Goal: Task Accomplishment & Management: Complete application form

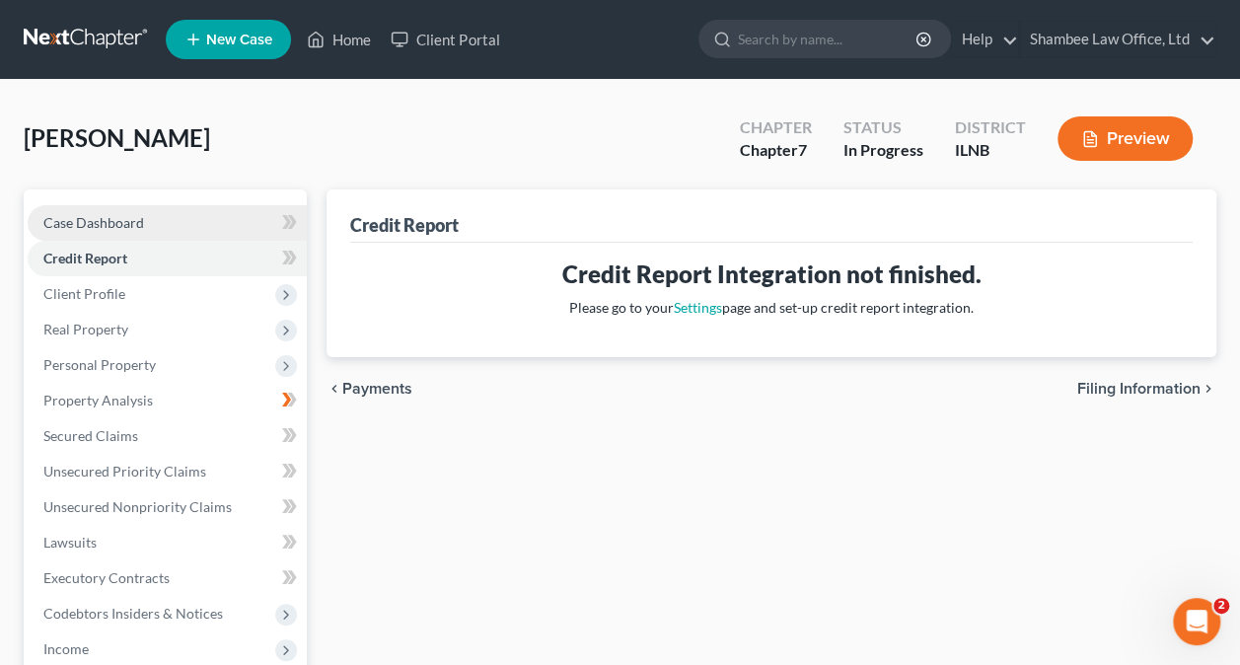
click at [87, 223] on span "Case Dashboard" at bounding box center [93, 222] width 101 height 17
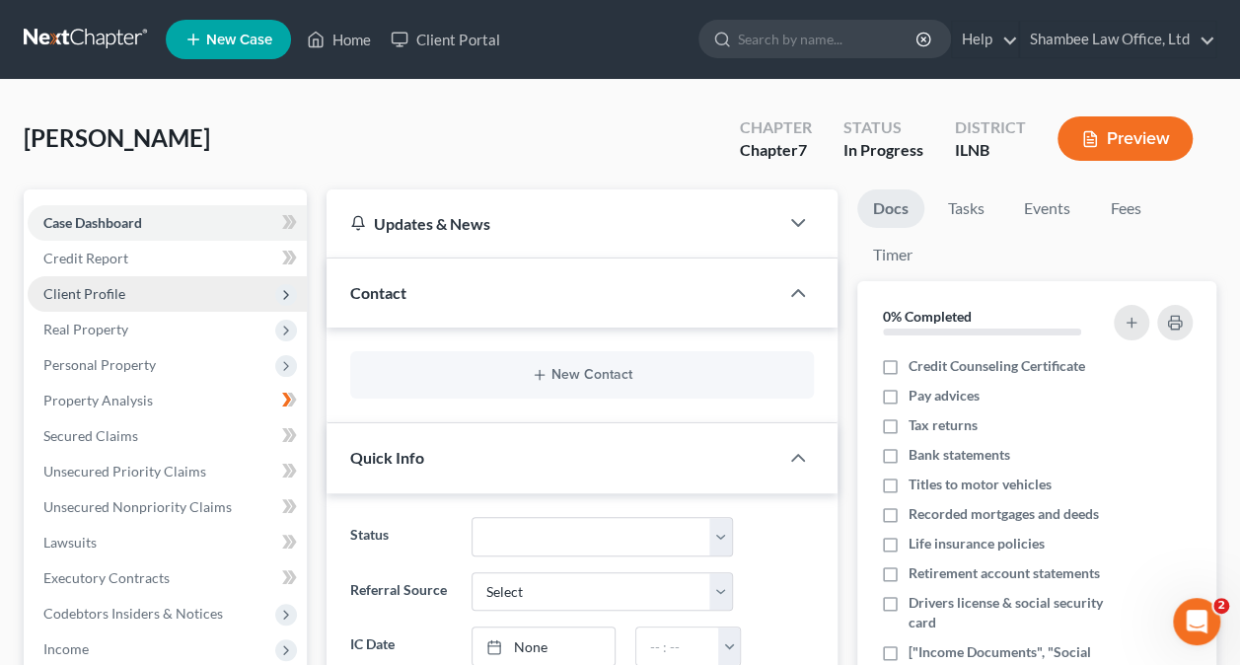
click at [105, 290] on span "Client Profile" at bounding box center [84, 293] width 82 height 17
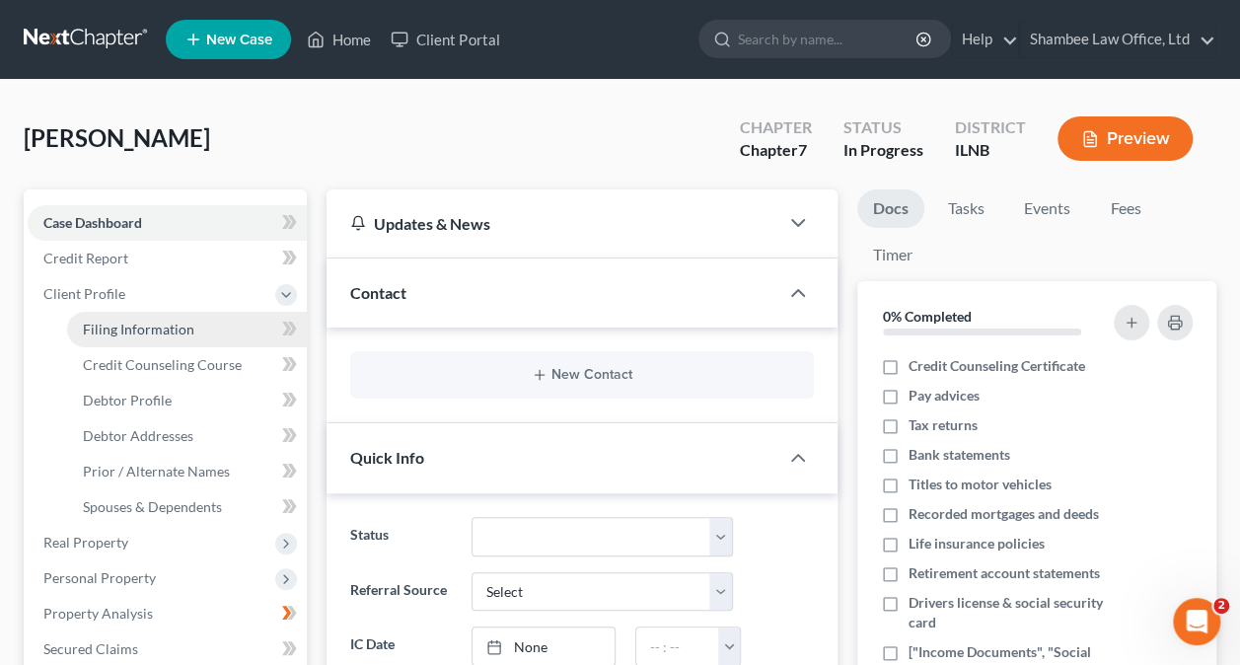
click at [104, 330] on span "Filing Information" at bounding box center [138, 329] width 111 height 17
select select "1"
select select "0"
select select "14"
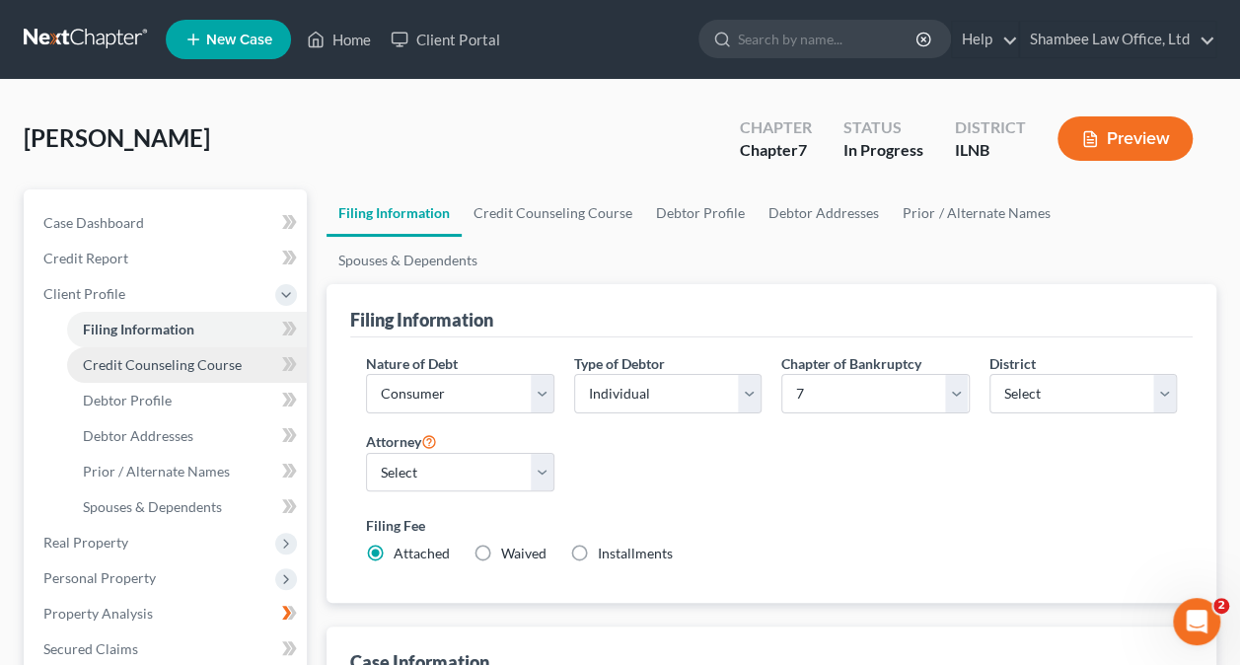
click at [158, 363] on span "Credit Counseling Course" at bounding box center [162, 364] width 159 height 17
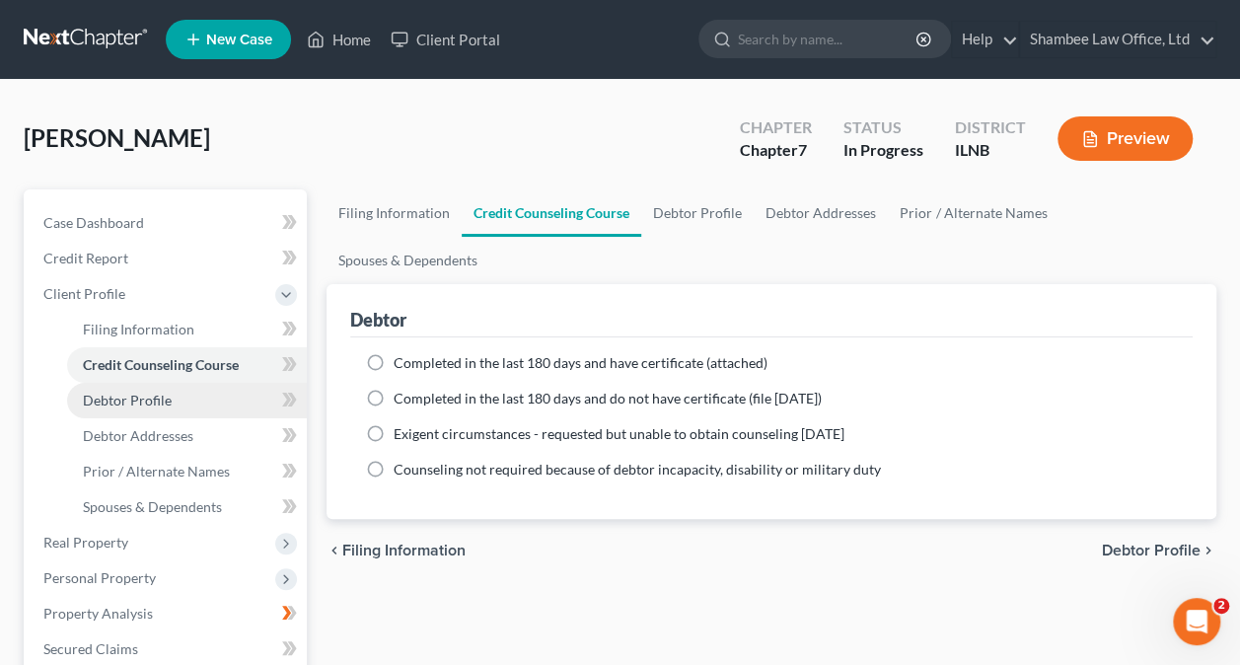
click at [122, 398] on span "Debtor Profile" at bounding box center [127, 400] width 89 height 17
select select "0"
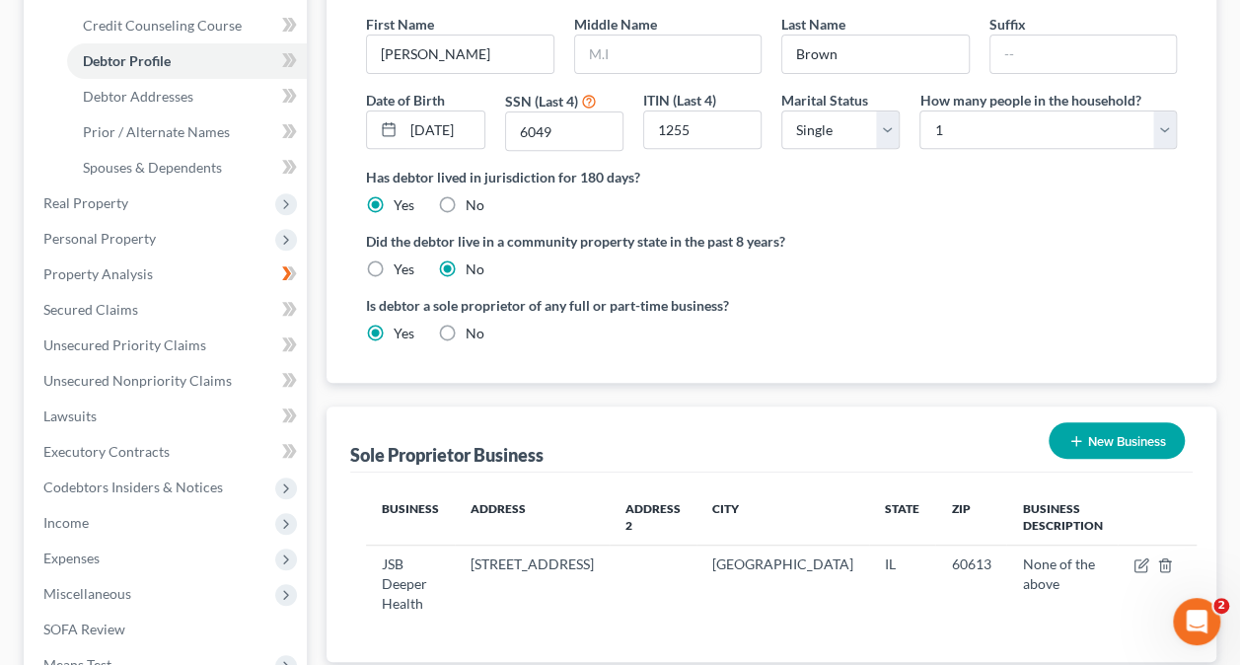
scroll to position [298, 0]
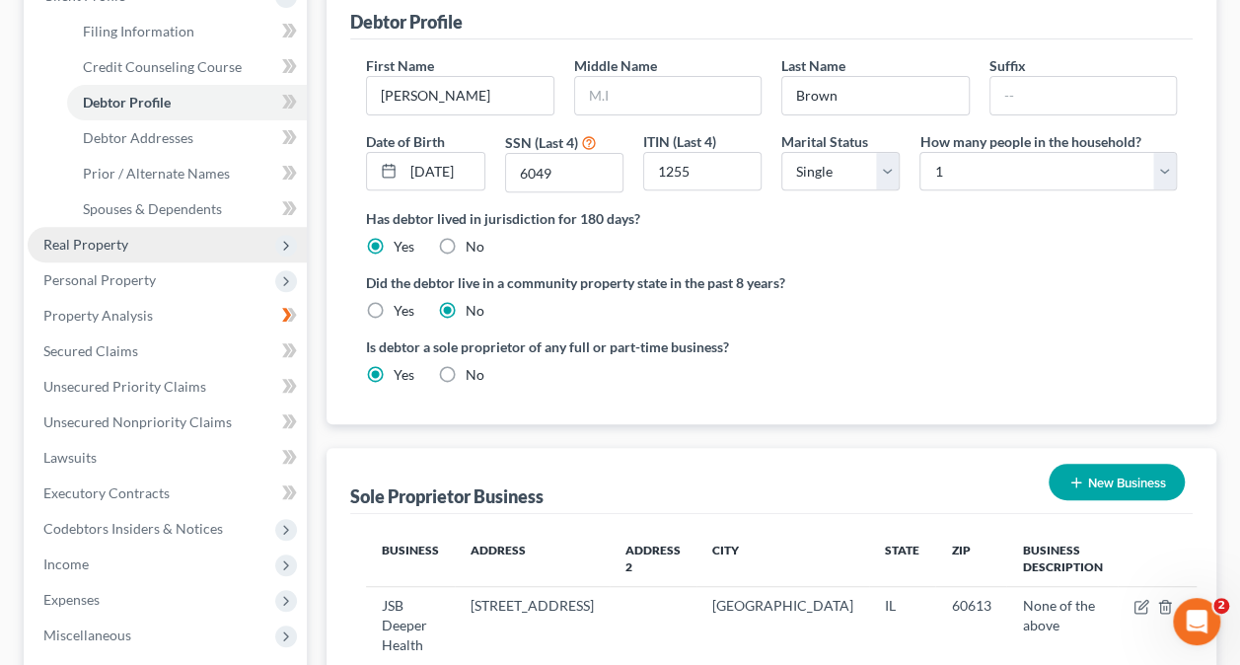
click at [99, 253] on span "Real Property" at bounding box center [167, 245] width 279 height 36
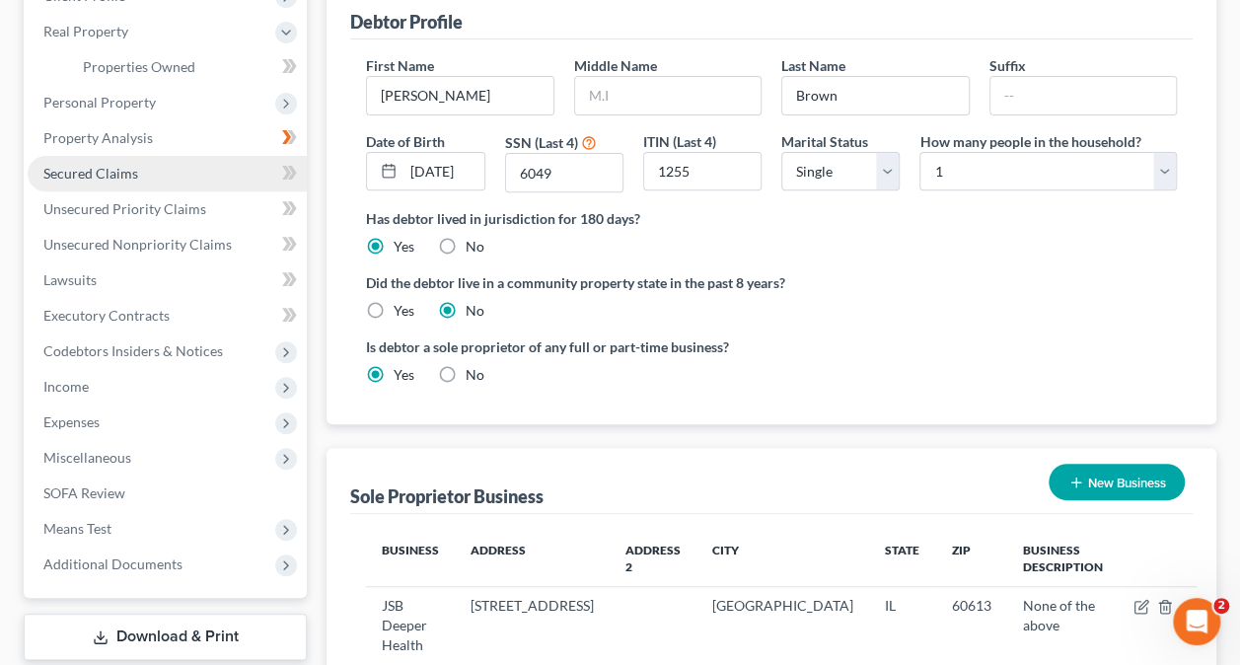
click at [73, 173] on span "Secured Claims" at bounding box center [90, 173] width 95 height 17
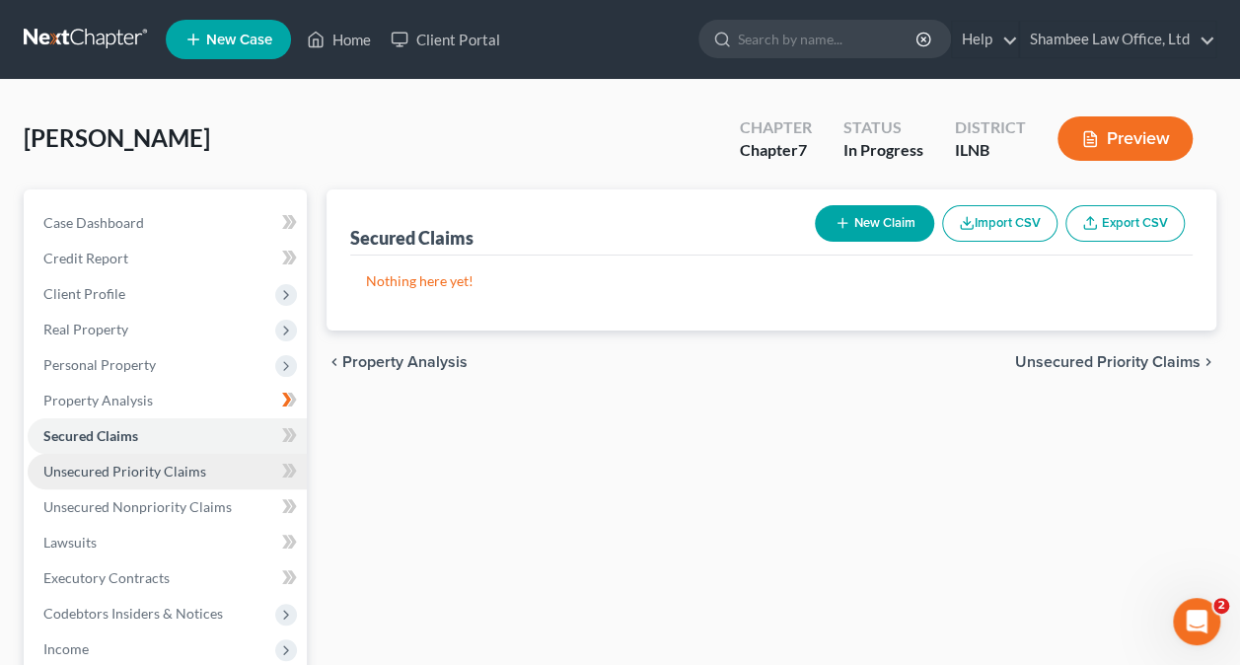
click at [138, 468] on span "Unsecured Priority Claims" at bounding box center [124, 471] width 163 height 17
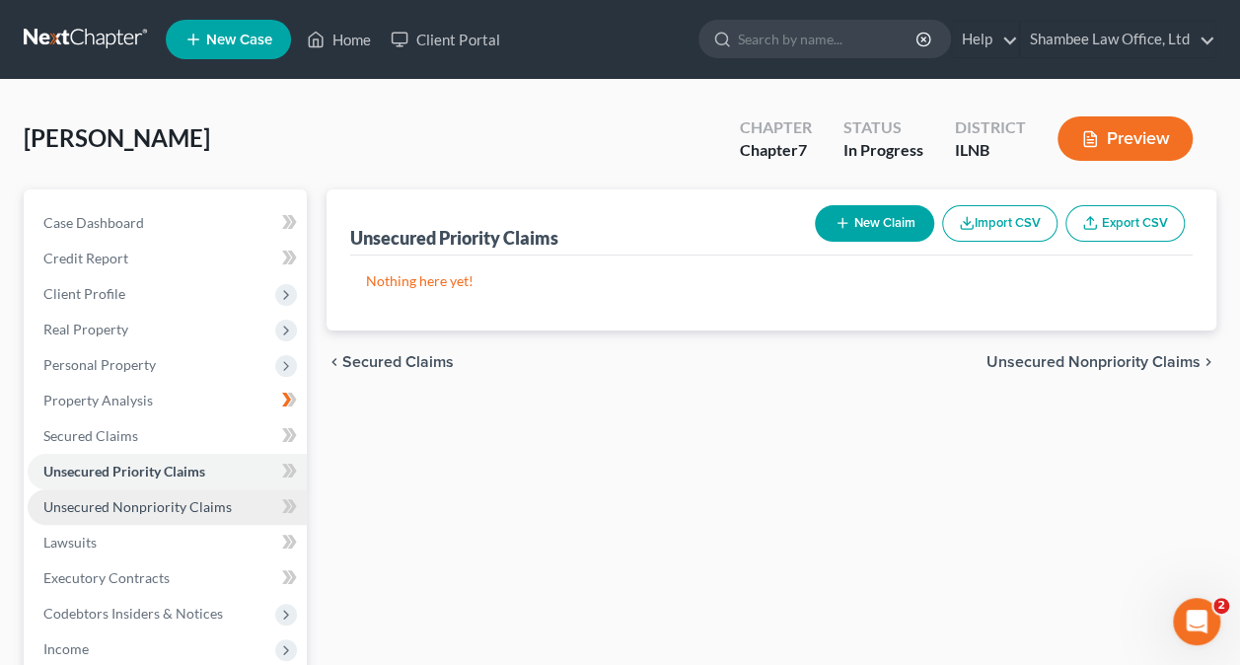
click at [138, 503] on span "Unsecured Nonpriority Claims" at bounding box center [137, 506] width 188 height 17
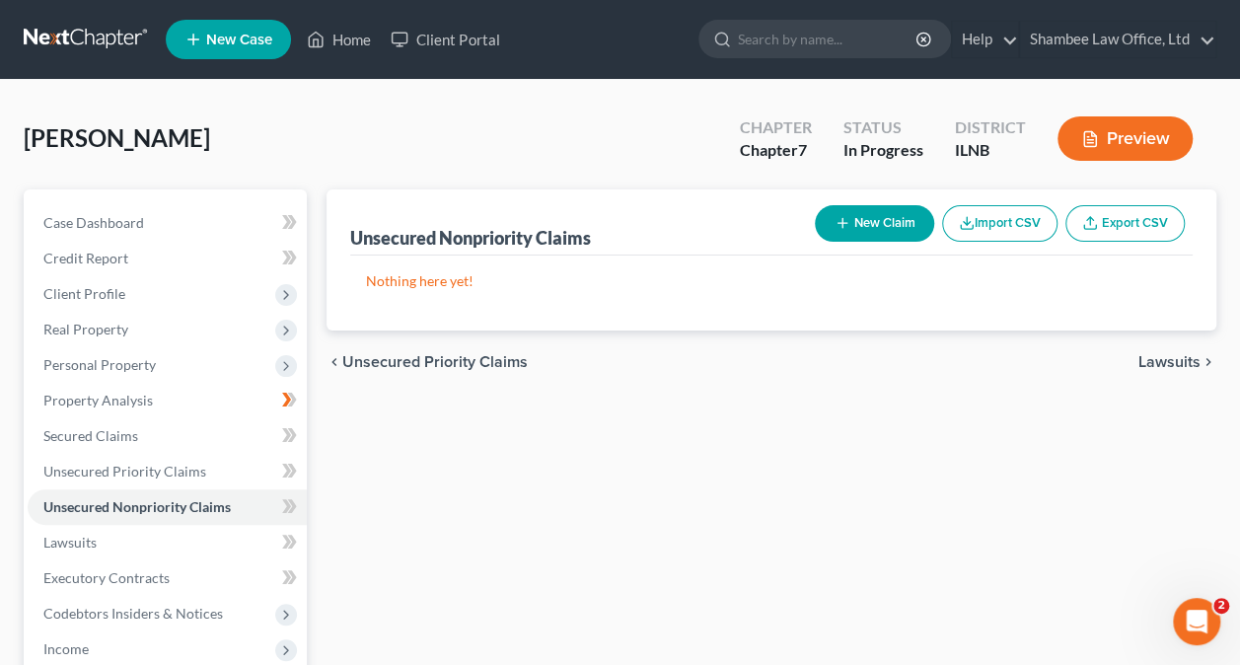
click at [864, 216] on button "New Claim" at bounding box center [874, 223] width 119 height 37
select select "0"
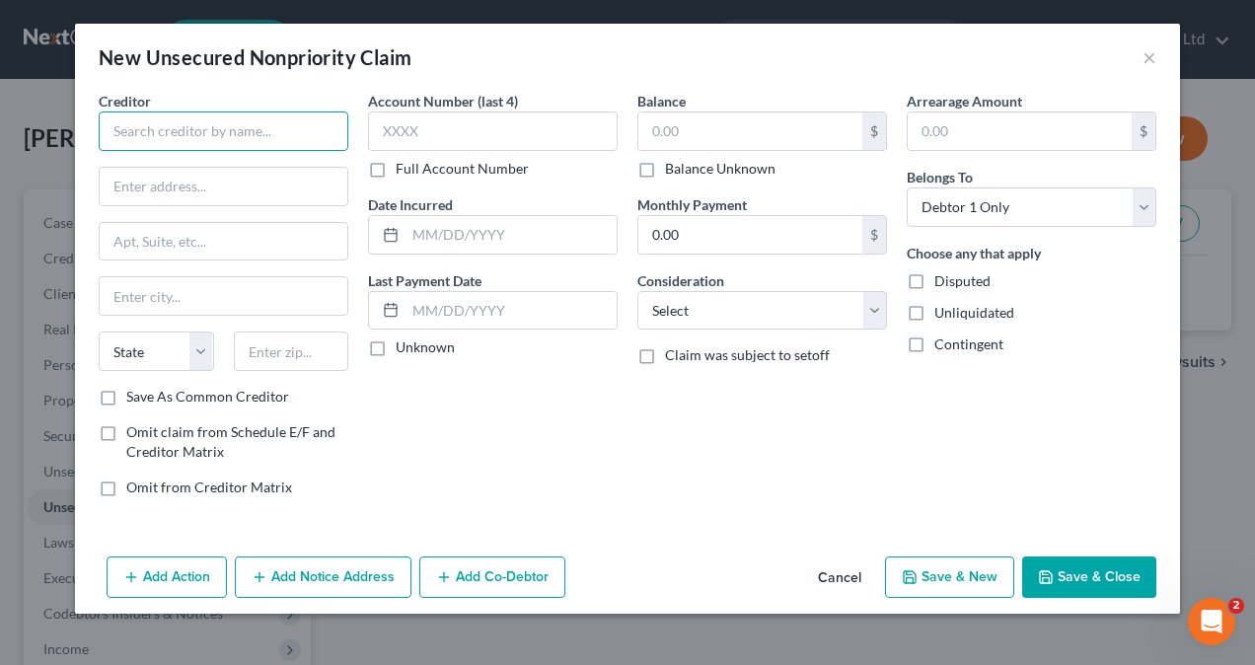
click at [190, 128] on input "text" at bounding box center [224, 130] width 250 height 39
click at [253, 133] on input "text" at bounding box center [224, 130] width 250 height 39
paste input "PORTFOLIO RECOVERY ASSOCIATES"
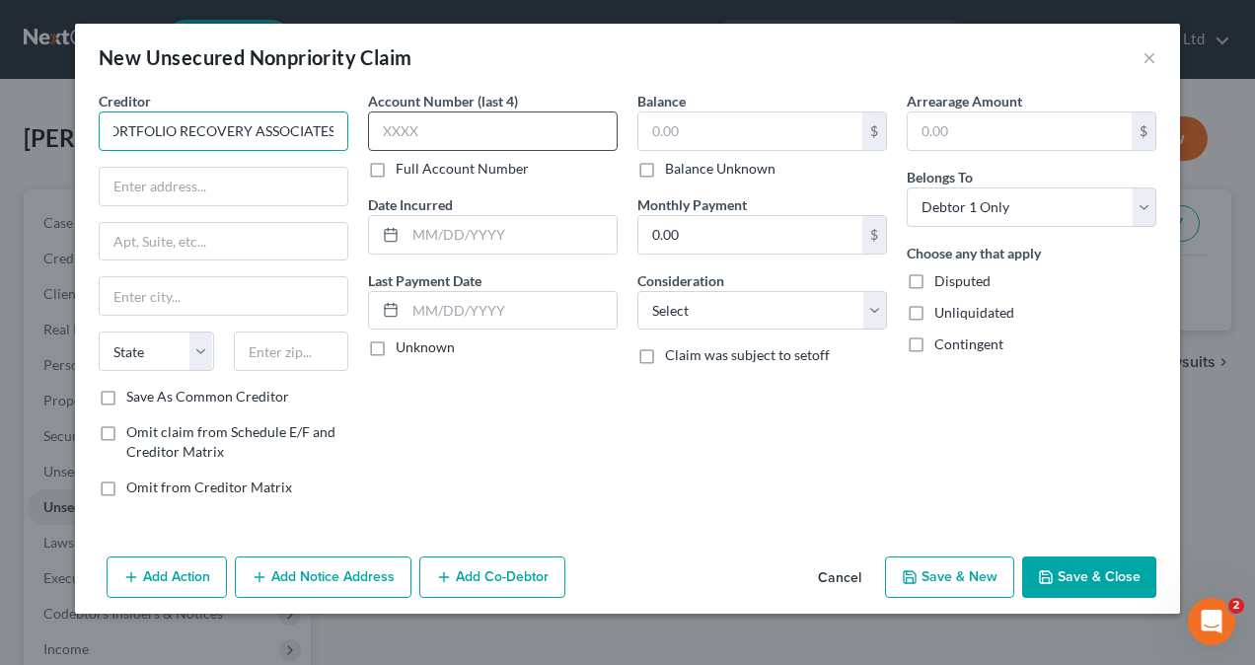
type input "PORTFOLIO RECOVERY ASSOCIATES"
click at [432, 134] on input "text" at bounding box center [493, 130] width 250 height 39
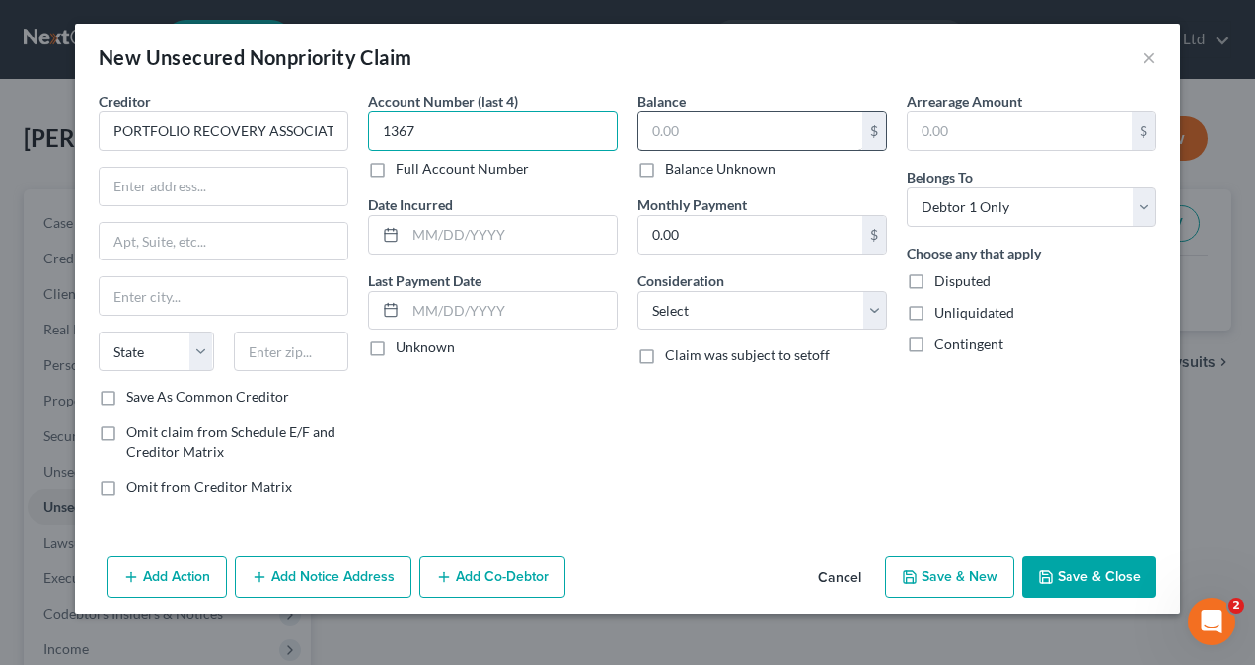
type input "1367"
click at [756, 128] on input "text" at bounding box center [750, 130] width 224 height 37
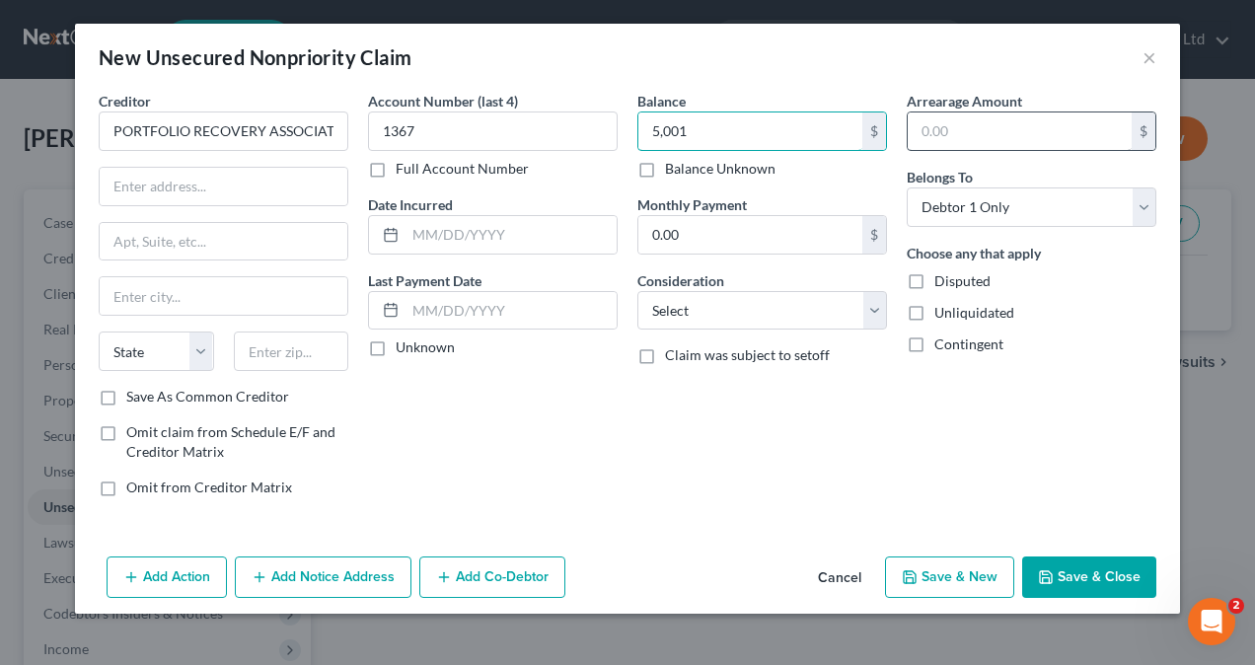
type input "5,001"
click at [1006, 129] on input "text" at bounding box center [1020, 130] width 224 height 37
type input "4"
type input "5,001"
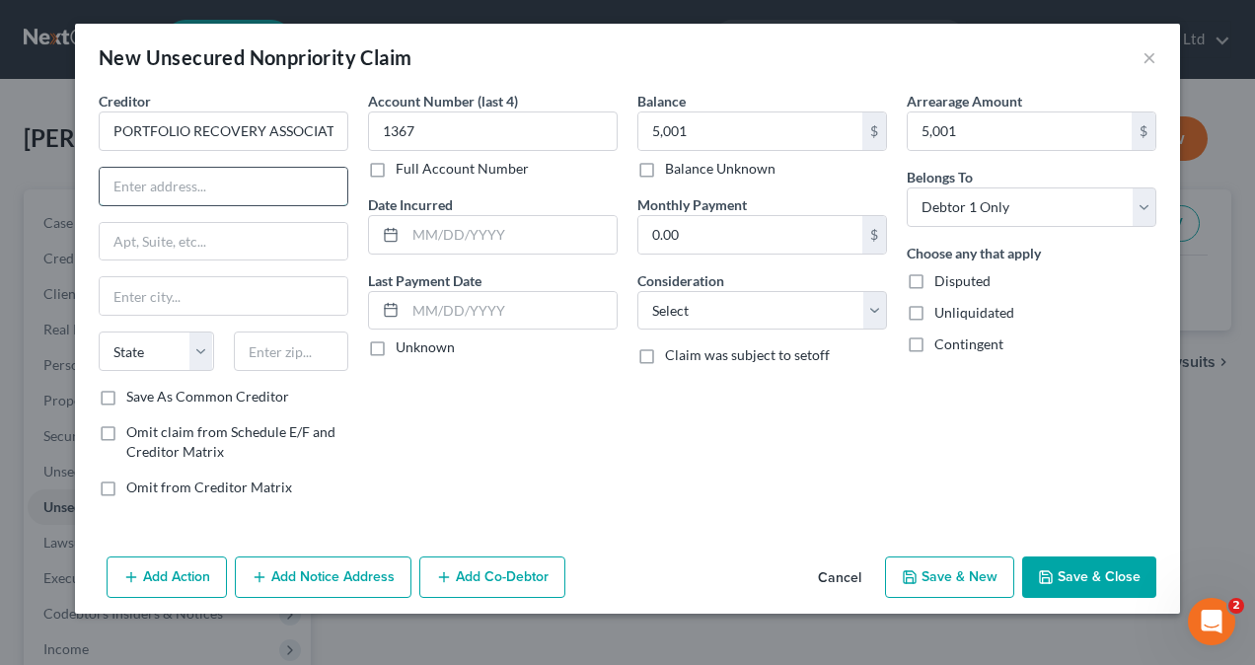
click at [146, 191] on input "text" at bounding box center [224, 186] width 248 height 37
paste input "[GEOGRAPHIC_DATA]"
type input "[GEOGRAPHIC_DATA]"
click at [151, 292] on input "text" at bounding box center [224, 295] width 248 height 37
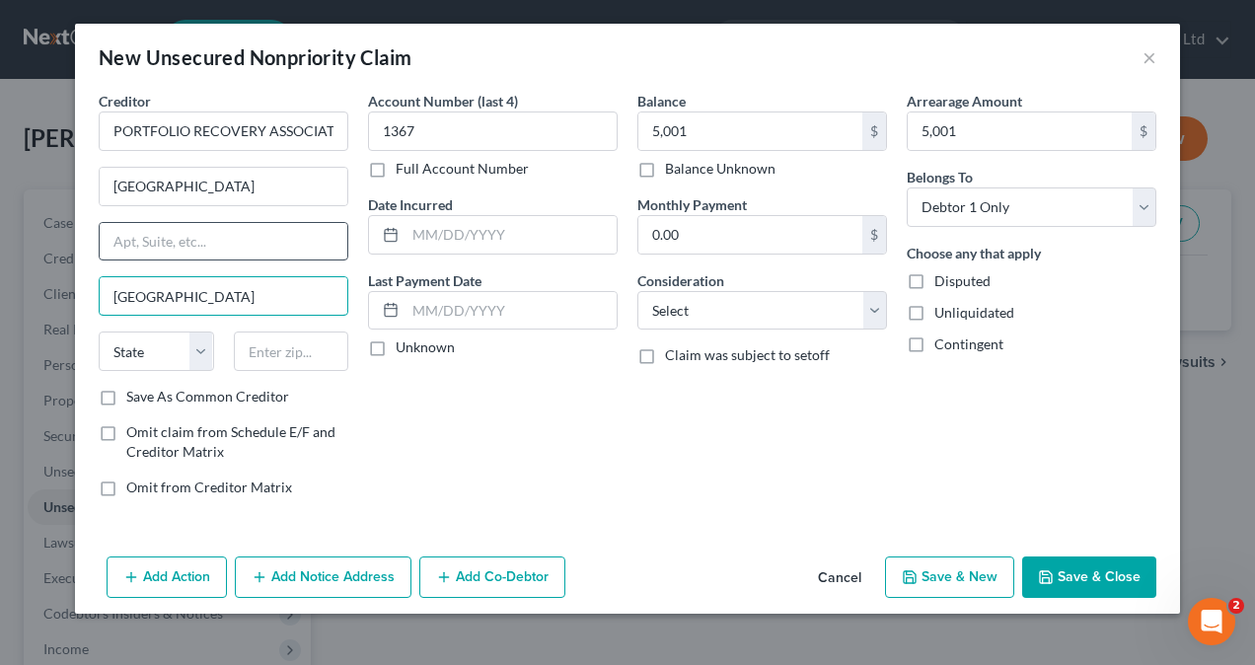
type input "[GEOGRAPHIC_DATA]"
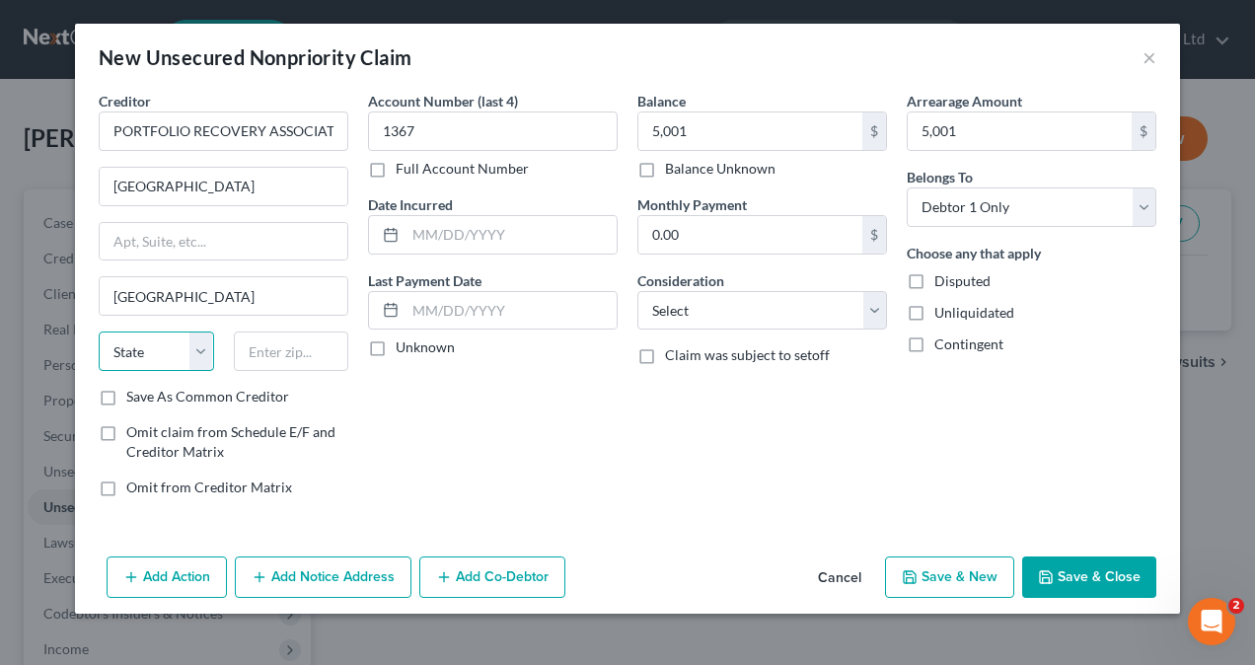
click at [199, 347] on select "State [US_STATE] AK AR AZ CA CO CT DE DC [GEOGRAPHIC_DATA] [GEOGRAPHIC_DATA] GU…" at bounding box center [156, 350] width 115 height 39
select select "48"
click at [99, 331] on select "State [US_STATE] AK AR AZ CA CO CT DE DC [GEOGRAPHIC_DATA] [GEOGRAPHIC_DATA] GU…" at bounding box center [156, 350] width 115 height 39
click at [300, 345] on input "text" at bounding box center [291, 350] width 115 height 39
click at [879, 317] on select "Select Cable / Satellite Services Collection Agency Credit Card Debt Debt Couns…" at bounding box center [762, 310] width 250 height 39
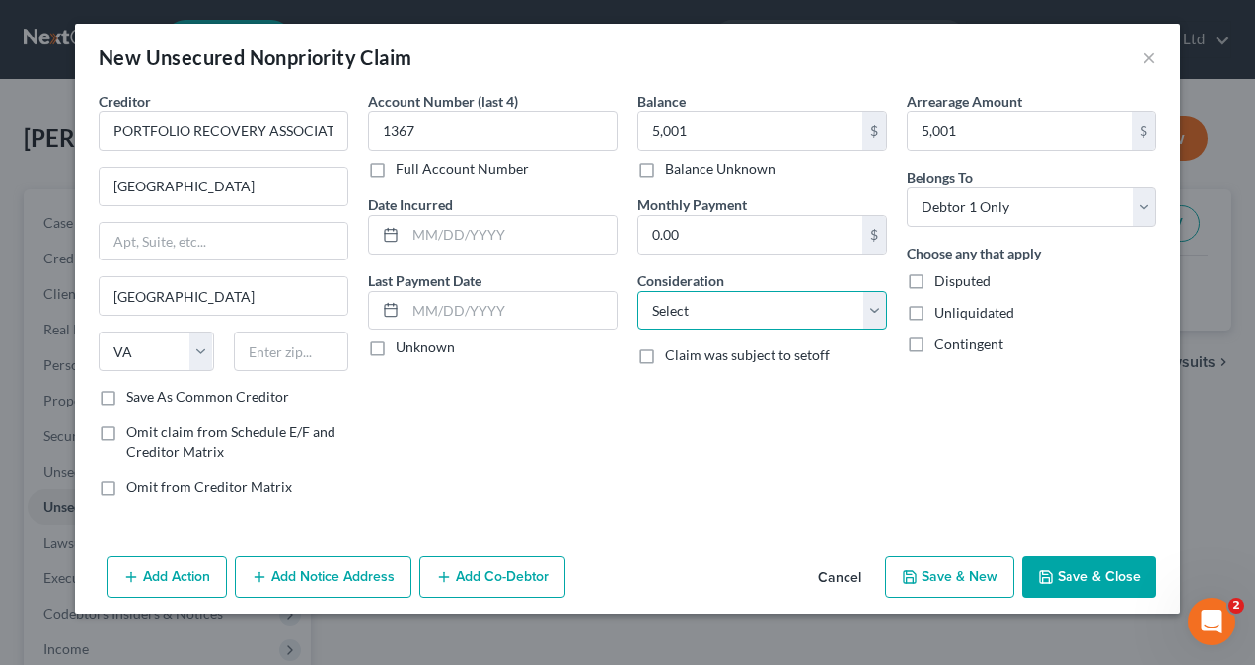
select select "10"
click at [637, 291] on select "Select Cable / Satellite Services Collection Agency Credit Card Debt Debt Couns…" at bounding box center [762, 310] width 250 height 39
click at [396, 341] on label "Unknown" at bounding box center [425, 347] width 59 height 20
click at [404, 341] on input "Unknown" at bounding box center [410, 343] width 13 height 13
checkbox input "true"
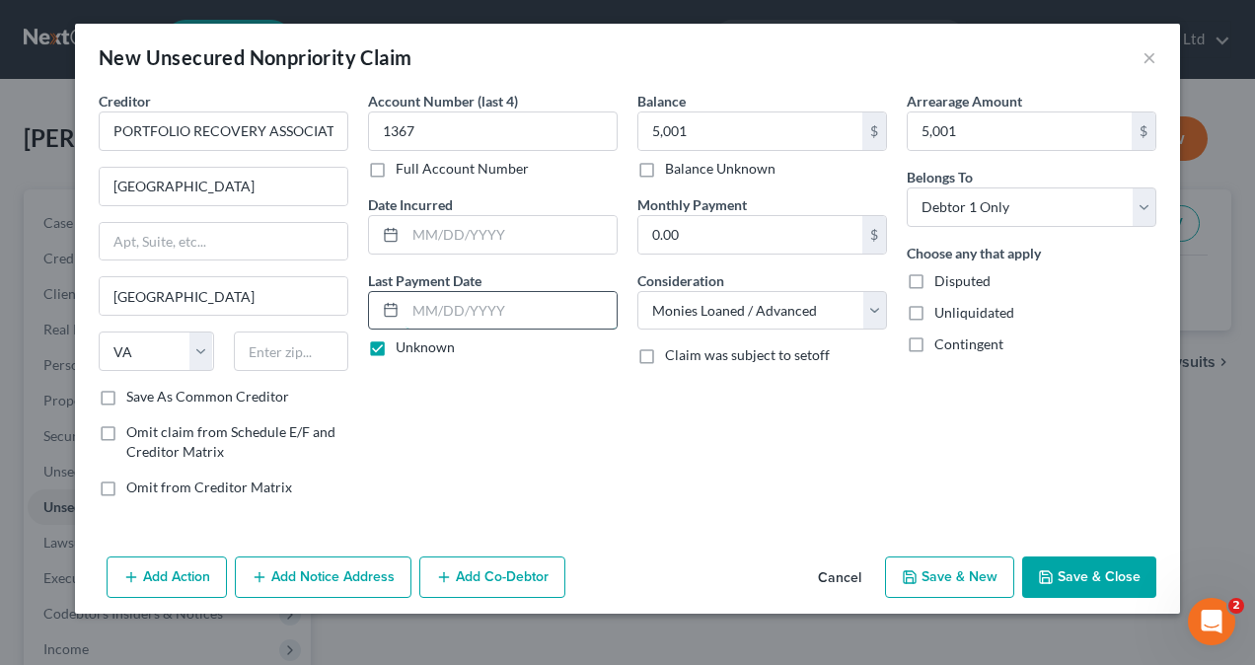
click at [446, 304] on input "text" at bounding box center [510, 310] width 211 height 37
type input "[DATE]"
click at [396, 346] on label "Unknown" at bounding box center [425, 347] width 59 height 20
click at [404, 346] on input "Unknown" at bounding box center [410, 343] width 13 height 13
checkbox input "false"
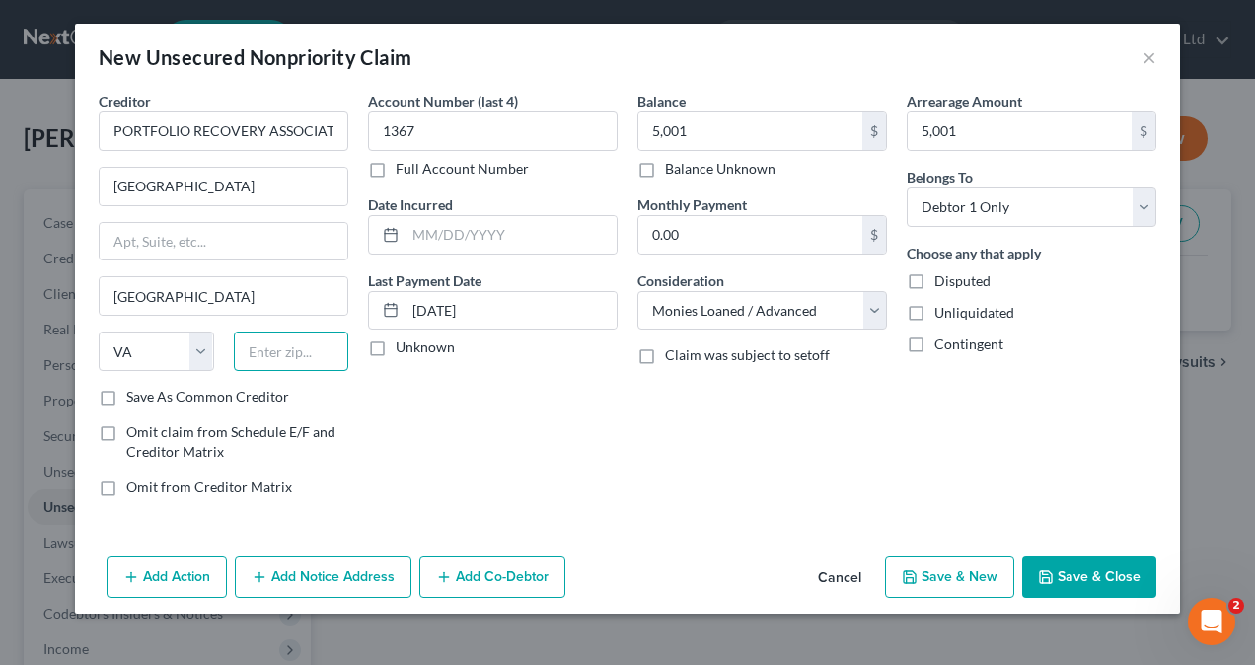
click at [276, 350] on input "text" at bounding box center [291, 350] width 115 height 39
type input "23502"
click at [969, 578] on button "Save & New" at bounding box center [949, 576] width 129 height 41
select select "0"
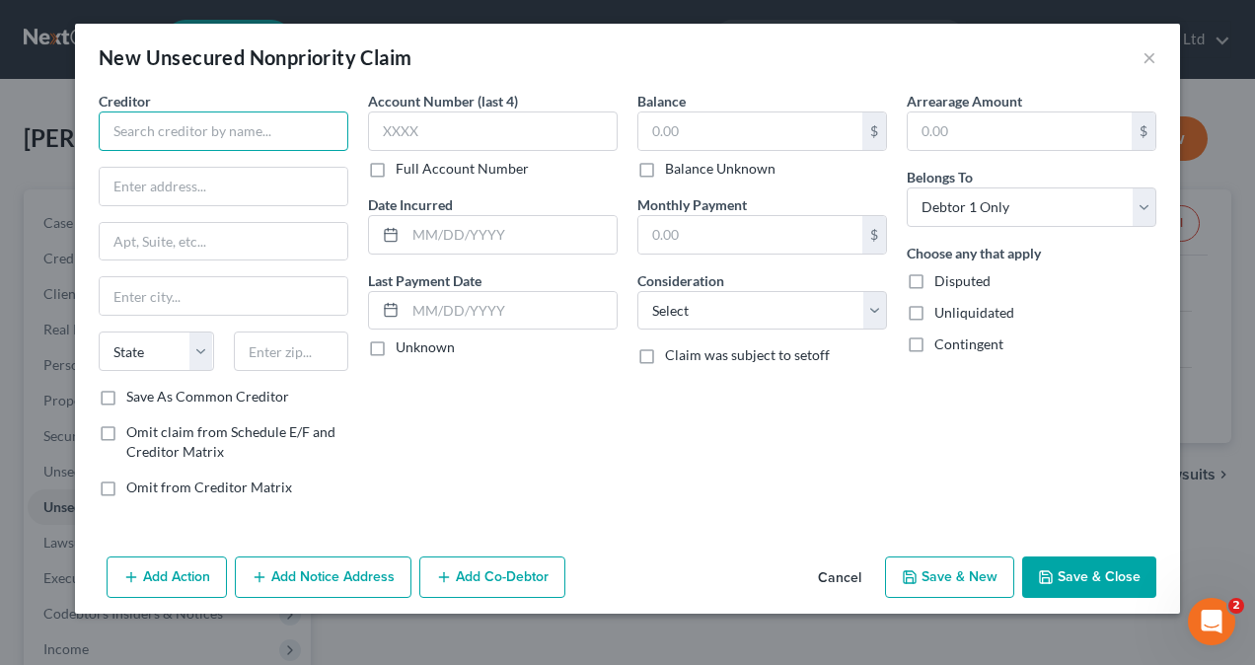
click at [215, 142] on input "text" at bounding box center [224, 130] width 250 height 39
paste input "SYNCB/VENMO"
type input "SYNCB/VENMO"
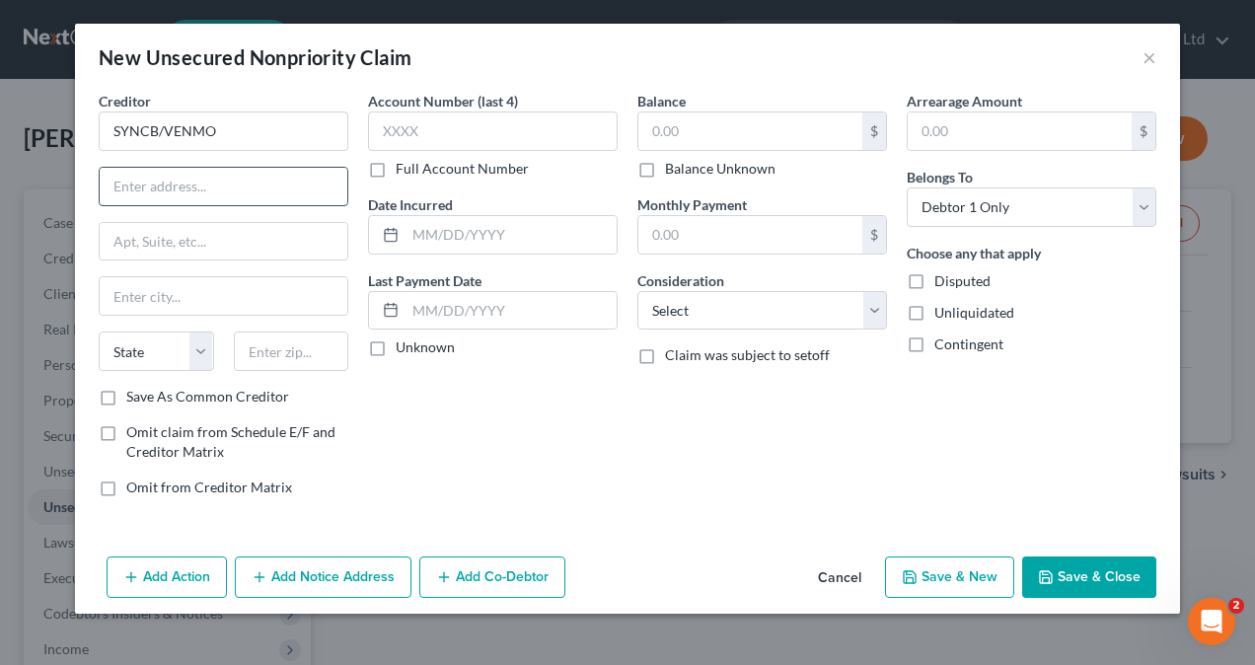
click at [149, 185] on input "text" at bounding box center [224, 186] width 248 height 37
paste input "PO Box 71737"
type input "PO Box 71737"
click at [172, 293] on input "text" at bounding box center [224, 295] width 248 height 37
paste input "[GEOGRAPHIC_DATA]"
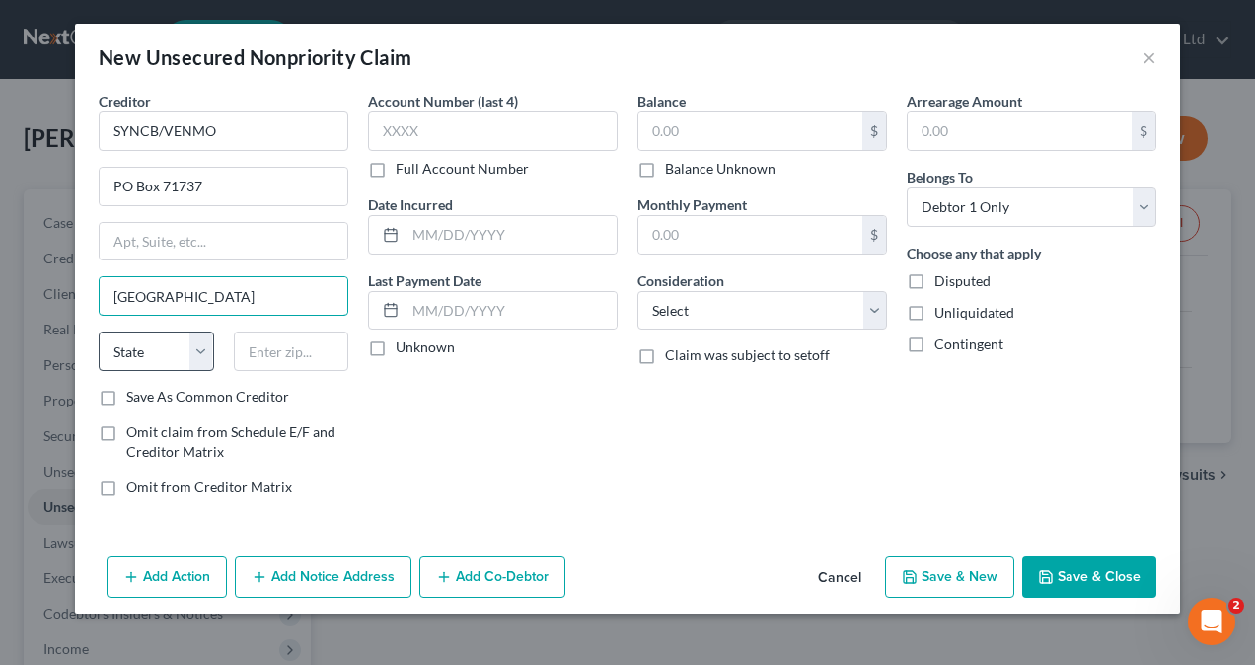
type input "[GEOGRAPHIC_DATA]"
click at [196, 342] on select "State [US_STATE] AK AR AZ CA CO CT DE DC [GEOGRAPHIC_DATA] [GEOGRAPHIC_DATA] GU…" at bounding box center [156, 350] width 115 height 39
select select "39"
click at [99, 331] on select "State [US_STATE] AK AR AZ CA CO CT DE DC [GEOGRAPHIC_DATA] [GEOGRAPHIC_DATA] GU…" at bounding box center [156, 350] width 115 height 39
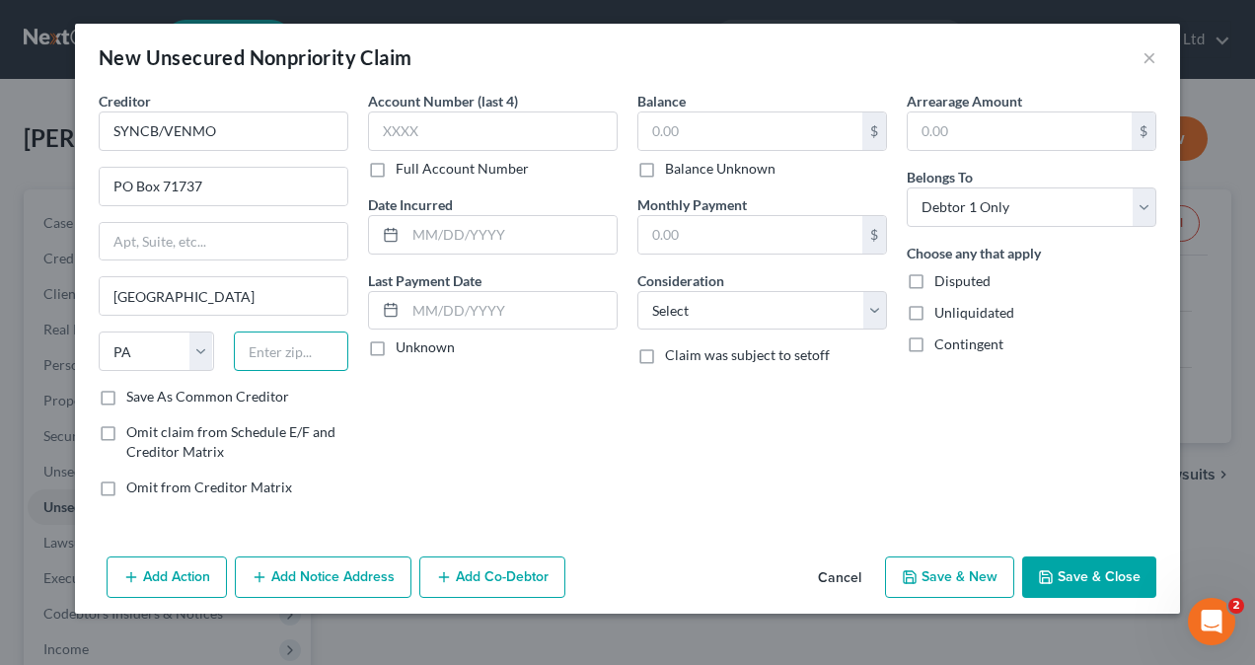
click at [278, 347] on input "text" at bounding box center [291, 350] width 115 height 39
click at [432, 128] on input "text" at bounding box center [493, 130] width 250 height 39
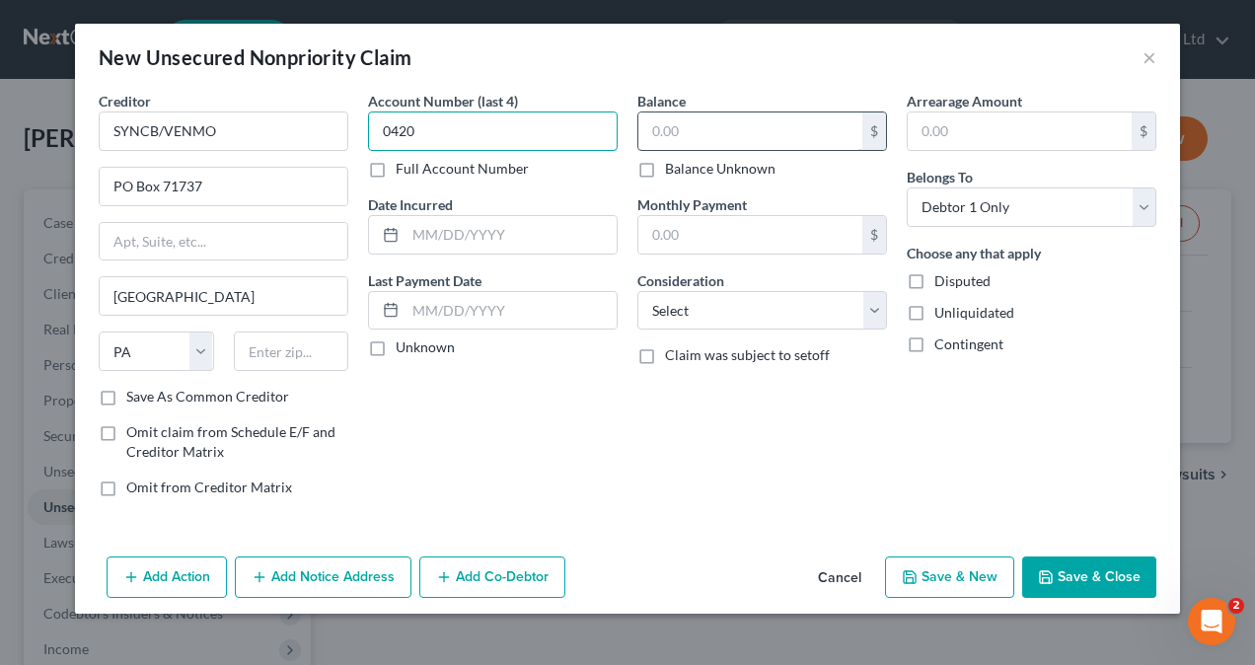
type input "0420"
click at [723, 135] on input "text" at bounding box center [750, 130] width 224 height 37
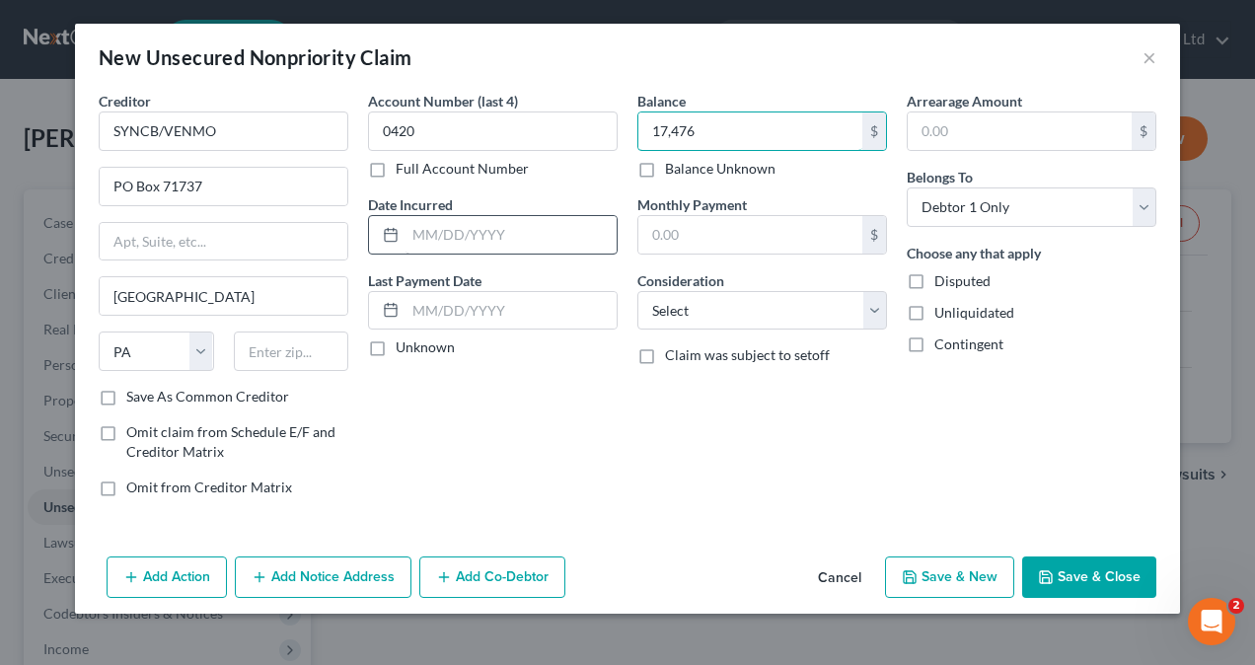
type input "17,476"
click at [432, 230] on input "text" at bounding box center [510, 234] width 211 height 37
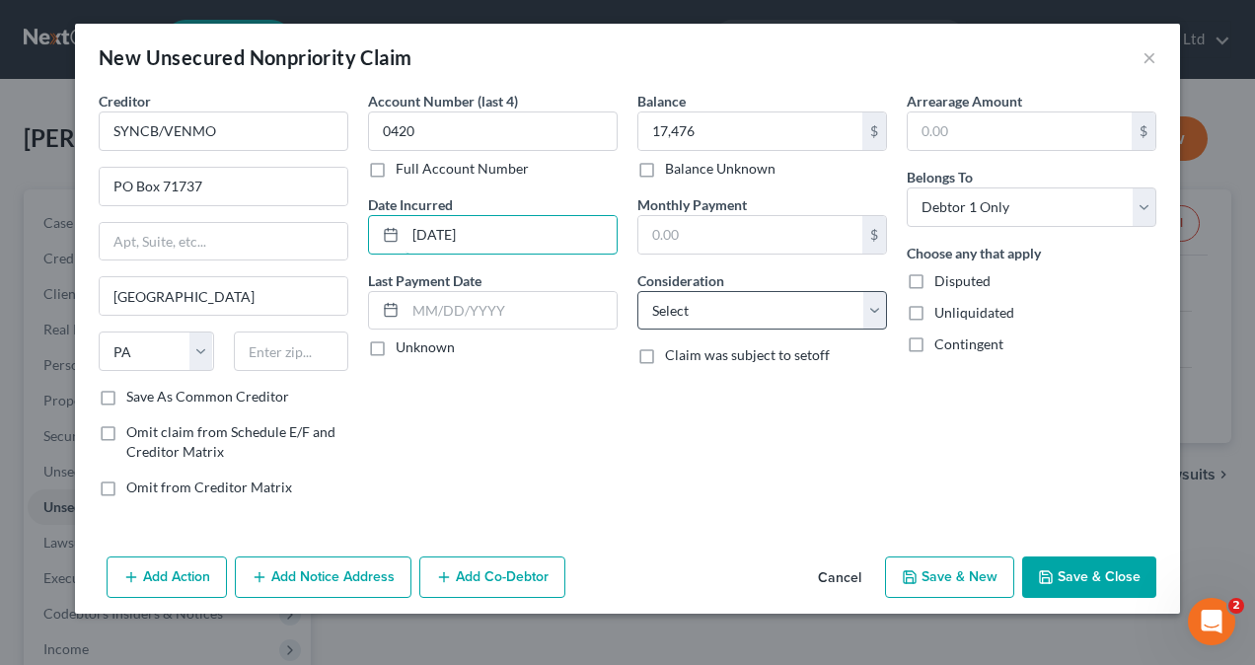
type input "[DATE]"
click at [709, 306] on select "Select Cable / Satellite Services Collection Agency Credit Card Debt Debt Couns…" at bounding box center [762, 310] width 250 height 39
select select "2"
click at [637, 291] on select "Select Cable / Satellite Services Collection Agency Credit Card Debt Debt Couns…" at bounding box center [762, 310] width 250 height 39
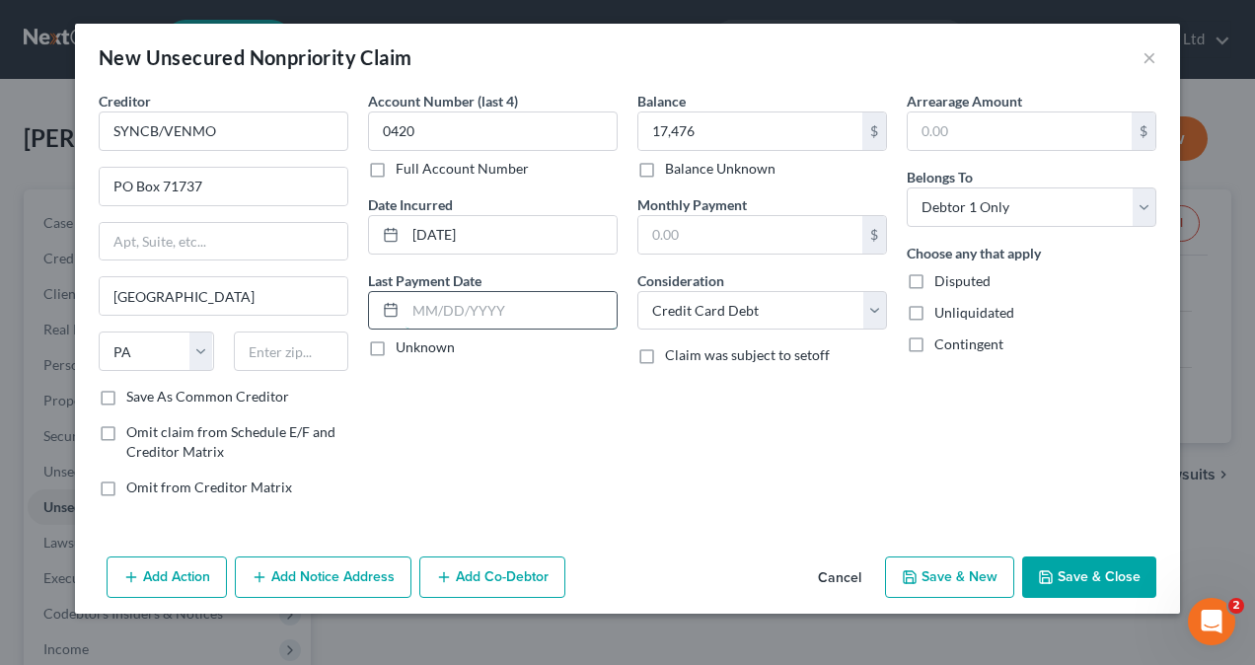
click at [495, 310] on input "text" at bounding box center [510, 310] width 211 height 37
type input "[DATE]"
click at [280, 356] on input "text" at bounding box center [291, 350] width 115 height 39
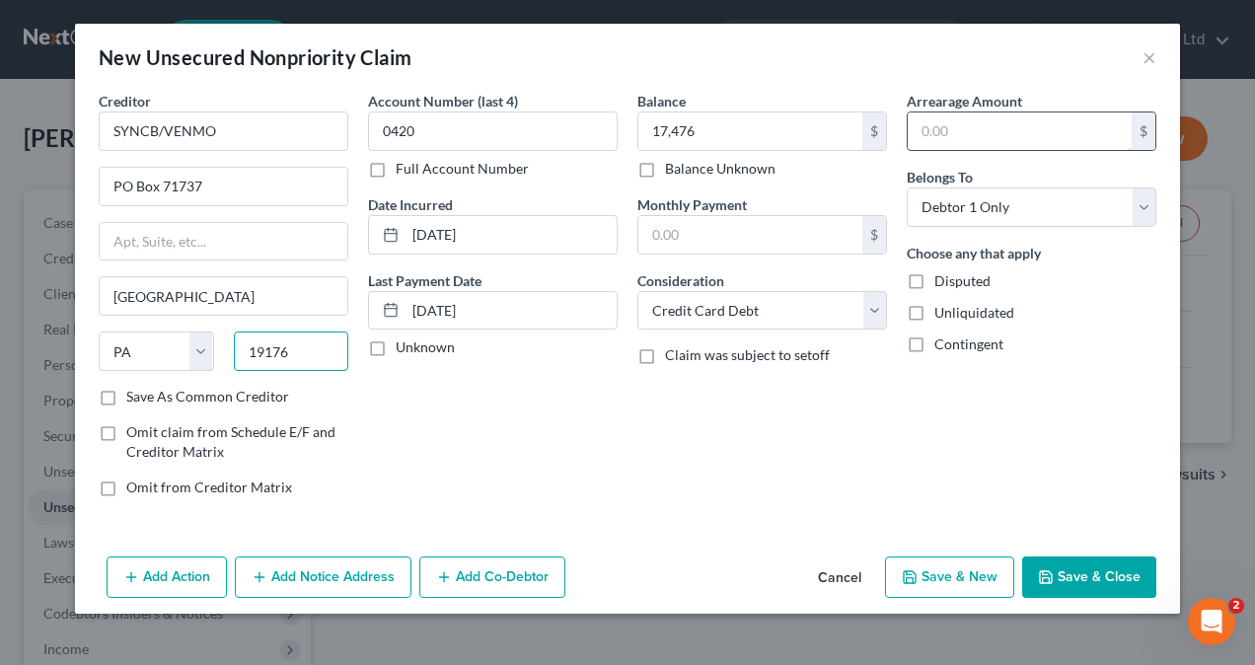
type input "19176"
click at [1002, 134] on input "text" at bounding box center [1020, 130] width 224 height 37
type input "17,476"
click at [944, 573] on button "Save & New" at bounding box center [949, 576] width 129 height 41
select select "0"
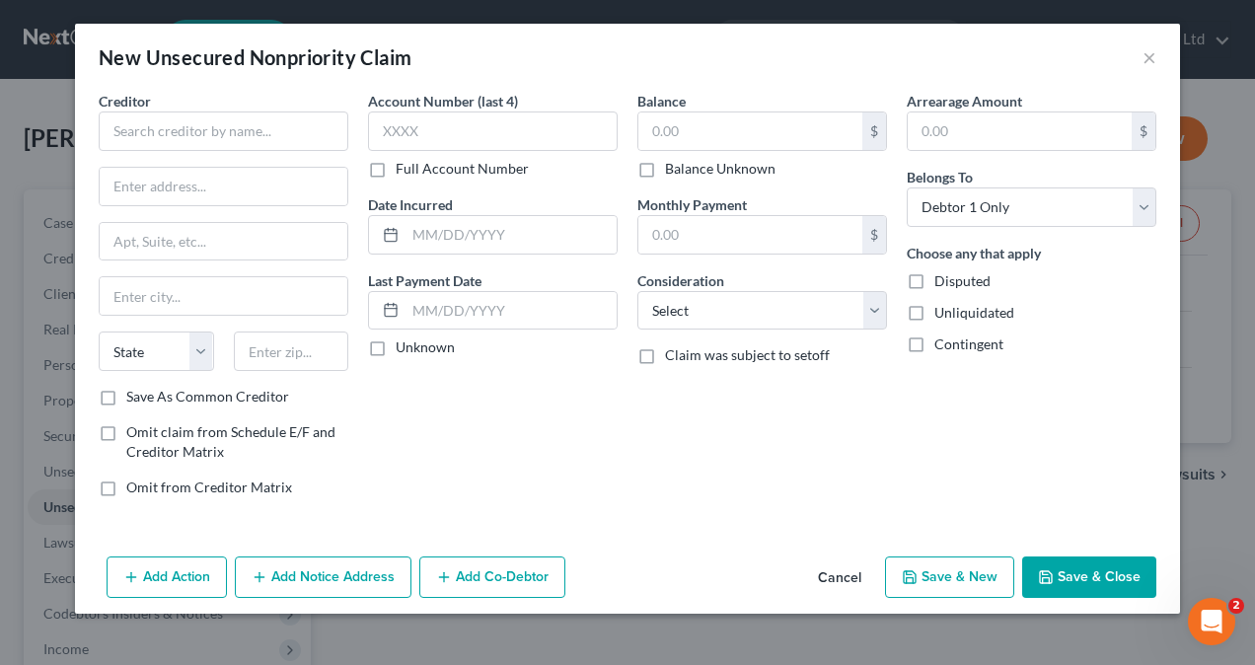
type input "17,476.00"
type input "0.00"
type input "17,476.00"
click at [193, 132] on input "text" at bounding box center [224, 130] width 250 height 39
paste input "[PERSON_NAME] FCU - VISA CARD"
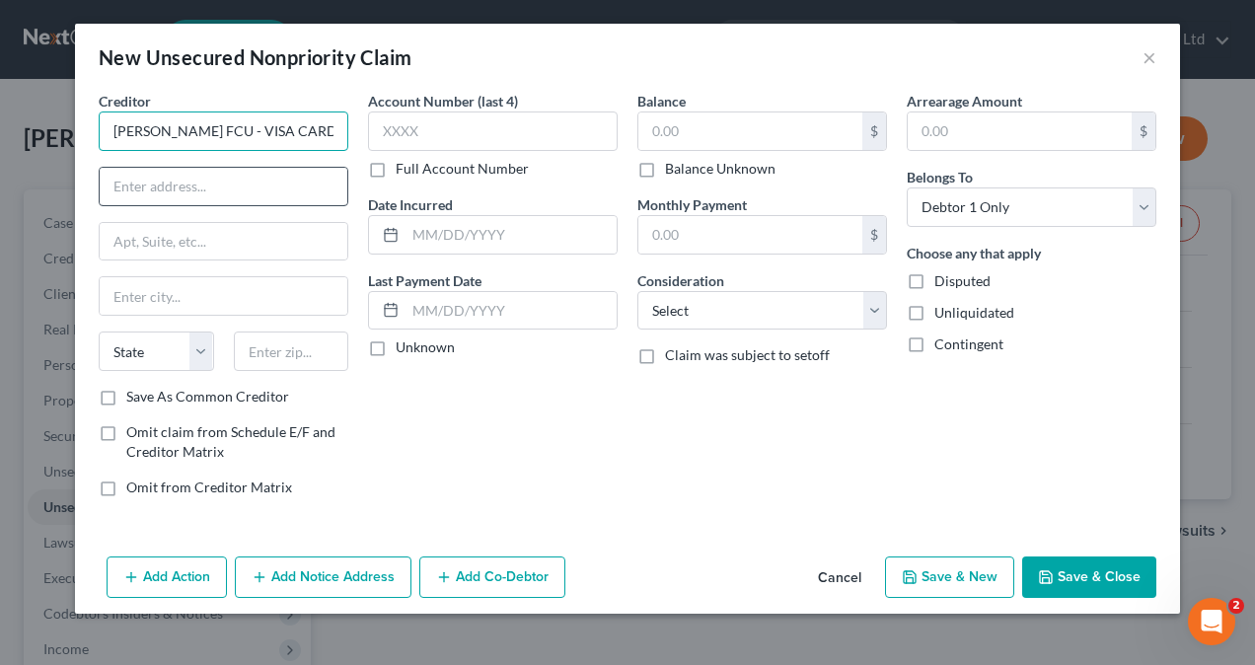
type input "[PERSON_NAME] FCU - VISA CARD"
click at [176, 190] on input "text" at bounding box center [224, 186] width 248 height 37
click at [221, 186] on input "text" at bounding box center [224, 186] width 248 height 37
paste input "BLDG 1682-[PERSON_NAME][GEOGRAPHIC_DATA]"
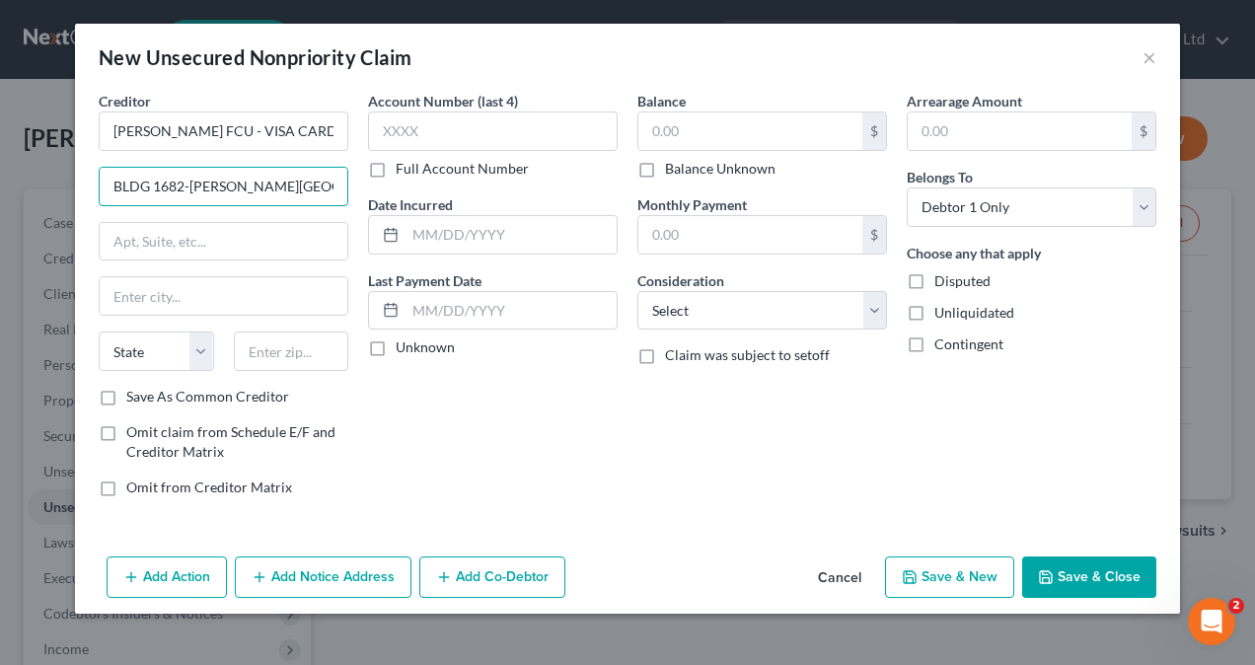
type input "BLDG 1682-[PERSON_NAME][GEOGRAPHIC_DATA]"
click at [150, 299] on input "text" at bounding box center [224, 295] width 248 height 37
paste input "[US_STATE]"
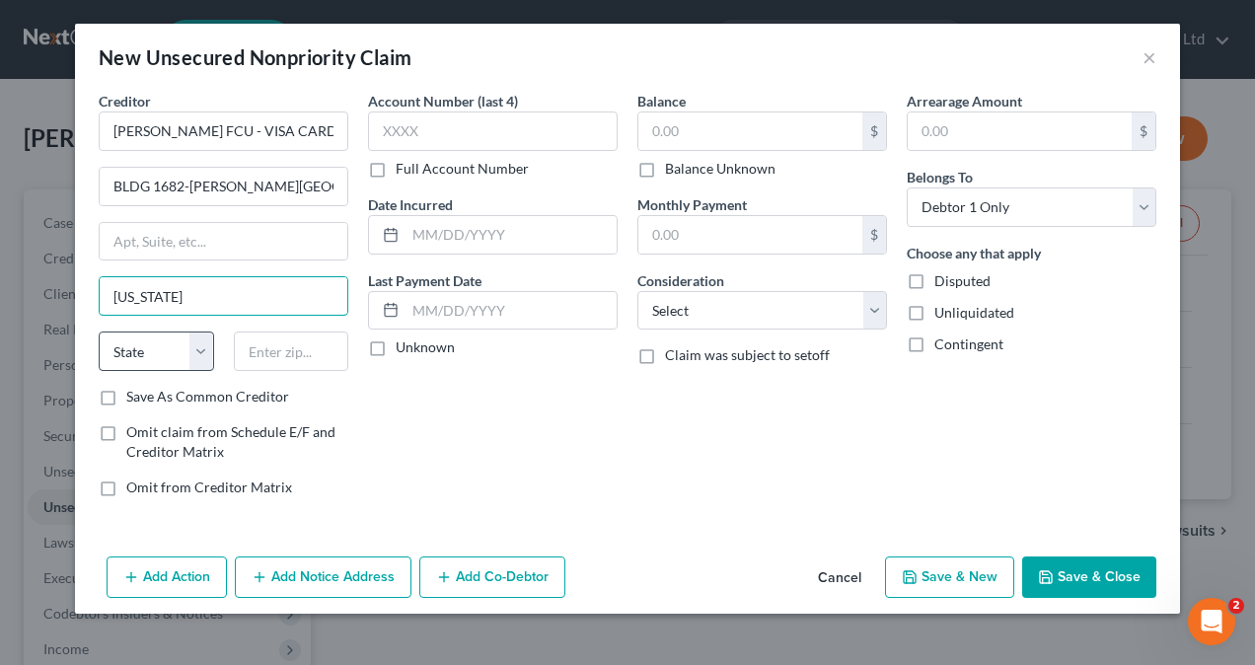
type input "[US_STATE]"
click at [202, 352] on select "State [US_STATE] AK AR AZ CA CO CT DE DC [GEOGRAPHIC_DATA] [GEOGRAPHIC_DATA] GU…" at bounding box center [156, 350] width 115 height 39
select select "8"
click at [99, 331] on select "State [US_STATE] AK AR AZ CA CO CT DE DC [GEOGRAPHIC_DATA] [GEOGRAPHIC_DATA] GU…" at bounding box center [156, 350] width 115 height 39
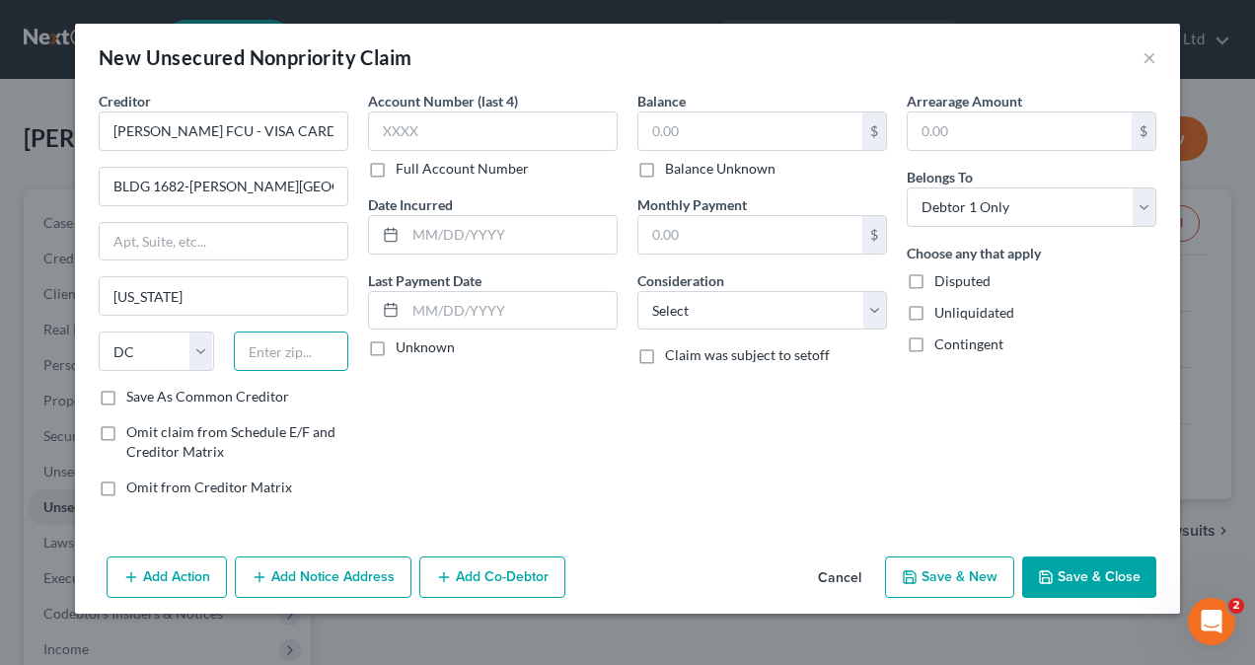
click at [294, 350] on input "text" at bounding box center [291, 350] width 115 height 39
type input "20331"
click at [464, 125] on input "text" at bounding box center [493, 130] width 250 height 39
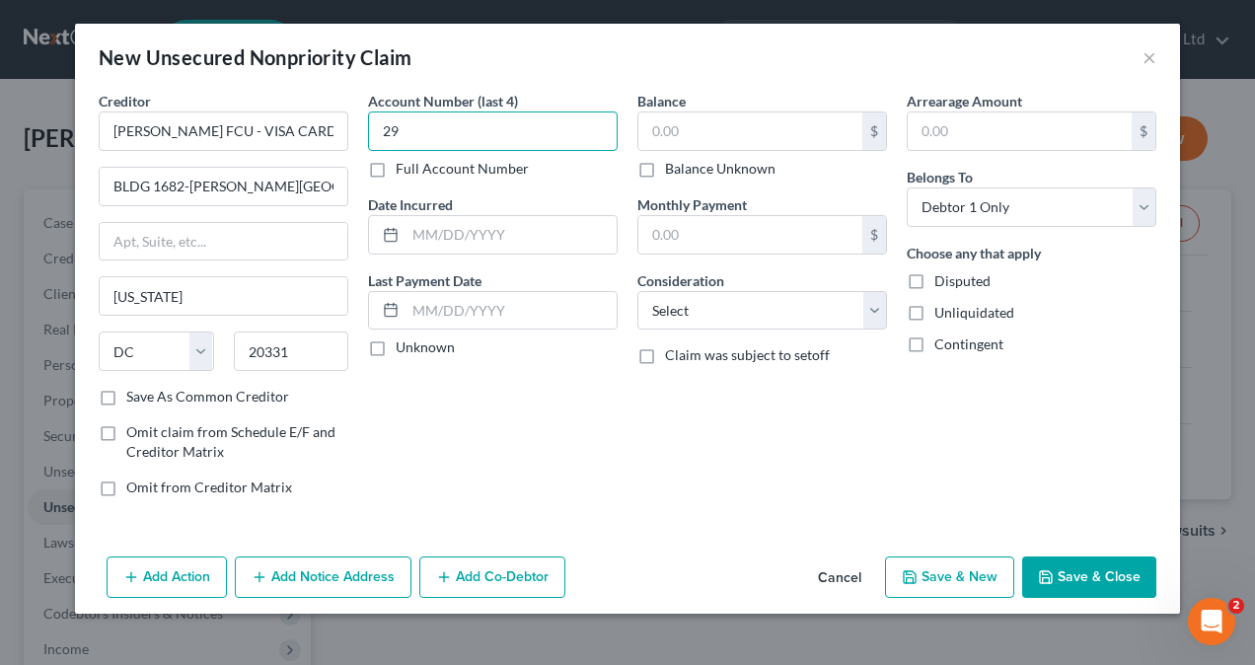
type input "2"
type input "9918"
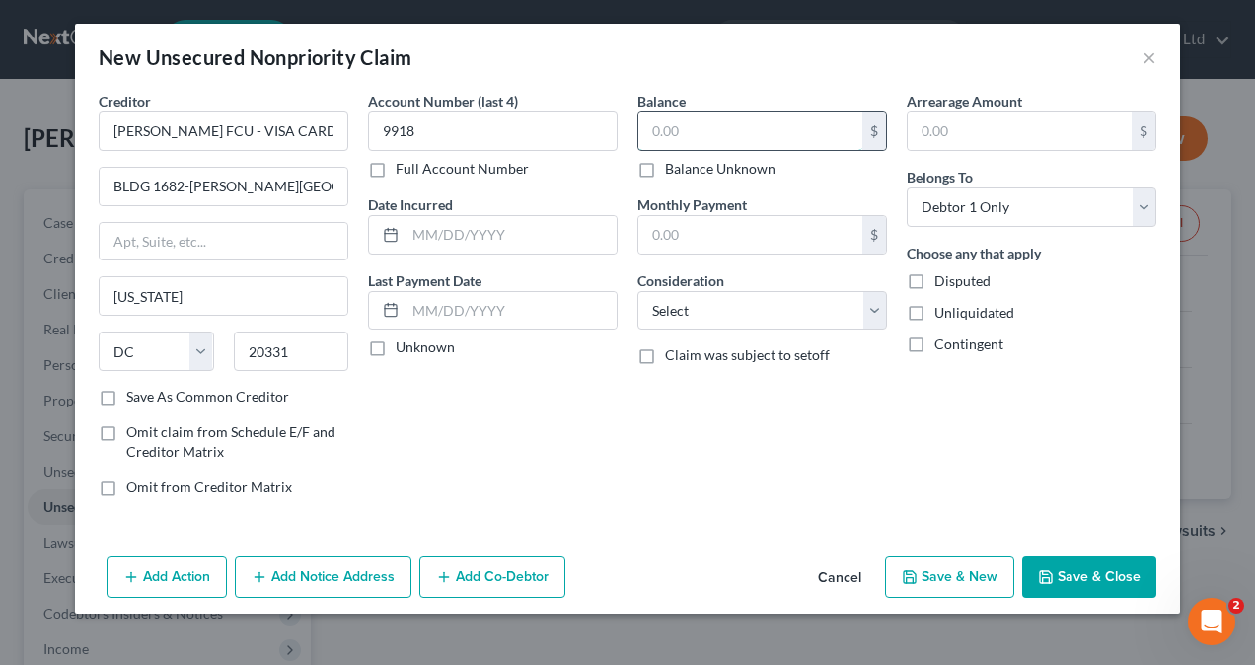
click at [693, 136] on input "text" at bounding box center [750, 130] width 224 height 37
type input "2,924"
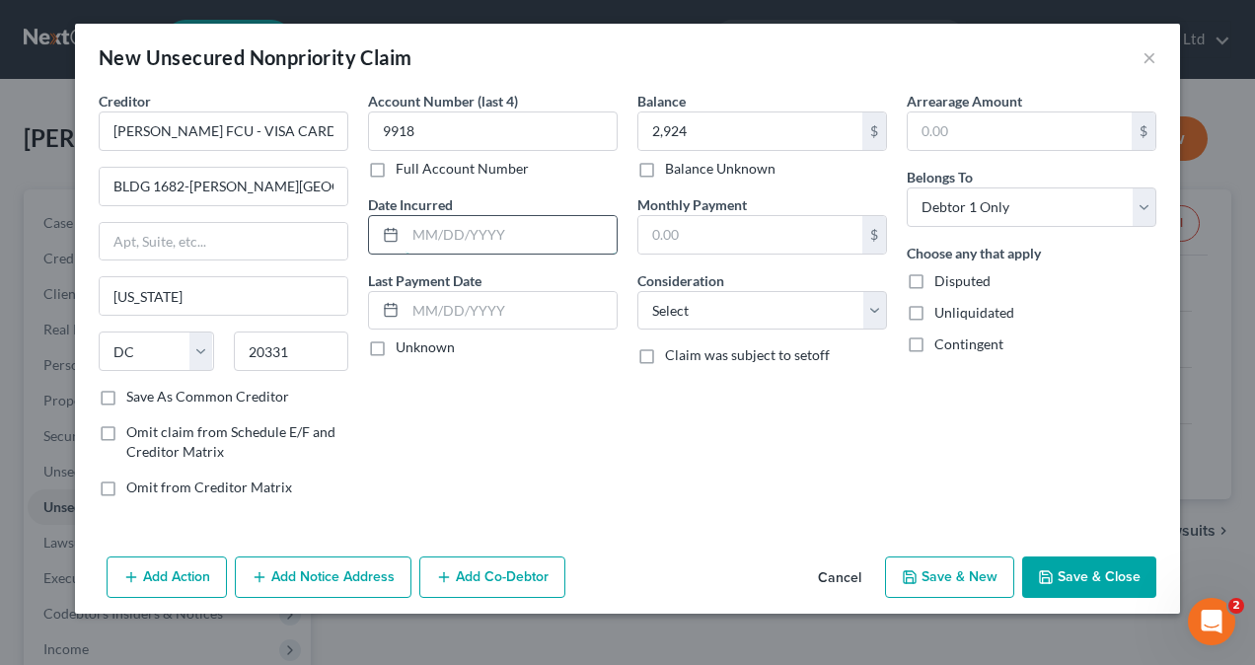
click at [456, 239] on input "text" at bounding box center [510, 234] width 211 height 37
type input "[DATE]"
click at [768, 307] on select "Select Cable / Satellite Services Collection Agency Credit Card Debt Debt Couns…" at bounding box center [762, 310] width 250 height 39
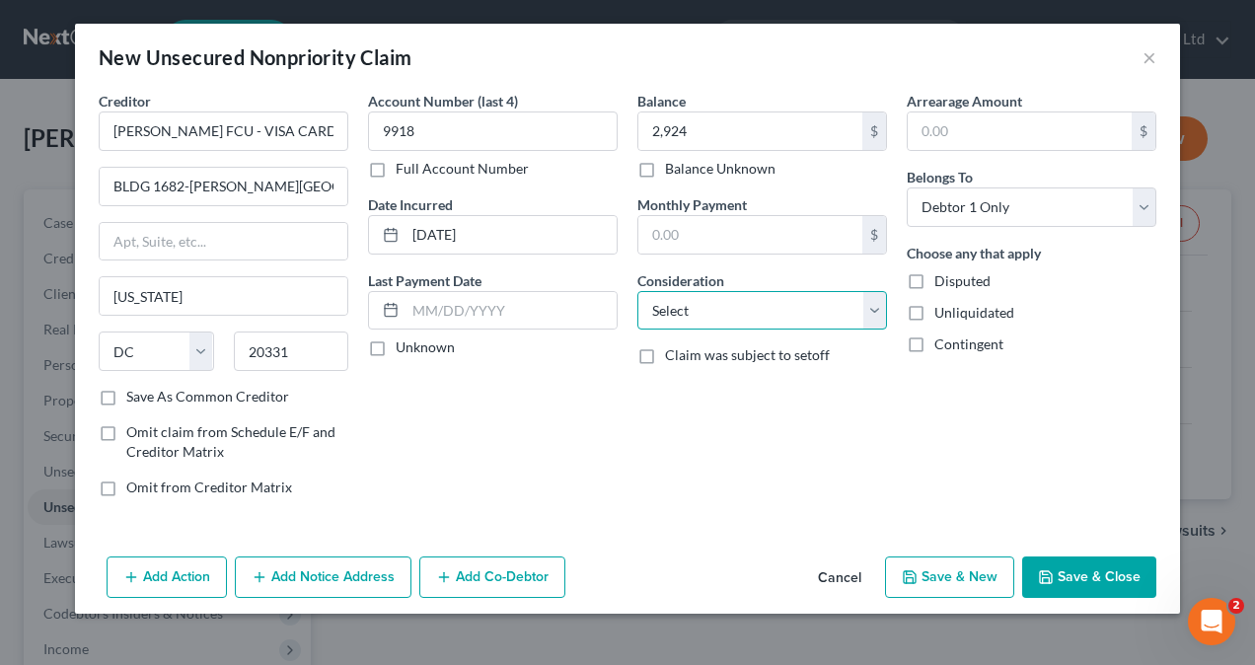
select select "2"
click at [637, 291] on select "Select Cable / Satellite Services Collection Agency Credit Card Debt Debt Couns…" at bounding box center [762, 310] width 250 height 39
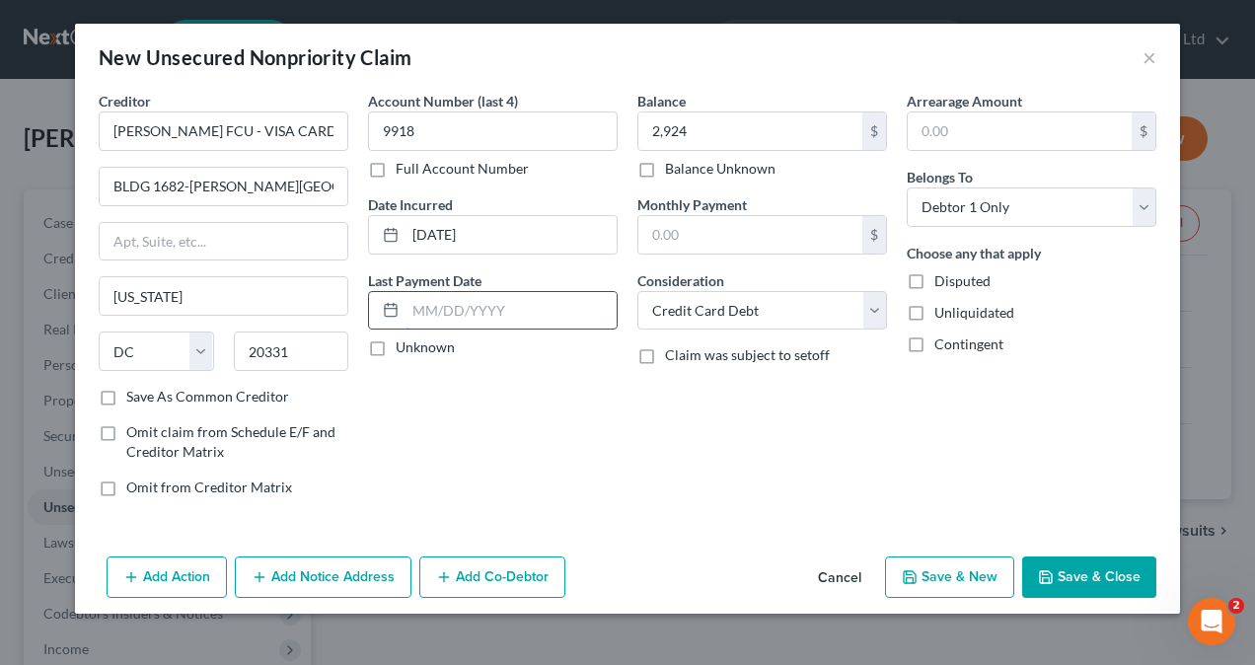
click at [457, 311] on input "text" at bounding box center [510, 310] width 211 height 37
type input "[DATE]"
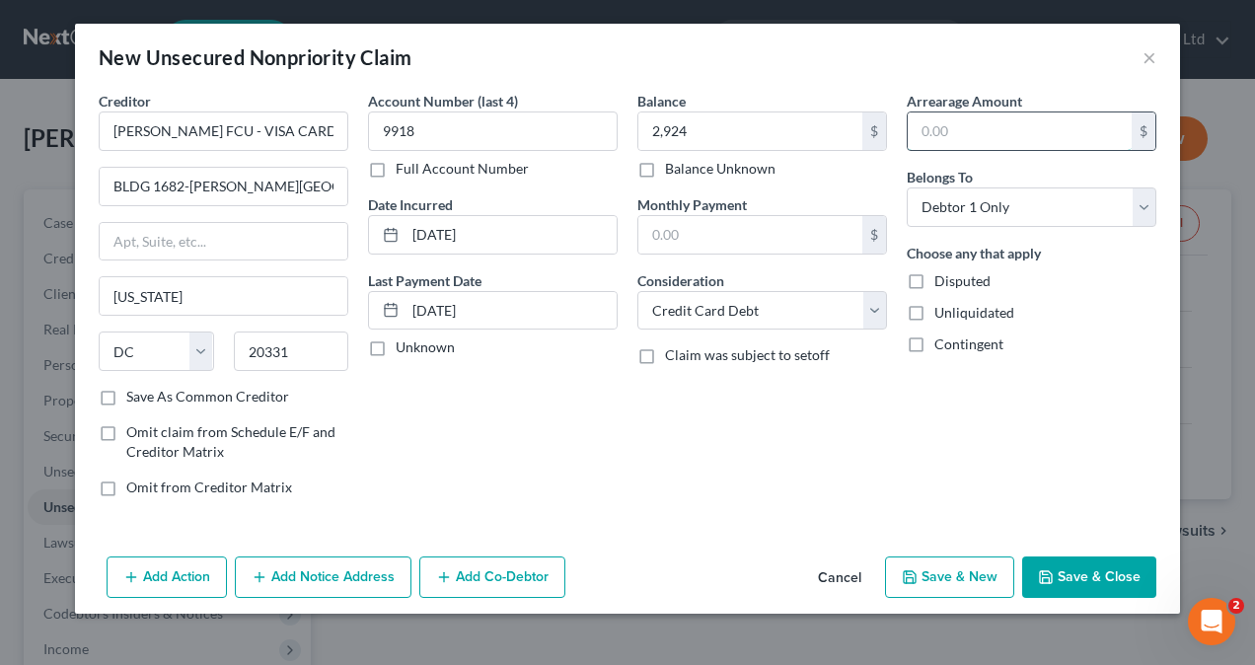
click at [996, 135] on input "text" at bounding box center [1020, 130] width 224 height 37
type input "2,924"
click at [971, 570] on button "Save & New" at bounding box center [949, 576] width 129 height 41
select select "0"
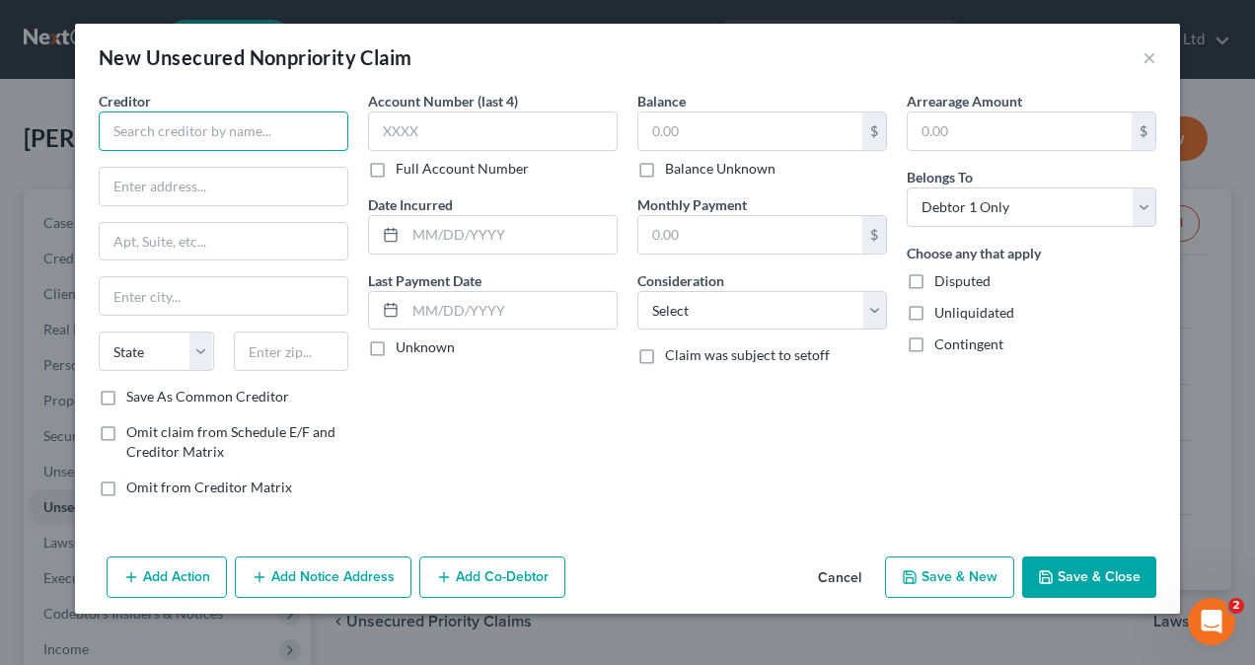
click at [166, 126] on input "text" at bounding box center [224, 130] width 250 height 39
paste input "CITICARDS CBNA"
type input "CITICARDS CBNA"
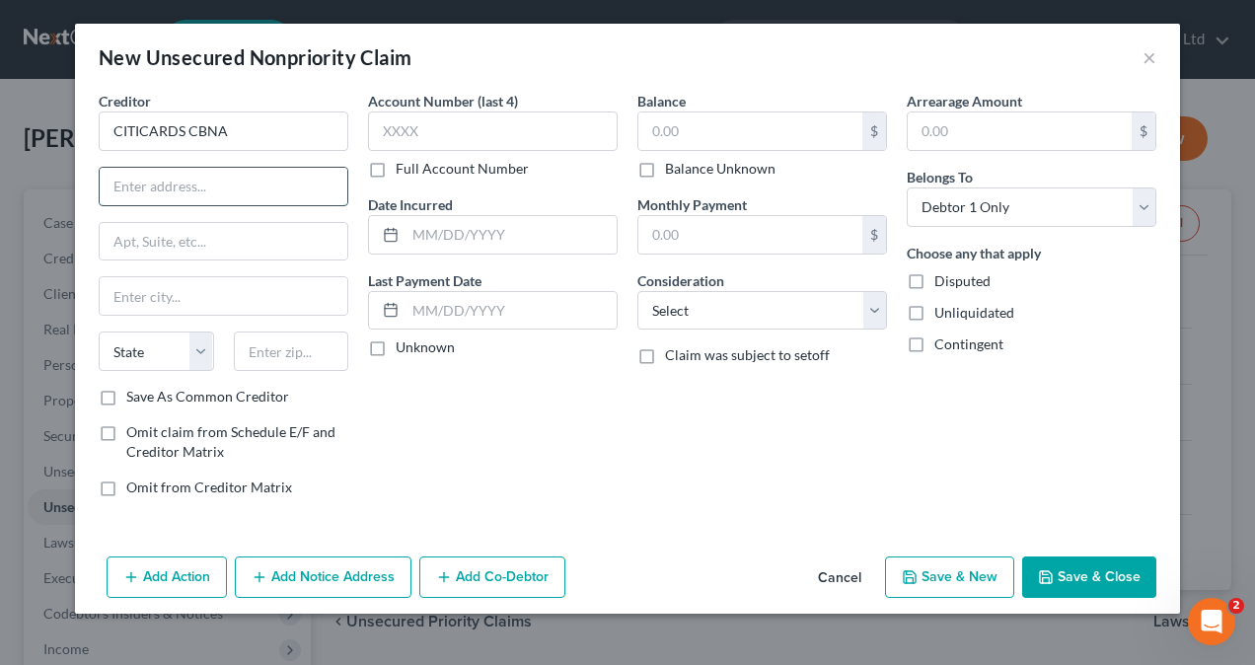
click at [172, 185] on input "text" at bounding box center [224, 186] width 248 height 37
click at [152, 186] on input "text" at bounding box center [224, 186] width 248 height 37
paste input "[STREET_ADDRESS]"
type input "[STREET_ADDRESS]"
click at [138, 289] on input "text" at bounding box center [224, 295] width 248 height 37
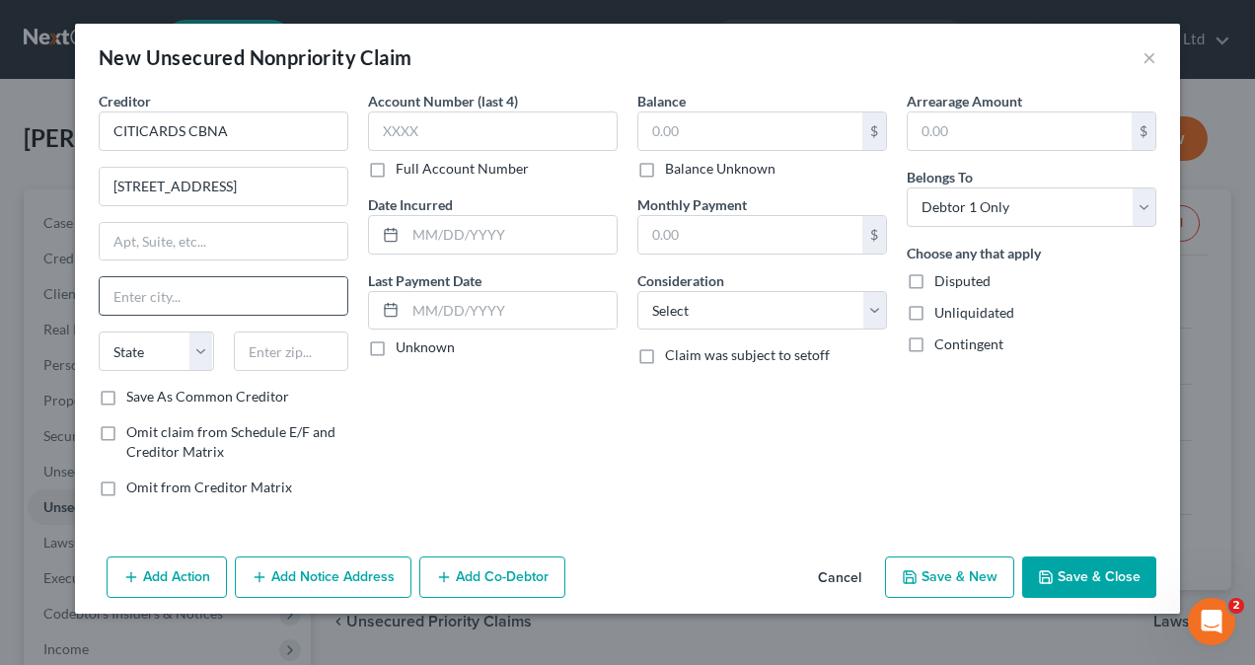
paste input "[GEOGRAPHIC_DATA]"
type input "[GEOGRAPHIC_DATA]"
click at [199, 353] on select "State [US_STATE] AK AR AZ CA CO CT DE DC [GEOGRAPHIC_DATA] [GEOGRAPHIC_DATA] GU…" at bounding box center [156, 350] width 115 height 39
select select "43"
click at [99, 331] on select "State [US_STATE] AK AR AZ CA CO CT DE DC [GEOGRAPHIC_DATA] [GEOGRAPHIC_DATA] GU…" at bounding box center [156, 350] width 115 height 39
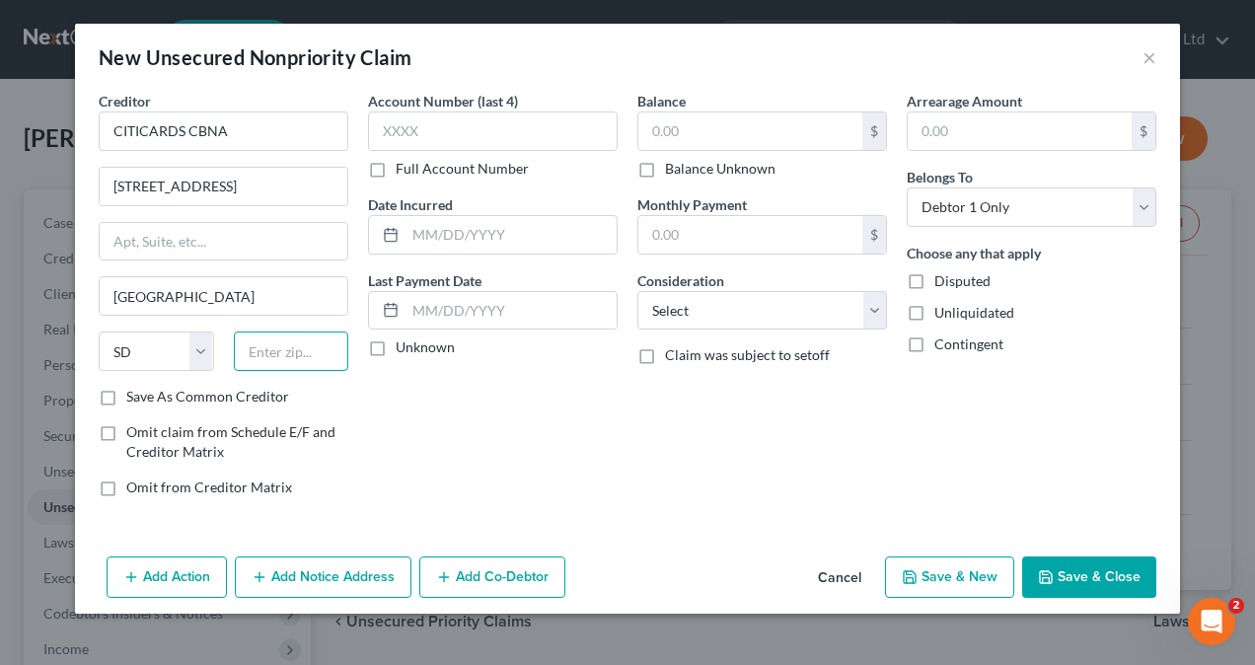
click at [274, 355] on input "text" at bounding box center [291, 350] width 115 height 39
type input "57108"
click at [416, 127] on input "text" at bounding box center [493, 130] width 250 height 39
type input "[GEOGRAPHIC_DATA]"
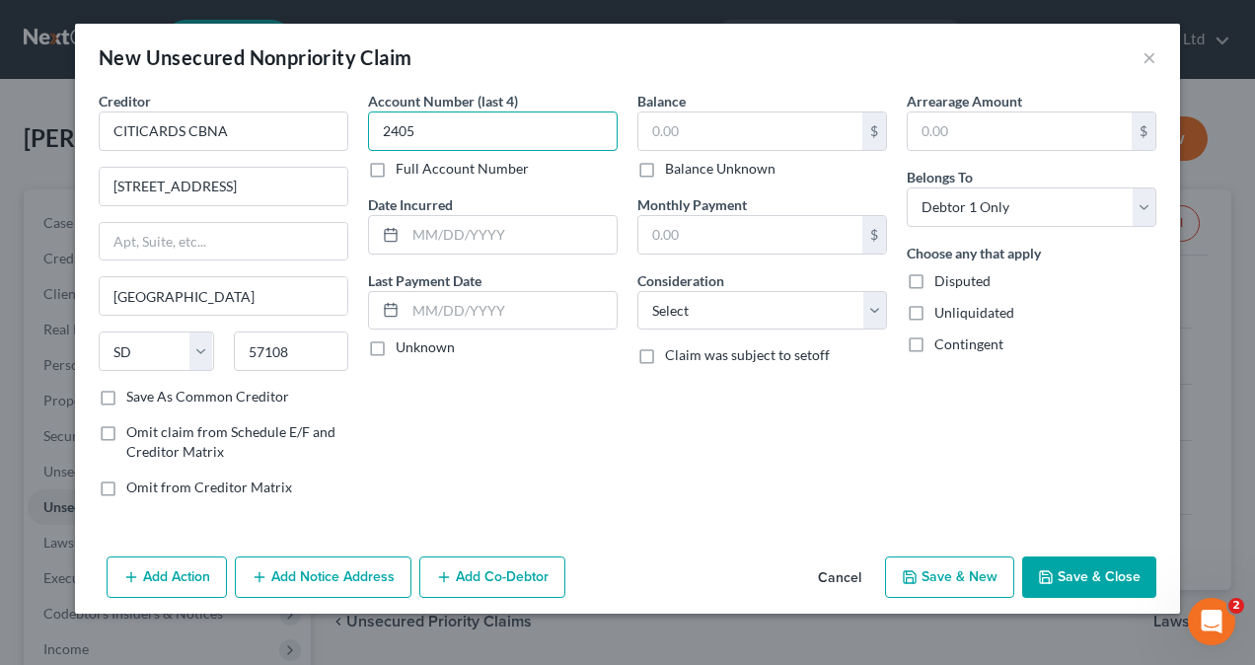
type input "2405"
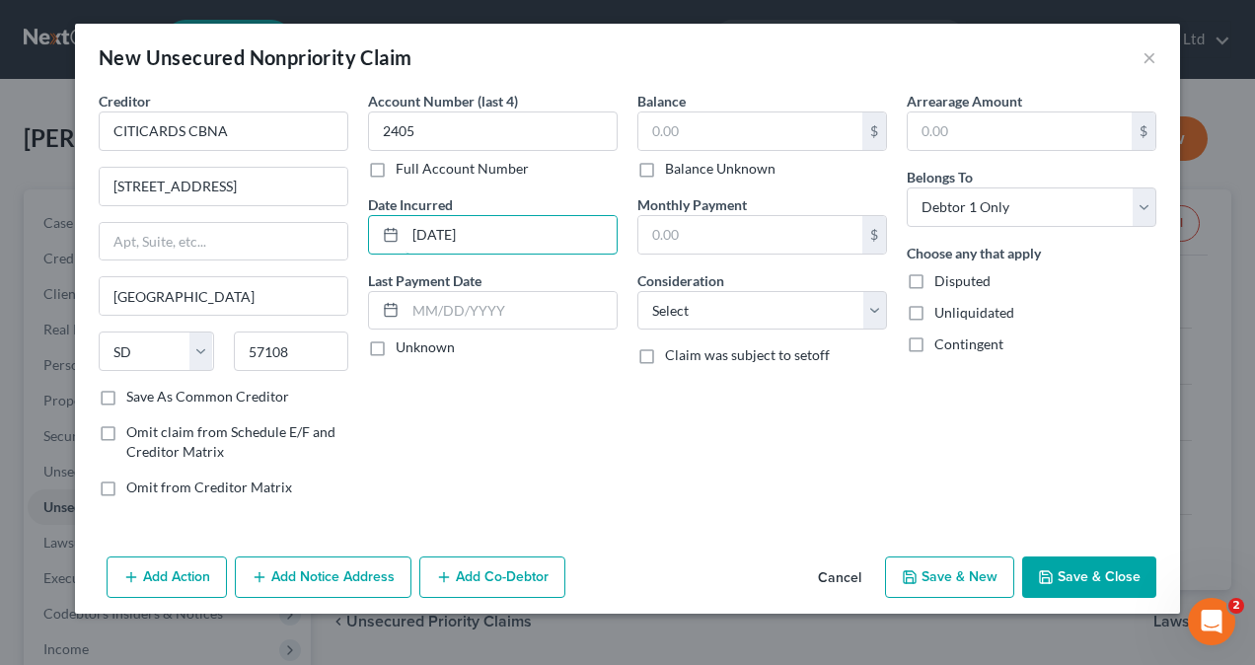
type input "[DATE]"
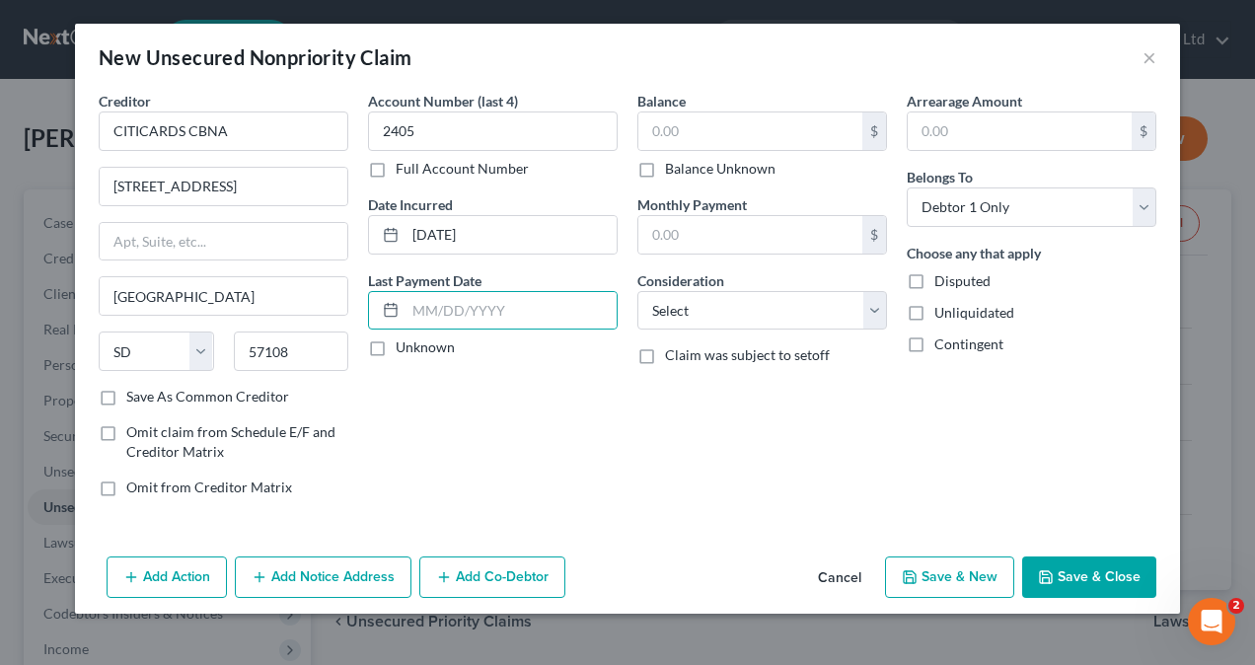
click at [396, 347] on label "Unknown" at bounding box center [425, 347] width 59 height 20
click at [404, 347] on input "Unknown" at bounding box center [410, 343] width 13 height 13
checkbox input "true"
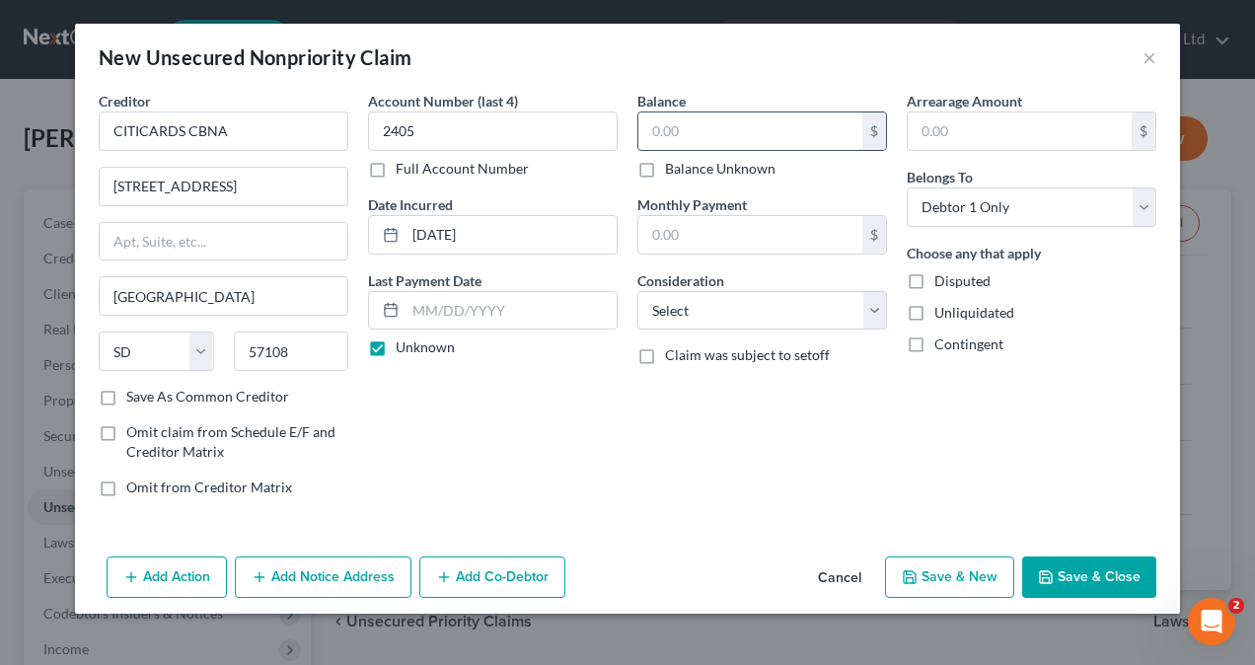
click at [691, 129] on input "text" at bounding box center [750, 130] width 224 height 37
type input "1,784"
type input "20"
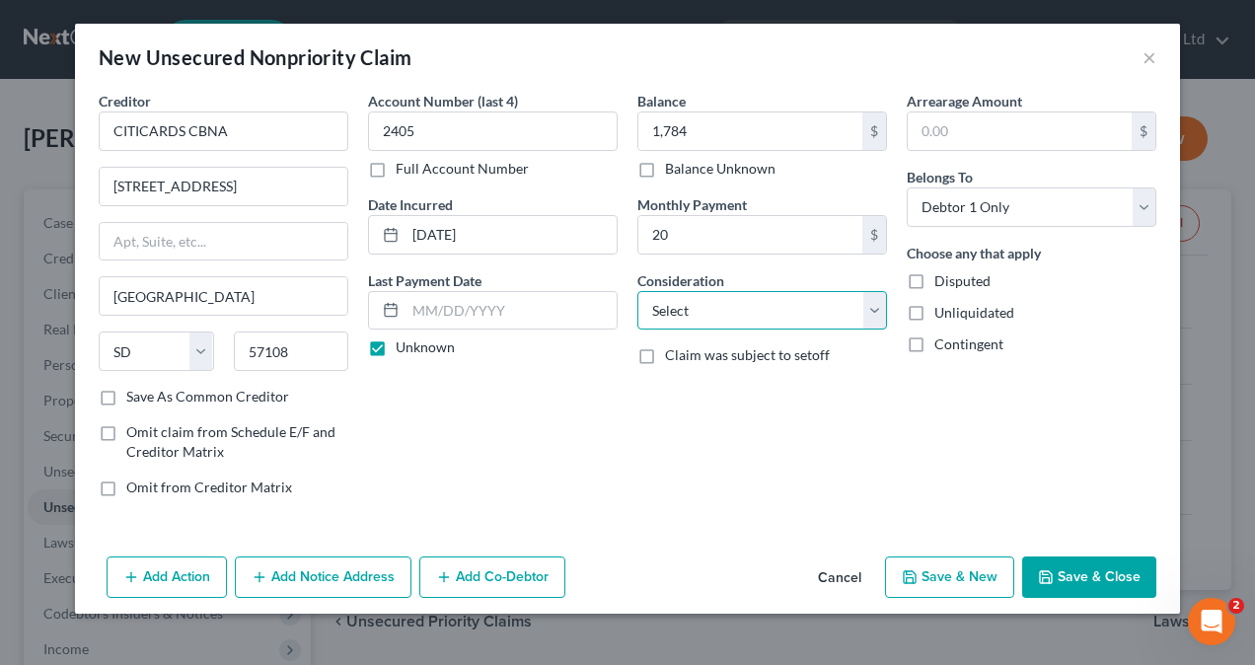
click at [774, 314] on select "Select Cable / Satellite Services Collection Agency Credit Card Debt Debt Couns…" at bounding box center [762, 310] width 250 height 39
select select "2"
click at [637, 291] on select "Select Cable / Satellite Services Collection Agency Credit Card Debt Debt Couns…" at bounding box center [762, 310] width 250 height 39
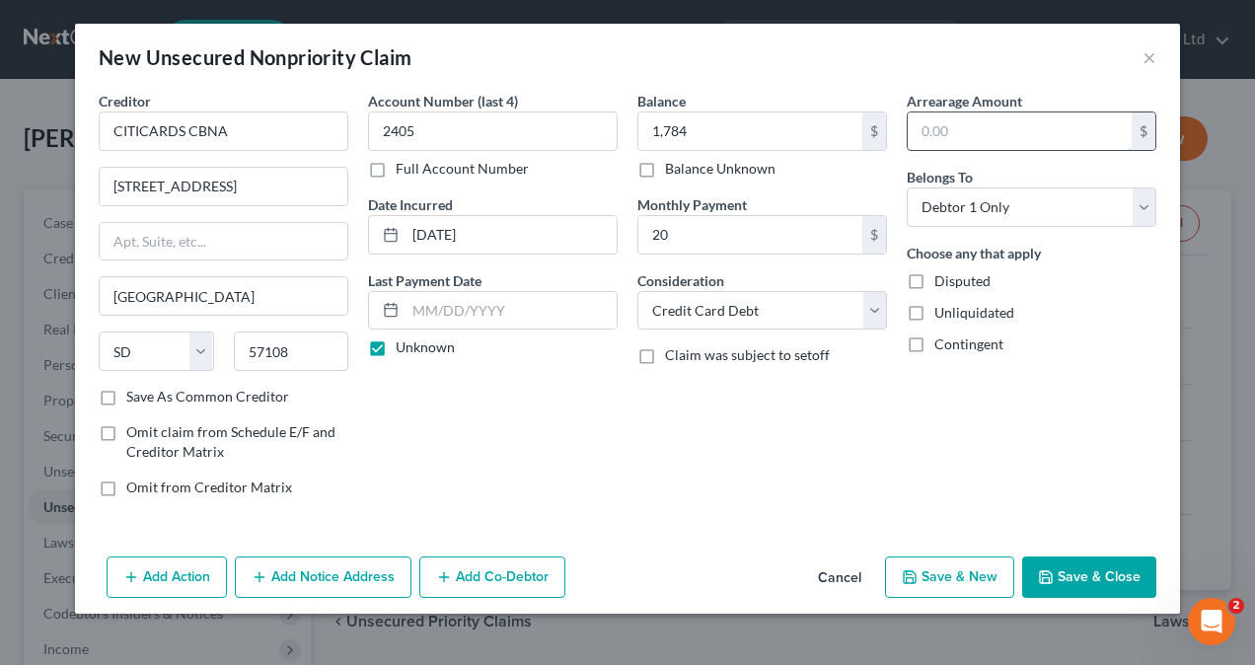
click at [959, 128] on input "text" at bounding box center [1020, 130] width 224 height 37
type input "1,784"
click at [953, 576] on button "Save & New" at bounding box center [949, 576] width 129 height 41
select select "0"
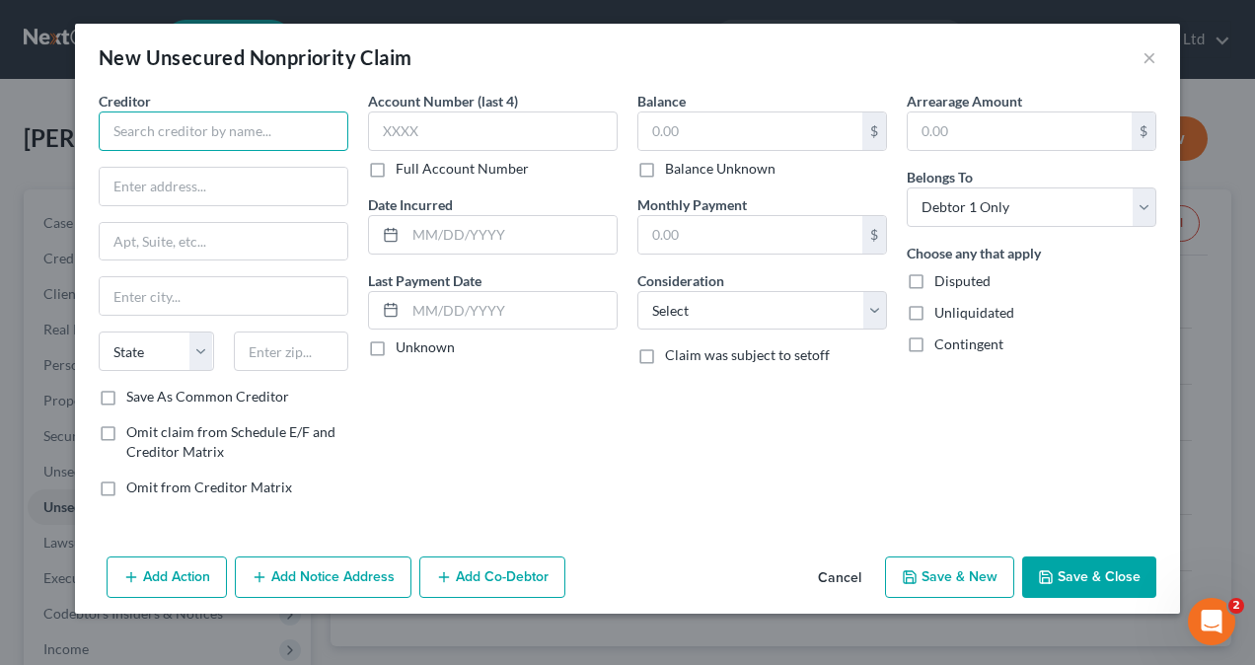
click at [166, 122] on input "text" at bounding box center [224, 130] width 250 height 39
paste input "AMERICAN EXPRESS"
type input "AMERICAN EXPRESS"
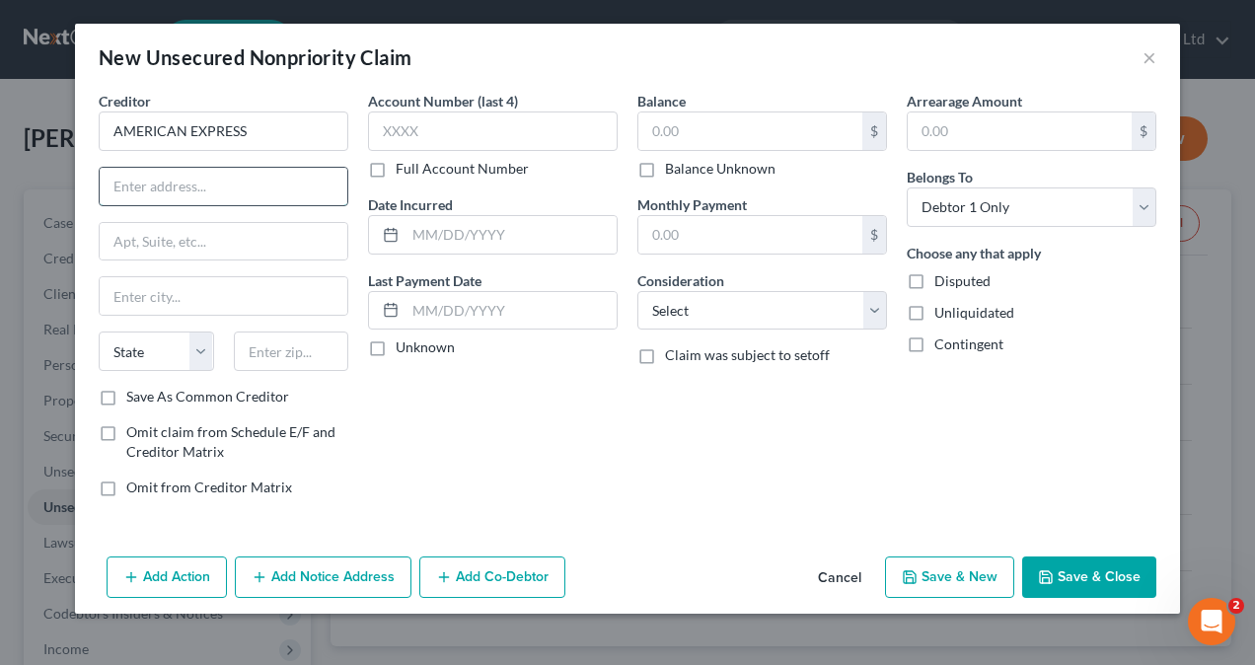
click at [156, 180] on input "text" at bounding box center [224, 186] width 248 height 37
paste input "PO Box 981537"
type input "PO Box 981537"
drag, startPoint x: 193, startPoint y: 292, endPoint x: 199, endPoint y: 283, distance: 10.7
click at [194, 292] on input "text" at bounding box center [224, 295] width 248 height 37
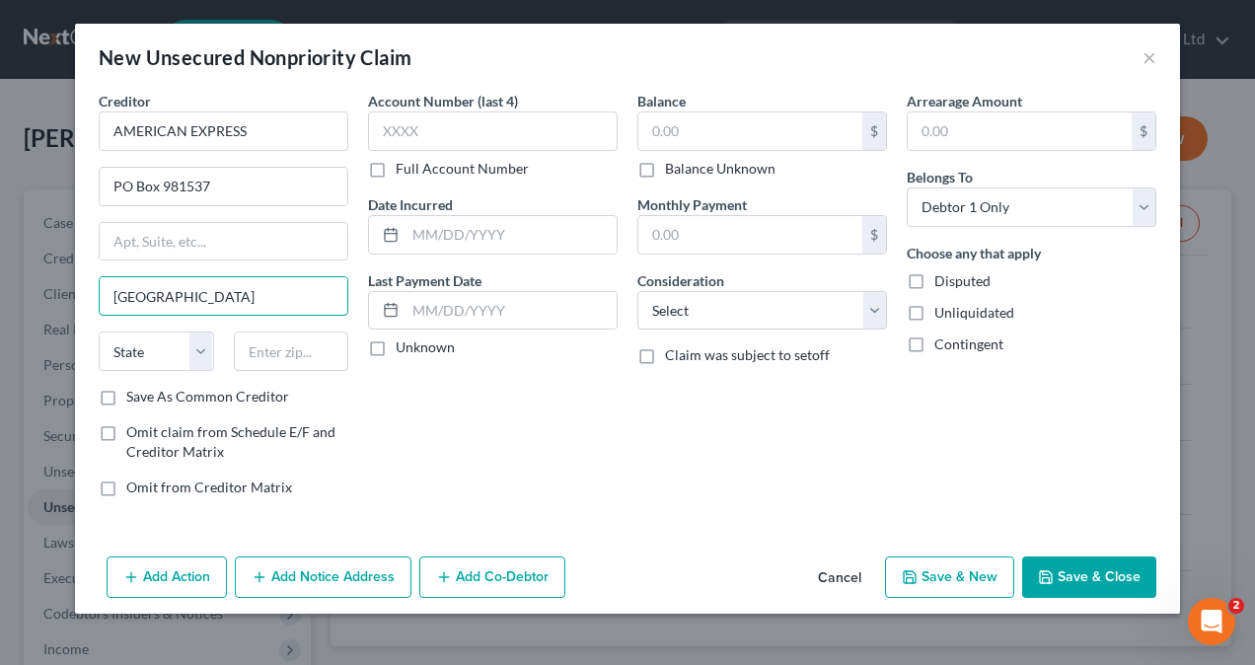
type input "[GEOGRAPHIC_DATA]"
select select "45"
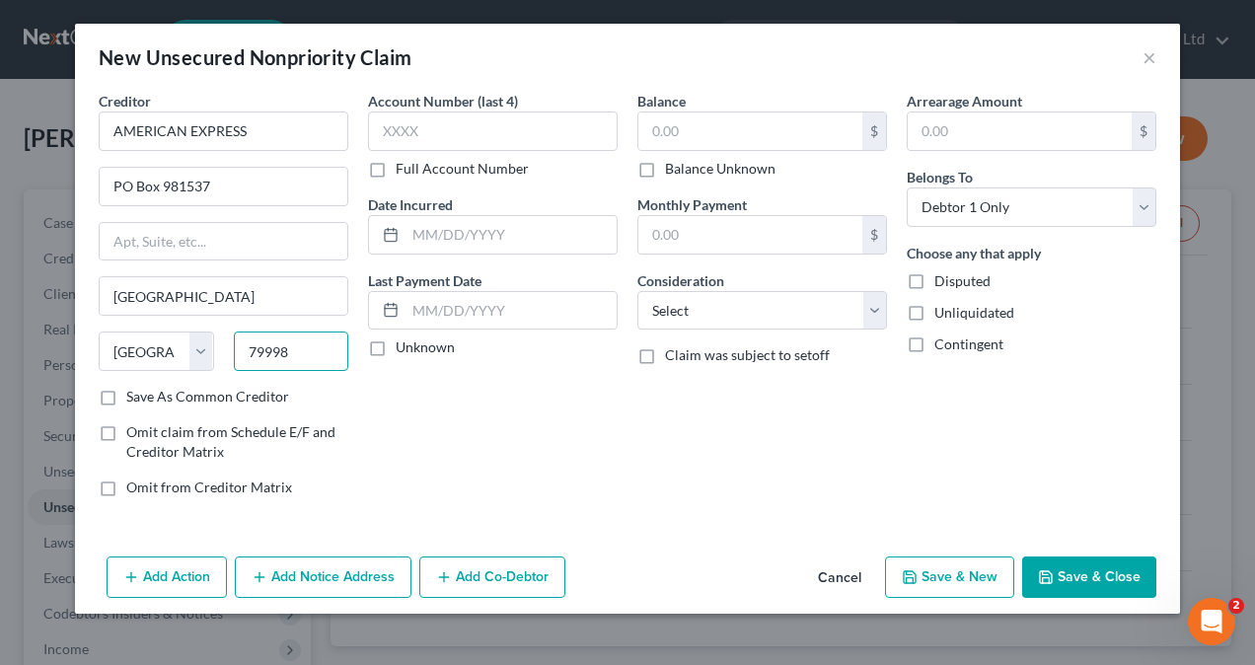
type input "79998"
type input "7873"
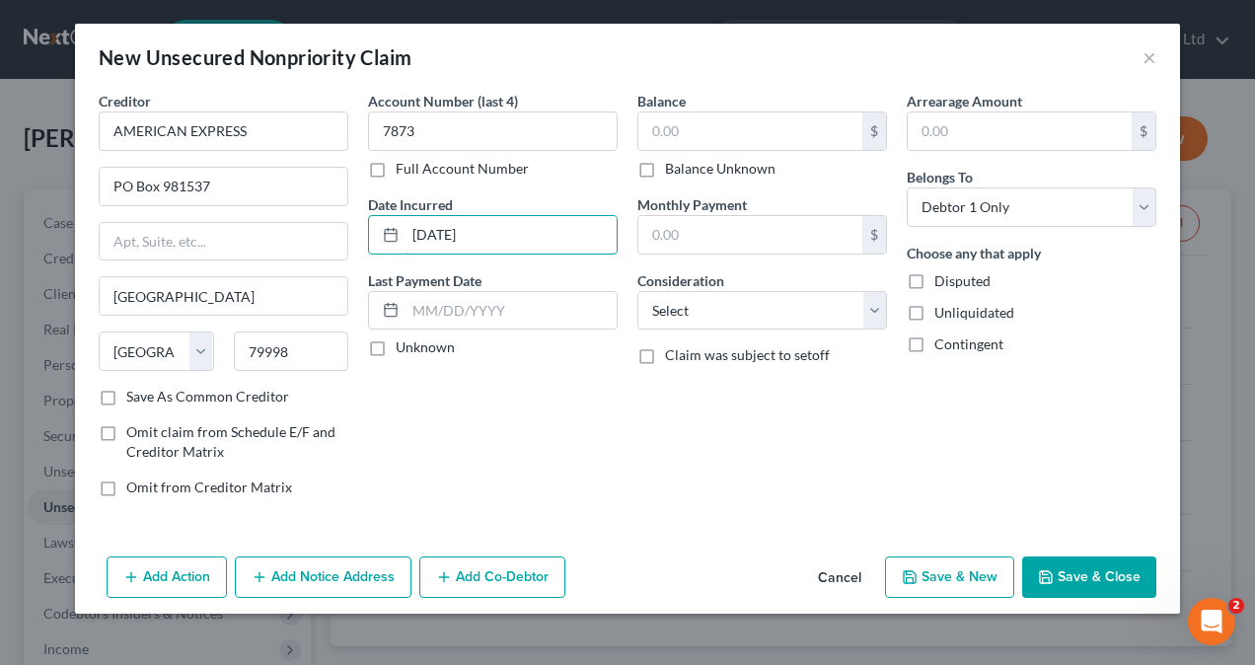
type input "[DATE]"
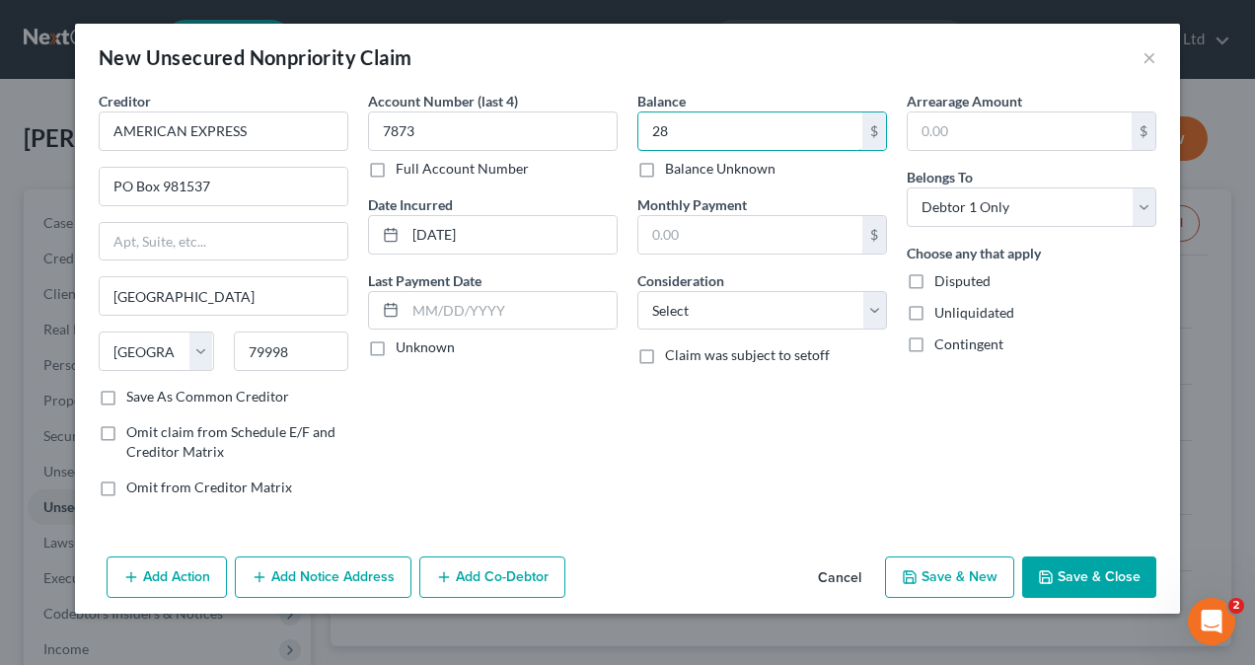
type input "2"
type input "8,207"
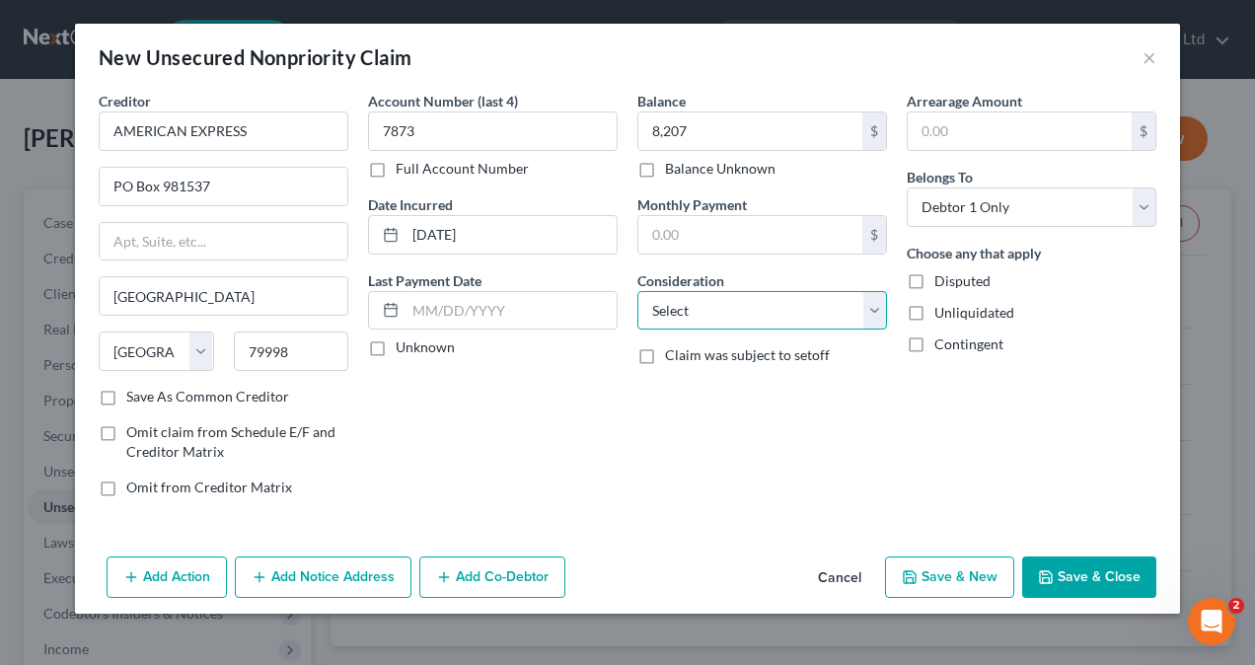
click at [730, 311] on select "Select Cable / Satellite Services Collection Agency Credit Card Debt Debt Couns…" at bounding box center [762, 310] width 250 height 39
select select "2"
click at [637, 291] on select "Select Cable / Satellite Services Collection Agency Credit Card Debt Debt Couns…" at bounding box center [762, 310] width 250 height 39
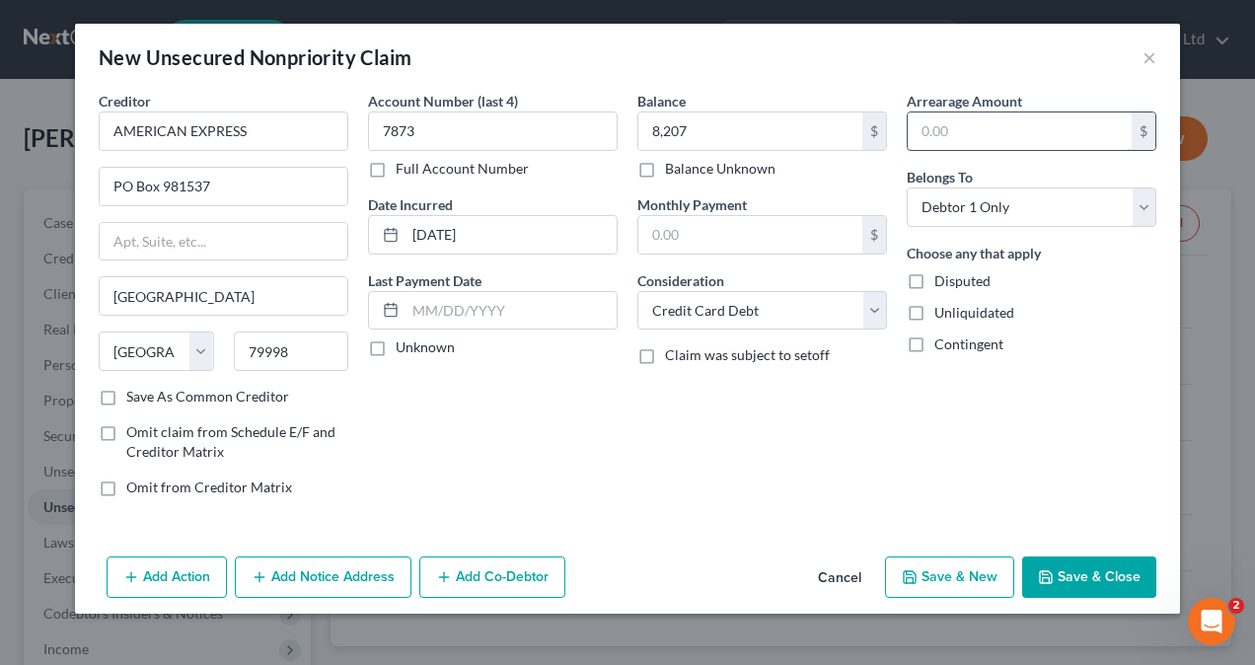
click at [996, 134] on input "text" at bounding box center [1020, 130] width 224 height 37
type input "8,207"
drag, startPoint x: 456, startPoint y: 311, endPoint x: 469, endPoint y: 313, distance: 13.0
click at [468, 312] on input "text" at bounding box center [510, 310] width 211 height 37
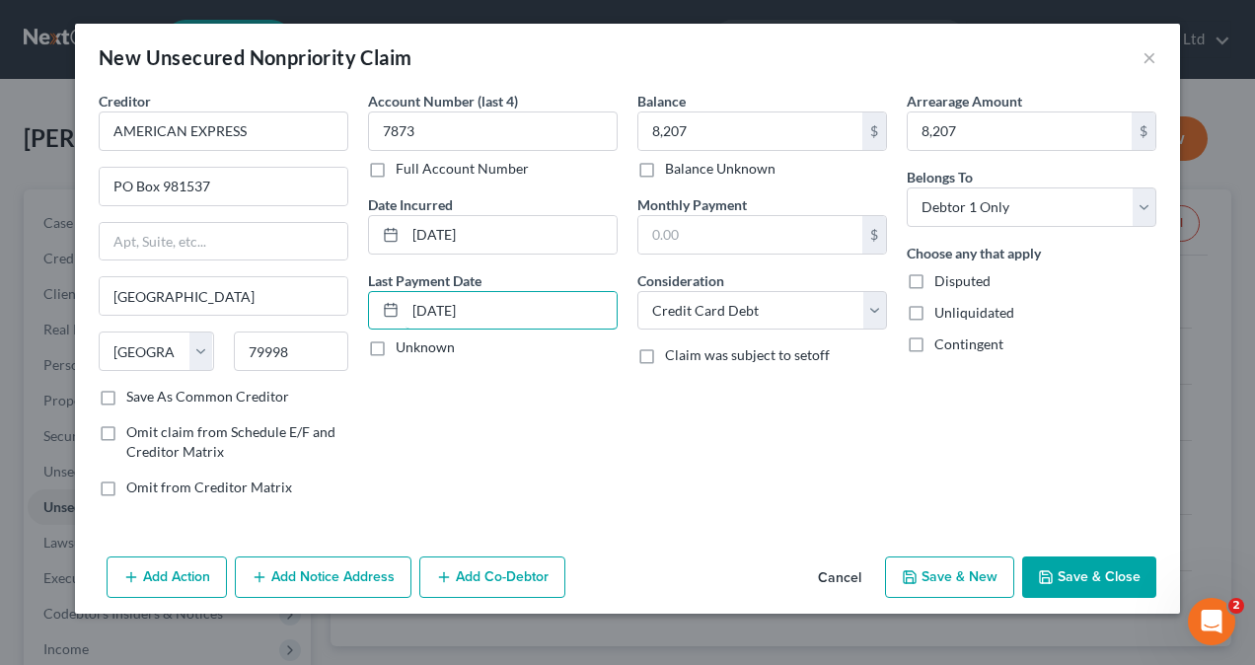
type input "[DATE]"
click at [960, 578] on button "Save & New" at bounding box center [949, 576] width 129 height 41
select select "0"
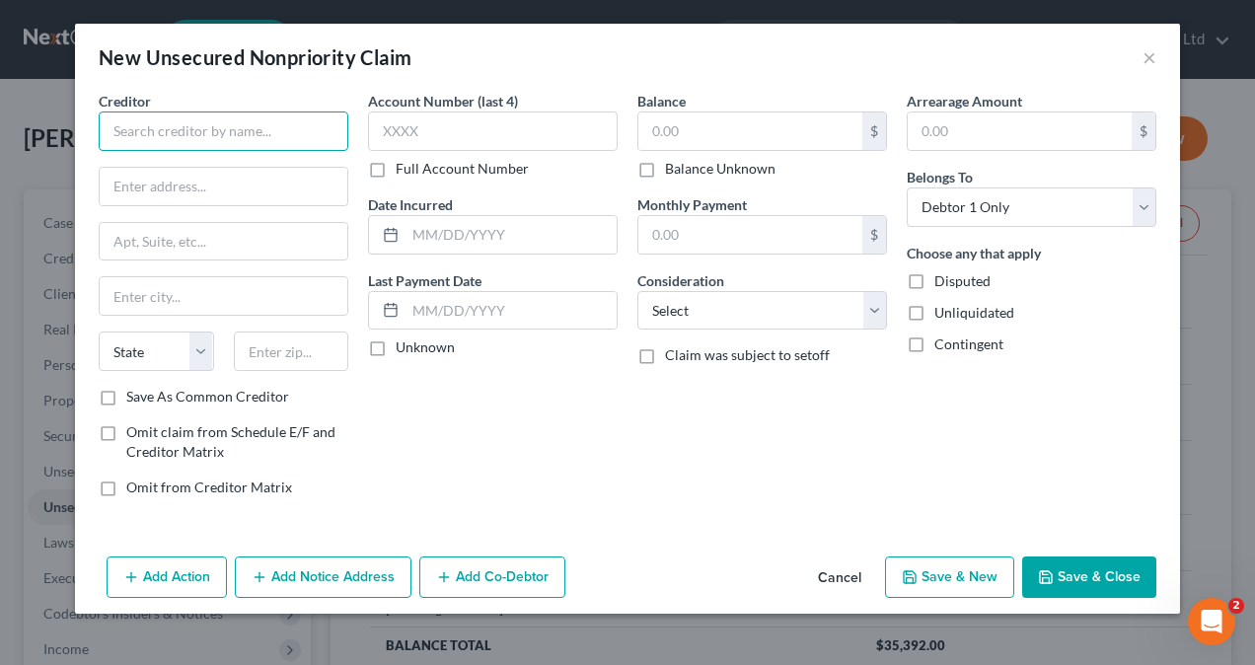
click at [166, 133] on input "text" at bounding box center [224, 130] width 250 height 39
paste input "SYNCB/CARE CREDIT"
type input "SYNCB/CARE CREDIT"
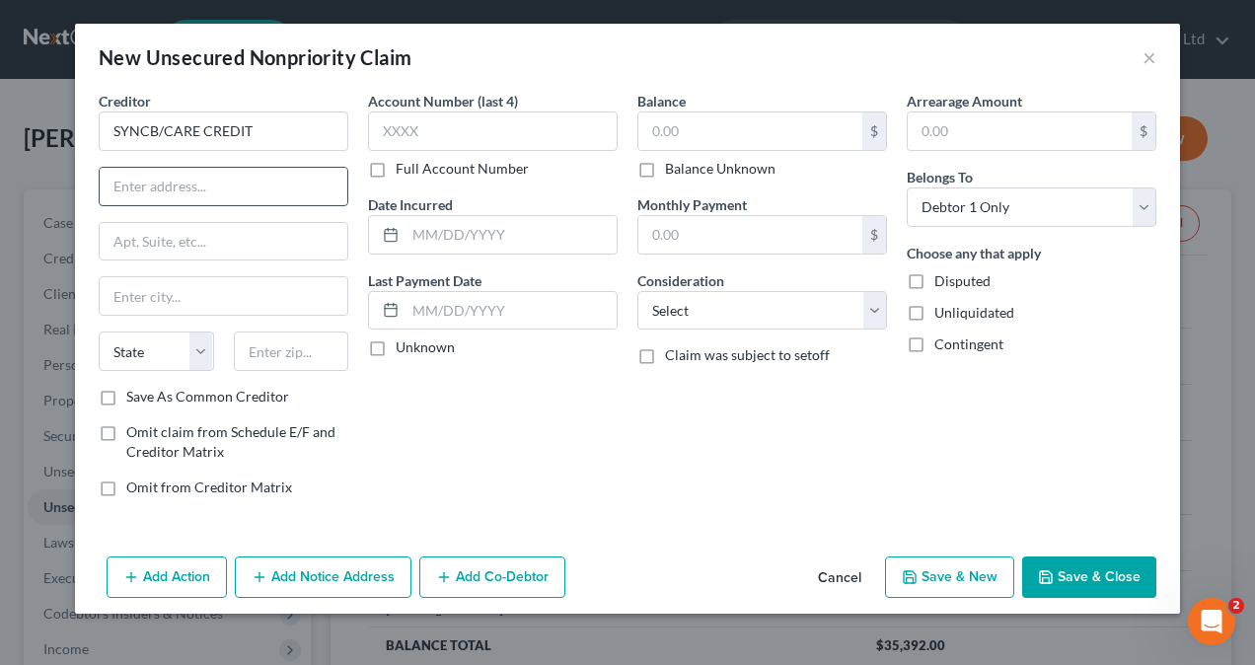
click at [127, 187] on input "text" at bounding box center [224, 186] width 248 height 37
paste input "PO Box 71757"
type input "PO Box 71757"
click at [126, 396] on label "Save As Common Creditor" at bounding box center [207, 397] width 163 height 20
click at [134, 396] on input "Save As Common Creditor" at bounding box center [140, 393] width 13 height 13
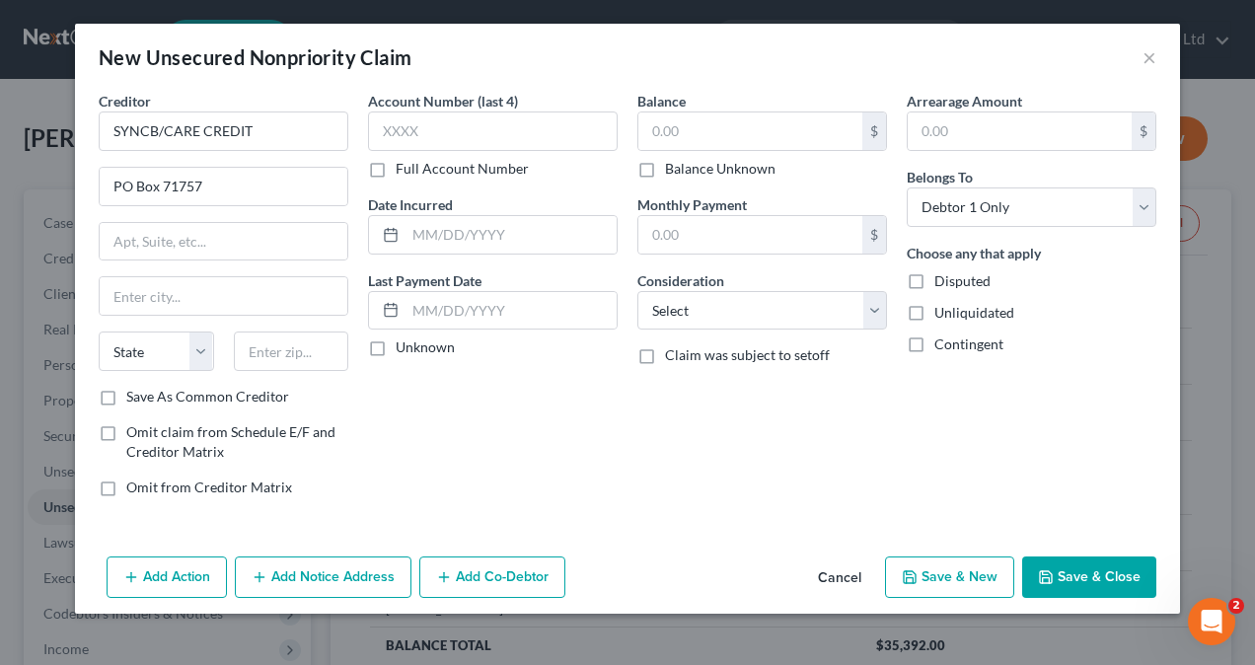
checkbox input "true"
click at [157, 298] on input "text" at bounding box center [224, 295] width 248 height 37
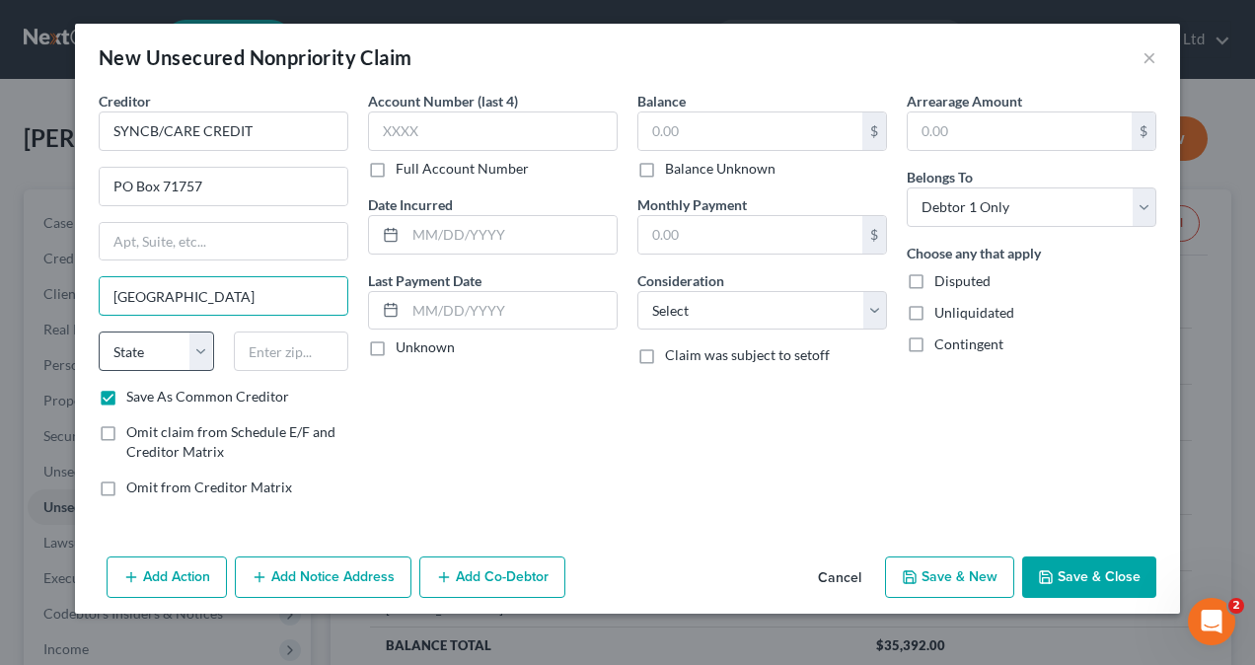
type input "[GEOGRAPHIC_DATA]"
click at [159, 345] on select "State [US_STATE] AK AR AZ CA CO CT DE DC [GEOGRAPHIC_DATA] [GEOGRAPHIC_DATA] GU…" at bounding box center [156, 350] width 115 height 39
select select "39"
click at [99, 331] on select "State [US_STATE] AK AR AZ CA CO CT DE DC [GEOGRAPHIC_DATA] [GEOGRAPHIC_DATA] GU…" at bounding box center [156, 350] width 115 height 39
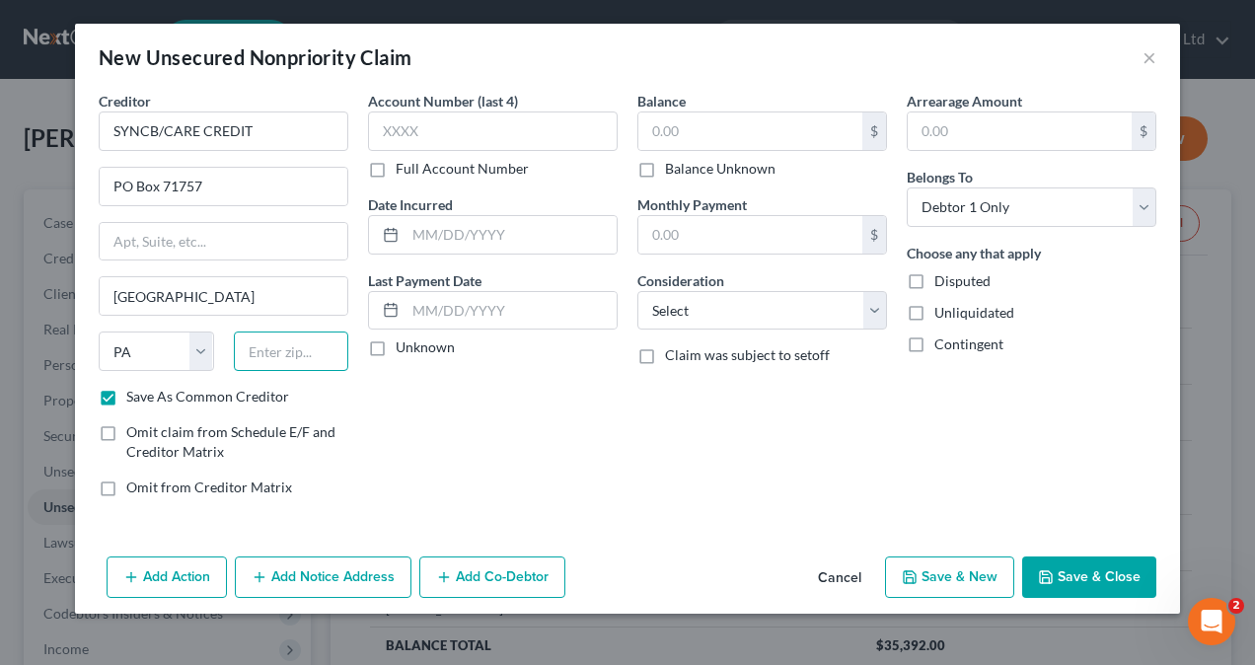
click at [309, 354] on div at bounding box center [291, 350] width 135 height 39
type input "19176"
click at [451, 130] on input "text" at bounding box center [493, 130] width 250 height 39
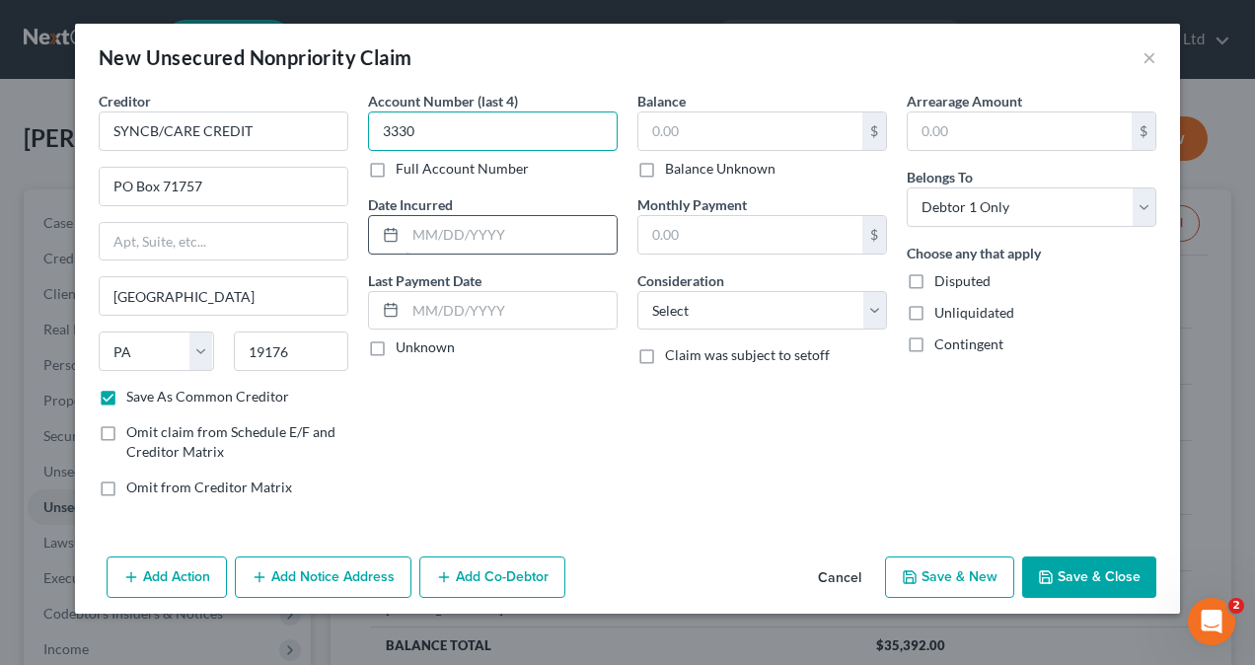
type input "3330"
click at [434, 239] on input "text" at bounding box center [510, 234] width 211 height 37
type input "9"
type input "[DATE]"
click at [396, 345] on label "Unknown" at bounding box center [425, 347] width 59 height 20
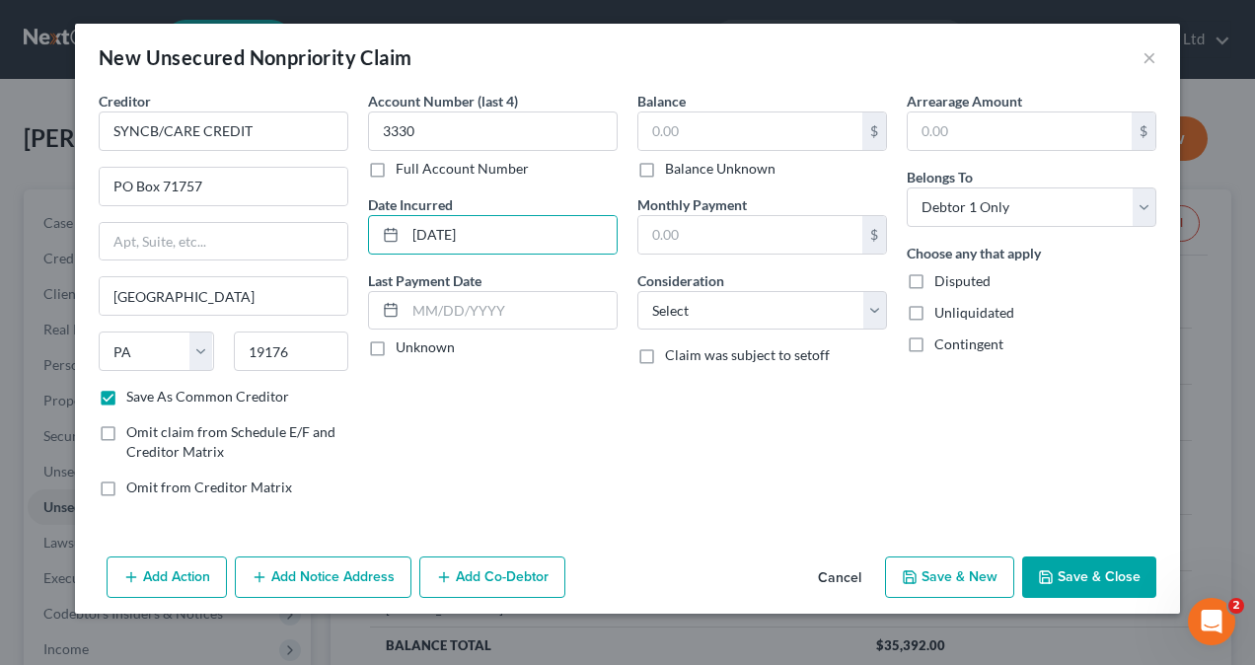
click at [404, 345] on input "Unknown" at bounding box center [410, 343] width 13 height 13
checkbox input "true"
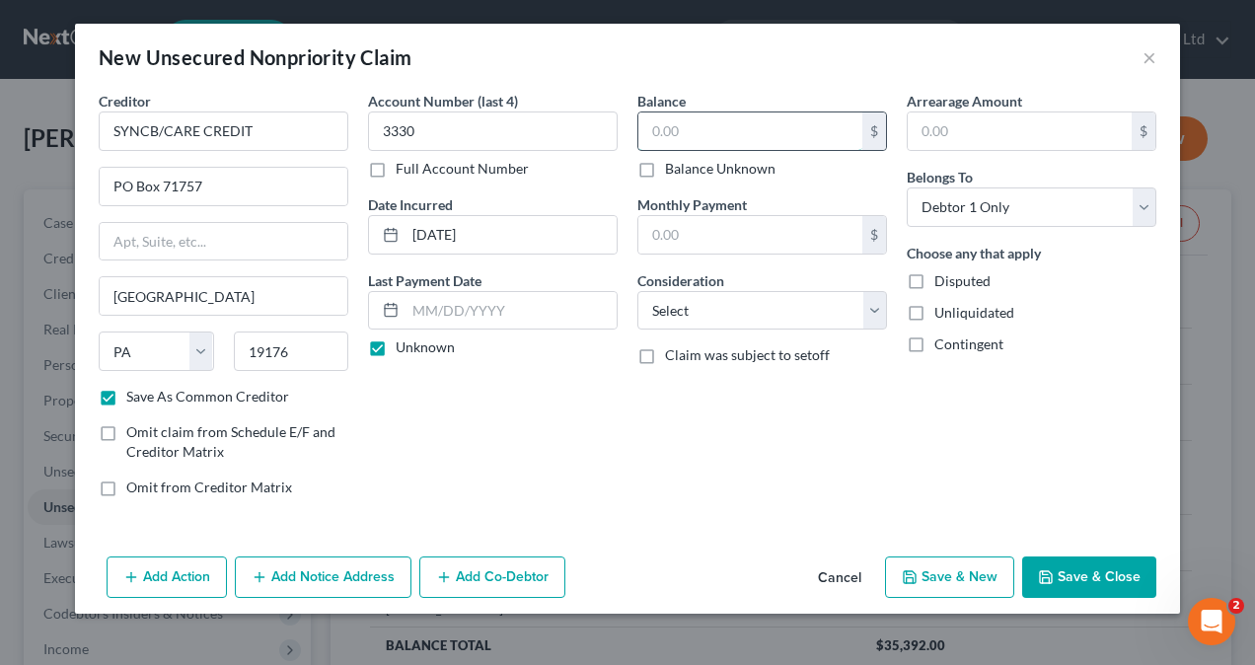
click at [758, 128] on input "text" at bounding box center [750, 130] width 224 height 37
drag, startPoint x: 699, startPoint y: 132, endPoint x: 580, endPoint y: 156, distance: 120.7
click at [580, 156] on div "Creditor * SYNCB/CARE CREDIT PO Box 71757 [GEOGRAPHIC_DATA] [US_STATE] AK AR AZ…" at bounding box center [627, 302] width 1077 height 422
type input "90"
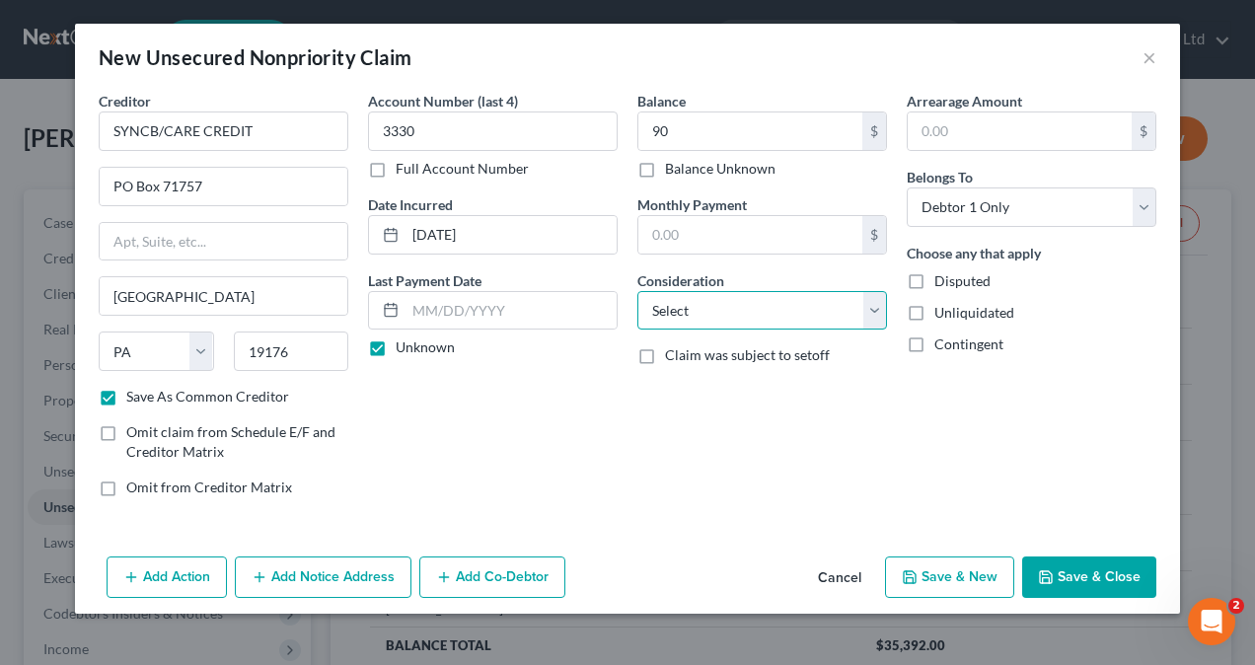
click at [730, 303] on select "Select Cable / Satellite Services Collection Agency Credit Card Debt Debt Couns…" at bounding box center [762, 310] width 250 height 39
select select "2"
click at [637, 291] on select "Select Cable / Satellite Services Collection Agency Credit Card Debt Debt Couns…" at bounding box center [762, 310] width 250 height 39
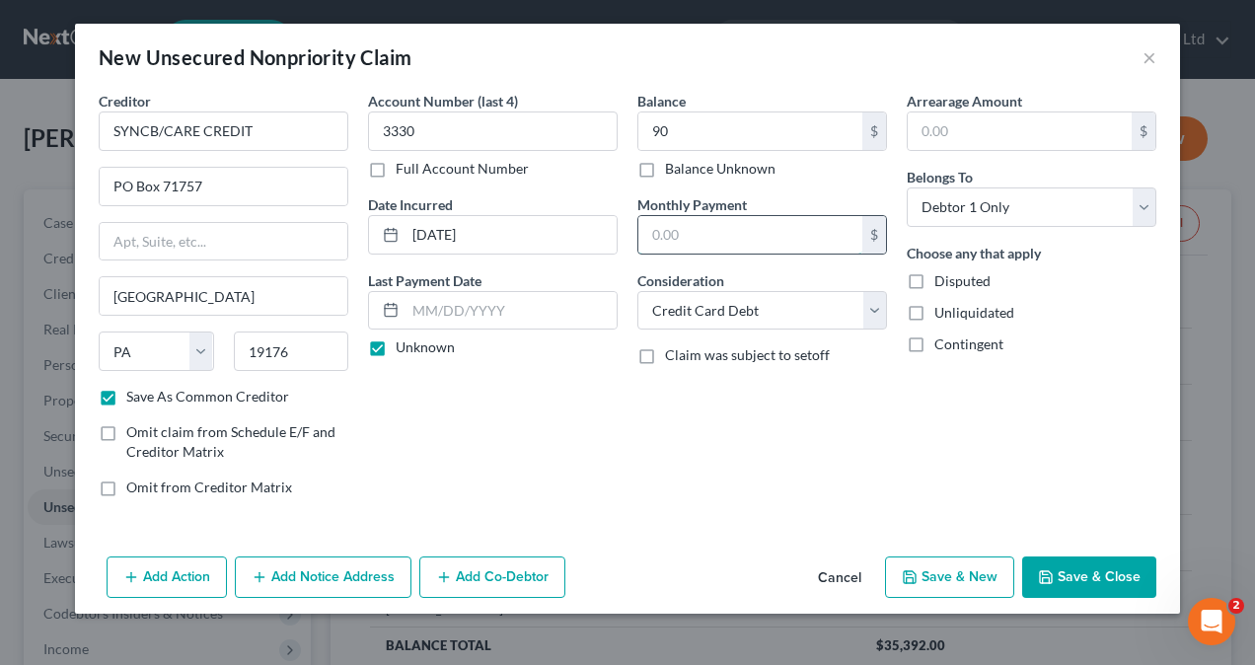
click at [700, 224] on input "text" at bounding box center [750, 234] width 224 height 37
type input "62"
click at [960, 579] on button "Save & New" at bounding box center [949, 576] width 129 height 41
checkbox input "false"
select select "0"
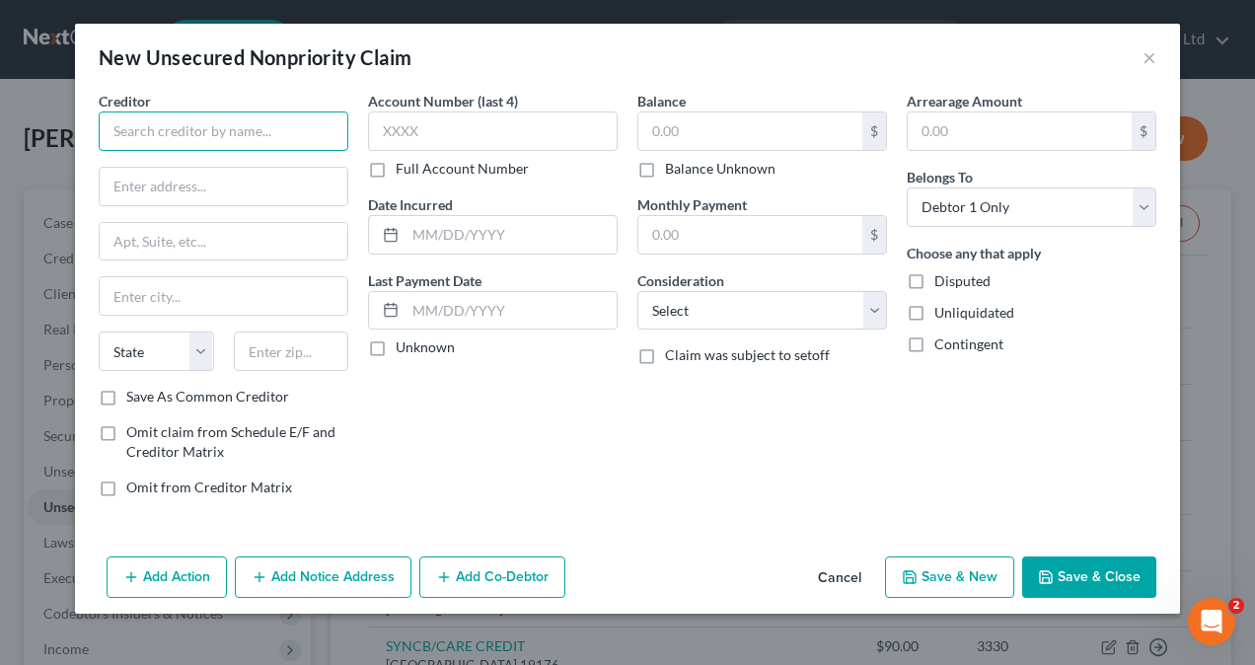
drag, startPoint x: 185, startPoint y: 126, endPoint x: 176, endPoint y: 127, distance: 9.9
click at [184, 126] on input "text" at bounding box center [224, 130] width 250 height 39
paste input "SYWMC/CBNA"
type input "SYWMC/CBNA"
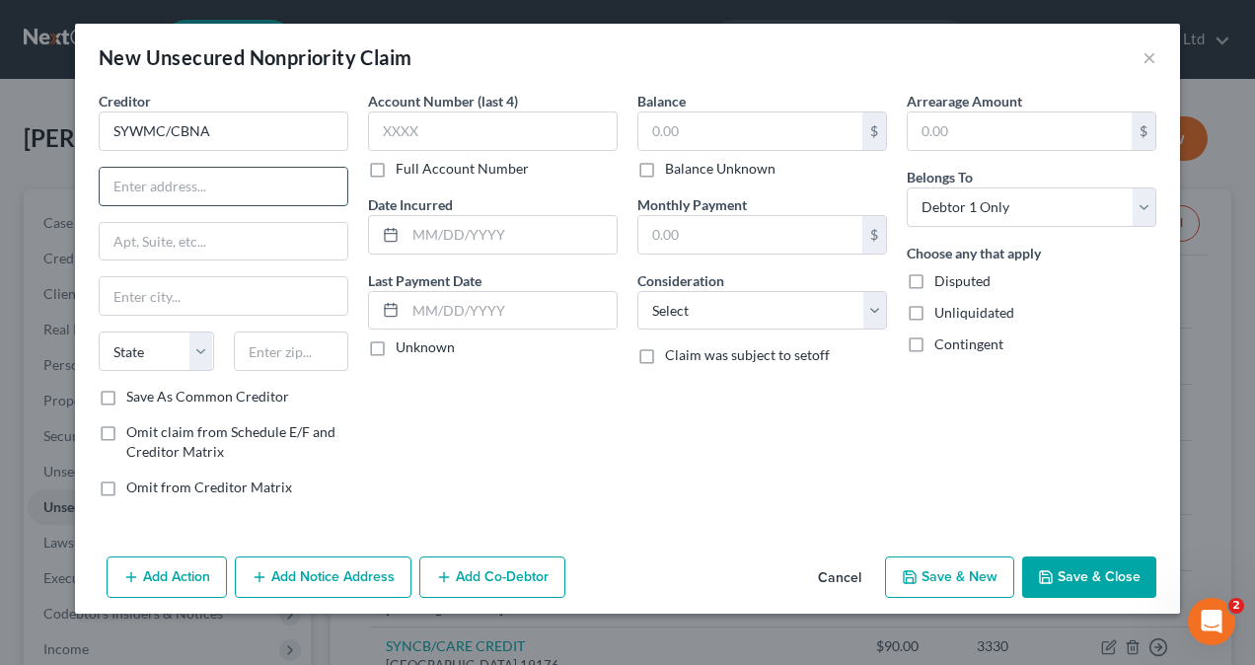
click at [163, 187] on input "text" at bounding box center [224, 186] width 248 height 37
click at [164, 180] on input "text" at bounding box center [224, 186] width 248 height 37
paste input "[STREET_ADDRESS],"
type input "[STREET_ADDRESS],"
click at [159, 294] on input "text" at bounding box center [224, 295] width 248 height 37
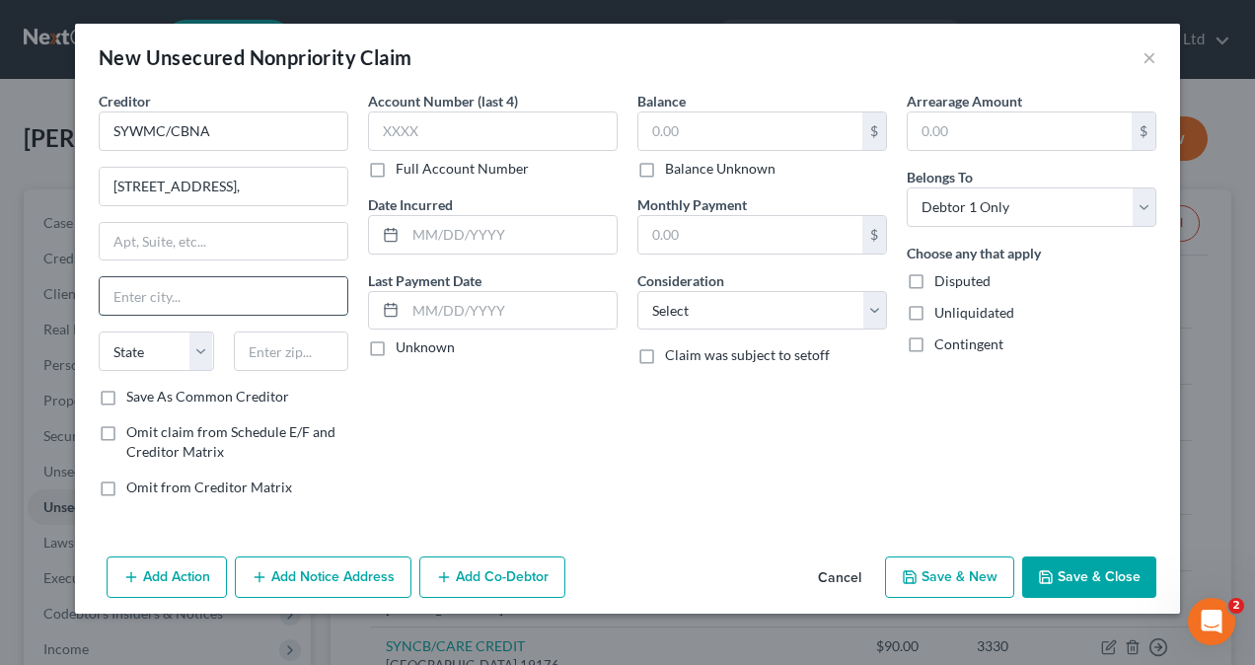
paste input "[GEOGRAPHIC_DATA],"
type input "[GEOGRAPHIC_DATA],"
drag, startPoint x: 201, startPoint y: 349, endPoint x: 195, endPoint y: 329, distance: 21.5
click at [201, 349] on select "State [US_STATE] AK AR AZ CA CO CT DE DC [GEOGRAPHIC_DATA] [GEOGRAPHIC_DATA] GU…" at bounding box center [156, 350] width 115 height 39
select select "43"
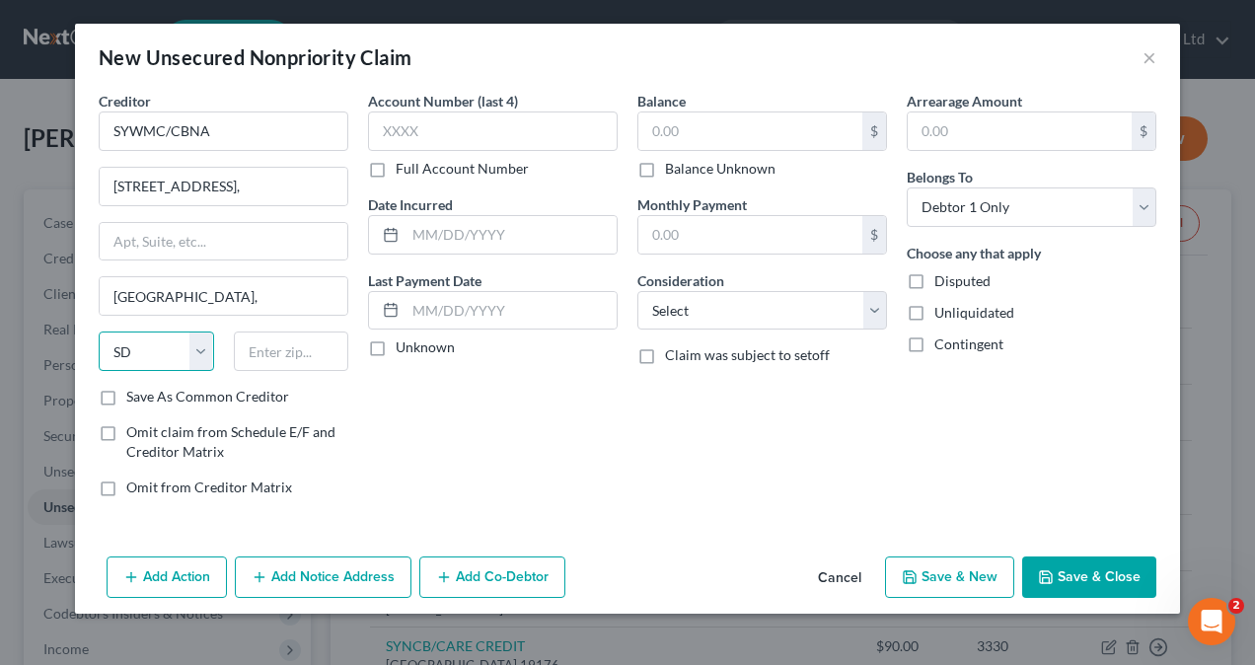
click at [99, 331] on select "State [US_STATE] AK AR AZ CA CO CT DE DC [GEOGRAPHIC_DATA] [GEOGRAPHIC_DATA] GU…" at bounding box center [156, 350] width 115 height 39
click at [126, 391] on label "Save As Common Creditor" at bounding box center [207, 397] width 163 height 20
click at [134, 391] on input "Save As Common Creditor" at bounding box center [140, 393] width 13 height 13
checkbox input "true"
click at [452, 128] on input "text" at bounding box center [493, 130] width 250 height 39
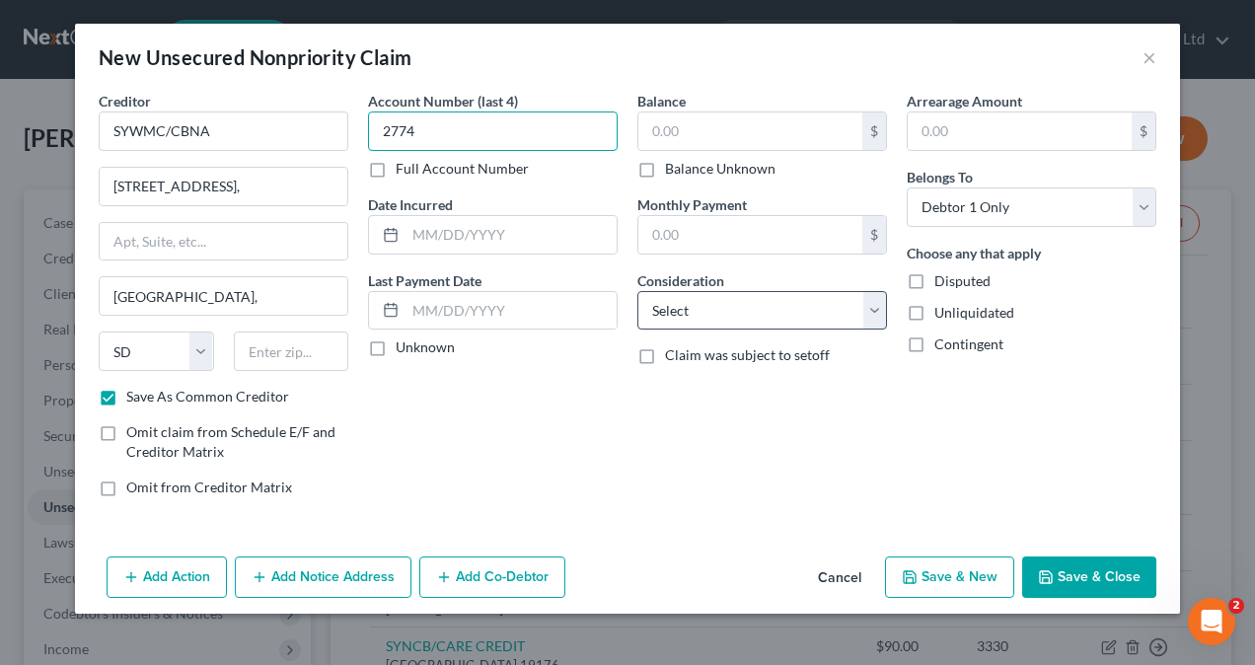
type input "2774"
drag, startPoint x: 766, startPoint y: 307, endPoint x: 764, endPoint y: 288, distance: 18.8
click at [766, 307] on select "Select Cable / Satellite Services Collection Agency Credit Card Debt Debt Couns…" at bounding box center [762, 310] width 250 height 39
select select "2"
click at [637, 291] on select "Select Cable / Satellite Services Collection Agency Credit Card Debt Debt Couns…" at bounding box center [762, 310] width 250 height 39
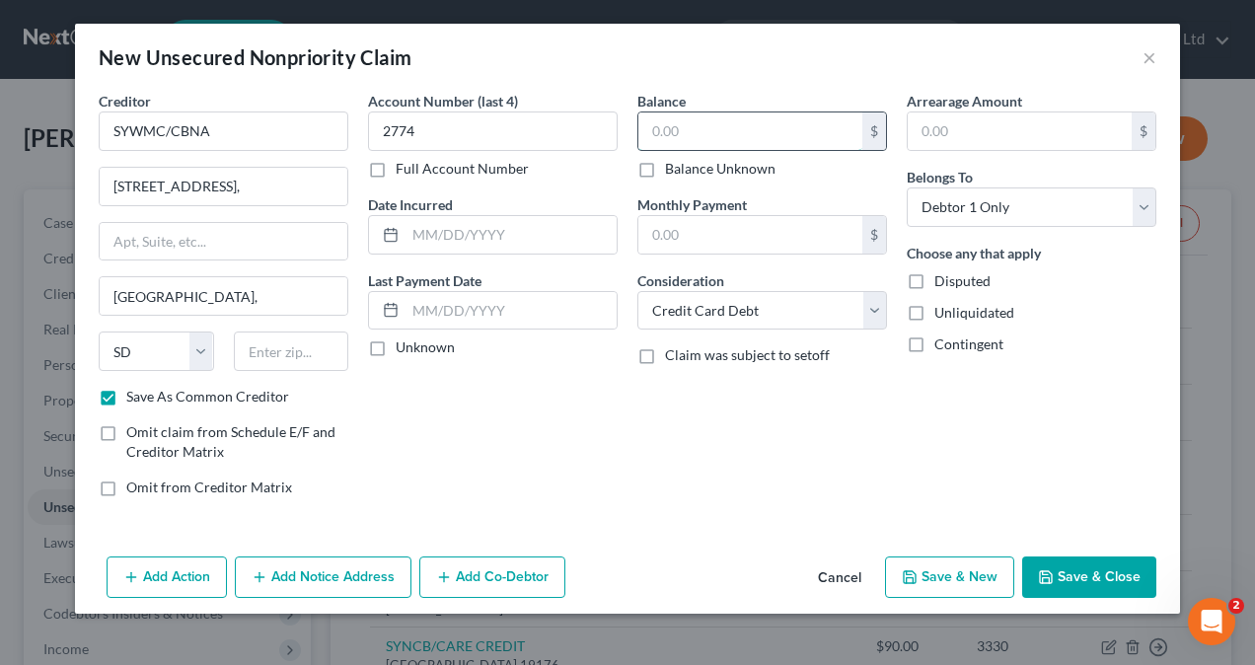
click at [697, 134] on input "text" at bounding box center [750, 130] width 224 height 37
type input "0"
type input "3,001"
click at [459, 242] on input "text" at bounding box center [510, 234] width 211 height 37
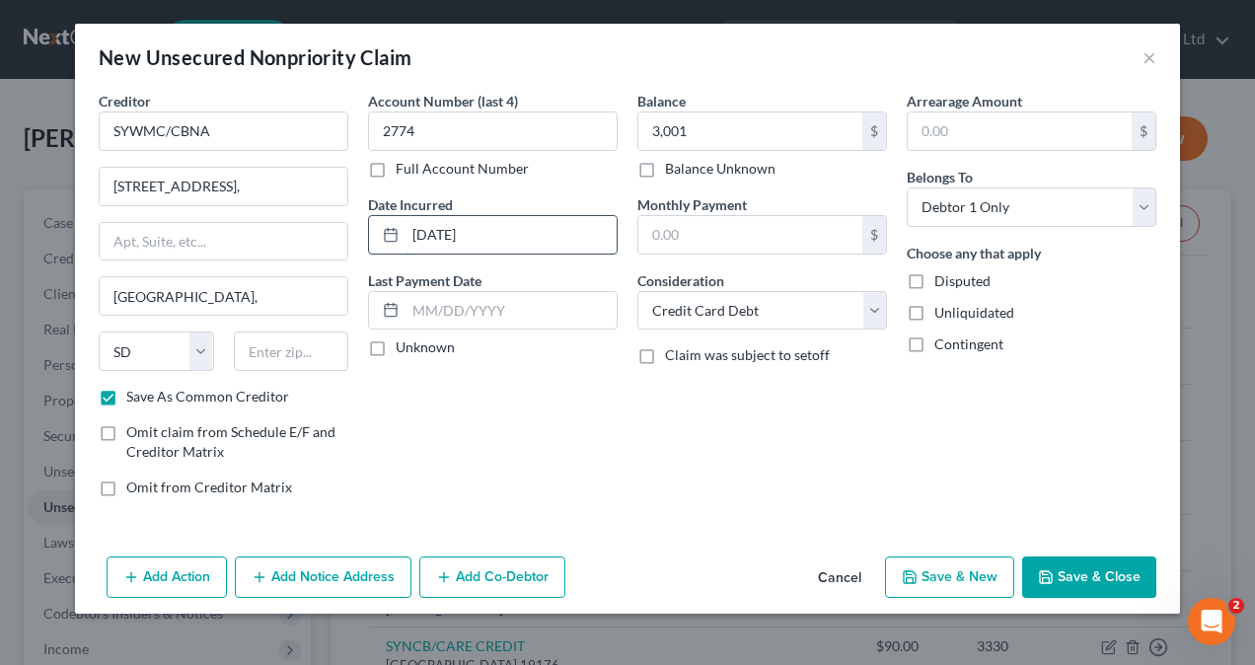
click at [426, 228] on input "[DATE]" at bounding box center [510, 234] width 211 height 37
type input "[DATE]"
click at [396, 347] on label "Unknown" at bounding box center [425, 347] width 59 height 20
click at [404, 347] on input "Unknown" at bounding box center [410, 343] width 13 height 13
checkbox input "true"
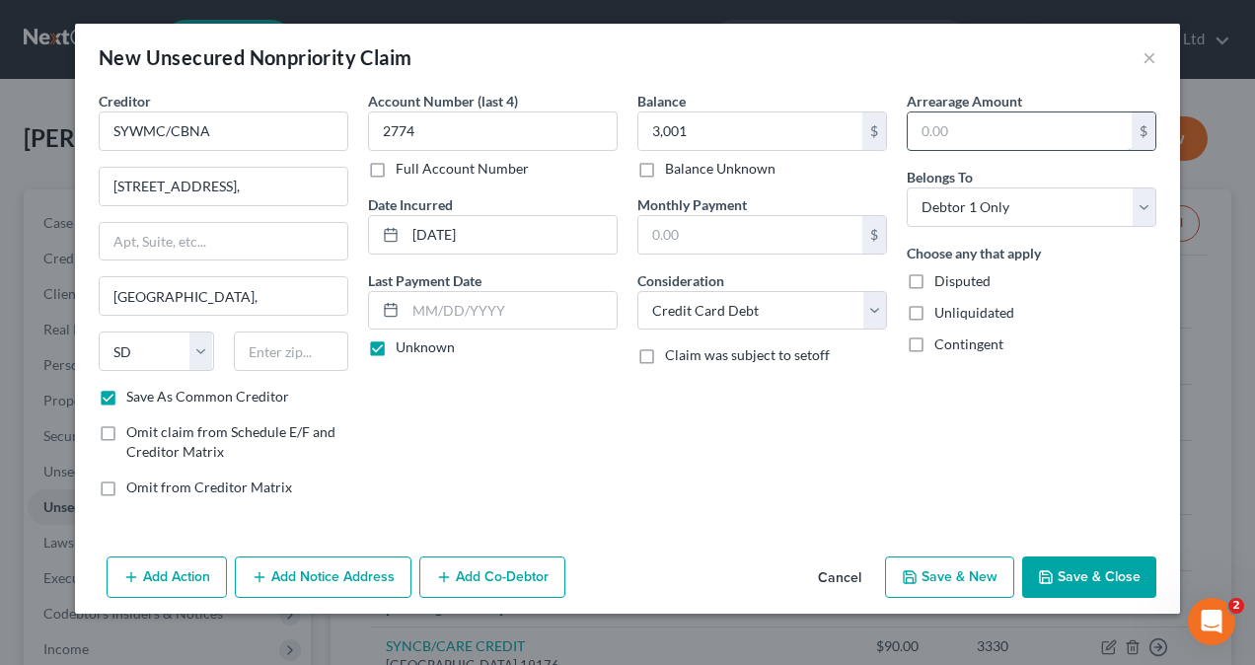
click at [967, 121] on input "text" at bounding box center [1020, 130] width 224 height 37
type input "3,001"
click at [973, 578] on button "Save & New" at bounding box center [949, 576] width 129 height 41
checkbox input "false"
select select "0"
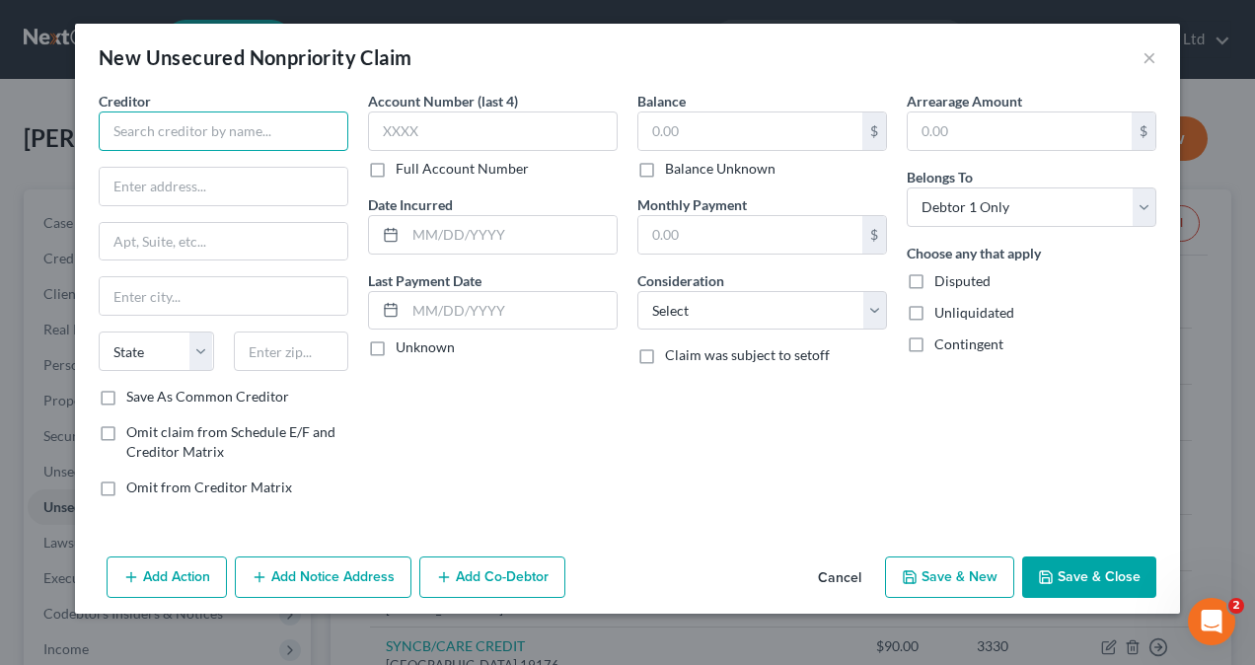
click at [185, 126] on input "text" at bounding box center [224, 130] width 250 height 39
paste input "Bank of America"
type input "Bank of America"
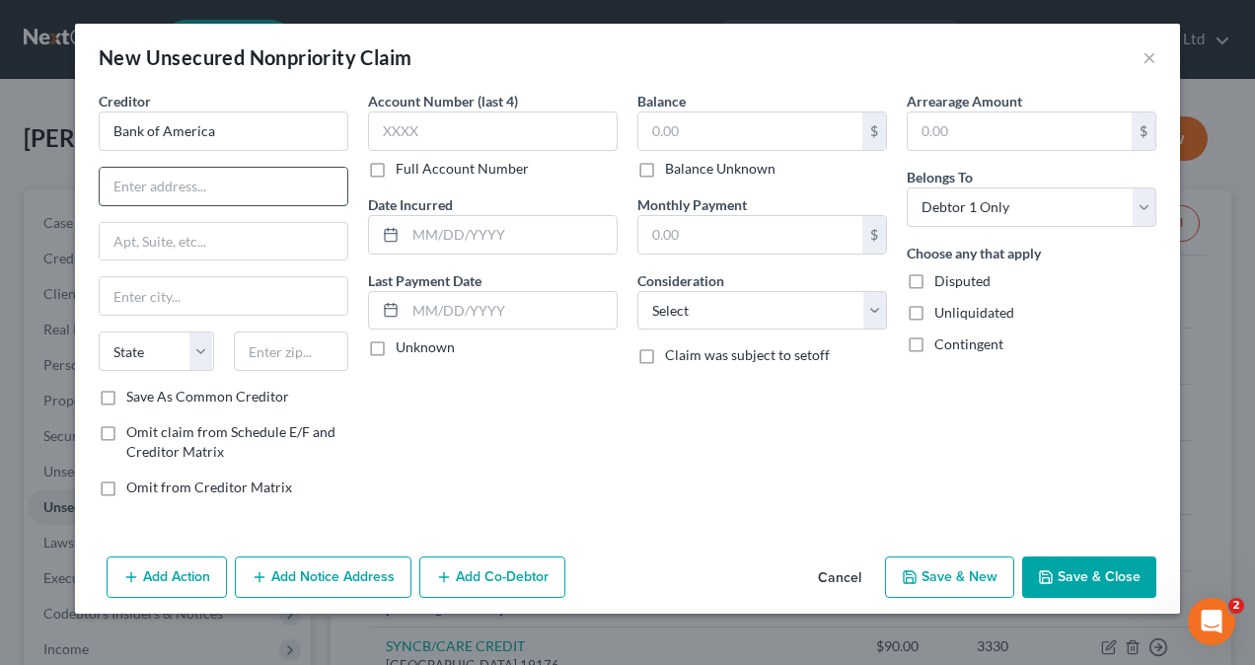
click at [190, 183] on input "text" at bounding box center [224, 186] width 248 height 37
click at [184, 194] on input "text" at bounding box center [224, 186] width 248 height 37
paste input "PO Box 982238"
type input "PO Box 982238"
drag, startPoint x: 180, startPoint y: 298, endPoint x: 288, endPoint y: 312, distance: 109.4
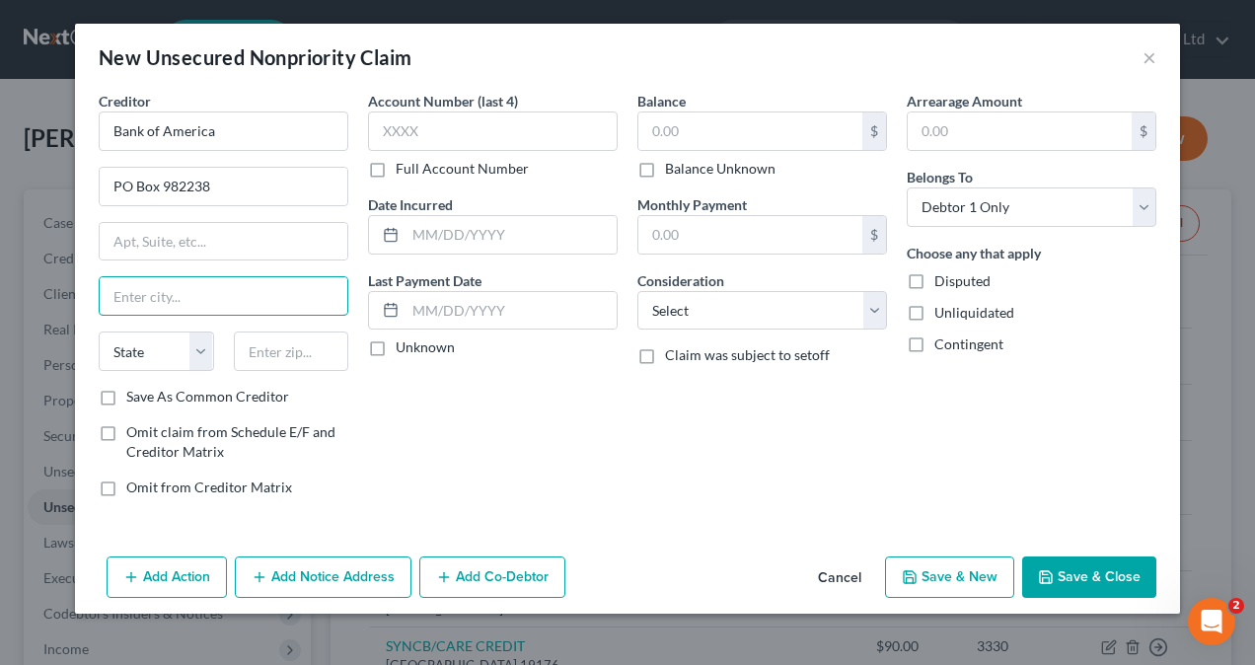
click at [180, 296] on input "text" at bounding box center [224, 295] width 248 height 37
click at [199, 298] on input "text" at bounding box center [224, 295] width 248 height 37
paste input "[GEOGRAPHIC_DATA]"
type input "[GEOGRAPHIC_DATA]"
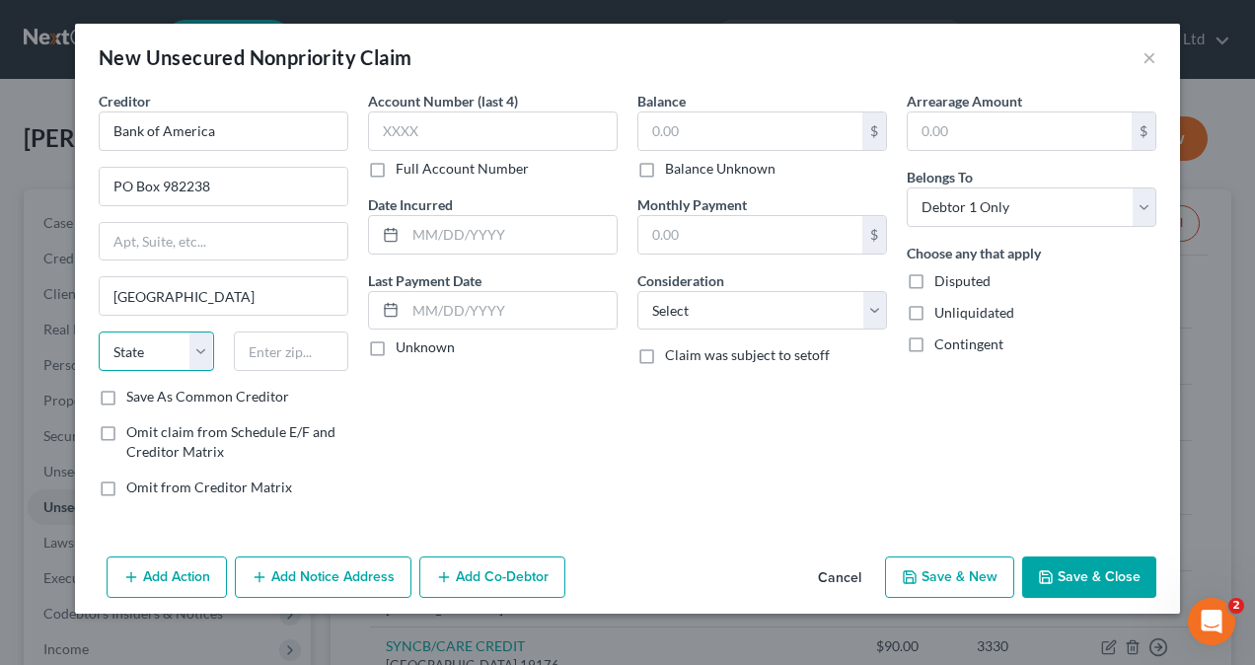
click at [203, 344] on select "State [US_STATE] AK AR AZ CA CO CT DE DC [GEOGRAPHIC_DATA] [GEOGRAPHIC_DATA] GU…" at bounding box center [156, 350] width 115 height 39
select select "45"
click at [99, 331] on select "State [US_STATE] AK AR AZ CA CO CT DE DC [GEOGRAPHIC_DATA] [GEOGRAPHIC_DATA] GU…" at bounding box center [156, 350] width 115 height 39
click at [277, 359] on input "text" at bounding box center [291, 350] width 115 height 39
click at [279, 345] on input "text" at bounding box center [291, 350] width 115 height 39
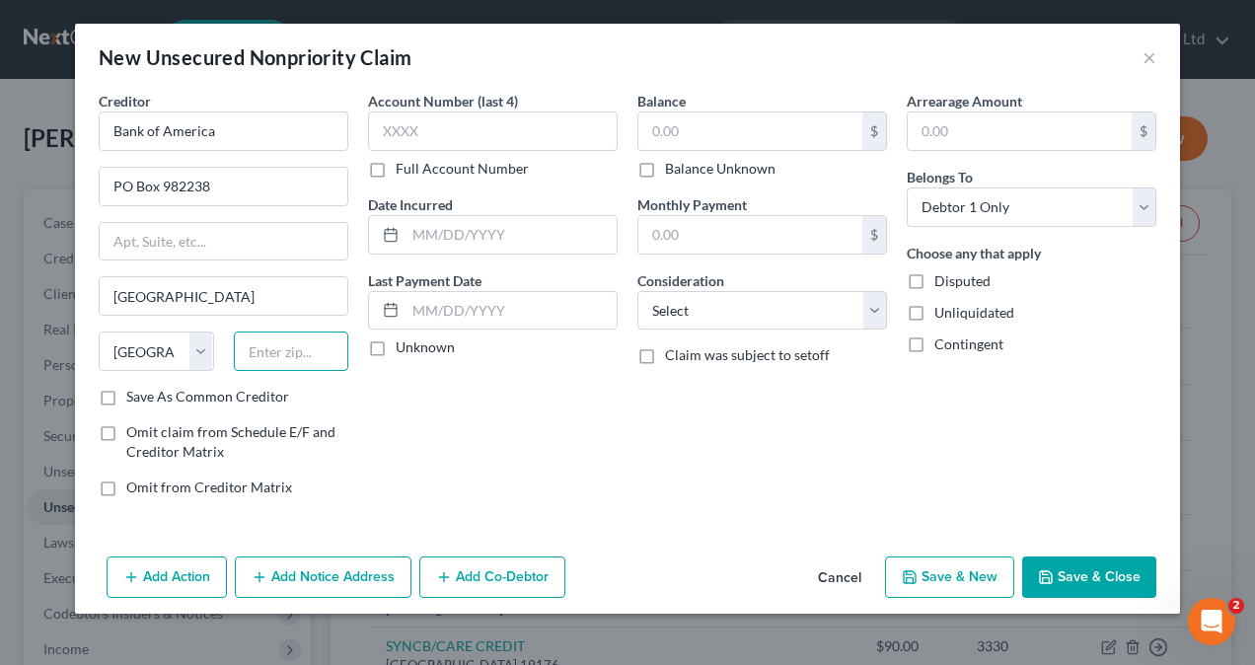
paste input "79998"
type input "79998"
click at [436, 132] on input "text" at bounding box center [493, 130] width 250 height 39
click at [450, 122] on input "text" at bounding box center [493, 130] width 250 height 39
paste input "2720"
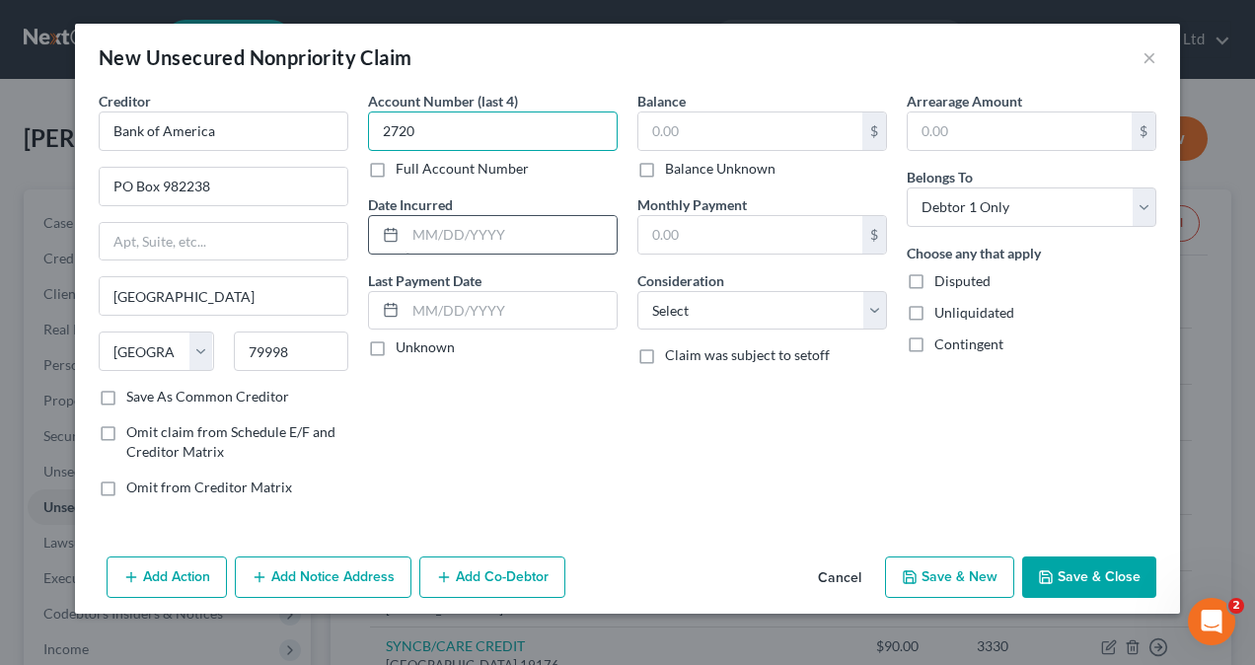
type input "2720"
click at [460, 241] on input "text" at bounding box center [510, 234] width 211 height 37
click at [470, 223] on input "text" at bounding box center [510, 234] width 211 height 37
paste input "[DATE]"
type input "[DATE]"
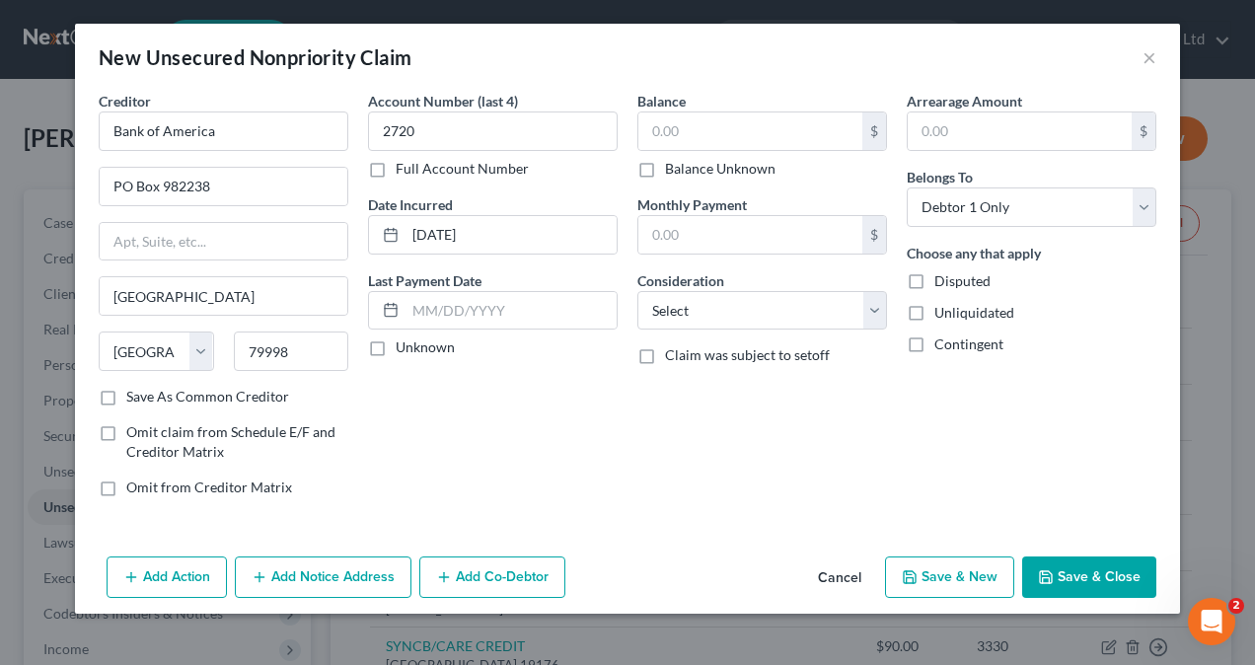
click at [396, 349] on label "Unknown" at bounding box center [425, 347] width 59 height 20
click at [404, 349] on input "Unknown" at bounding box center [410, 343] width 13 height 13
checkbox input "true"
click at [677, 119] on input "text" at bounding box center [750, 130] width 224 height 37
paste input "$10,559"
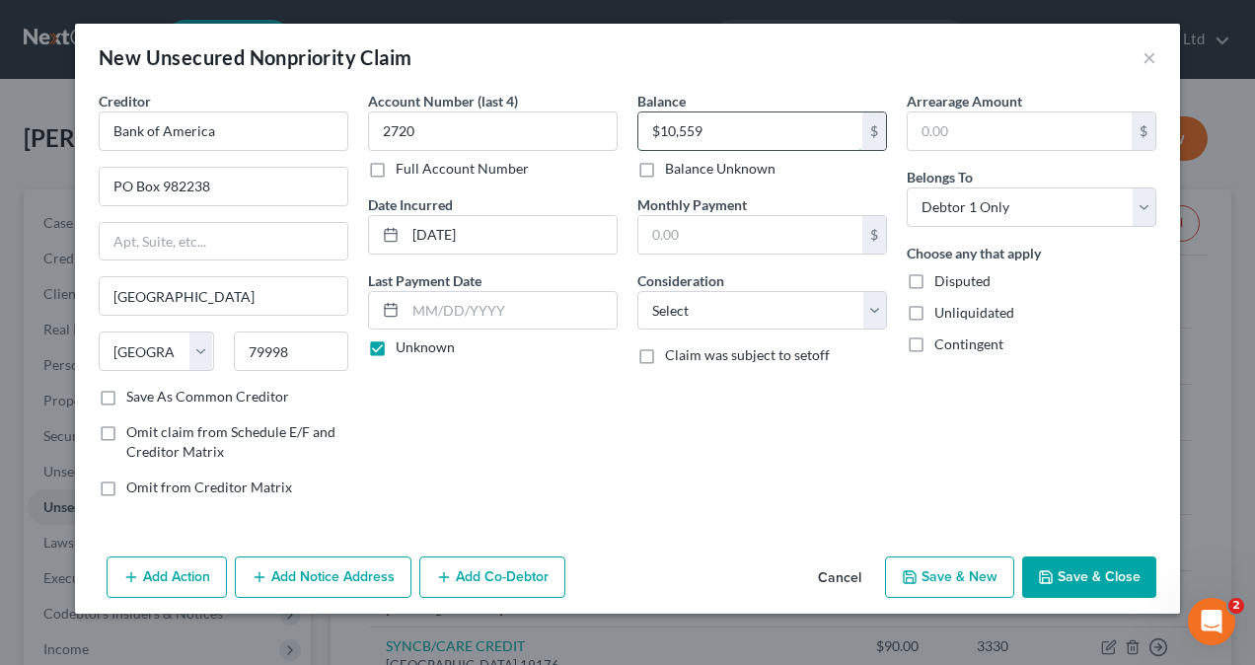
click at [661, 130] on input "$10,559" at bounding box center [750, 130] width 224 height 37
type input "$10,559"
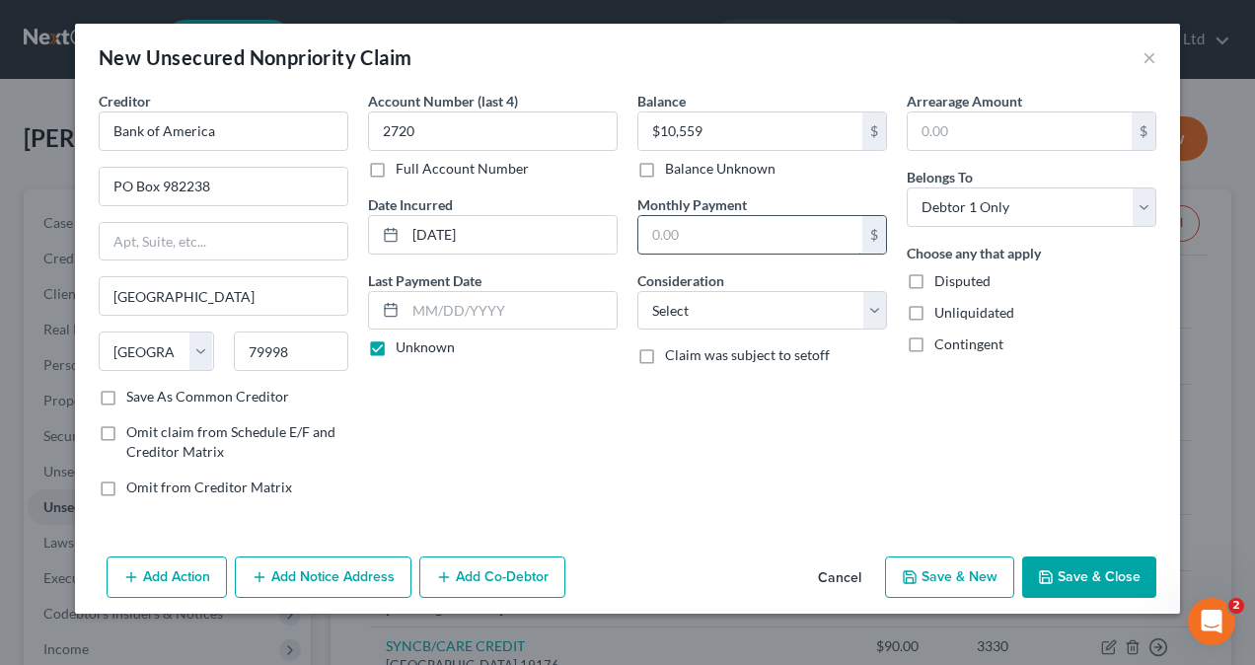
click at [710, 235] on input "text" at bounding box center [750, 234] width 224 height 37
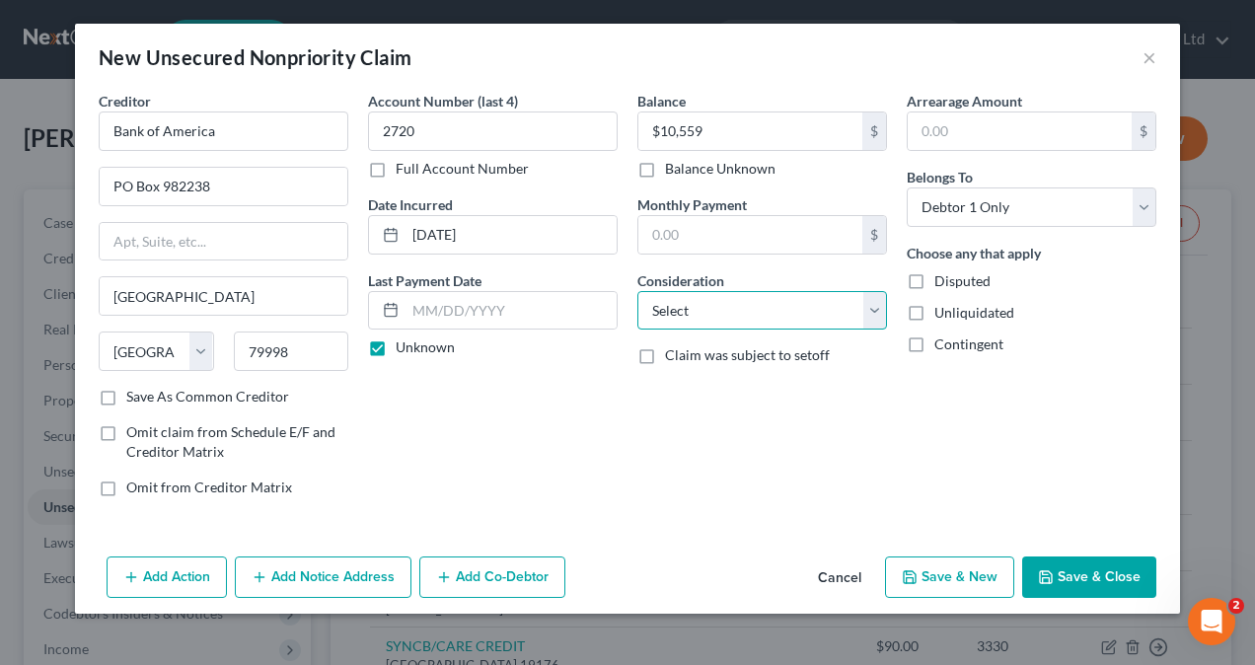
click at [698, 310] on select "Select Cable / Satellite Services Collection Agency Credit Card Debt Debt Couns…" at bounding box center [762, 310] width 250 height 39
select select "2"
click at [637, 291] on select "Select Cable / Satellite Services Collection Agency Credit Card Debt Debt Couns…" at bounding box center [762, 310] width 250 height 39
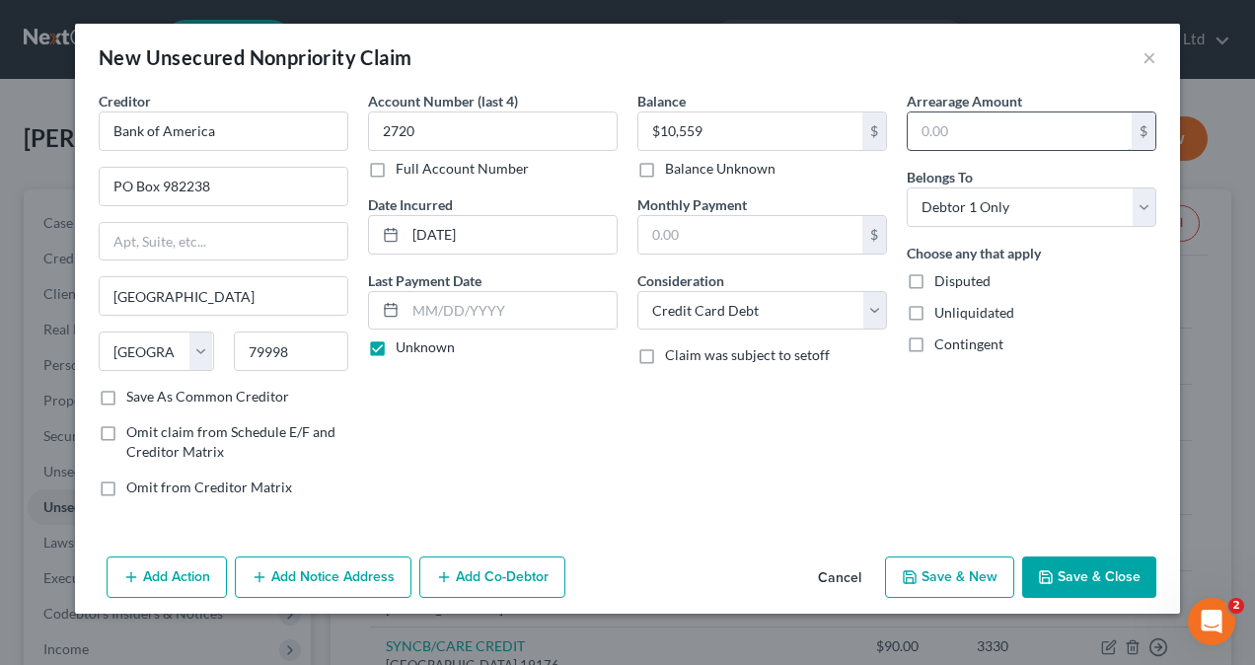
click at [1001, 136] on input "text" at bounding box center [1020, 130] width 224 height 37
paste input "$10,559"
type input "$10,559"
click at [126, 389] on label "Save As Common Creditor" at bounding box center [207, 397] width 163 height 20
click at [134, 389] on input "Save As Common Creditor" at bounding box center [140, 393] width 13 height 13
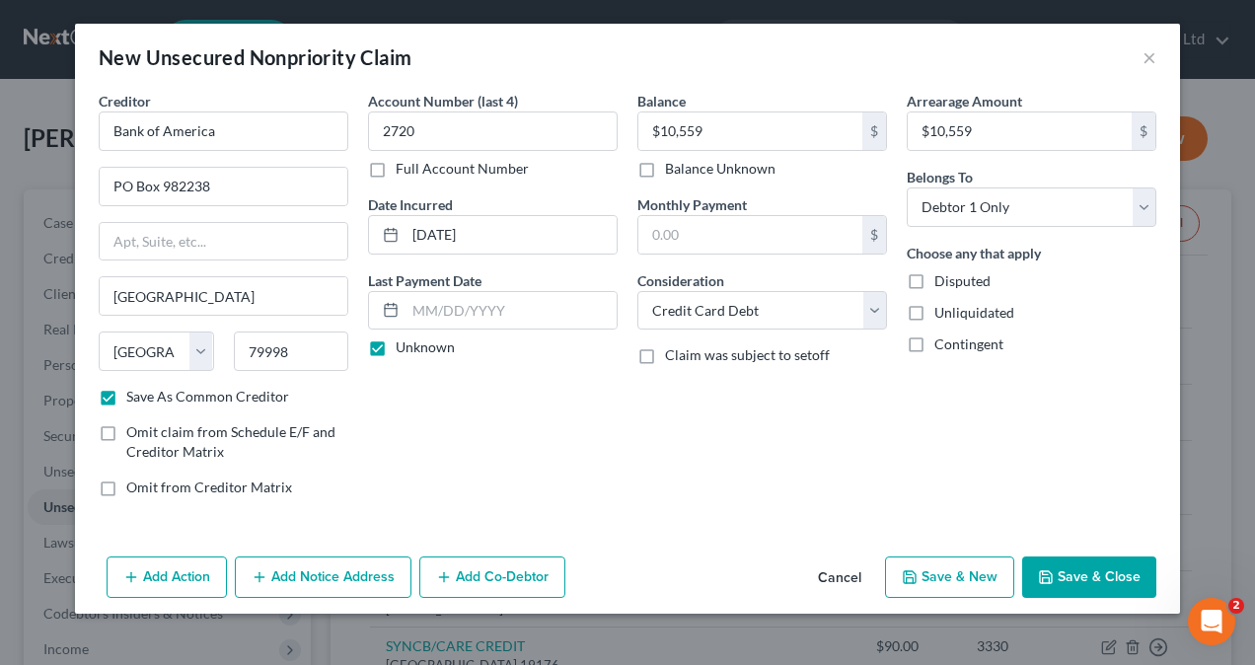
click at [962, 578] on button "Save & New" at bounding box center [949, 576] width 129 height 41
checkbox input "false"
select select "0"
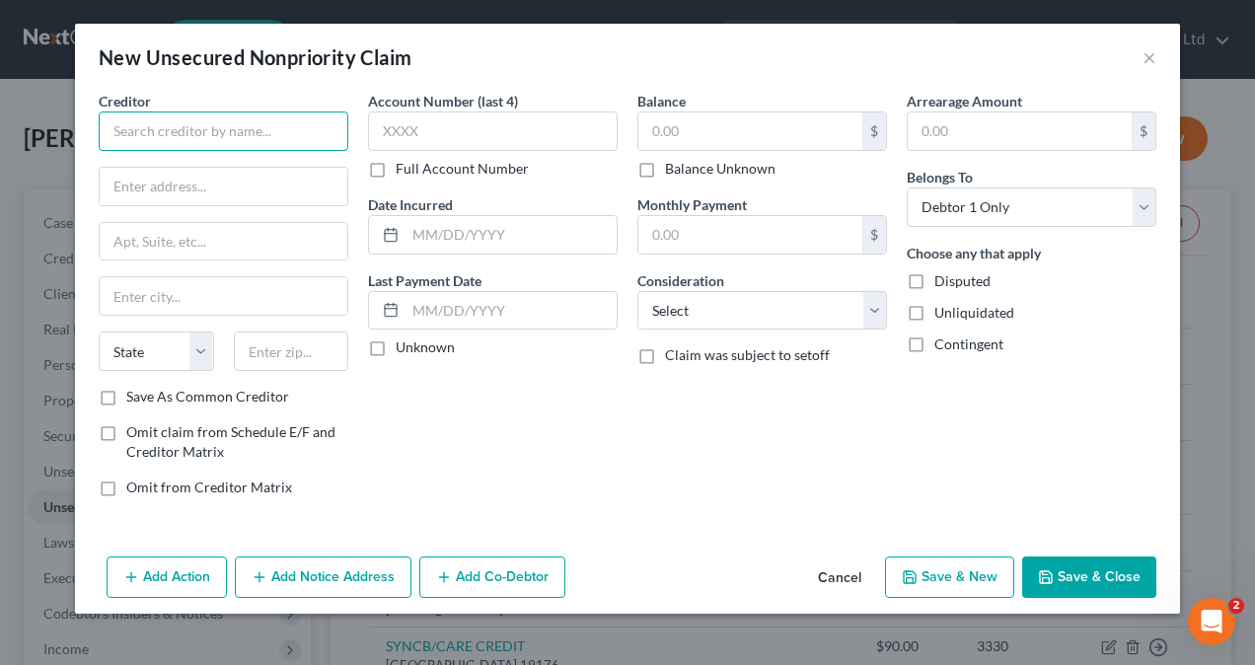
click at [177, 128] on input "text" at bounding box center [224, 130] width 250 height 39
paste input "LVNV FUNDING LLC"
type input "LVNV FUNDING LLC"
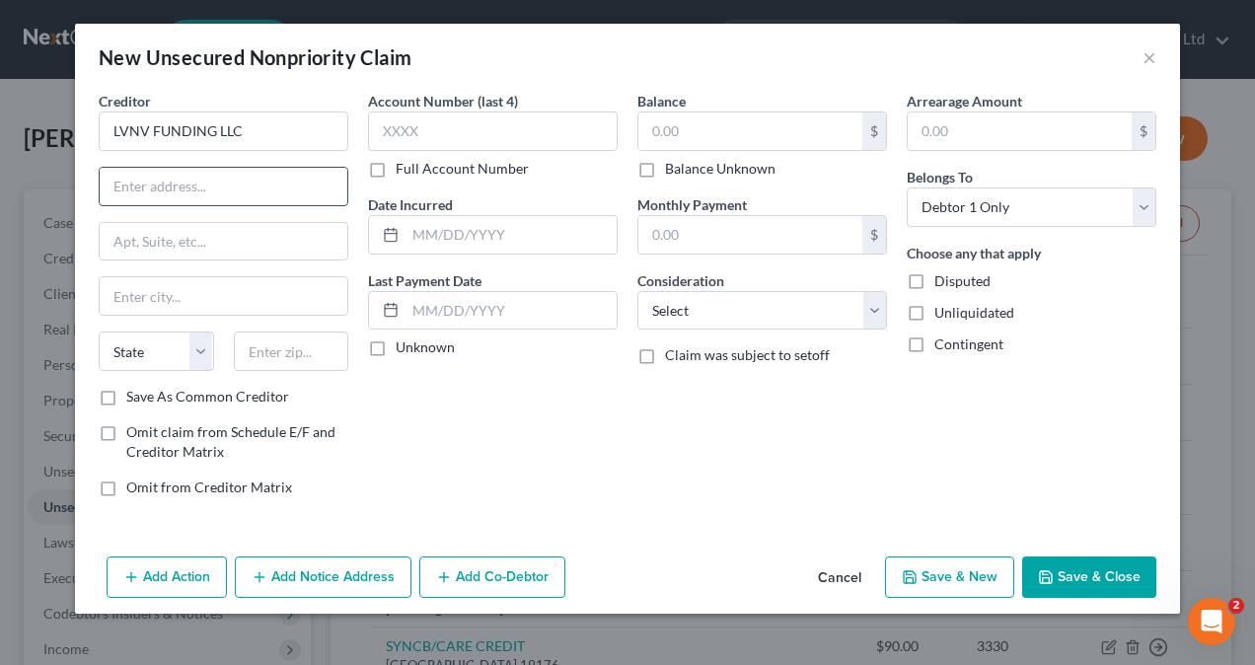
click at [173, 187] on input "text" at bounding box center [224, 186] width 248 height 37
click at [450, 128] on input "text" at bounding box center [493, 130] width 250 height 39
paste input "9468"
type input "9468"
click at [201, 174] on input "text" at bounding box center [224, 186] width 248 height 37
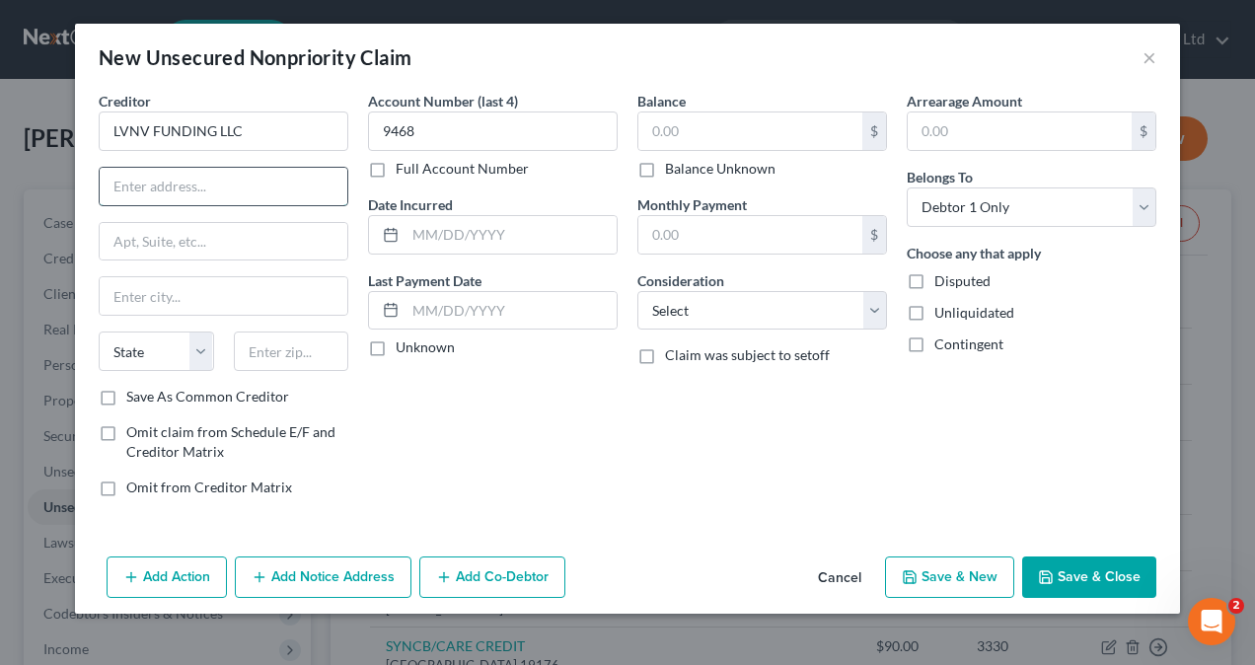
paste input "PO BOX 1269"
type input "PO BOX 1269"
click at [141, 294] on input "text" at bounding box center [224, 295] width 248 height 37
paste input "Greenv"
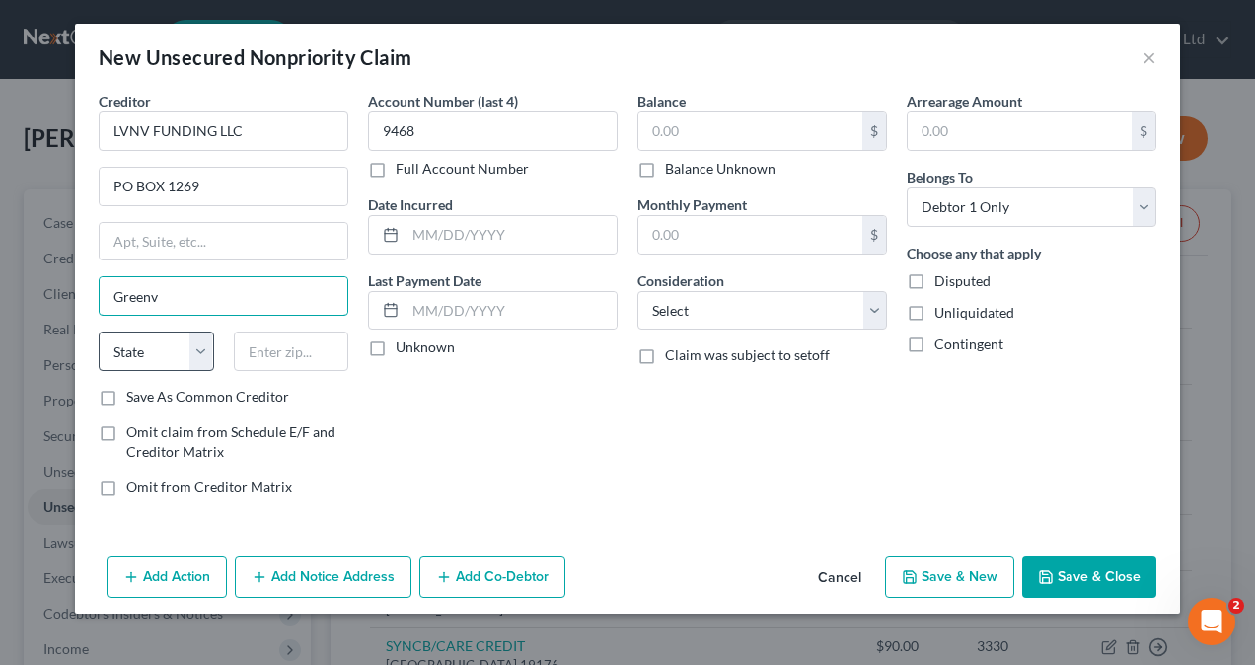
type input "Greenv"
click at [197, 347] on select "State [US_STATE] AK AR AZ CA CO CT DE DC [GEOGRAPHIC_DATA] [GEOGRAPHIC_DATA] GU…" at bounding box center [156, 350] width 115 height 39
select select "42"
click at [99, 331] on select "State [US_STATE] AK AR AZ CA CO CT DE DC [GEOGRAPHIC_DATA] [GEOGRAPHIC_DATA] GU…" at bounding box center [156, 350] width 115 height 39
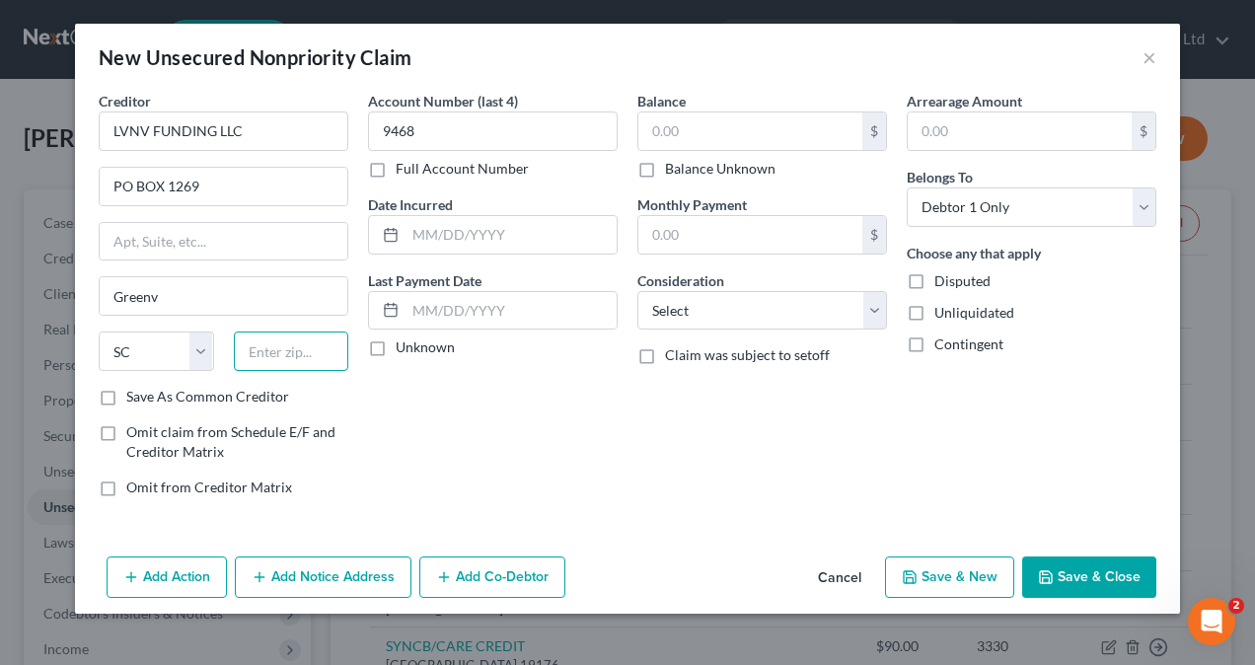
click at [261, 333] on input "text" at bounding box center [291, 350] width 115 height 39
click at [278, 349] on input "text" at bounding box center [291, 350] width 115 height 39
paste input "602"
click at [251, 347] on input "602" at bounding box center [291, 350] width 115 height 39
type input "29602"
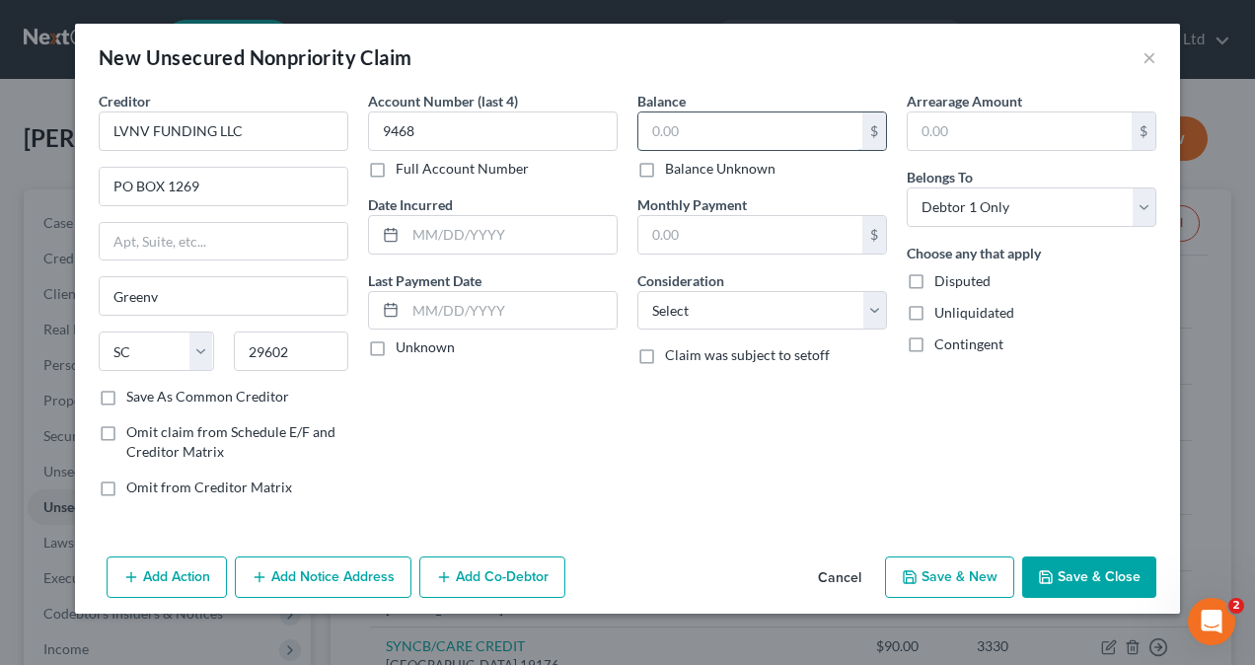
click at [768, 128] on input "text" at bounding box center [750, 130] width 224 height 37
type input "[GEOGRAPHIC_DATA]"
click at [692, 126] on input "text" at bounding box center [750, 130] width 224 height 37
paste input "2,4"
drag, startPoint x: 681, startPoint y: 136, endPoint x: 671, endPoint y: 141, distance: 11.0
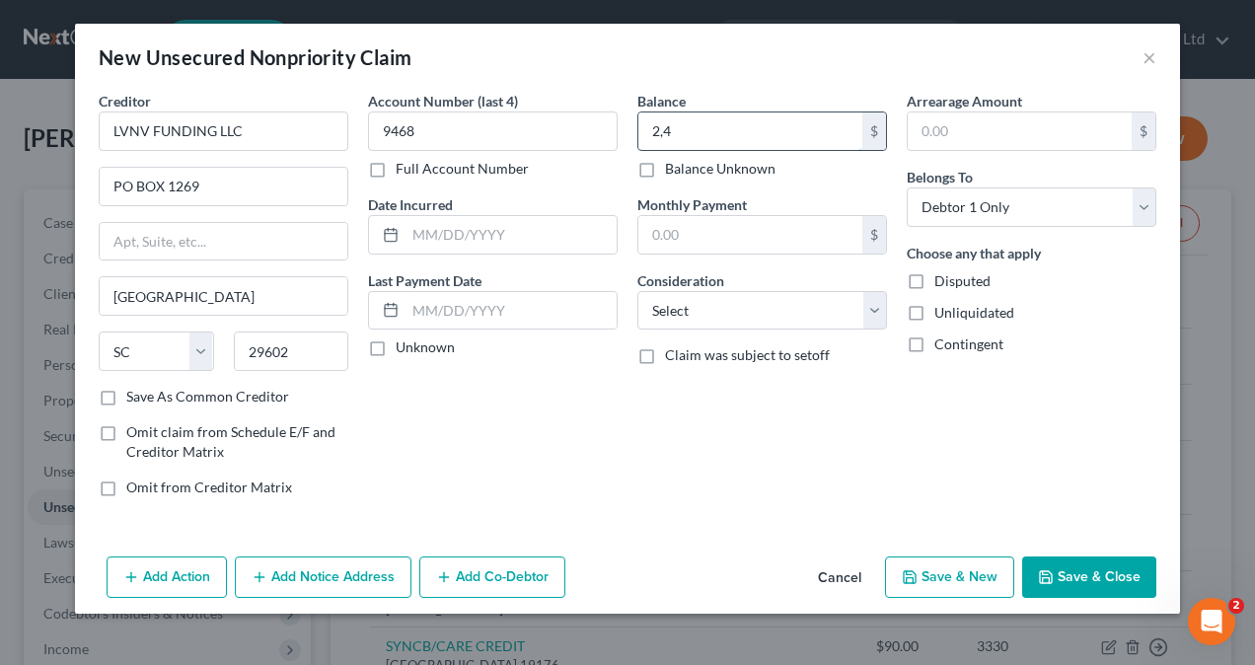
click at [672, 141] on input "2,4" at bounding box center [750, 130] width 224 height 37
type input "2,460"
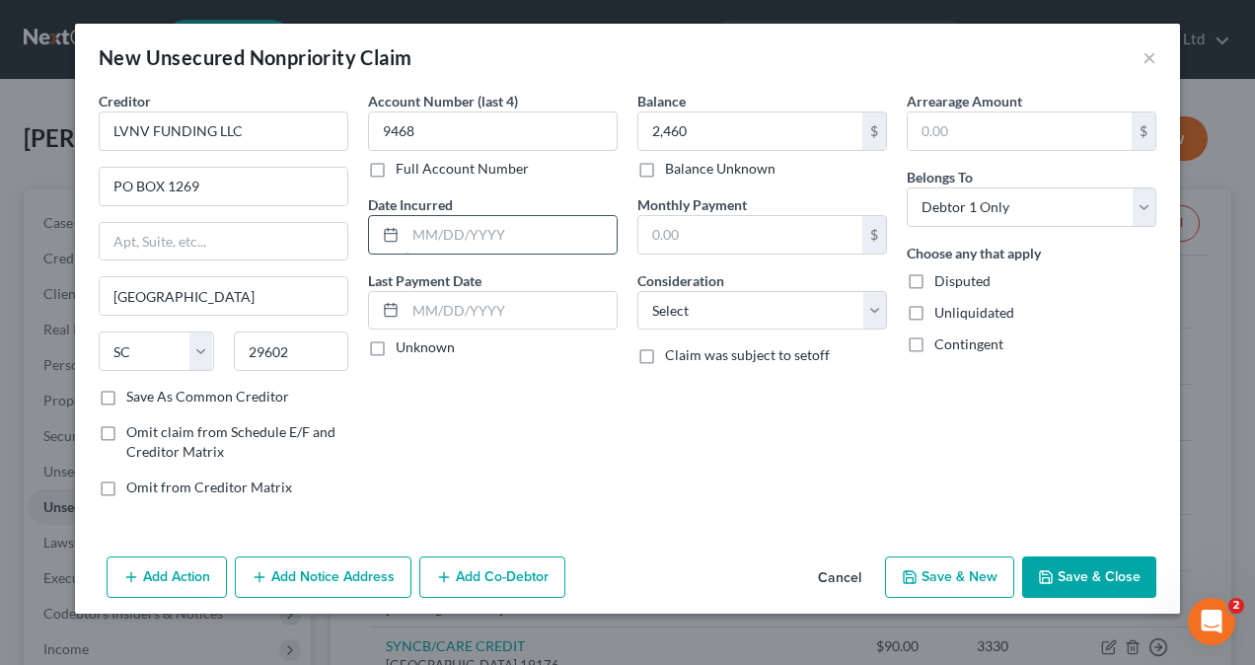
click at [464, 237] on input "text" at bounding box center [510, 234] width 211 height 37
click at [445, 229] on input "text" at bounding box center [510, 234] width 211 height 37
paste input "[DATE]"
type input "[DATE]"
click at [396, 341] on label "Unknown" at bounding box center [425, 347] width 59 height 20
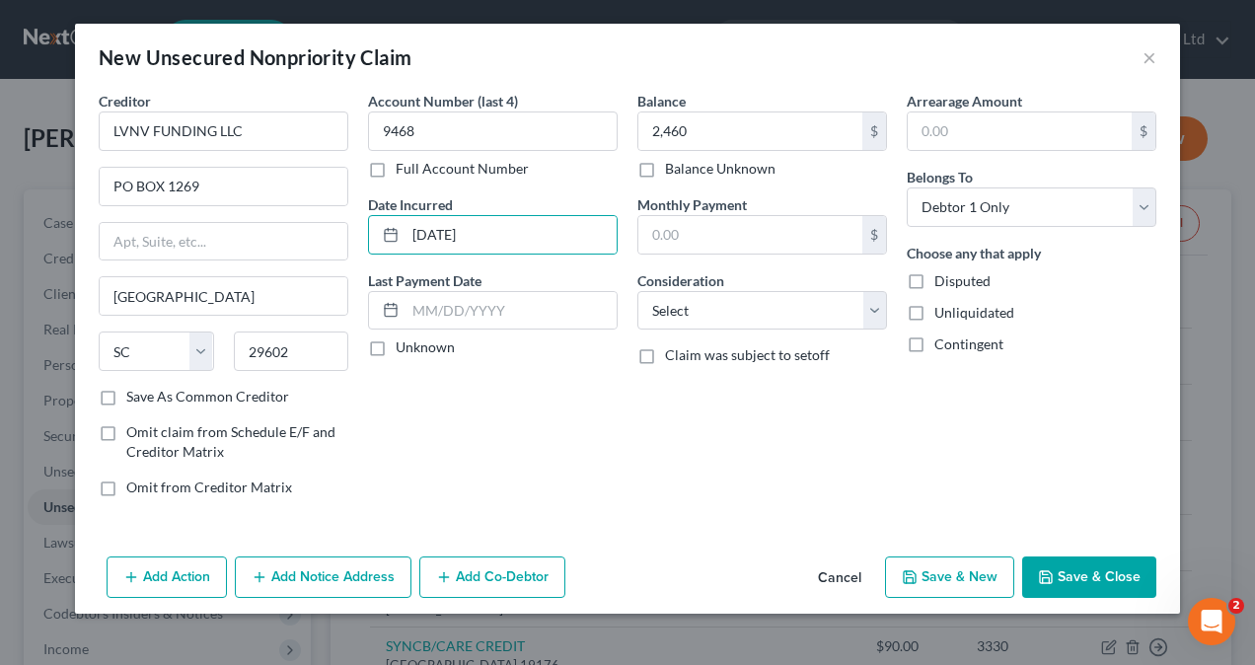
click at [404, 341] on input "Unknown" at bounding box center [410, 343] width 13 height 13
checkbox input "true"
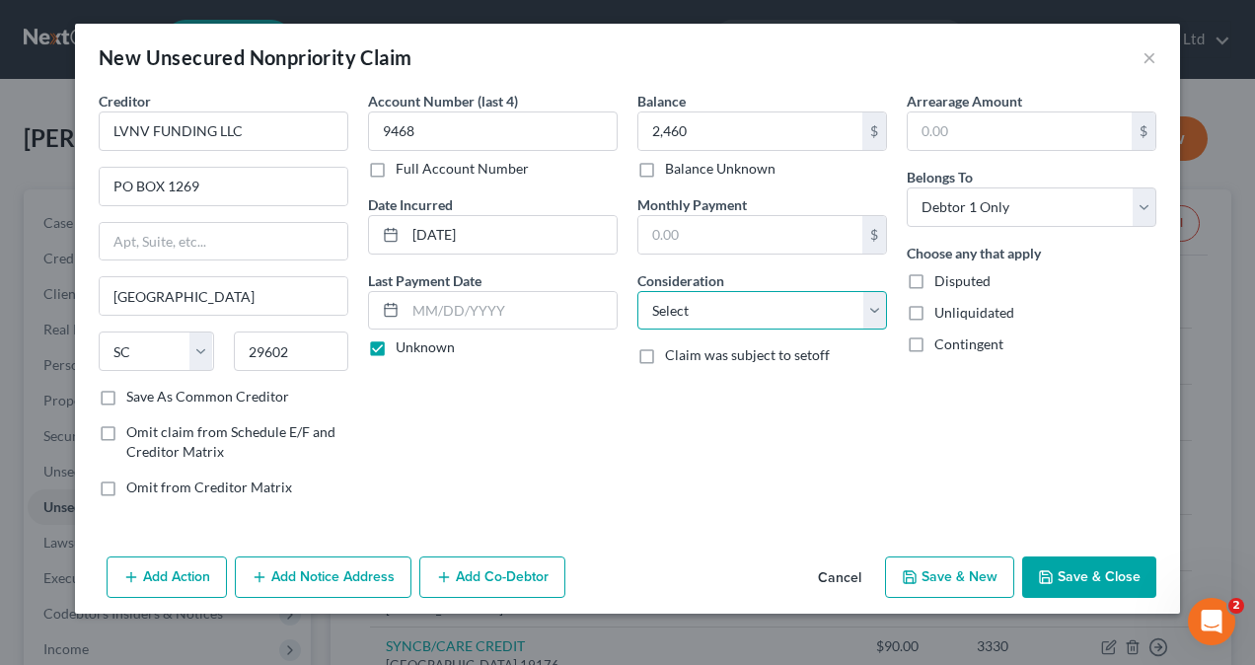
click at [699, 310] on select "Select Cable / Satellite Services Collection Agency Credit Card Debt Debt Couns…" at bounding box center [762, 310] width 250 height 39
select select "2"
click at [637, 291] on select "Select Cable / Satellite Services Collection Agency Credit Card Debt Debt Couns…" at bounding box center [762, 310] width 250 height 39
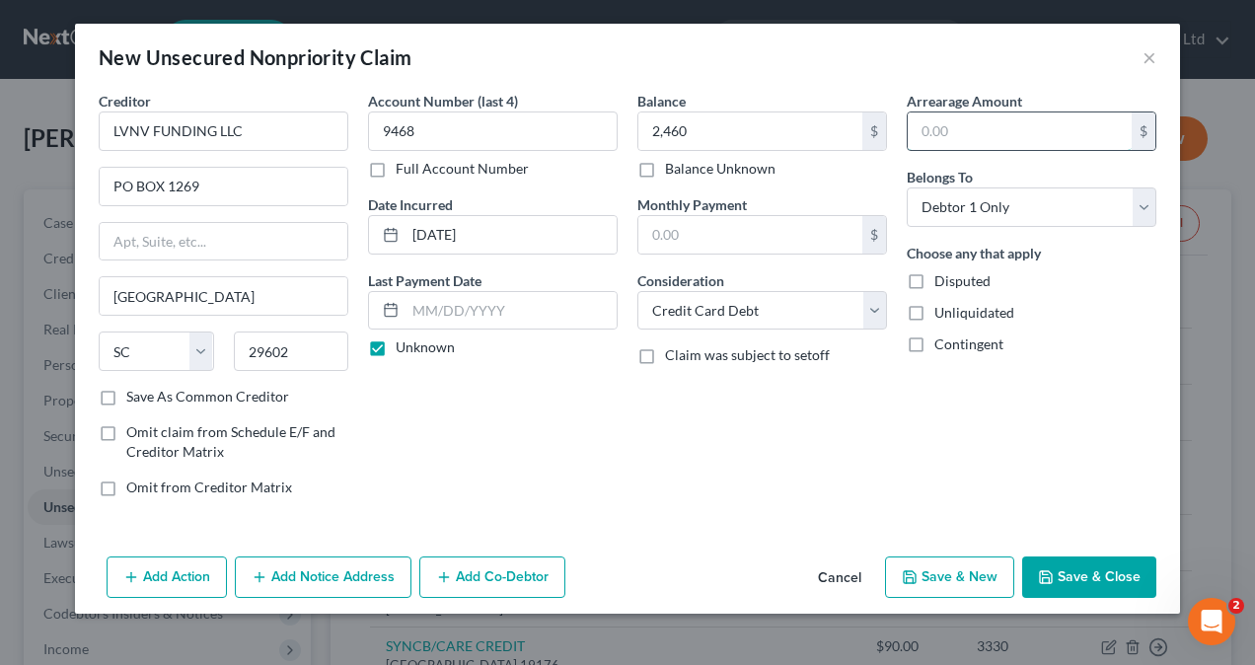
click at [1013, 122] on input "text" at bounding box center [1020, 130] width 224 height 37
type input "2,460"
click at [962, 576] on button "Save & New" at bounding box center [949, 576] width 129 height 41
select select "0"
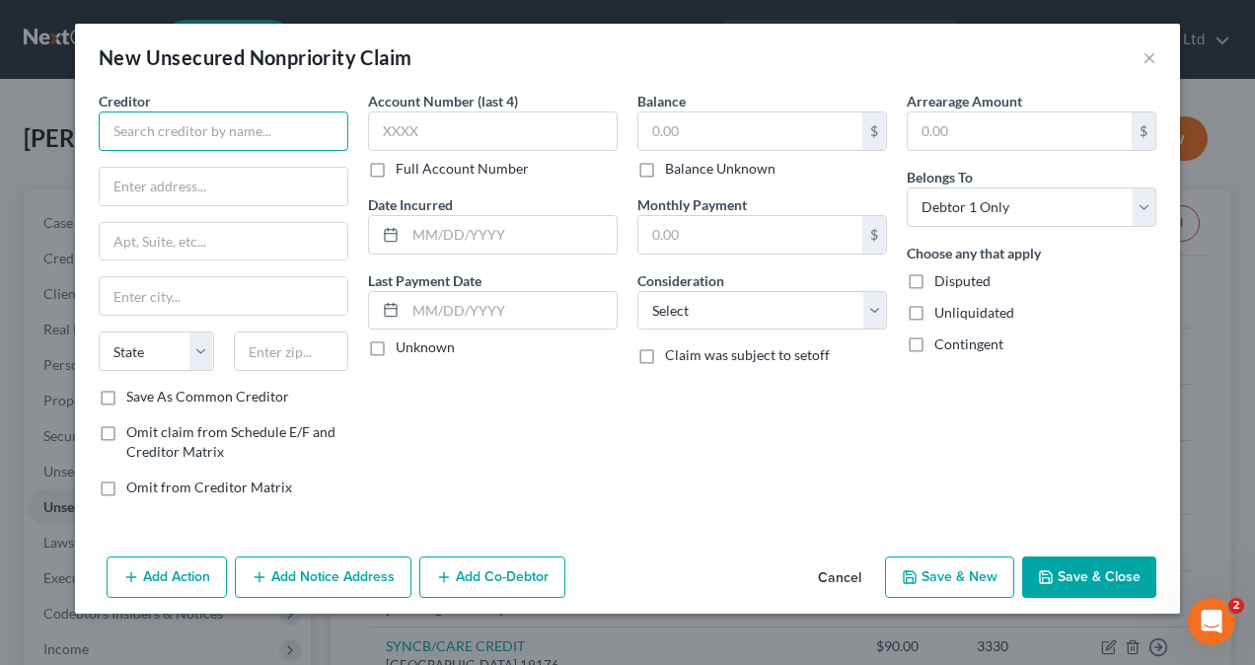
click at [211, 134] on input "text" at bounding box center [224, 130] width 250 height 39
paste input "ORTFOLIO RECOVERY ASSOCIATES"
type input "ORTFOLIO RECOVERY ASSOCIATES"
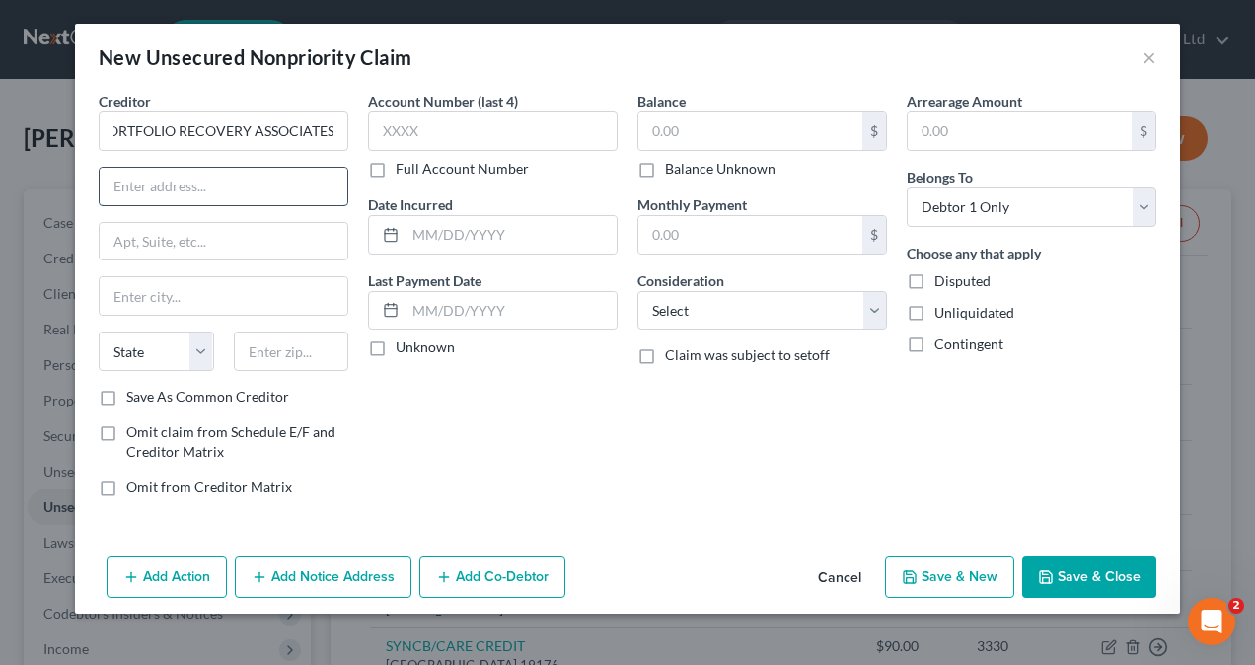
scroll to position [0, 0]
drag, startPoint x: 170, startPoint y: 180, endPoint x: 180, endPoint y: 188, distance: 13.3
click at [170, 181] on input "text" at bounding box center [224, 186] width 248 height 37
click at [124, 185] on input "text" at bounding box center [224, 186] width 248 height 37
paste input "mmerce Center"
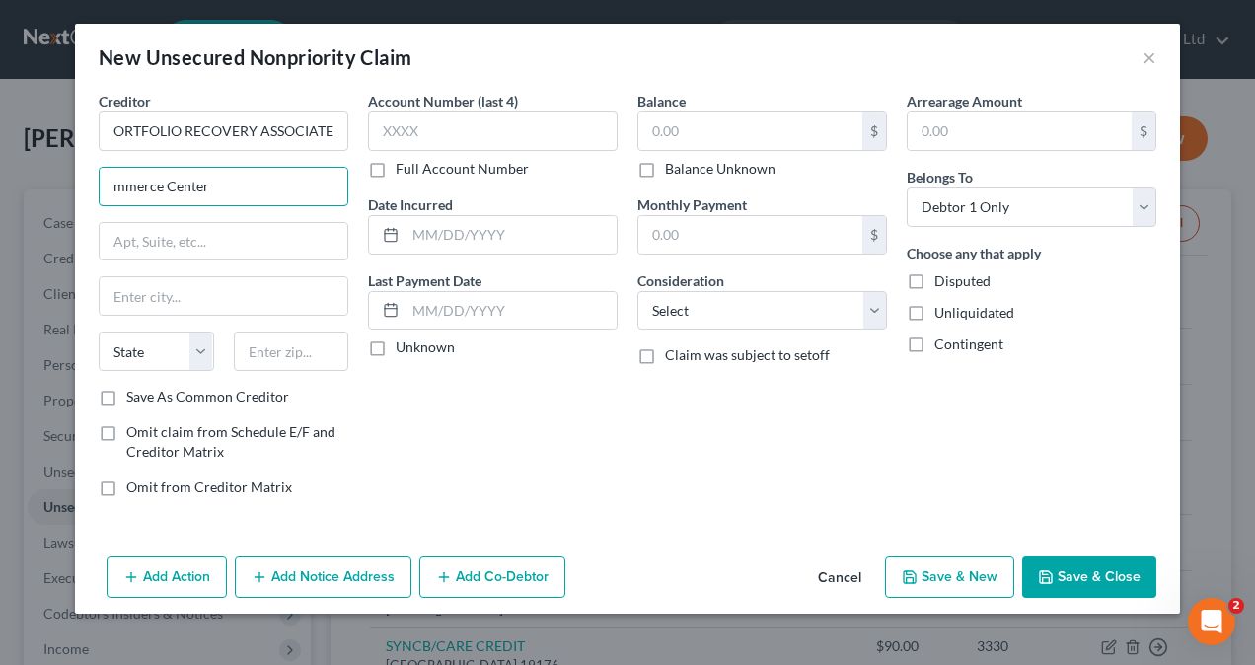
drag, startPoint x: 211, startPoint y: 185, endPoint x: 37, endPoint y: 196, distance: 174.0
click at [20, 196] on div "New Unsecured Nonpriority Claim × Creditor * ORTFOLIO RECOVERY ASSOCIATES mmerc…" at bounding box center [627, 332] width 1255 height 665
paste input "iverside Commerce Cente"
click at [118, 189] on input "iverside Commerce Cente" at bounding box center [224, 186] width 248 height 37
type input "[GEOGRAPHIC_DATA]"
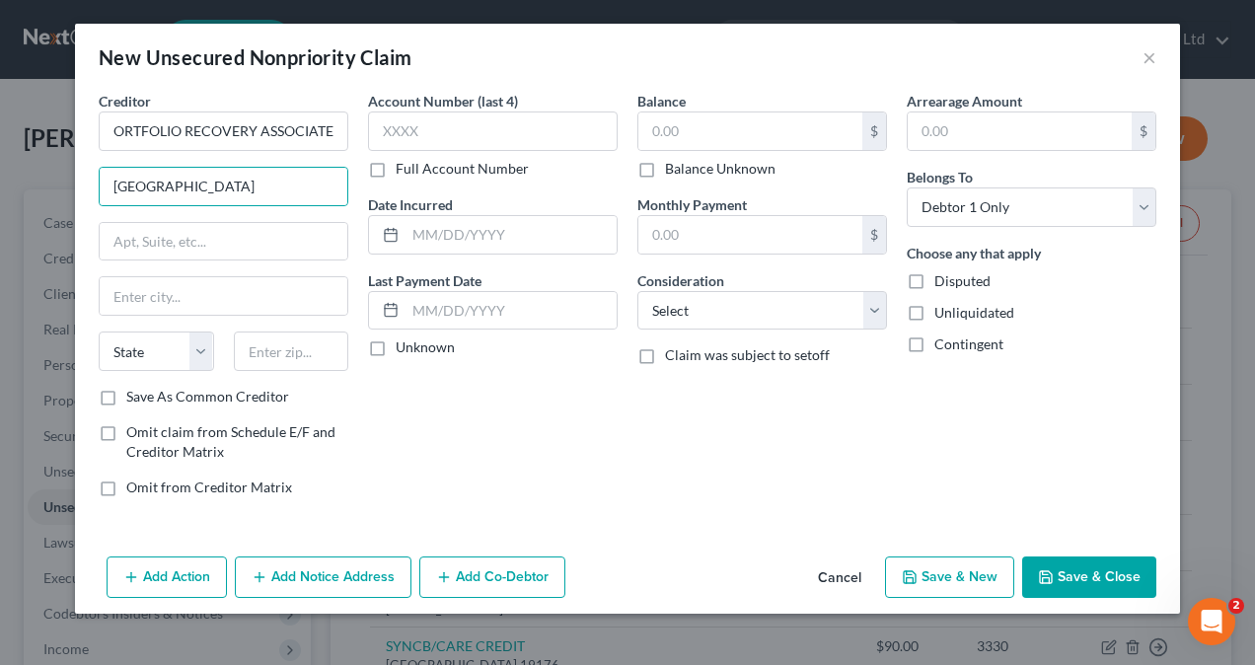
click at [126, 393] on label "Save As Common Creditor" at bounding box center [207, 397] width 163 height 20
click at [134, 393] on input "Save As Common Creditor" at bounding box center [140, 393] width 13 height 13
checkbox input "true"
click at [174, 294] on input "text" at bounding box center [224, 295] width 248 height 37
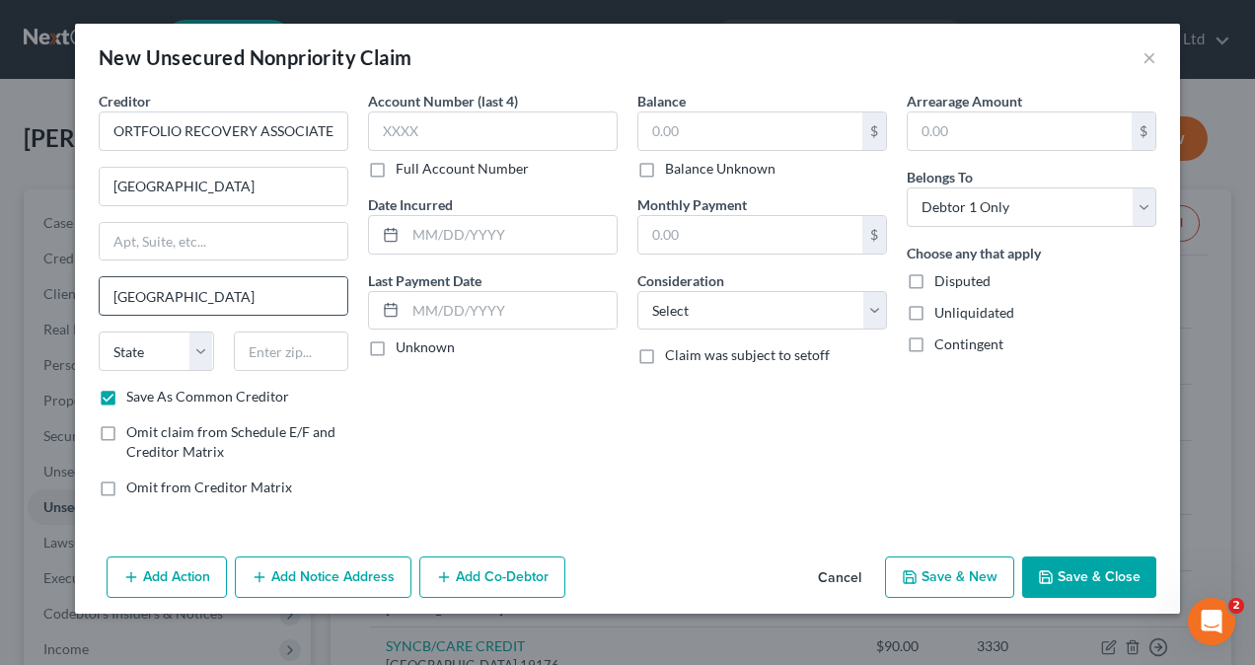
type input "[GEOGRAPHIC_DATA]"
select select "48"
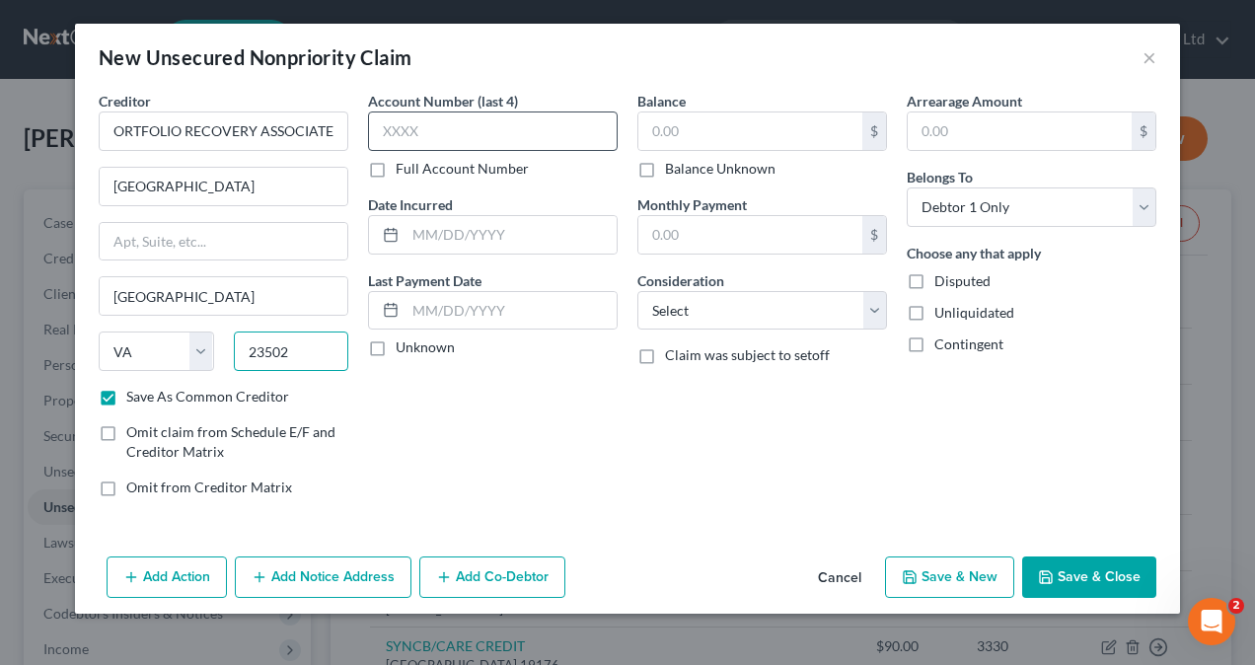
type input "23502"
click at [464, 122] on input "text" at bounding box center [493, 130] width 250 height 39
type input "8597"
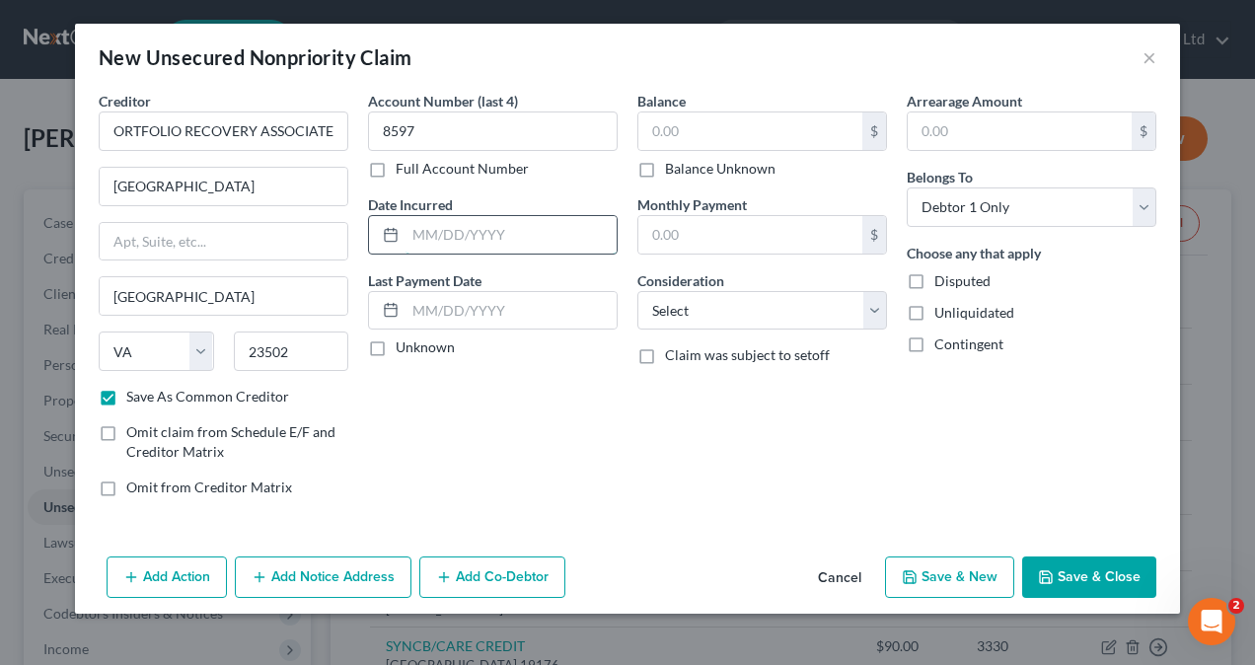
click at [481, 239] on input "text" at bounding box center [510, 234] width 211 height 37
type input "[DATE]"
click at [396, 344] on label "Unknown" at bounding box center [425, 347] width 59 height 20
click at [404, 344] on input "Unknown" at bounding box center [410, 343] width 13 height 13
checkbox input "true"
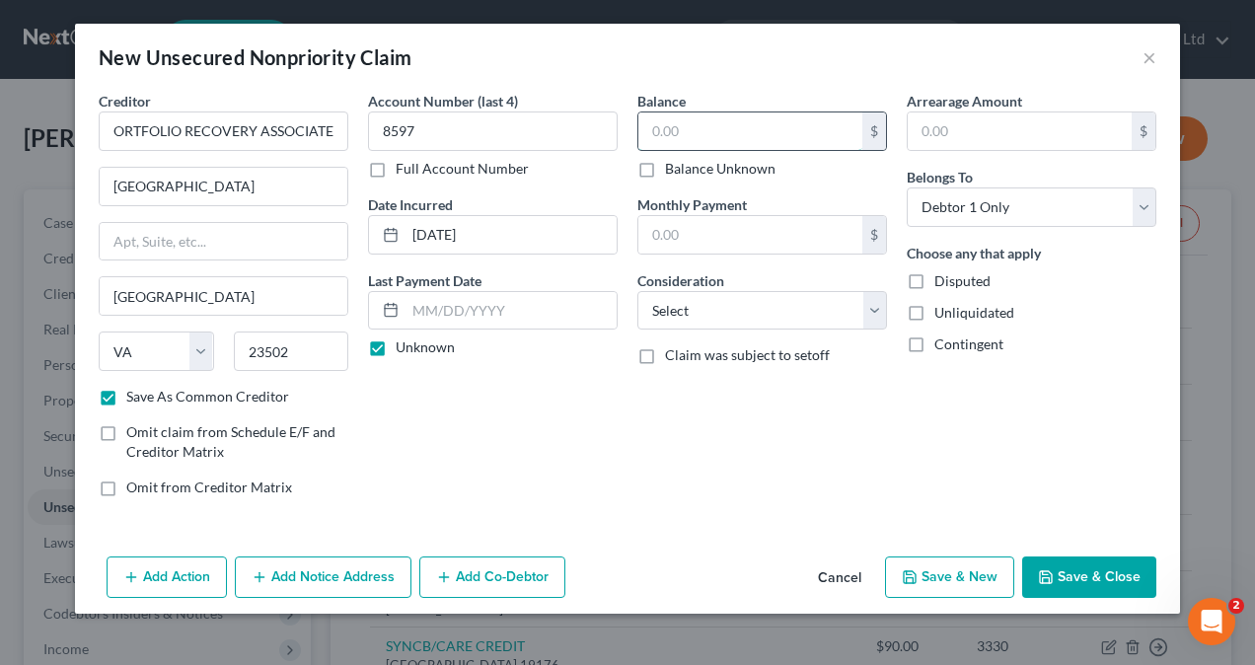
click at [817, 126] on input "text" at bounding box center [750, 130] width 224 height 37
type input "7,302"
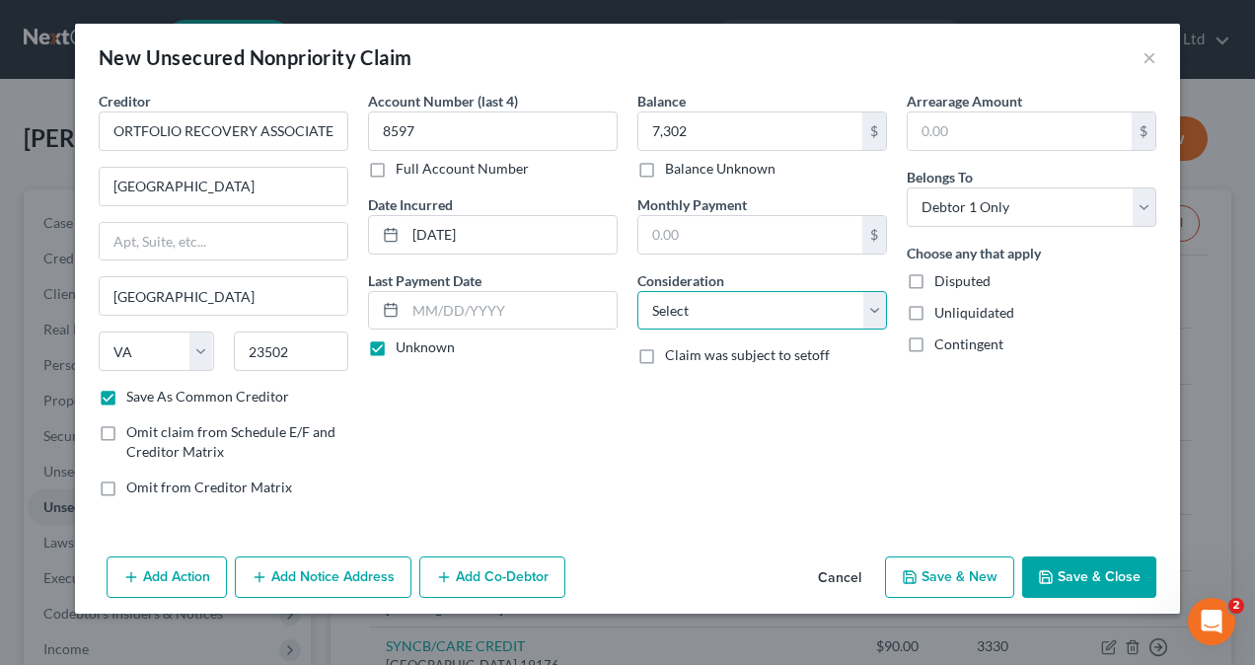
click at [712, 318] on select "Select Cable / Satellite Services Collection Agency Credit Card Debt Debt Couns…" at bounding box center [762, 310] width 250 height 39
click at [637, 291] on select "Select Cable / Satellite Services Collection Agency Credit Card Debt Debt Couns…" at bounding box center [762, 310] width 250 height 39
click at [762, 320] on select "Select Cable / Satellite Services Collection Agency Credit Card Debt Debt Couns…" at bounding box center [762, 310] width 250 height 39
select select "1"
click at [637, 291] on select "Select Cable / Satellite Services Collection Agency Credit Card Debt Debt Couns…" at bounding box center [762, 310] width 250 height 39
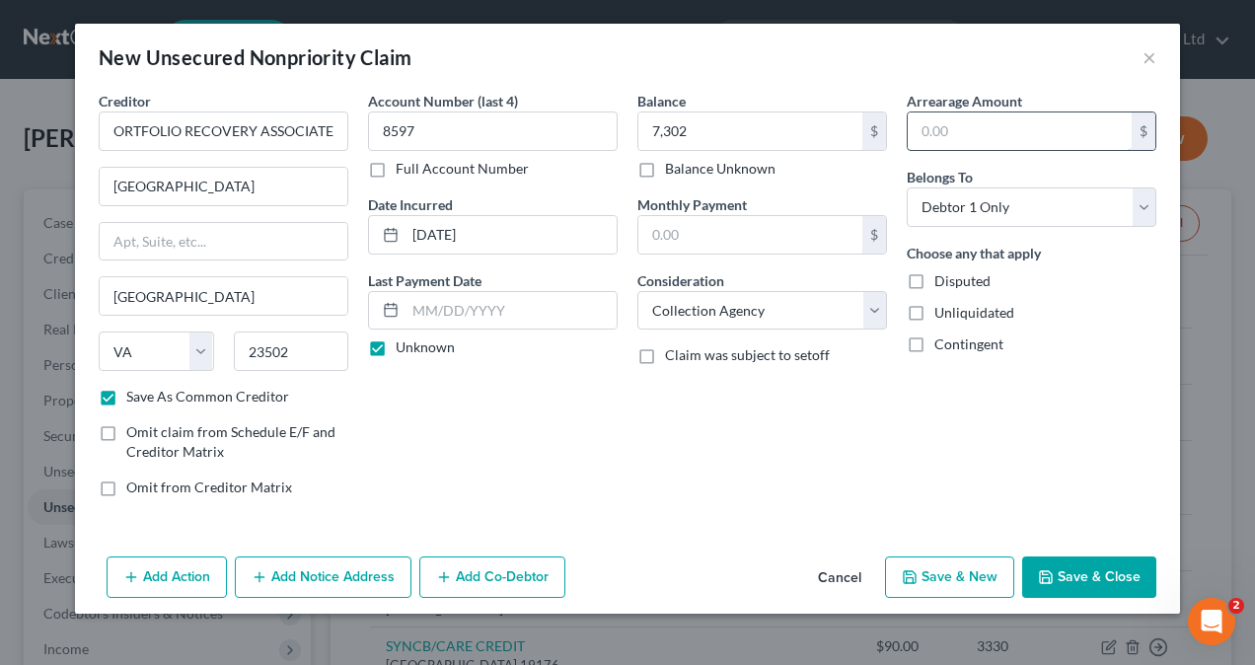
click at [989, 130] on input "text" at bounding box center [1020, 130] width 224 height 37
type input "7,302"
click at [955, 578] on button "Save & New" at bounding box center [949, 576] width 129 height 41
checkbox input "false"
select select "0"
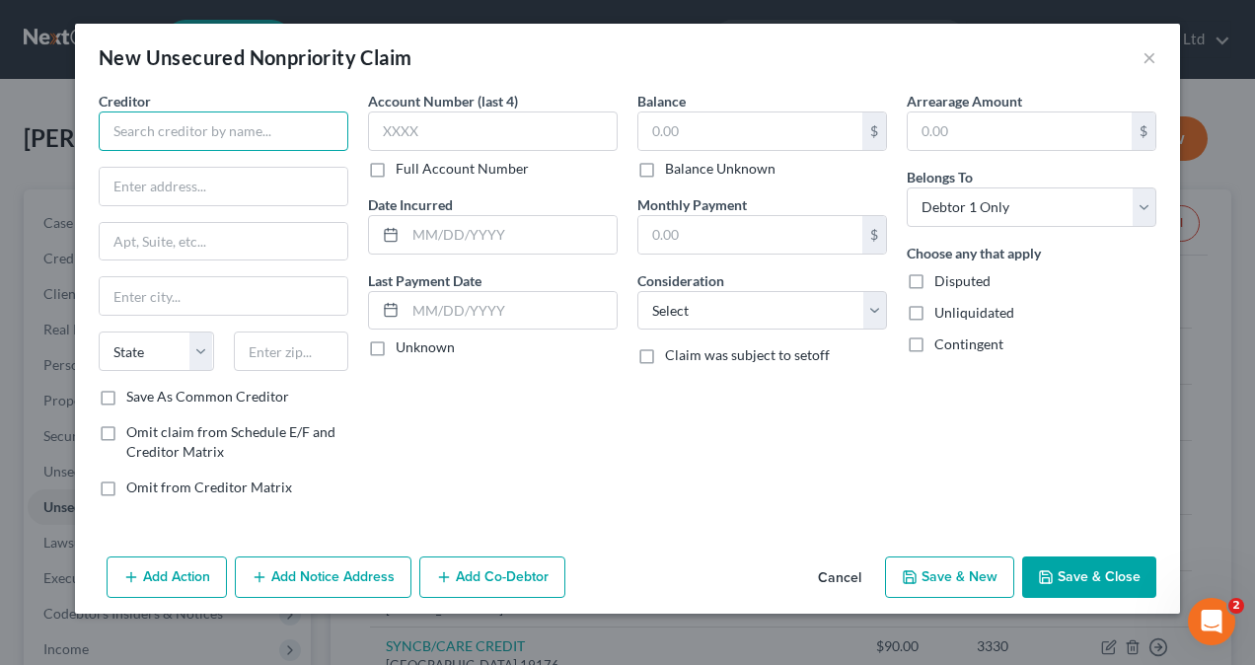
click at [197, 130] on input "text" at bounding box center [224, 130] width 250 height 39
paste input "TD BANK USA/TARGET CREDIT"
type input "TD BANK USA/TARGET CREDIT"
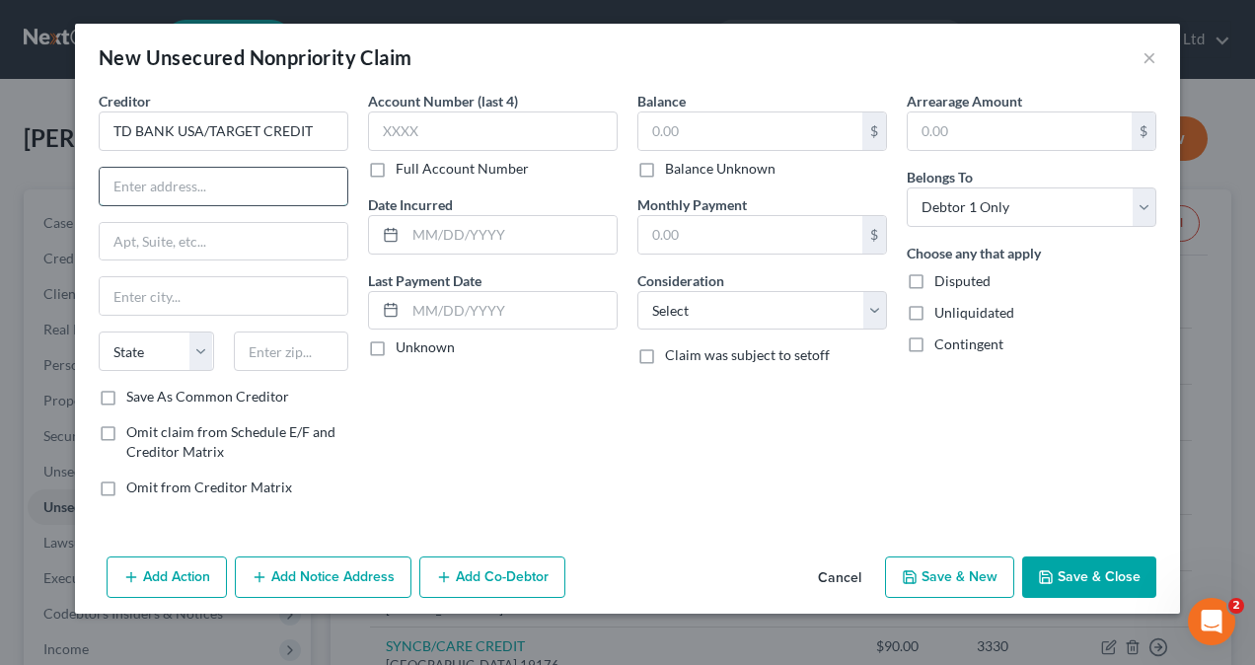
drag, startPoint x: 176, startPoint y: 185, endPoint x: 197, endPoint y: 184, distance: 21.8
click at [177, 187] on input "text" at bounding box center [224, 186] width 248 height 37
drag, startPoint x: 203, startPoint y: 191, endPoint x: 213, endPoint y: 195, distance: 10.6
click at [212, 194] on input "text" at bounding box center [224, 186] width 248 height 37
paste input "PO Box 673"
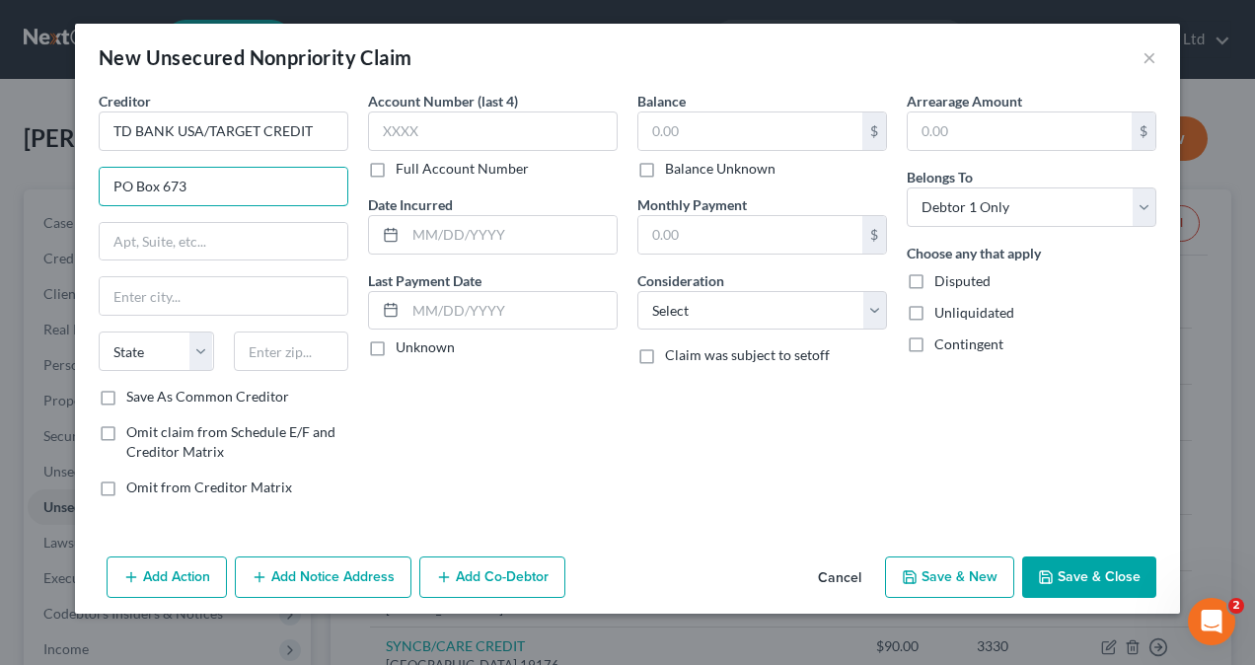
type input "PO Box 673"
click at [171, 292] on input "text" at bounding box center [224, 295] width 248 height 37
paste input "[GEOGRAPHIC_DATA]"
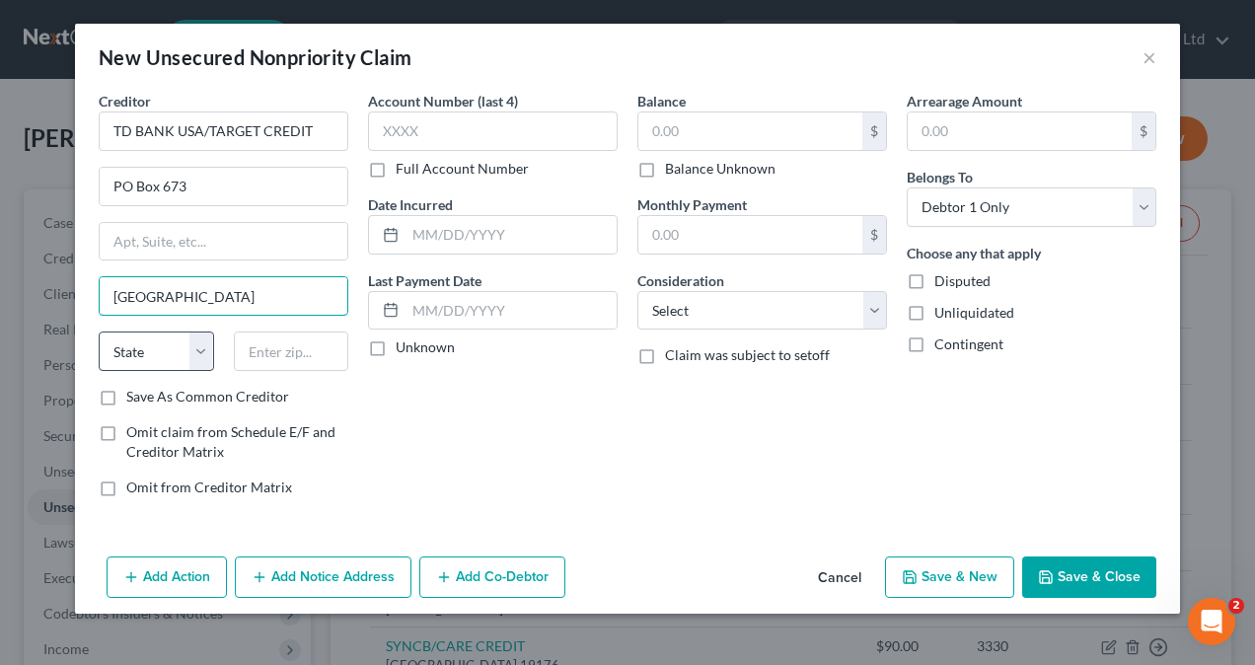
type input "[GEOGRAPHIC_DATA]"
click at [202, 353] on select "State [US_STATE] AK AR AZ CA CO CT DE DC [GEOGRAPHIC_DATA] [GEOGRAPHIC_DATA] GU…" at bounding box center [156, 350] width 115 height 39
select select "24"
click at [99, 331] on select "State [US_STATE] AK AR AZ CA CO CT DE DC [GEOGRAPHIC_DATA] [GEOGRAPHIC_DATA] GU…" at bounding box center [156, 350] width 115 height 39
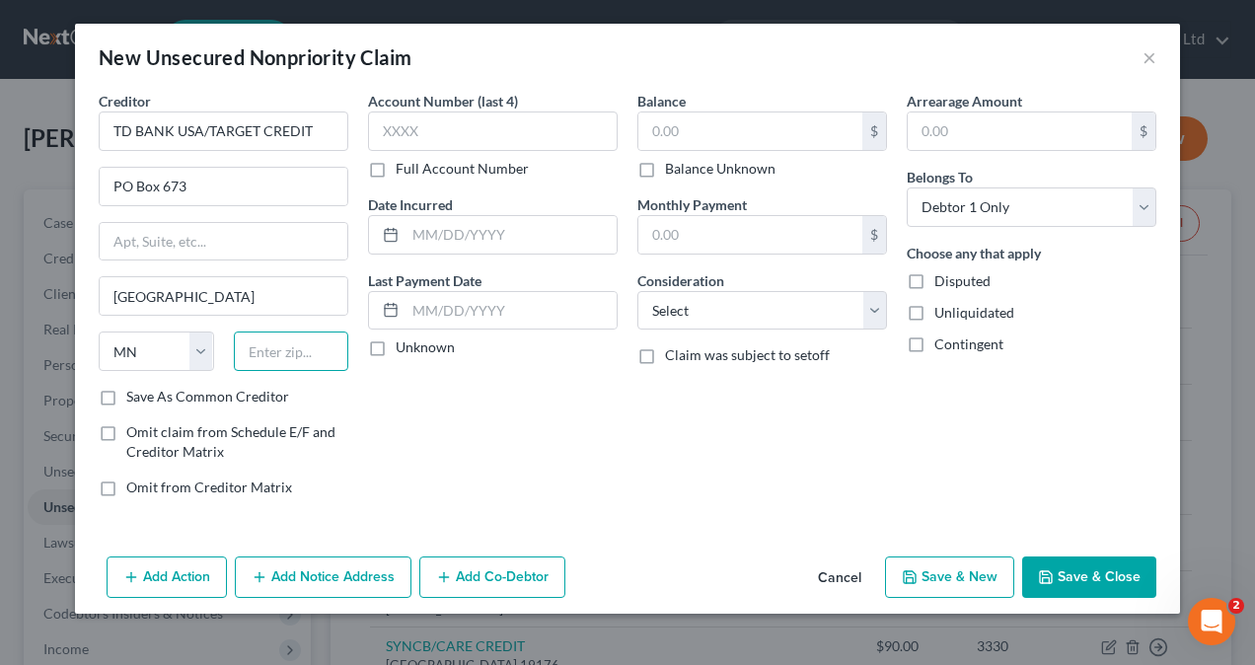
click at [277, 358] on input "text" at bounding box center [291, 350] width 115 height 39
click at [270, 342] on input "text" at bounding box center [291, 350] width 115 height 39
paste input "55440"
type input "55440"
click at [430, 130] on input "text" at bounding box center [493, 130] width 250 height 39
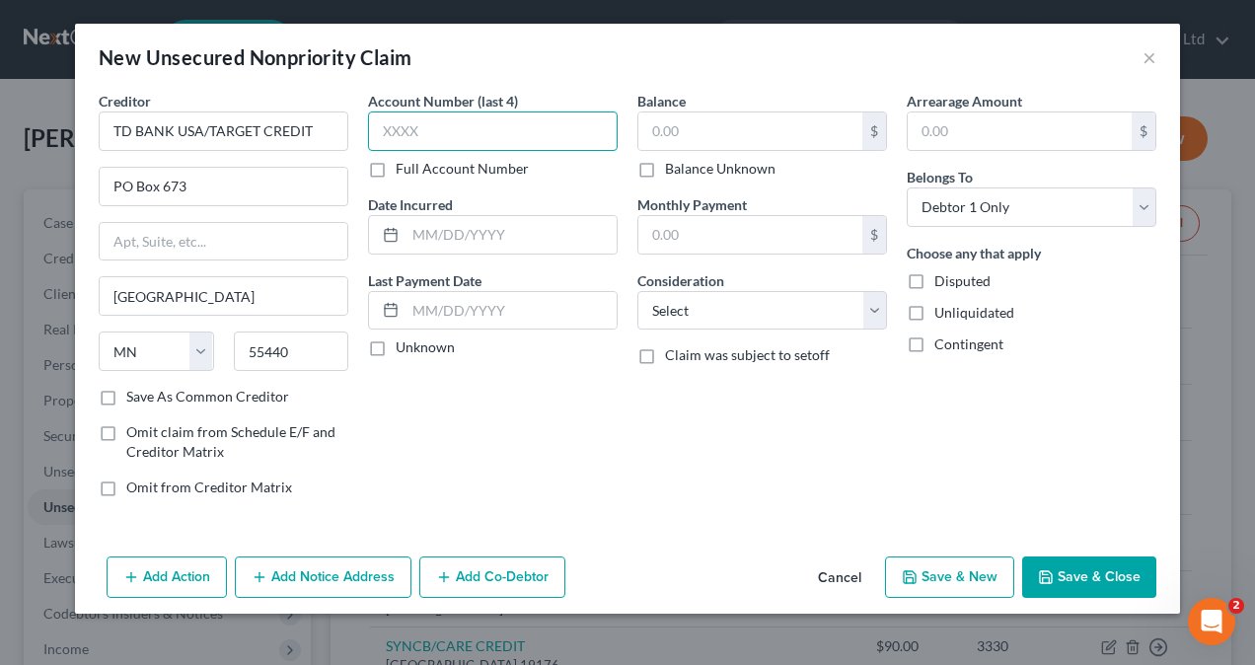
click at [442, 130] on input "text" at bounding box center [493, 130] width 250 height 39
paste input "3703"
type input "3703"
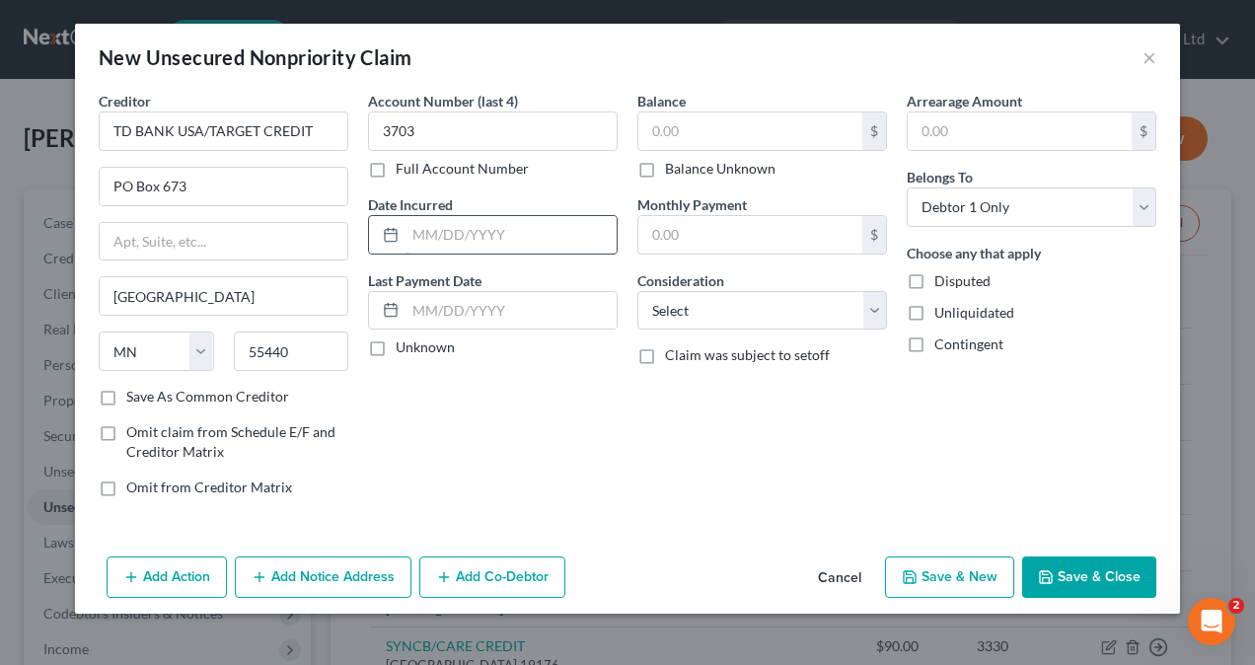
click at [489, 219] on input "text" at bounding box center [510, 234] width 211 height 37
click at [446, 235] on input "text" at bounding box center [510, 234] width 211 height 37
paste input "[DATE]"
type input "[DATE]"
click at [396, 347] on label "Unknown" at bounding box center [425, 347] width 59 height 20
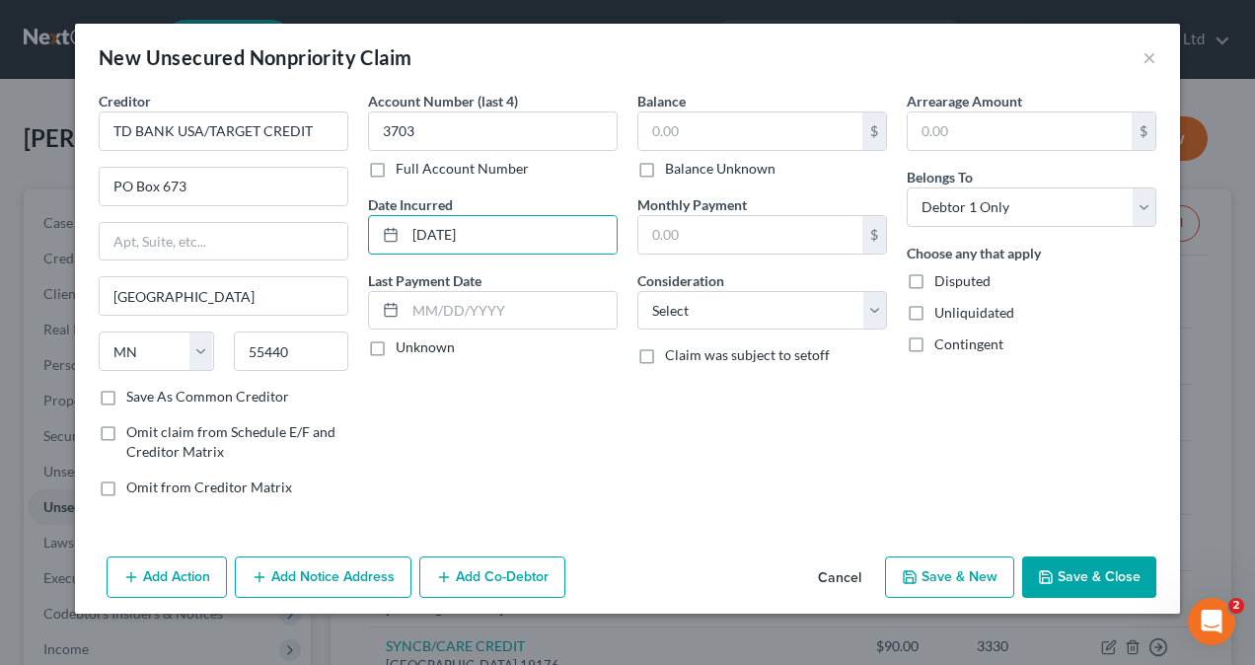
click at [404, 347] on input "Unknown" at bounding box center [410, 343] width 13 height 13
checkbox input "true"
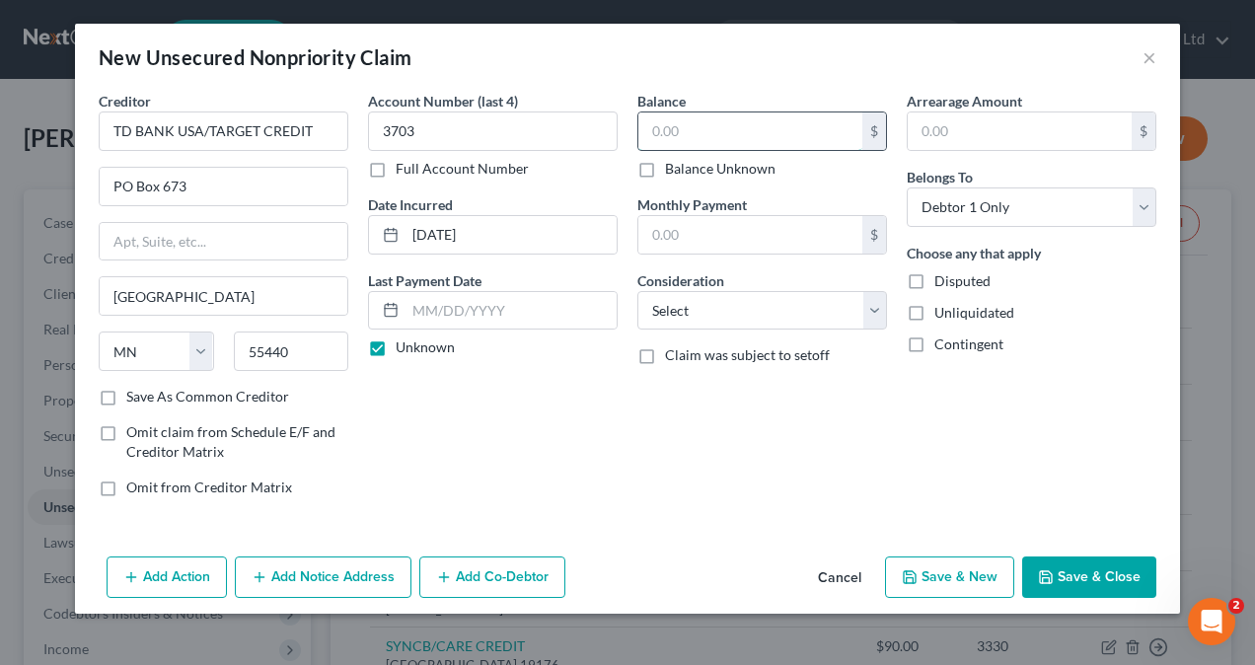
click at [748, 138] on input "text" at bounding box center [750, 130] width 224 height 37
click at [729, 134] on input "text" at bounding box center [750, 130] width 224 height 37
paste input "388"
type input "388"
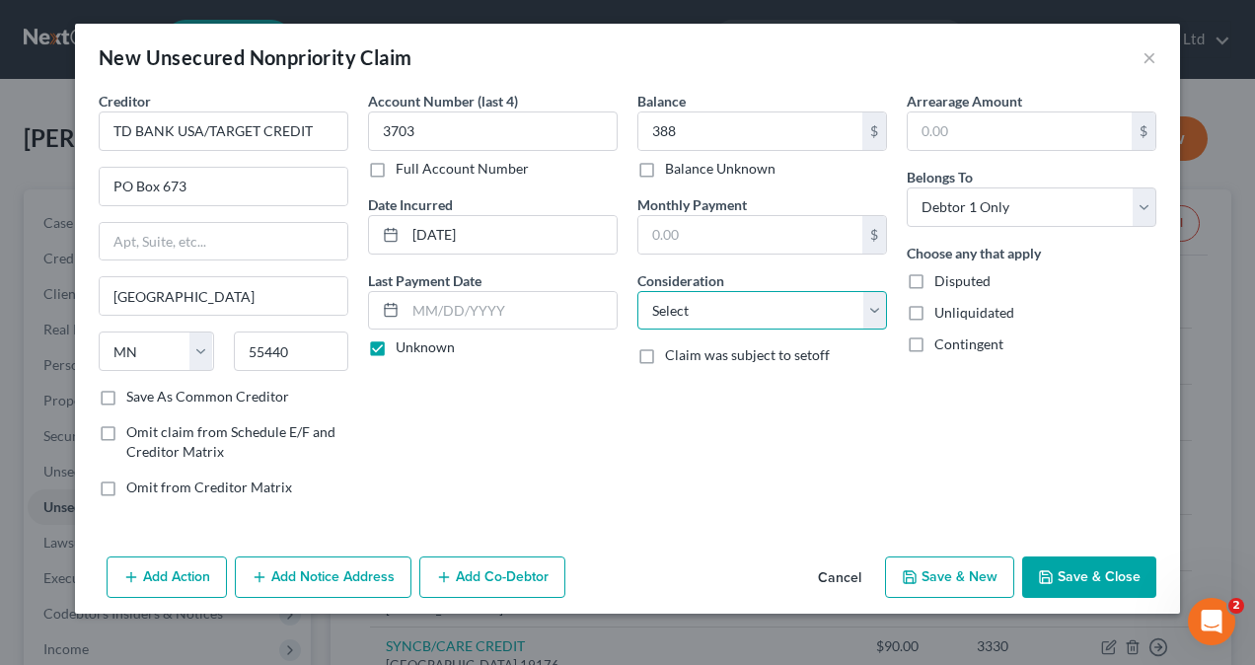
click at [744, 318] on select "Select Cable / Satellite Services Collection Agency Credit Card Debt Debt Couns…" at bounding box center [762, 310] width 250 height 39
select select "2"
click at [637, 291] on select "Select Cable / Satellite Services Collection Agency Credit Card Debt Debt Couns…" at bounding box center [762, 310] width 250 height 39
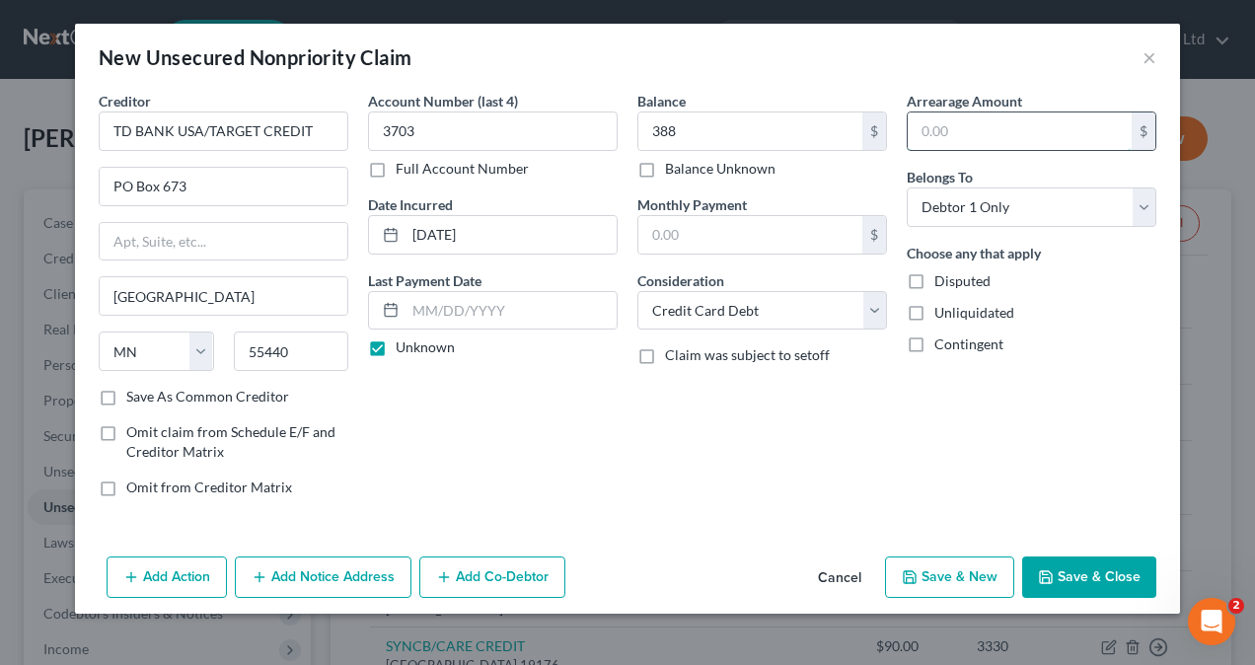
click at [989, 112] on input "text" at bounding box center [1020, 130] width 224 height 37
paste input "388"
type input "388"
click at [126, 390] on label "Save As Common Creditor" at bounding box center [207, 397] width 163 height 20
click at [134, 390] on input "Save As Common Creditor" at bounding box center [140, 393] width 13 height 13
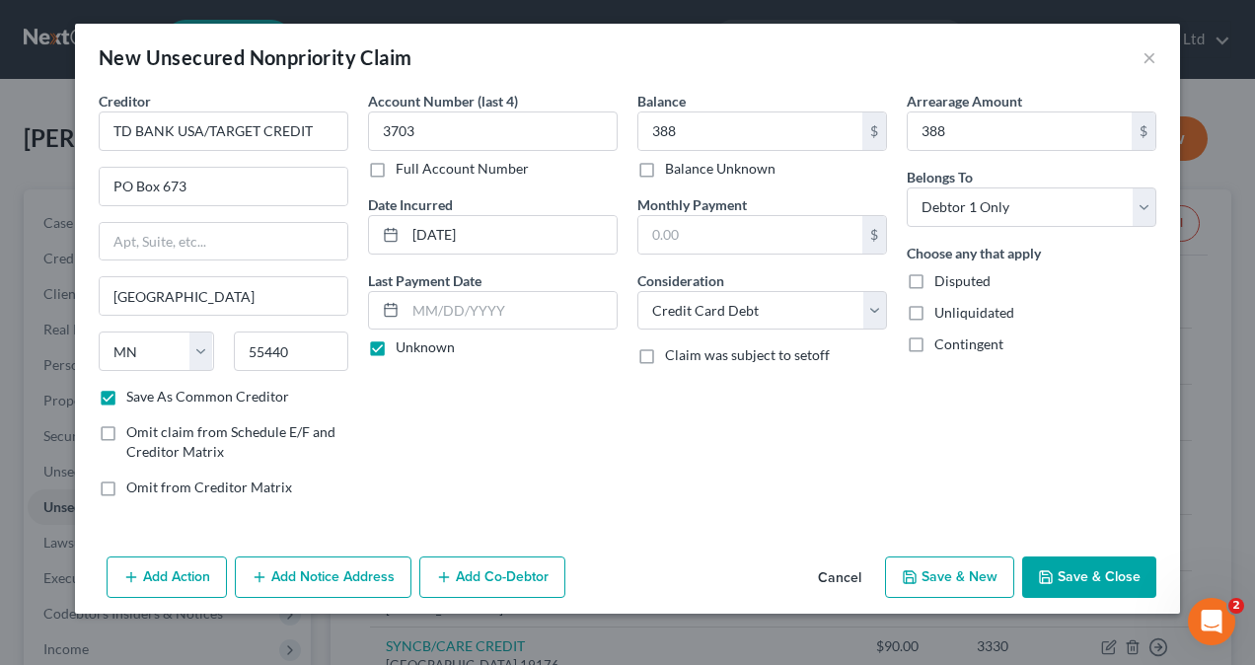
click at [950, 570] on button "Save & New" at bounding box center [949, 576] width 129 height 41
checkbox input "false"
select select "0"
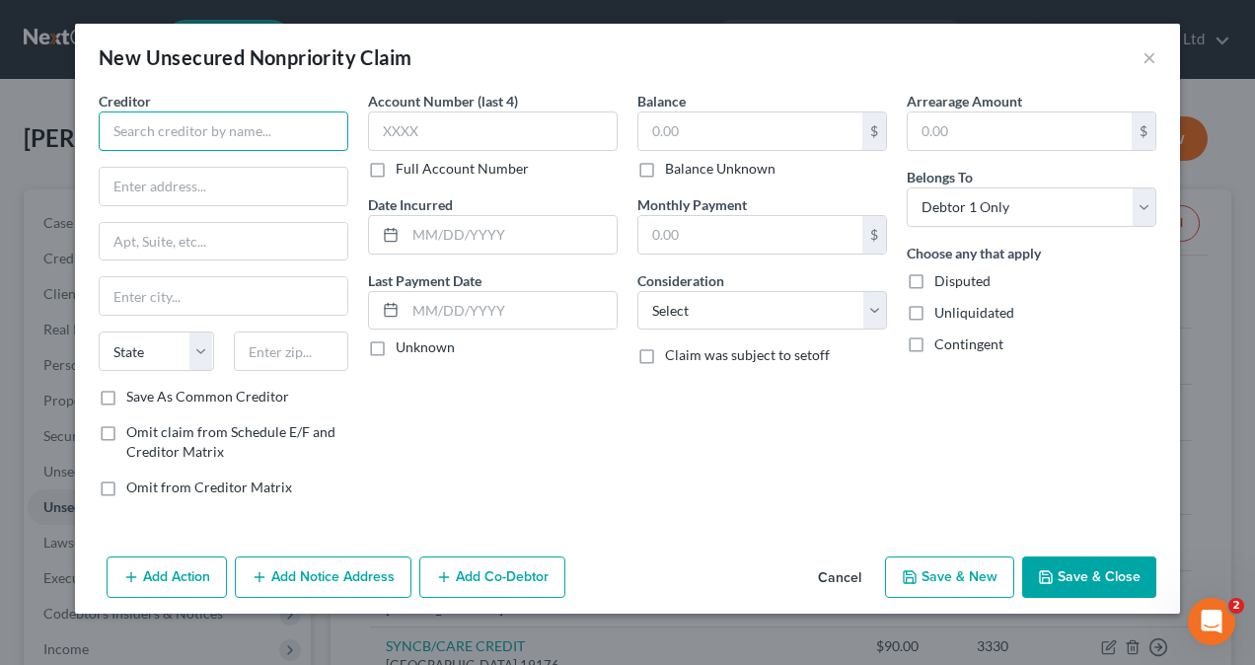
click at [187, 126] on input "text" at bounding box center [224, 130] width 250 height 39
paste input "DISCOVER CARD"
type input "DISCOVER CARD"
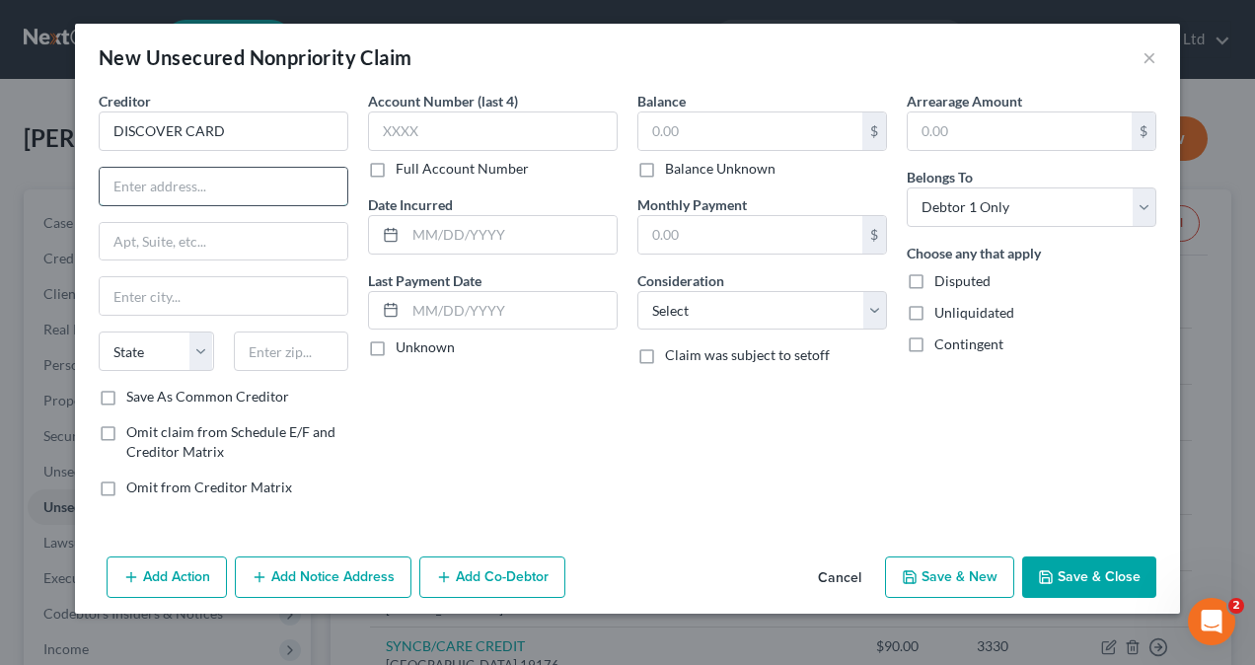
click at [191, 185] on input "text" at bounding box center [224, 186] width 248 height 37
click at [185, 191] on input "text" at bounding box center [224, 186] width 248 height 37
paste input "PO BOX 30939"
type input "PO BOX 30939"
click at [171, 298] on input "text" at bounding box center [224, 295] width 248 height 37
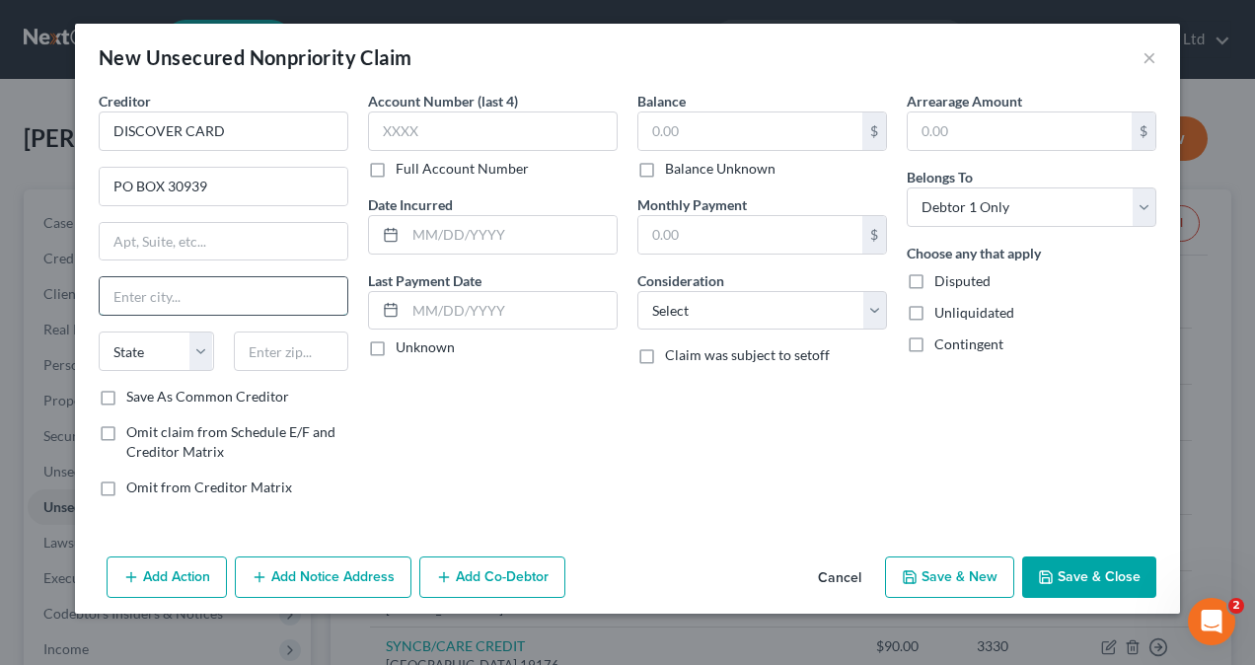
click at [175, 293] on input "text" at bounding box center [224, 295] width 248 height 37
paste input "[GEOGRAPHIC_DATA]"
type input "[GEOGRAPHIC_DATA]"
click at [199, 342] on select "State [US_STATE] AK AR AZ CA CO CT DE DC [GEOGRAPHIC_DATA] [GEOGRAPHIC_DATA] GU…" at bounding box center [156, 350] width 115 height 39
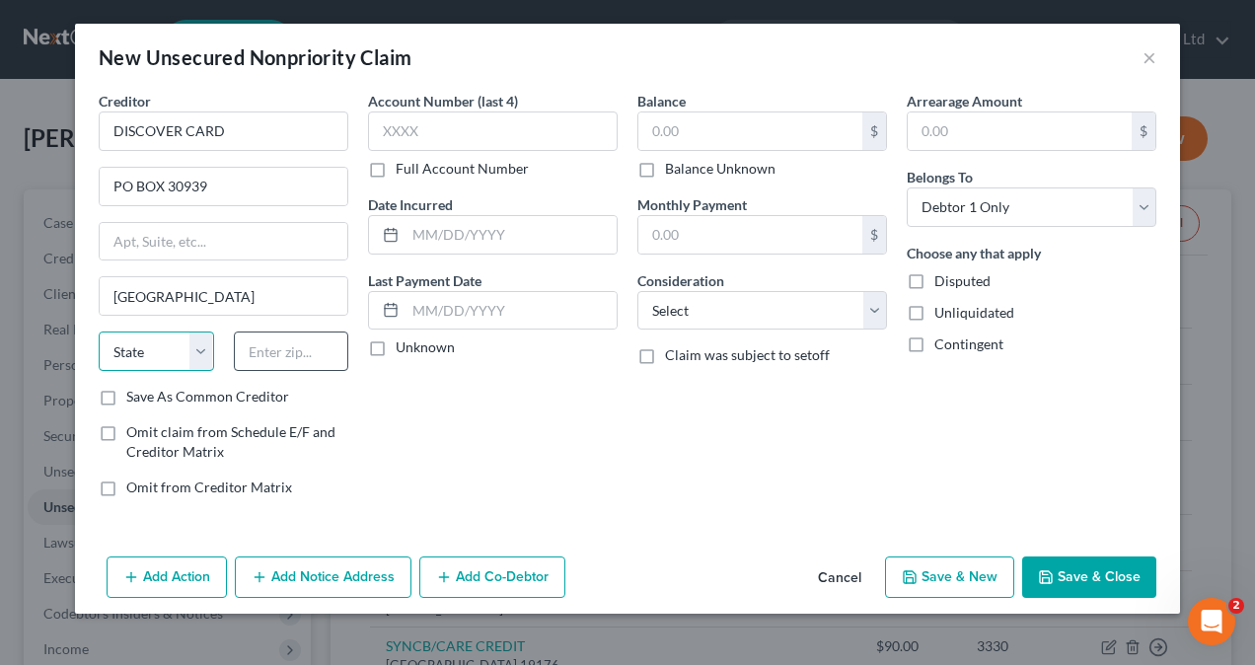
select select "46"
click at [307, 355] on input "text" at bounding box center [291, 350] width 115 height 39
click at [274, 353] on input "text" at bounding box center [291, 350] width 115 height 39
paste input "84130"
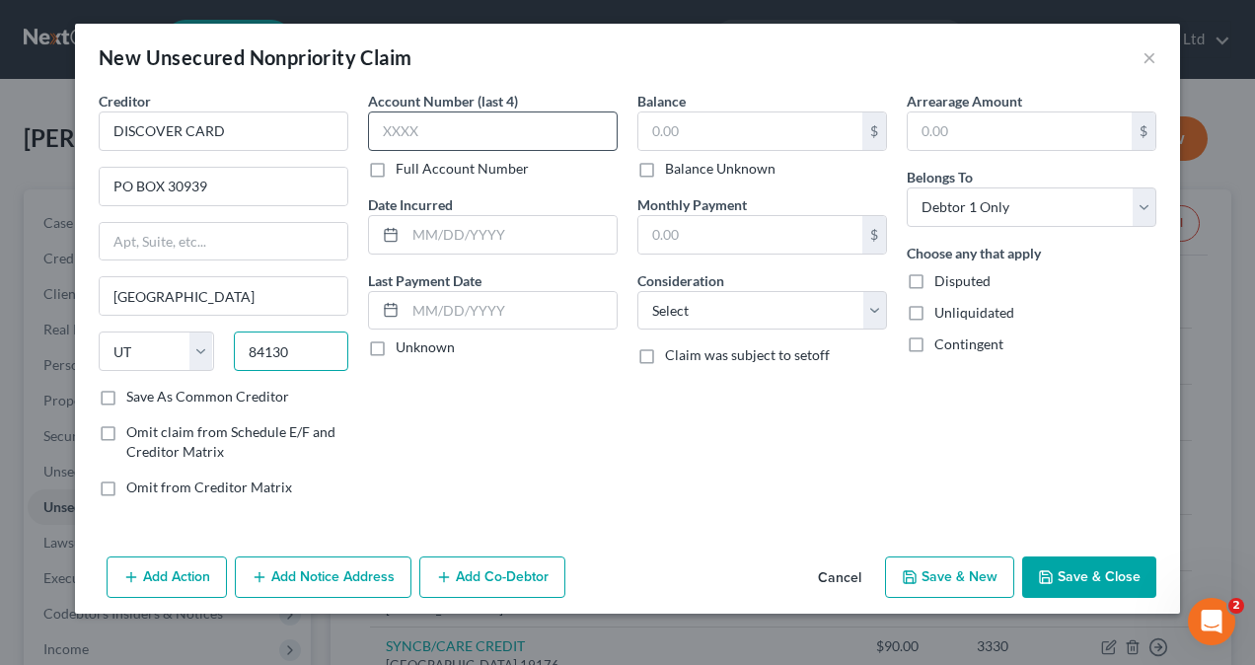
type input "84130"
click at [470, 134] on input "text" at bounding box center [493, 130] width 250 height 39
type input "[GEOGRAPHIC_DATA]"
click at [456, 122] on input "text" at bounding box center [493, 130] width 250 height 39
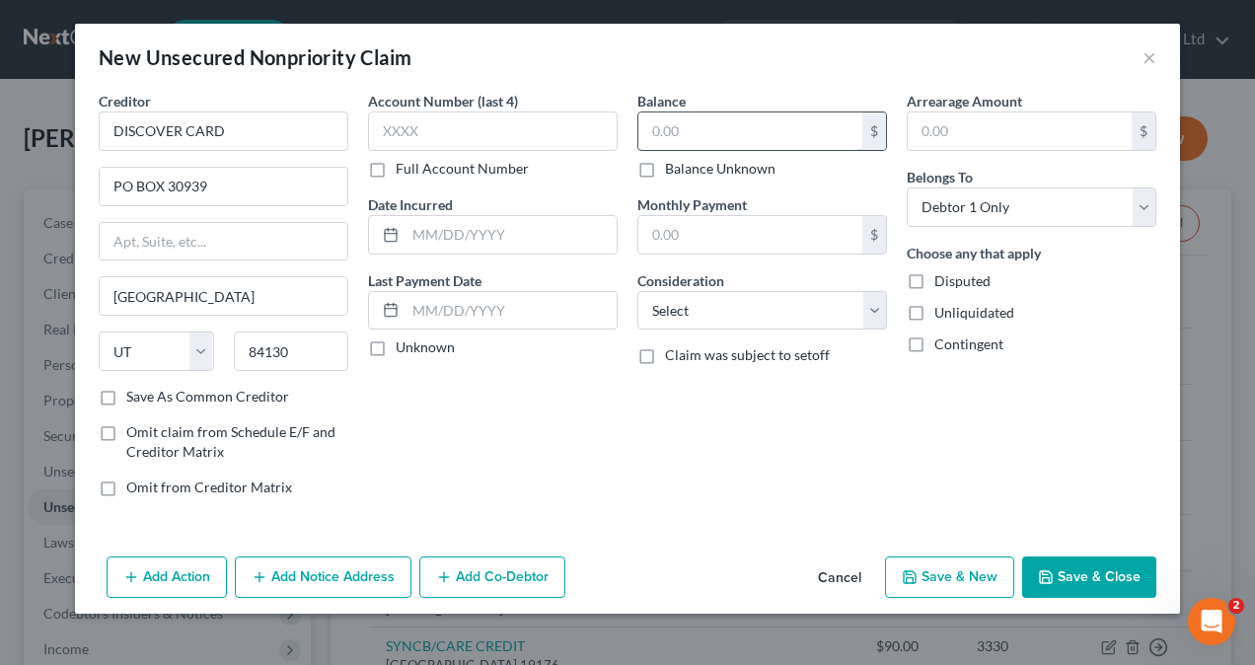
drag, startPoint x: 454, startPoint y: 123, endPoint x: 790, endPoint y: 135, distance: 336.6
click at [790, 135] on input "text" at bounding box center [750, 130] width 224 height 37
paste input "12,226"
type input "12,226"
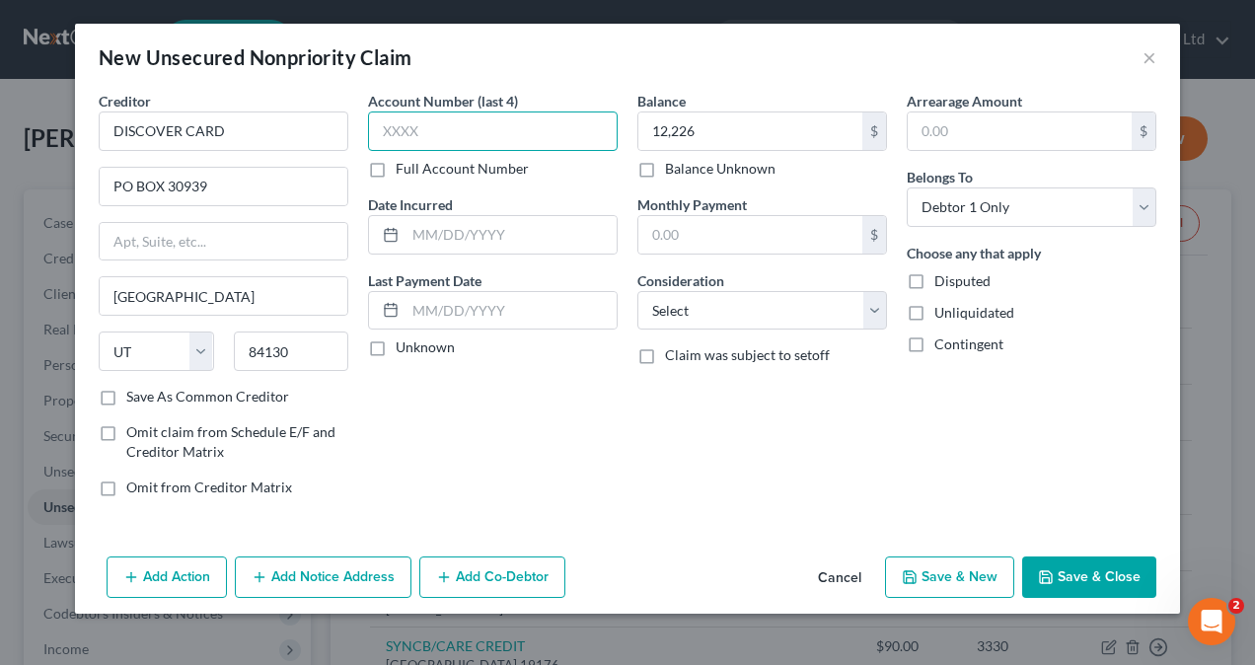
click at [472, 132] on input "text" at bounding box center [493, 130] width 250 height 39
type input "2605"
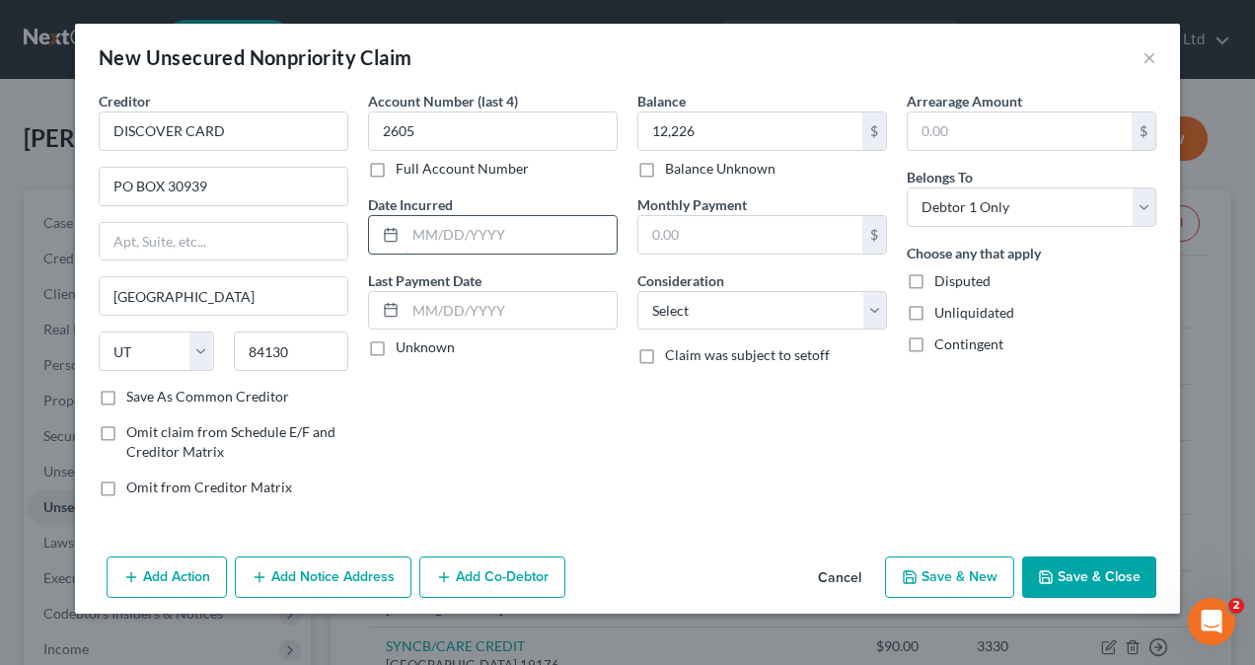
drag, startPoint x: 513, startPoint y: 233, endPoint x: 525, endPoint y: 243, distance: 15.4
click at [525, 243] on input "text" at bounding box center [510, 234] width 211 height 37
click at [465, 233] on input "text" at bounding box center [510, 234] width 211 height 37
paste input "[DATE]"
type input "[DATE]"
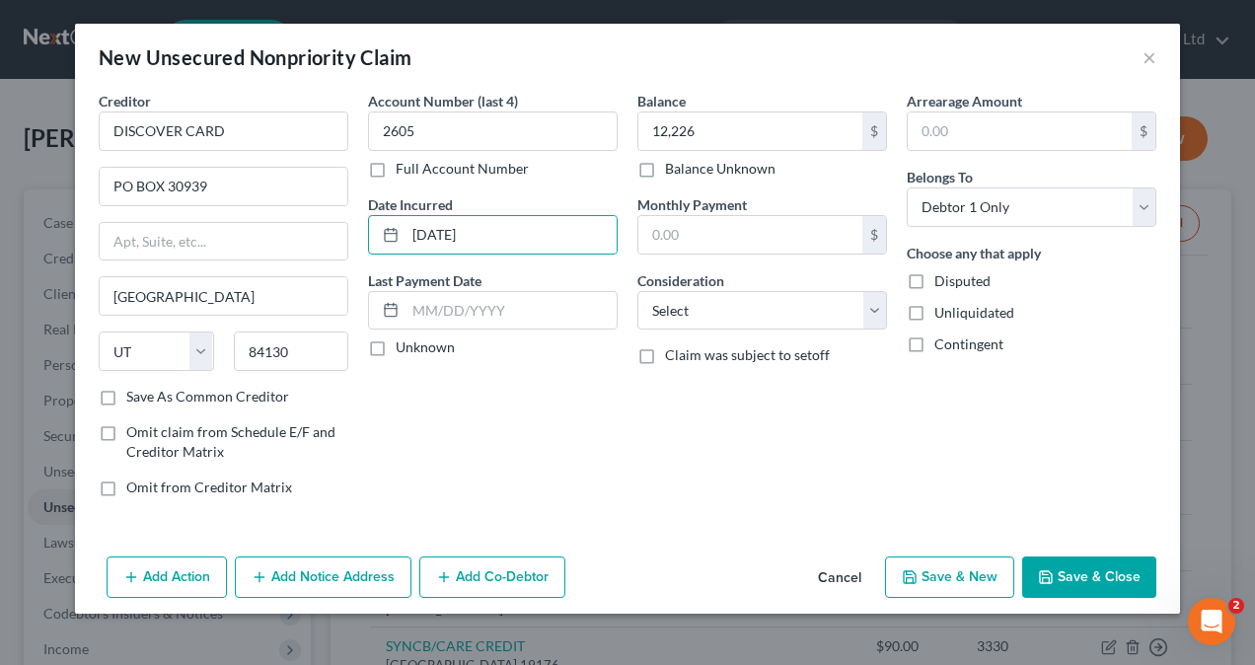
click at [396, 344] on label "Unknown" at bounding box center [425, 347] width 59 height 20
click at [404, 344] on input "Unknown" at bounding box center [410, 343] width 13 height 13
checkbox input "true"
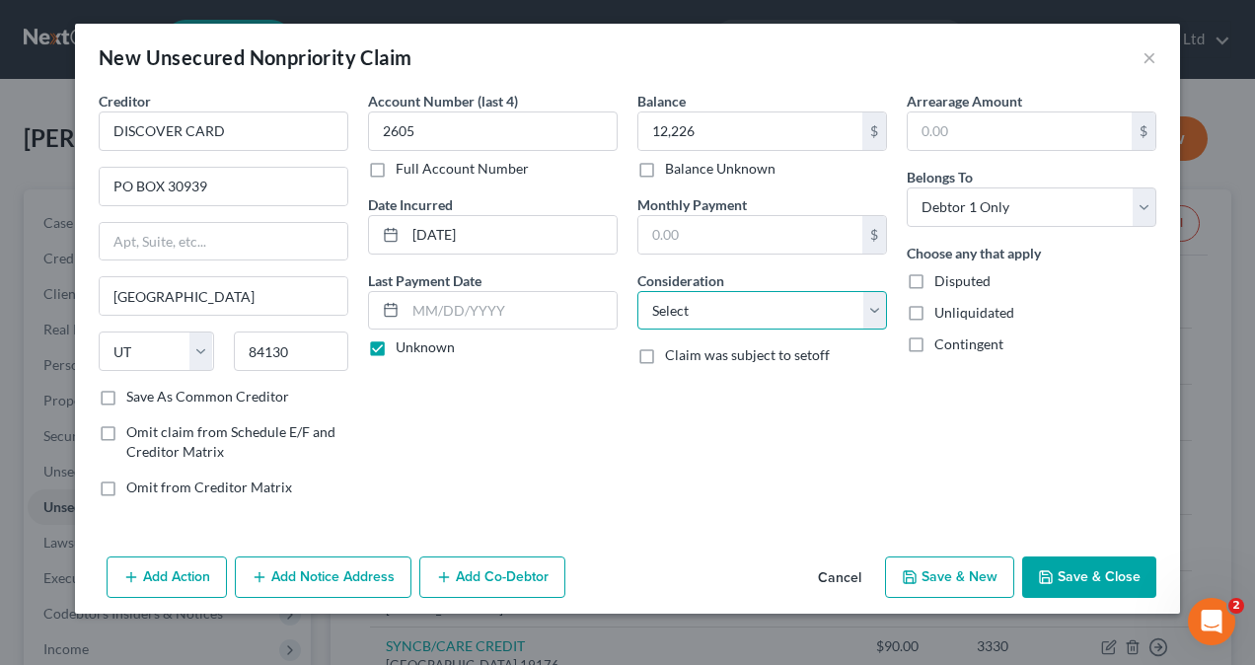
click at [704, 316] on select "Select Cable / Satellite Services Collection Agency Credit Card Debt Debt Couns…" at bounding box center [762, 310] width 250 height 39
select select "2"
click at [637, 291] on select "Select Cable / Satellite Services Collection Agency Credit Card Debt Debt Couns…" at bounding box center [762, 310] width 250 height 39
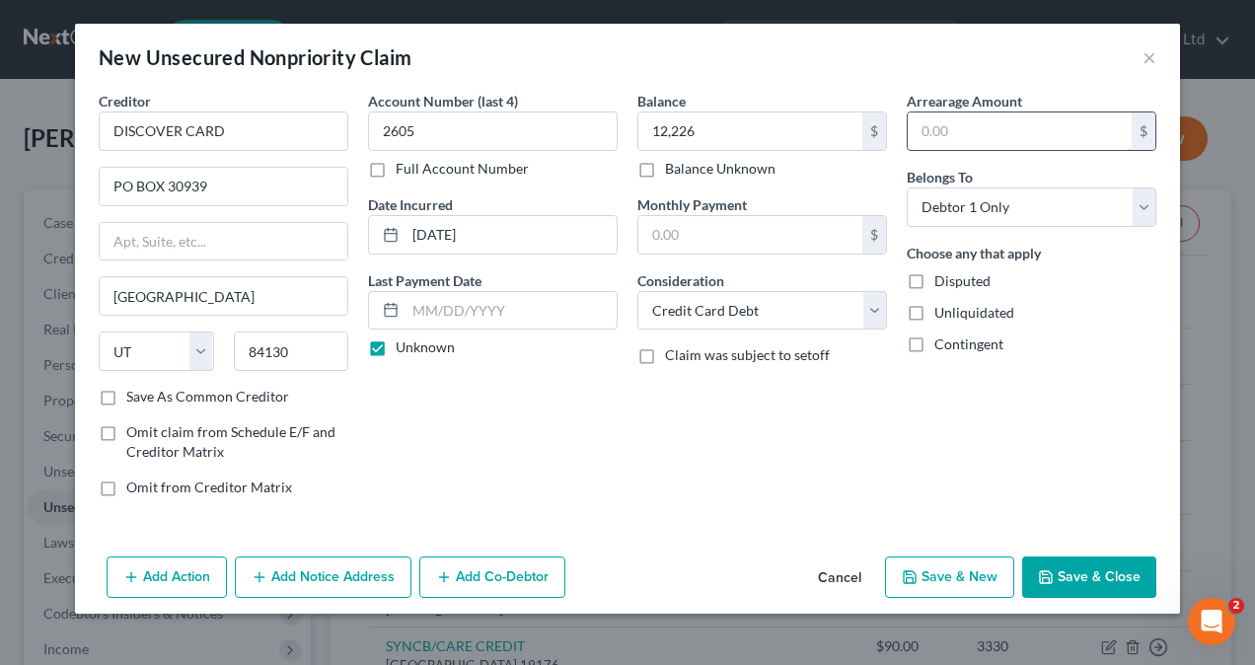
click at [978, 128] on input "text" at bounding box center [1020, 130] width 224 height 37
click at [984, 130] on input "text" at bounding box center [1020, 130] width 224 height 37
paste input "12,226"
type input "12,226"
click at [126, 391] on label "Save As Common Creditor" at bounding box center [207, 397] width 163 height 20
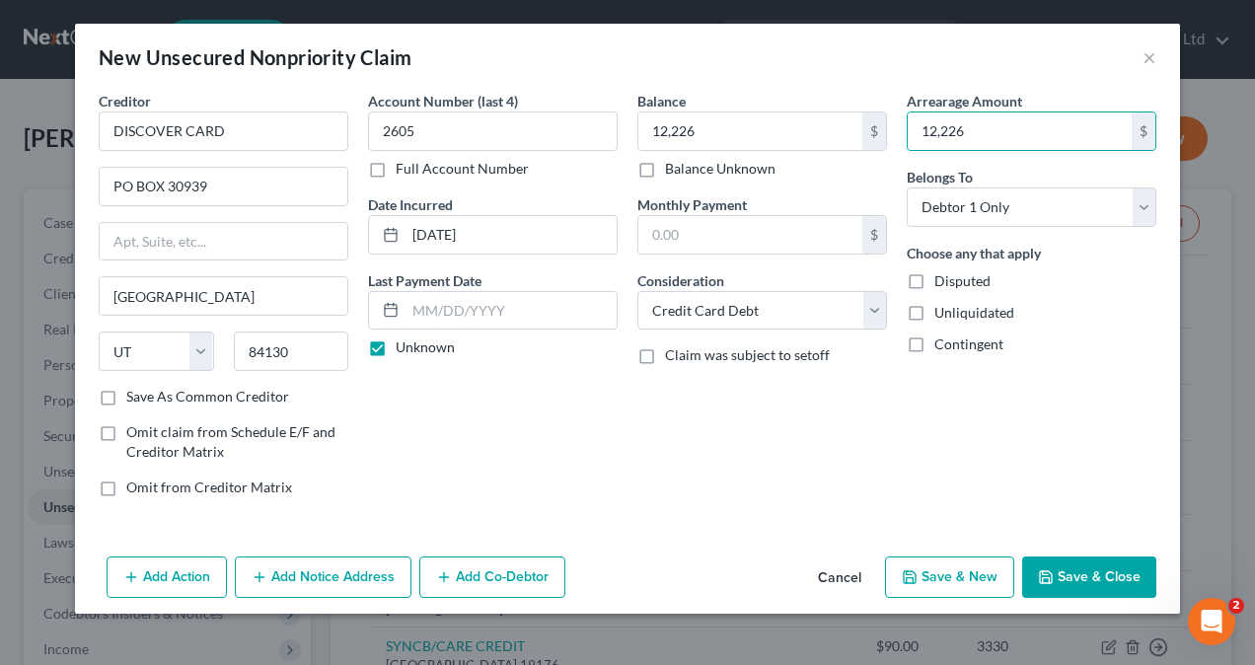
click at [134, 391] on input "Save As Common Creditor" at bounding box center [140, 393] width 13 height 13
click at [970, 571] on button "Save & New" at bounding box center [949, 576] width 129 height 41
checkbox input "false"
select select "0"
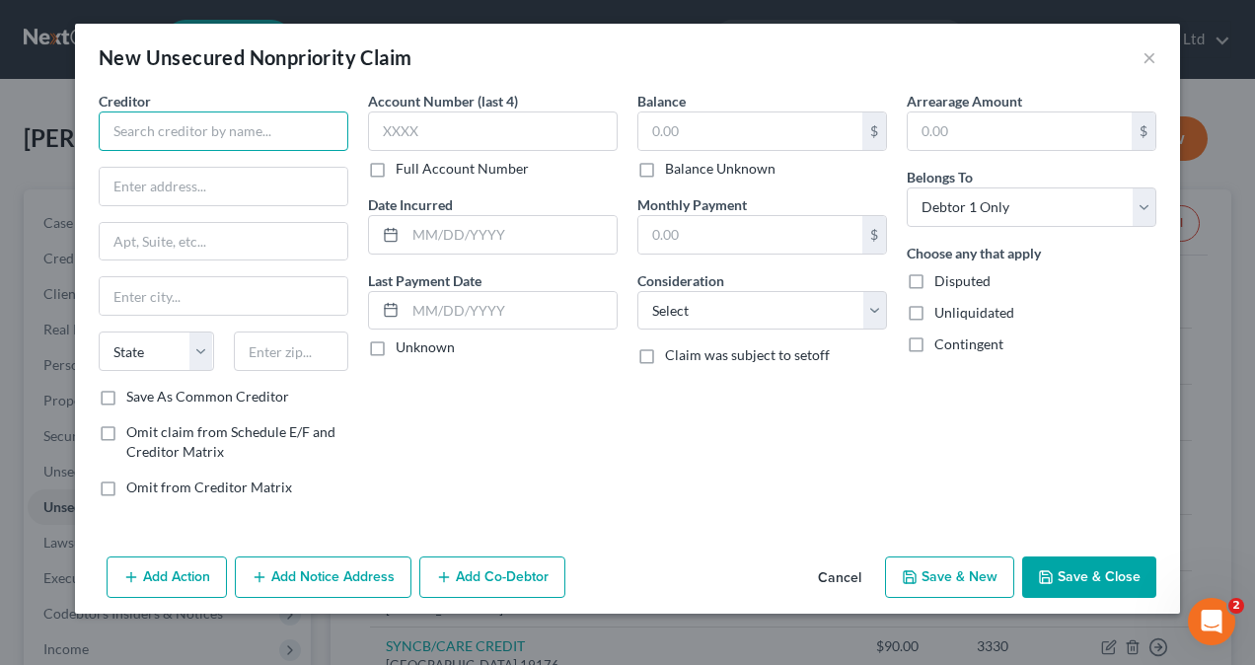
click at [268, 124] on input "text" at bounding box center [224, 130] width 250 height 39
paste input "[PERSON_NAME] BANK"
type input "[PERSON_NAME] BANK"
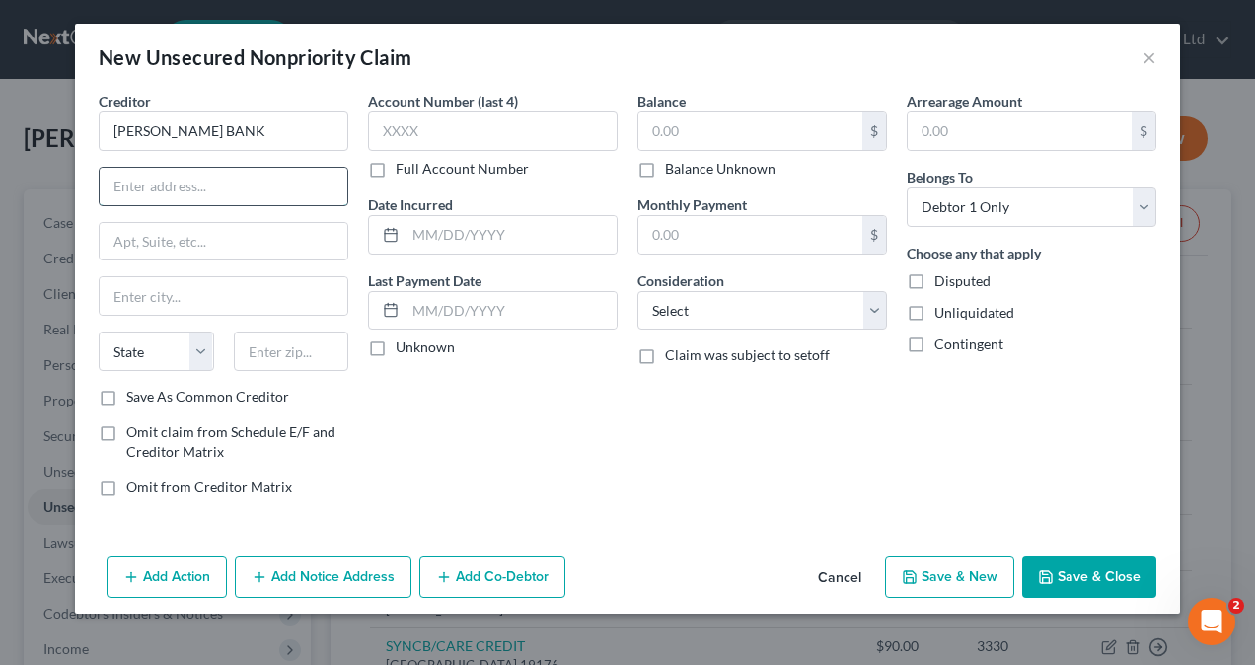
click at [239, 184] on input "text" at bounding box center [224, 186] width 248 height 37
paste input "10705 S [PERSON_NAME]"
type input "10705 S [PERSON_NAME]"
click at [205, 236] on input "text" at bounding box center [224, 241] width 248 height 37
paste input "Ste 20"
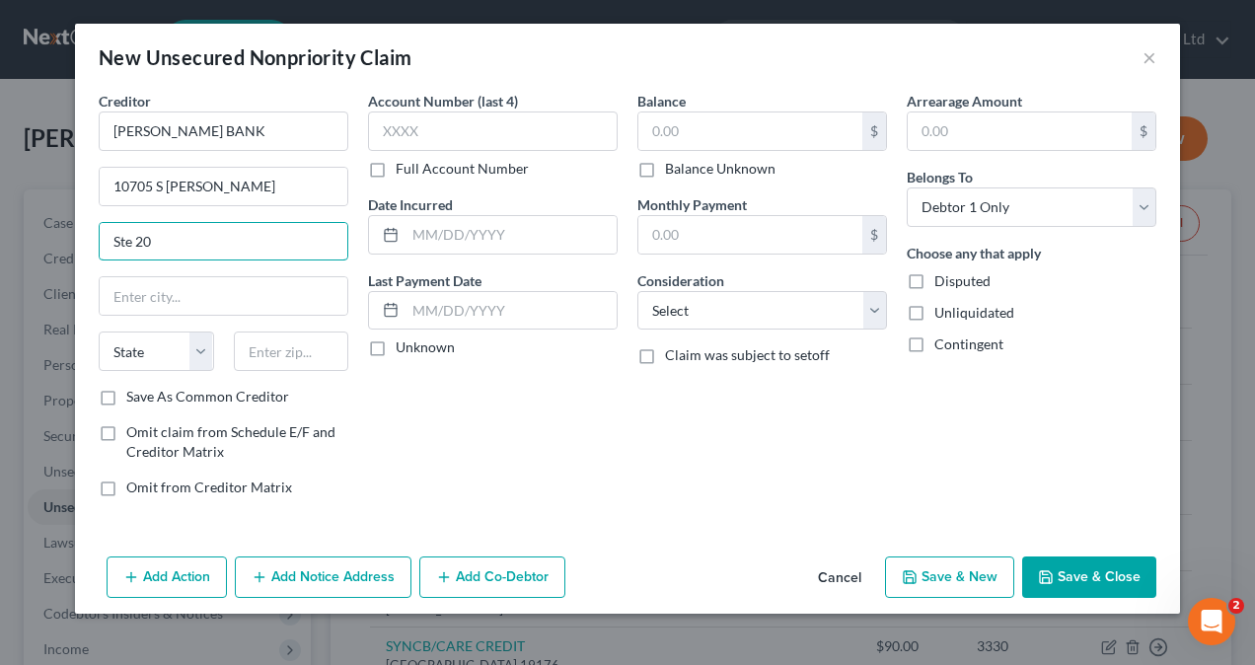
type input "Ste 20"
click at [149, 291] on input "text" at bounding box center [224, 295] width 248 height 37
paste input "Old Bethpage"
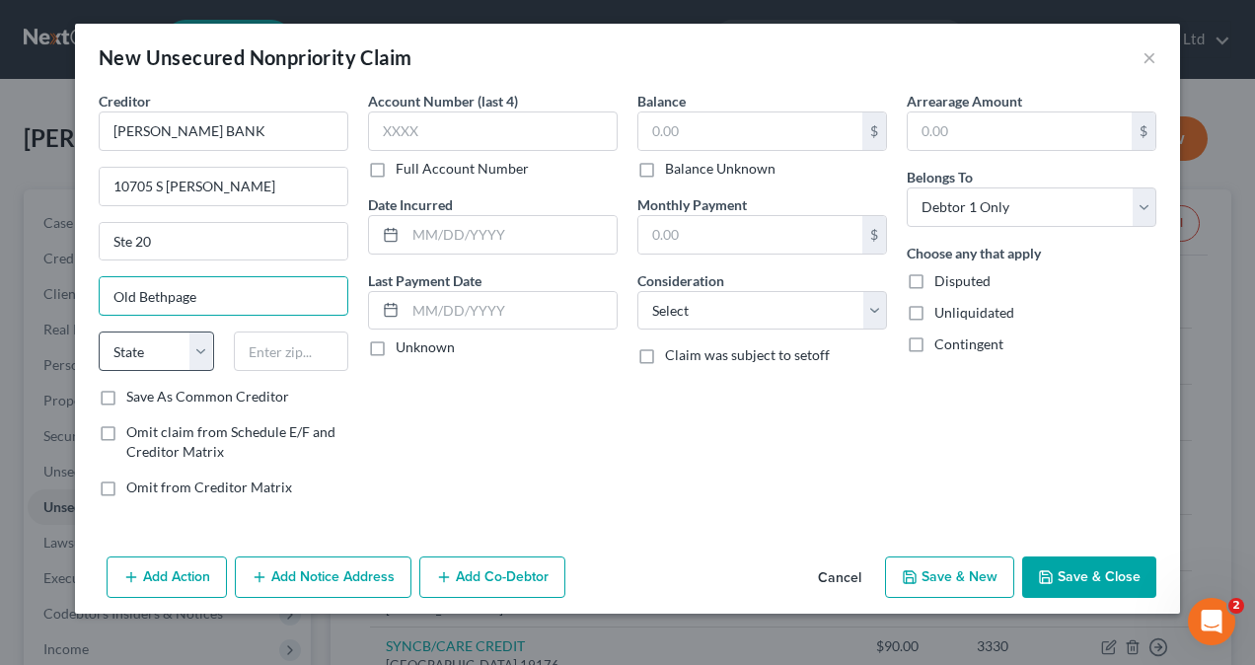
type input "Old Bethpage"
click at [163, 347] on select "State [US_STATE] AK AR AZ CA CO CT DE DC [GEOGRAPHIC_DATA] [GEOGRAPHIC_DATA] GU…" at bounding box center [156, 350] width 115 height 39
select select "35"
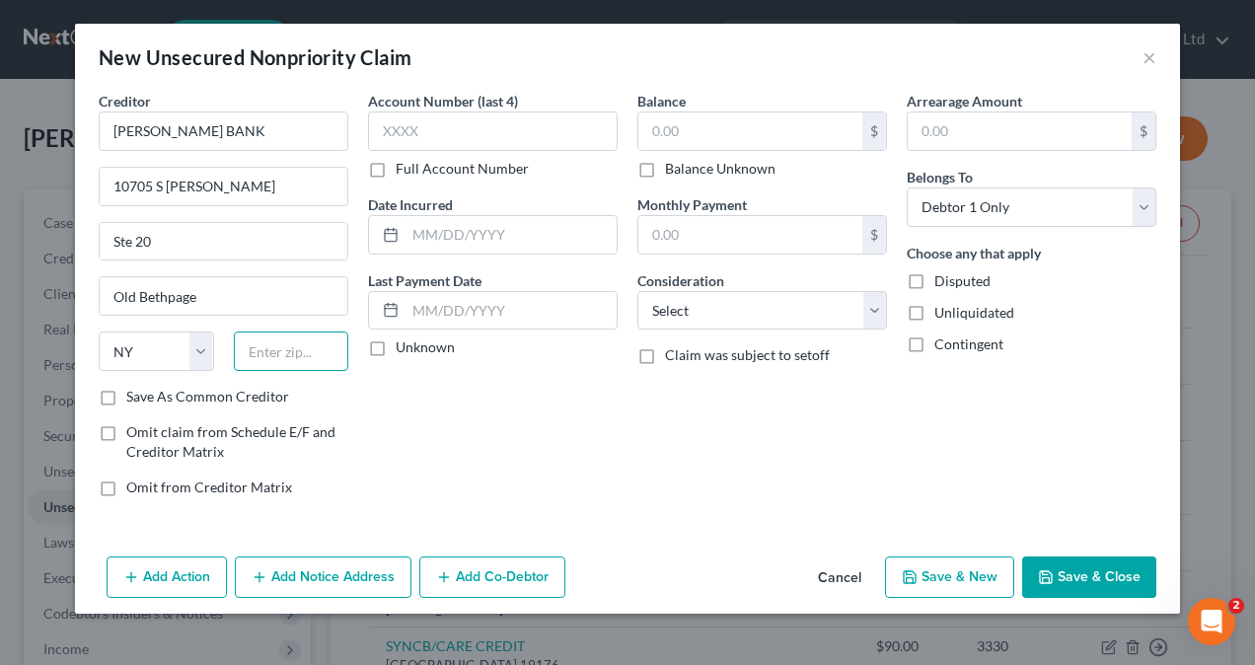
click at [276, 355] on input "text" at bounding box center [291, 350] width 115 height 39
click at [240, 348] on input "text" at bounding box center [291, 350] width 115 height 39
paste input "11804"
type input "11804"
click at [434, 116] on input "text" at bounding box center [493, 130] width 250 height 39
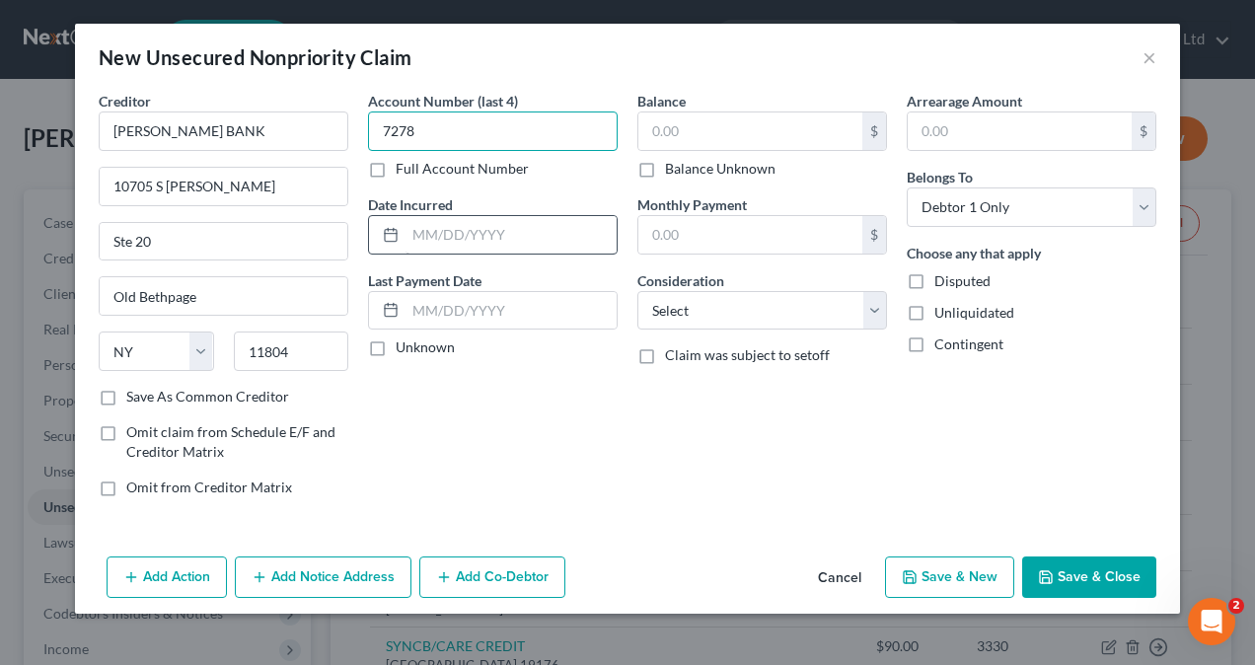
type input "7278"
click at [420, 232] on input "text" at bounding box center [510, 234] width 211 height 37
click at [452, 224] on input "text" at bounding box center [510, 234] width 211 height 37
paste input "[DATE]"
type input "[DATE]"
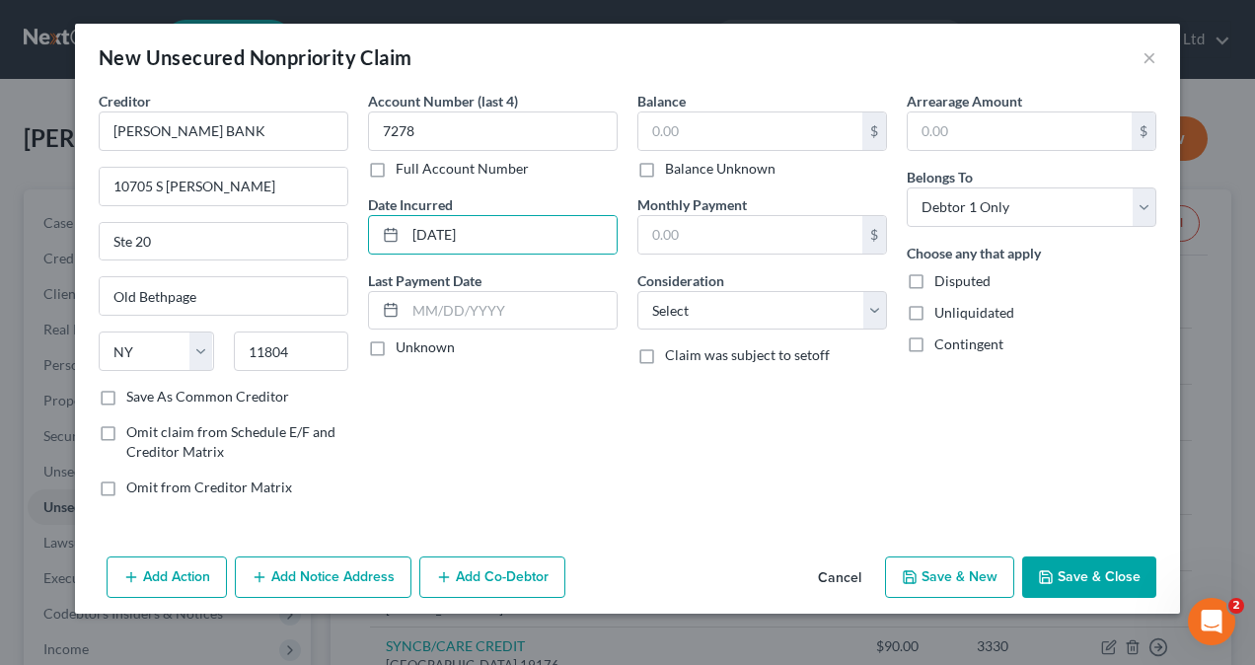
click at [396, 344] on label "Unknown" at bounding box center [425, 347] width 59 height 20
click at [404, 344] on input "Unknown" at bounding box center [410, 343] width 13 height 13
checkbox input "true"
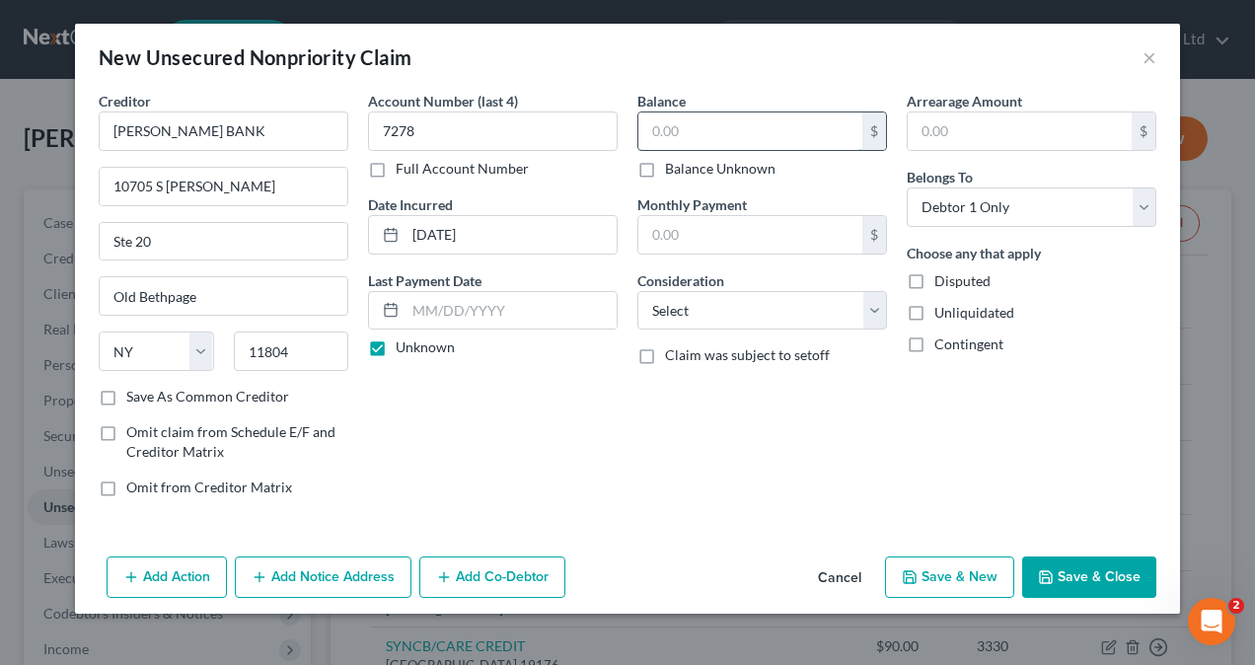
click at [774, 129] on input "text" at bounding box center [750, 130] width 224 height 37
click at [724, 130] on input "text" at bounding box center [750, 130] width 224 height 37
paste input "3,280"
type input "3,280"
click at [750, 317] on select "Select Cable / Satellite Services Collection Agency Credit Card Debt Debt Couns…" at bounding box center [762, 310] width 250 height 39
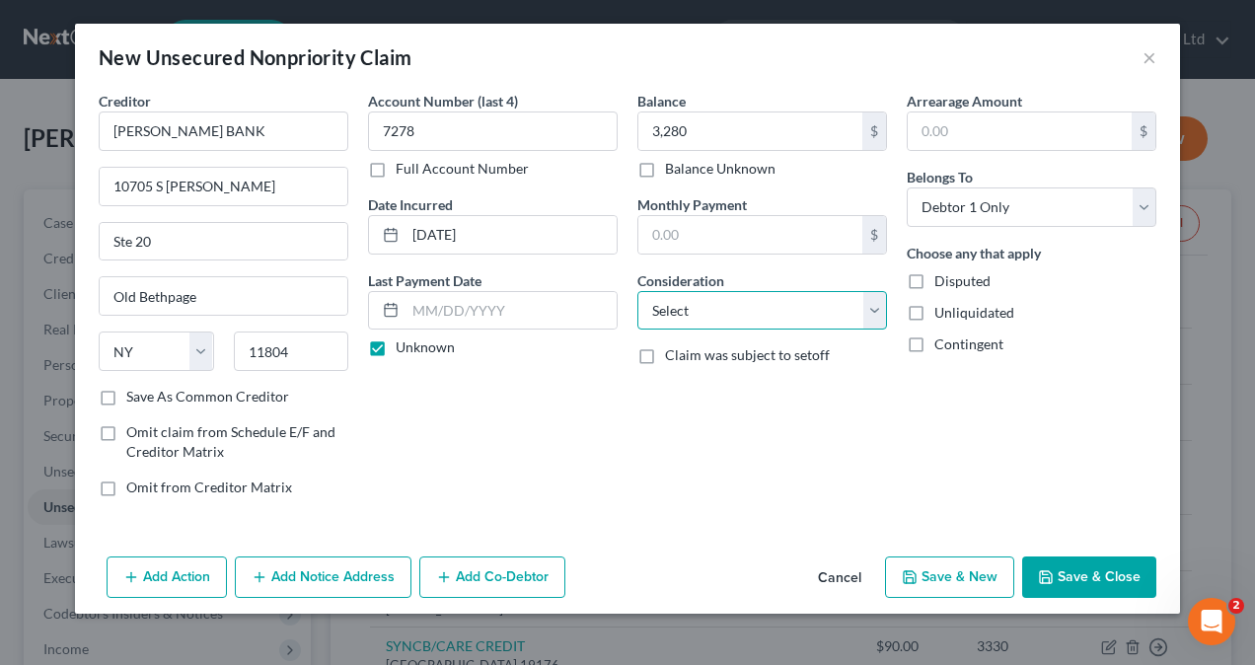
select select "2"
click at [637, 291] on select "Select Cable / Satellite Services Collection Agency Credit Card Debt Debt Couns…" at bounding box center [762, 310] width 250 height 39
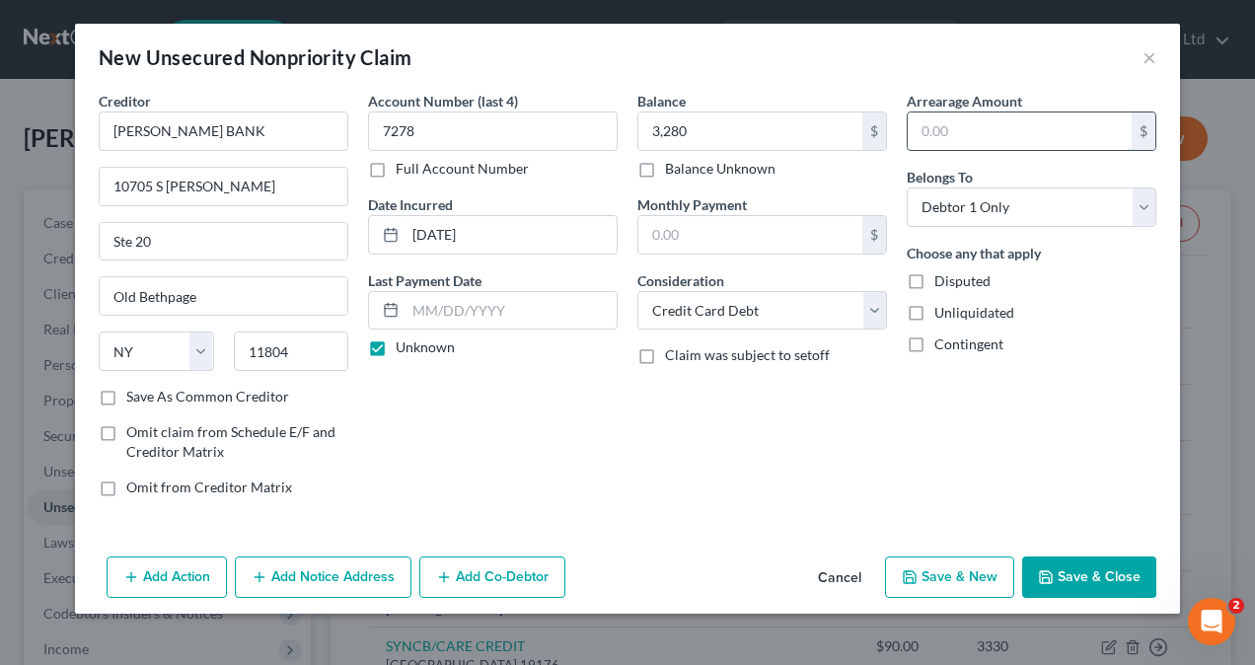
click at [955, 124] on input "text" at bounding box center [1020, 130] width 224 height 37
paste input "3,280"
type input "3,280"
click at [961, 580] on button "Save & New" at bounding box center [949, 576] width 129 height 41
select select "0"
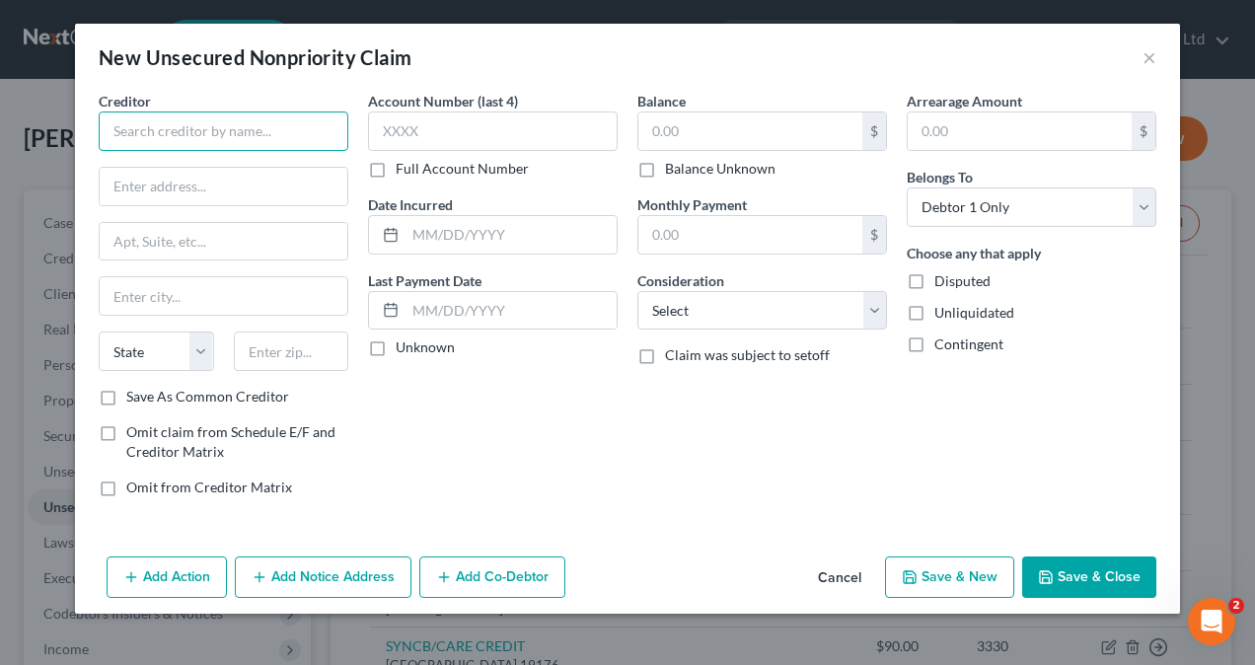
click at [285, 128] on input "text" at bounding box center [224, 130] width 250 height 39
paste input "[PERSON_NAME] CAPITAL LLC"
type input "JEFFERSON CAPITAL LLC"
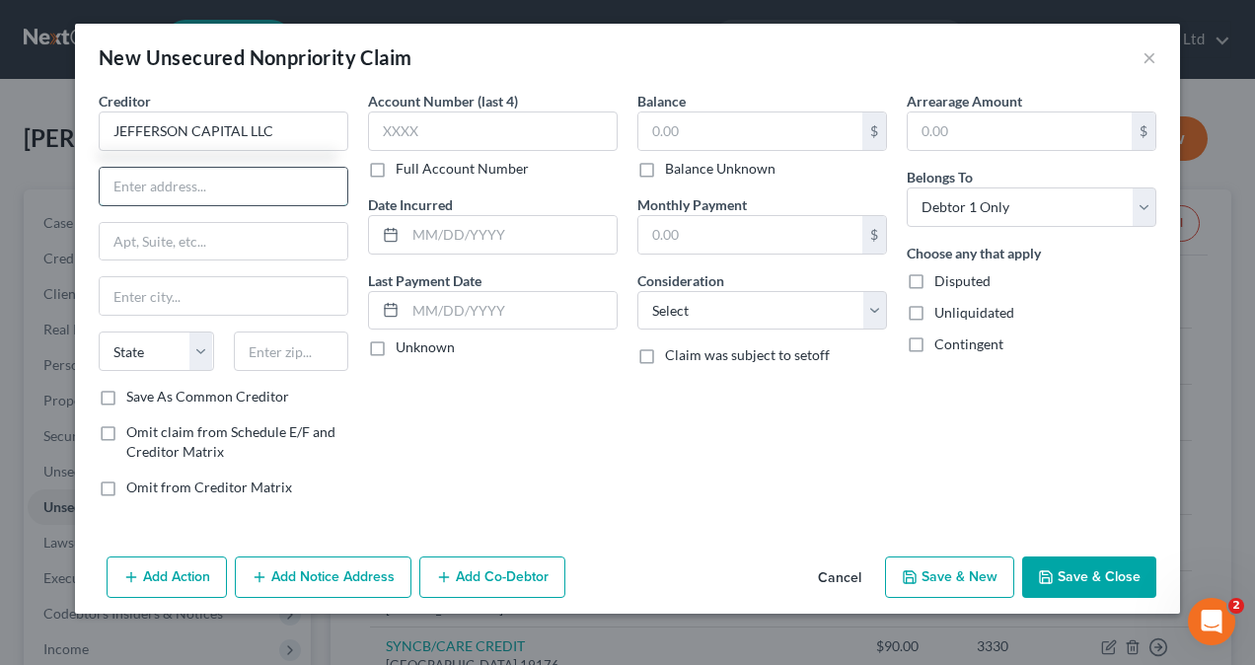
click at [213, 189] on input "text" at bounding box center [224, 186] width 248 height 37
click at [195, 183] on input "text" at bounding box center [224, 186] width 248 height 37
paste input "00 14TH AVE E"
click at [112, 190] on input "00 14TH AVE E" at bounding box center [224, 186] width 248 height 37
type input "[STREET_ADDRESS]"
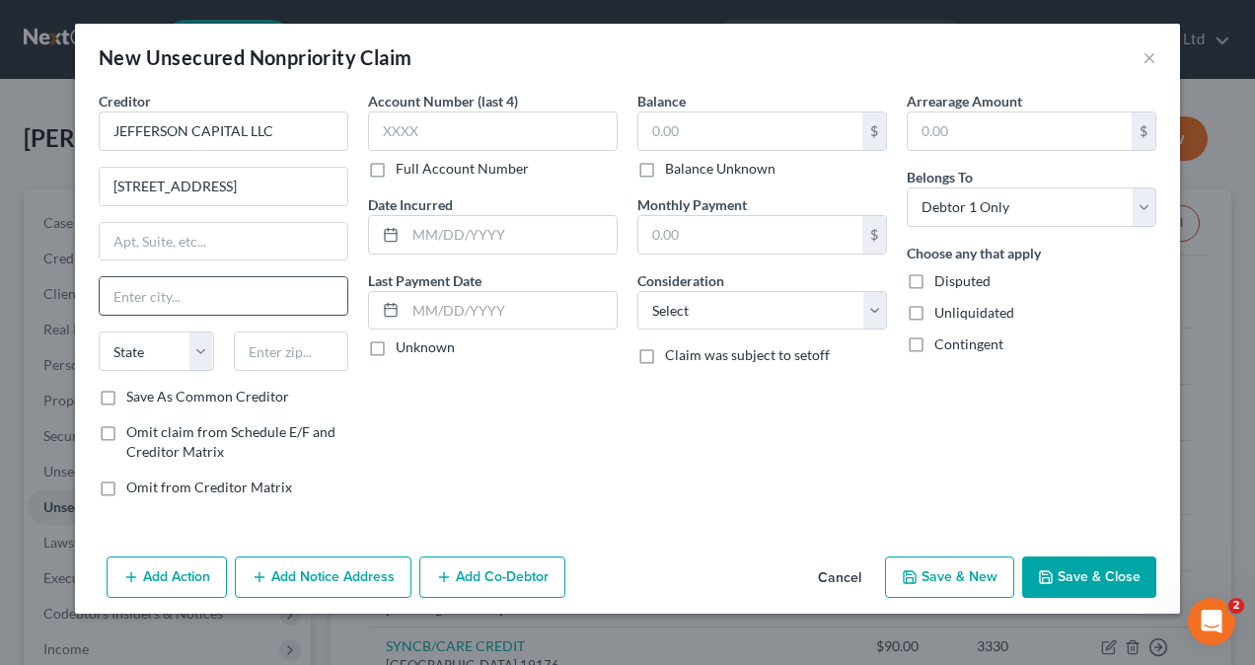
click at [165, 294] on input "text" at bounding box center [224, 295] width 248 height 37
paste input "SARTELL"
type input "SARTELL"
click at [146, 353] on select "State [US_STATE] AK AR AZ CA CO CT DE DC [GEOGRAPHIC_DATA] [GEOGRAPHIC_DATA] GU…" at bounding box center [156, 350] width 115 height 39
select select "24"
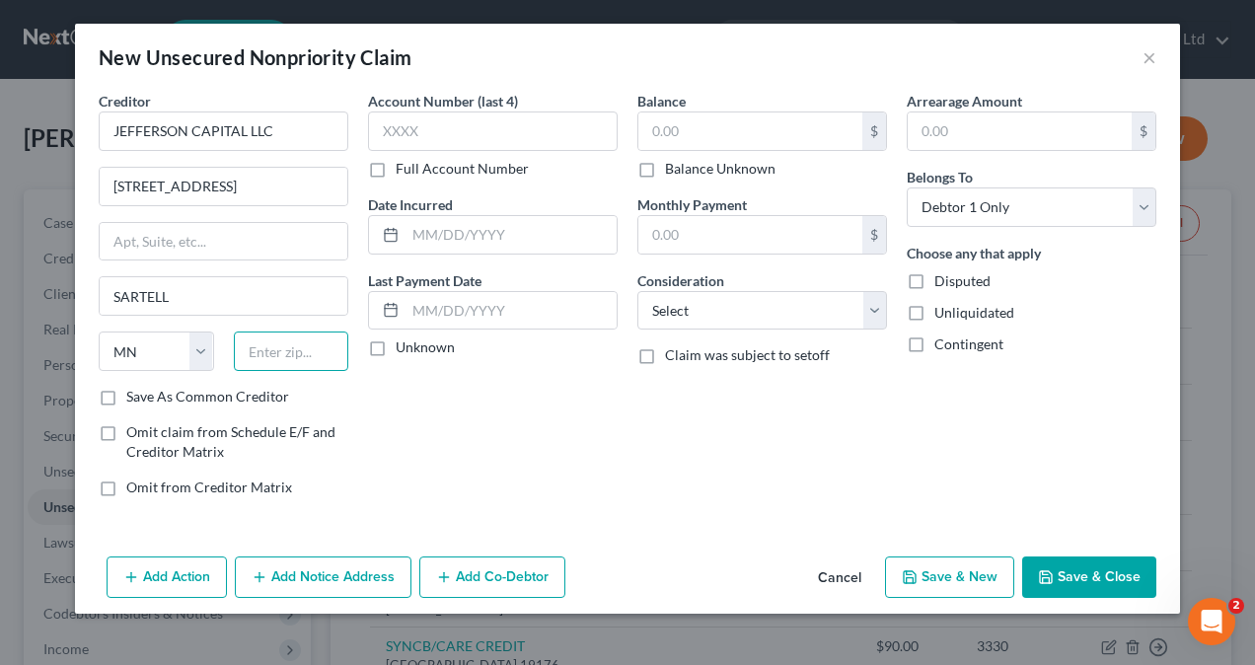
click at [264, 328] on div "Creditor * JEFFERSON CAPITAL LLC [STREET_ADDRESS] State [US_STATE] AK AR AZ CA …" at bounding box center [224, 239] width 250 height 296
click at [289, 348] on input "text" at bounding box center [291, 350] width 115 height 39
paste input "56377"
type input "56377"
click at [486, 126] on input "text" at bounding box center [493, 130] width 250 height 39
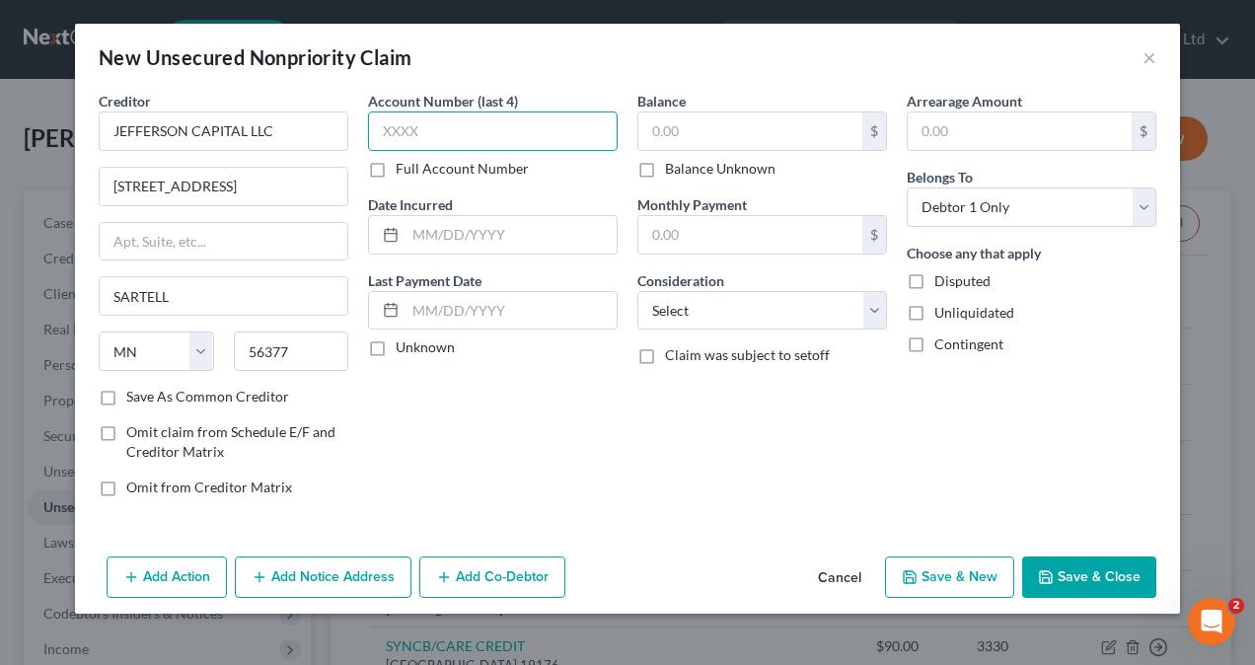
type input "Sartell"
type input "7404"
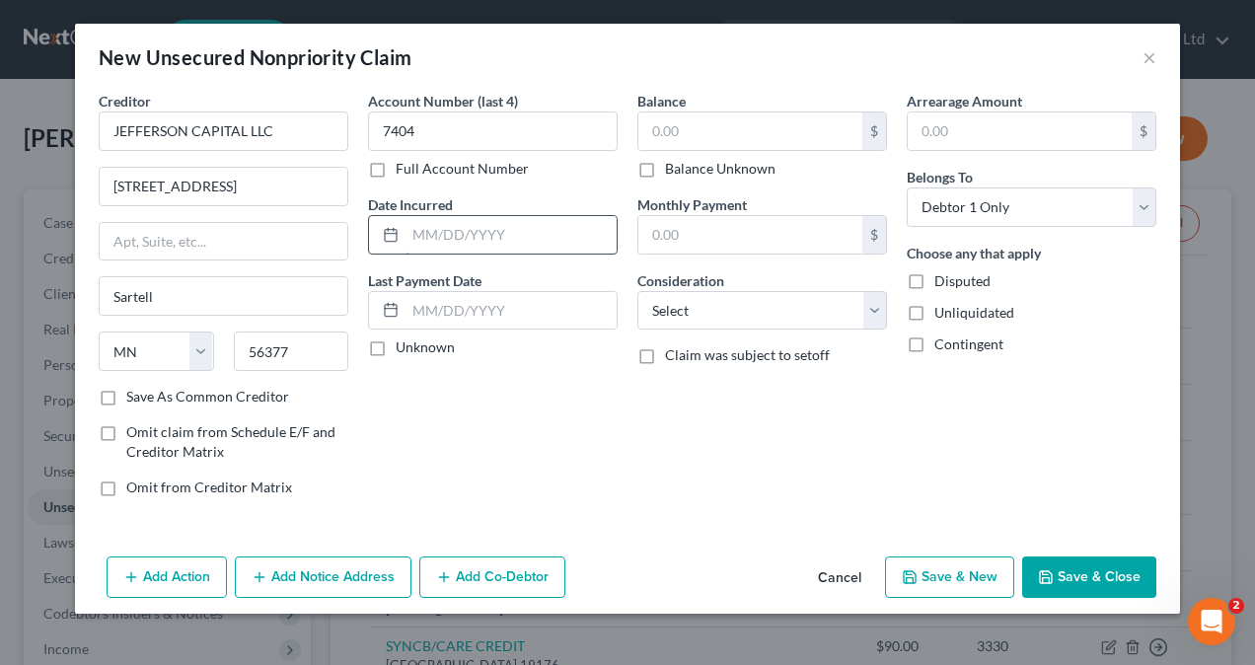
click at [531, 236] on input "text" at bounding box center [510, 234] width 211 height 37
paste input "08/10/202"
type input "[DATE]"
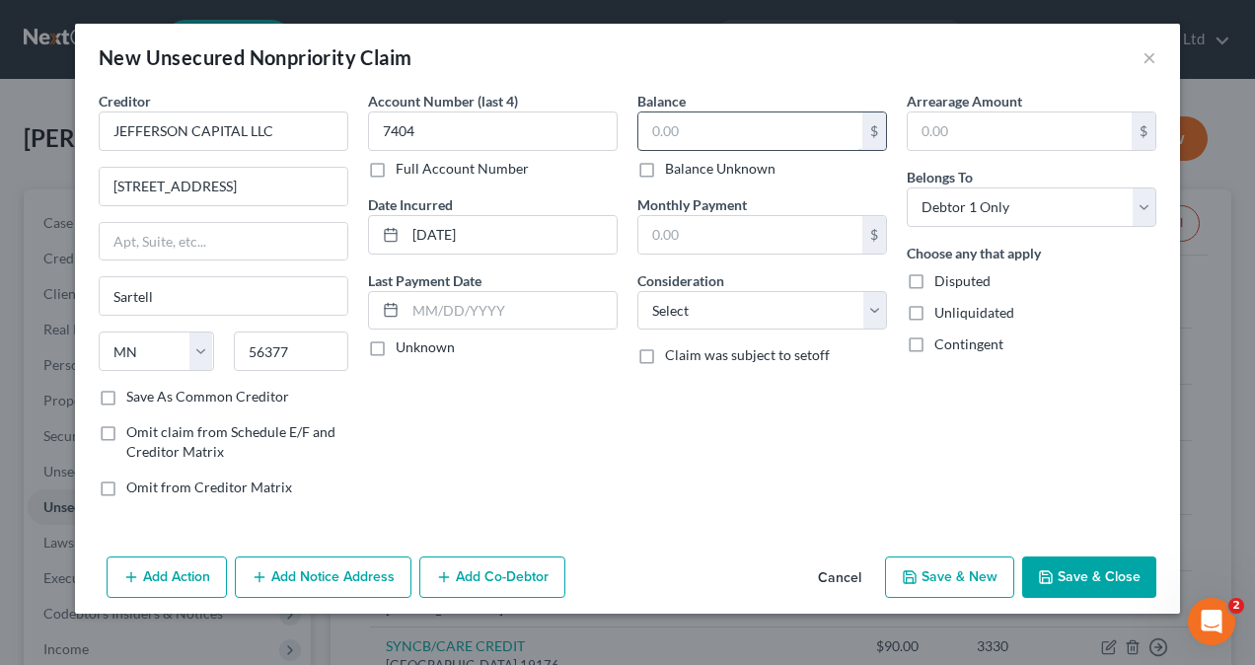
click at [692, 136] on input "text" at bounding box center [750, 130] width 224 height 37
paste input "6,181"
type input "6,181"
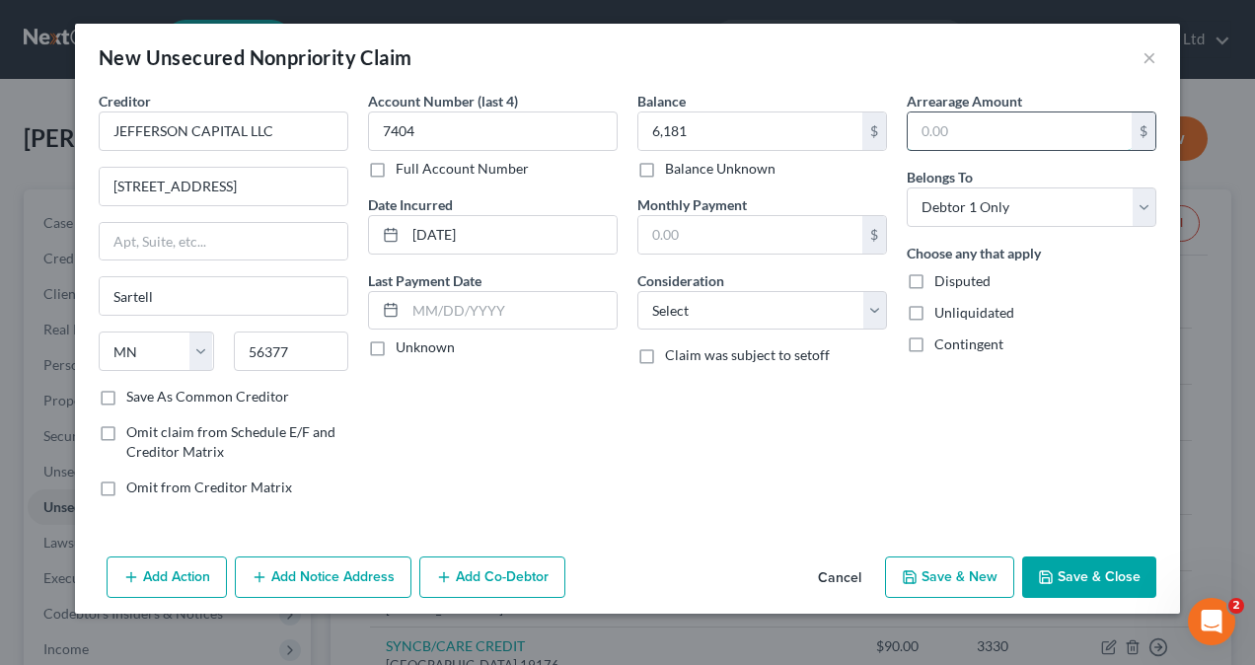
click at [992, 123] on input "text" at bounding box center [1020, 130] width 224 height 37
paste input "6,181"
type input "6,181"
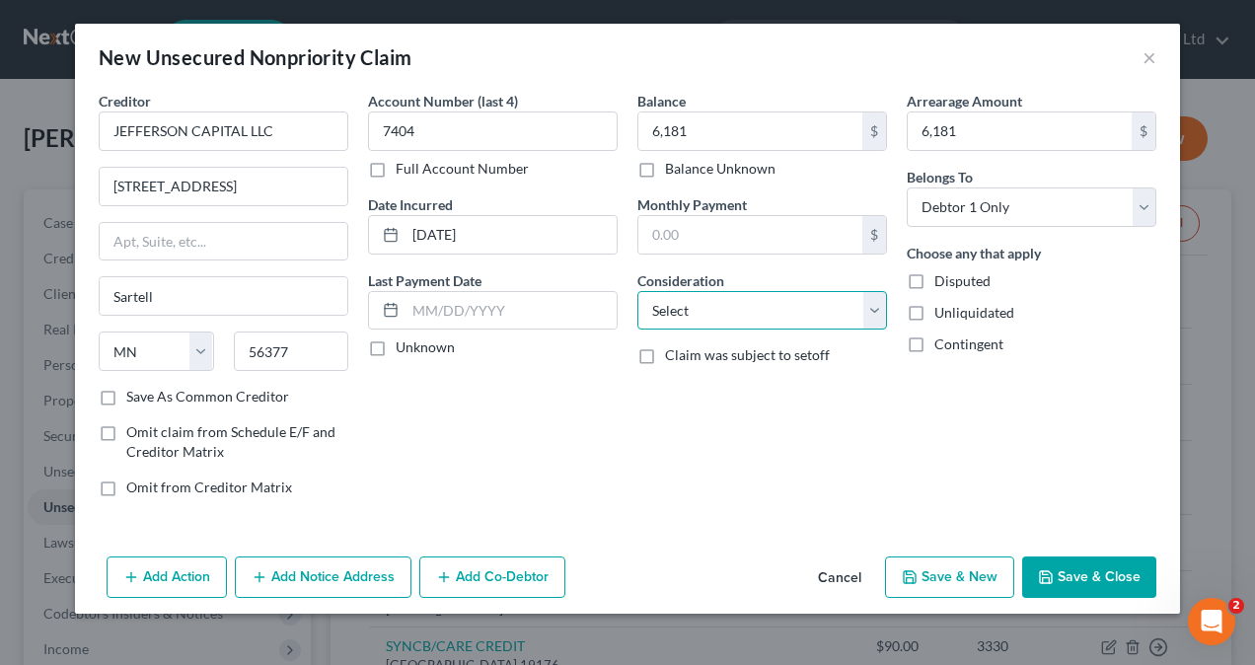
click at [724, 306] on select "Select Cable / Satellite Services Collection Agency Credit Card Debt Debt Couns…" at bounding box center [762, 310] width 250 height 39
select select "1"
click at [637, 291] on select "Select Cable / Satellite Services Collection Agency Credit Card Debt Debt Couns…" at bounding box center [762, 310] width 250 height 39
click at [931, 576] on button "Save & New" at bounding box center [949, 576] width 129 height 41
select select "0"
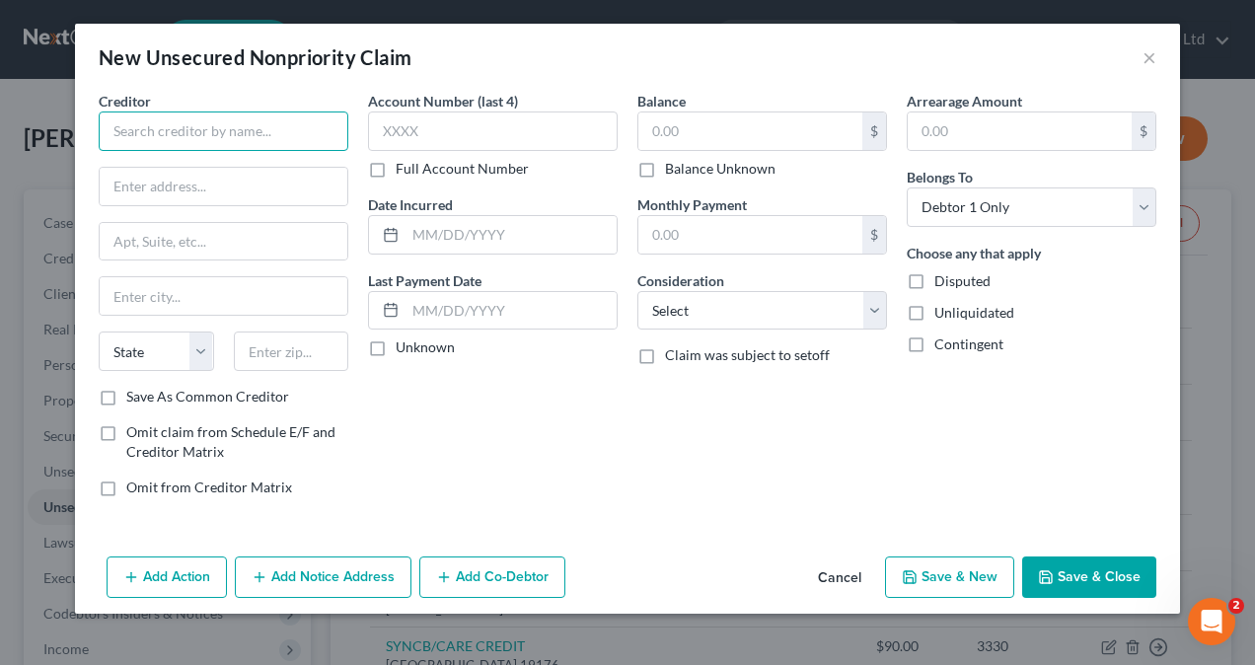
click at [114, 118] on input "text" at bounding box center [224, 130] width 250 height 39
paste input "BARCLAYS BANK [US_STATE]"
type input "BARCLAYS BANK [US_STATE]"
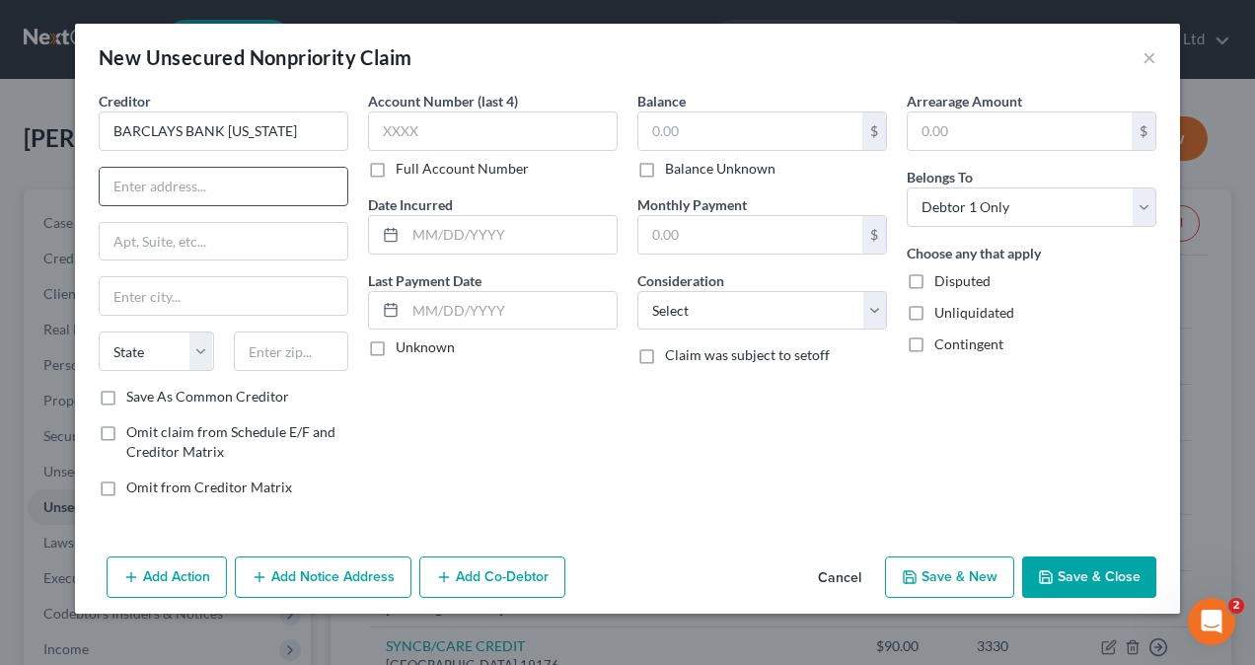
click at [155, 178] on input "text" at bounding box center [224, 186] width 248 height 37
paste input "[STREET_ADDRESS]"
type input "[STREET_ADDRESS]"
click at [127, 285] on input "text" at bounding box center [224, 295] width 248 height 37
paste input "[GEOGRAPHIC_DATA]"
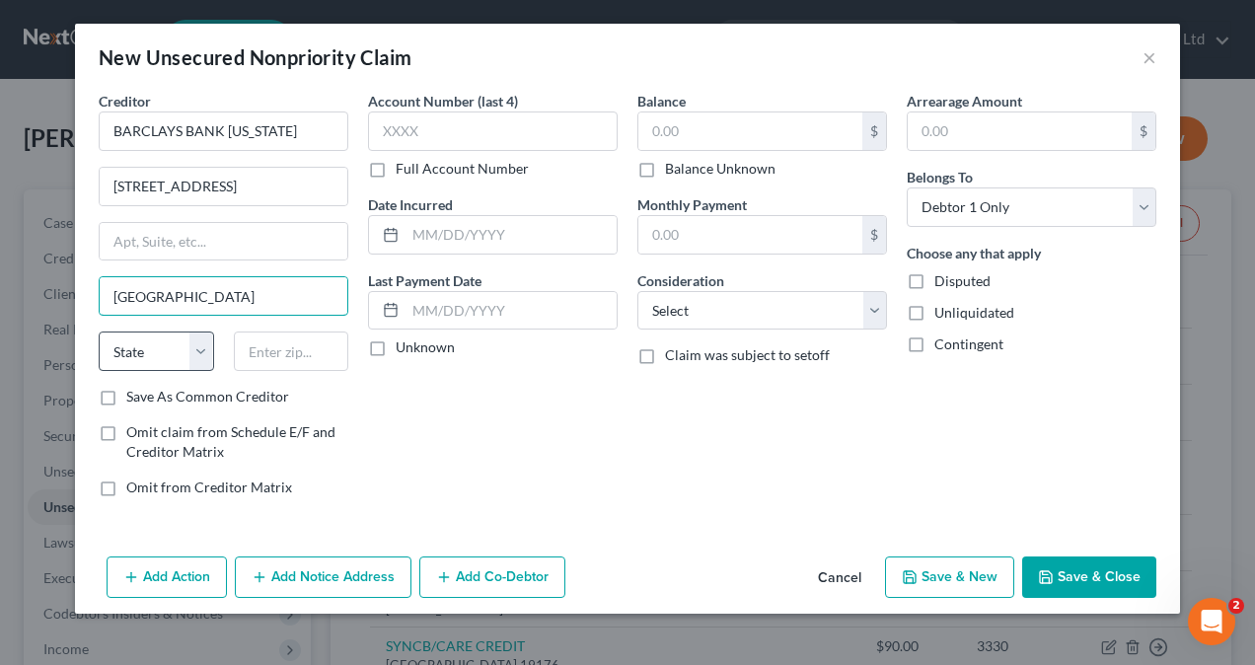
type input "[GEOGRAPHIC_DATA]"
click at [168, 349] on select "State [US_STATE] AK AR AZ CA CO CT DE DC [GEOGRAPHIC_DATA] [GEOGRAPHIC_DATA] GU…" at bounding box center [156, 350] width 115 height 39
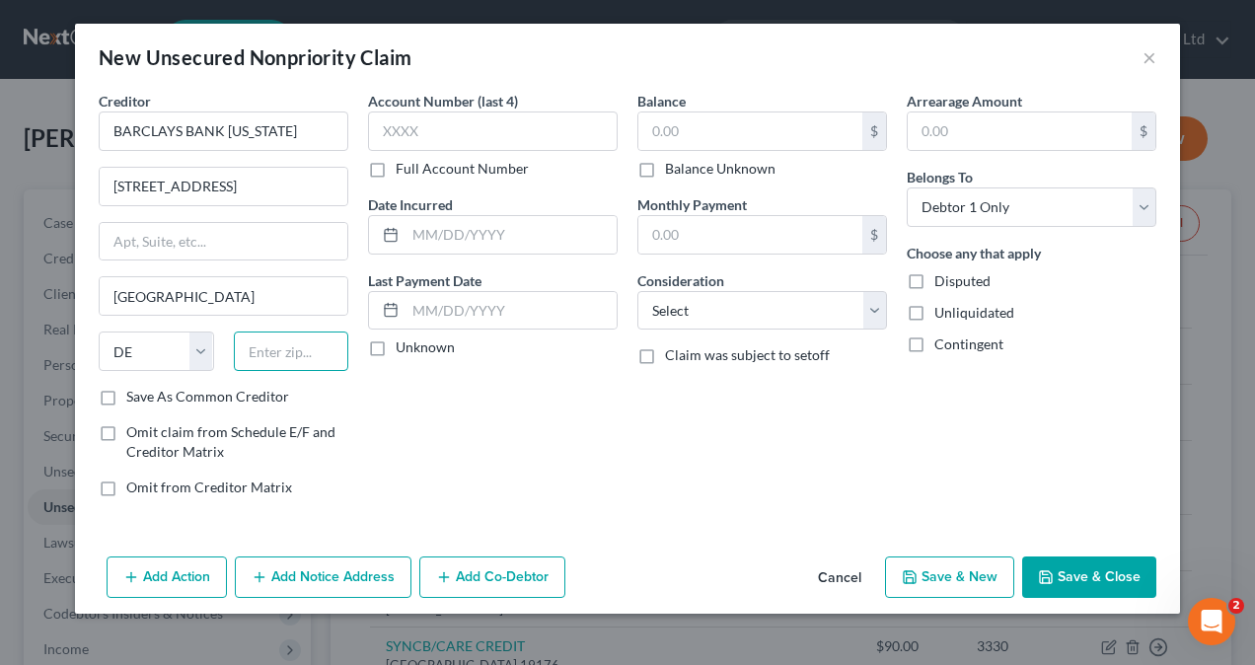
click at [250, 354] on input "text" at bounding box center [291, 350] width 115 height 39
click at [505, 128] on input "text" at bounding box center [493, 130] width 250 height 39
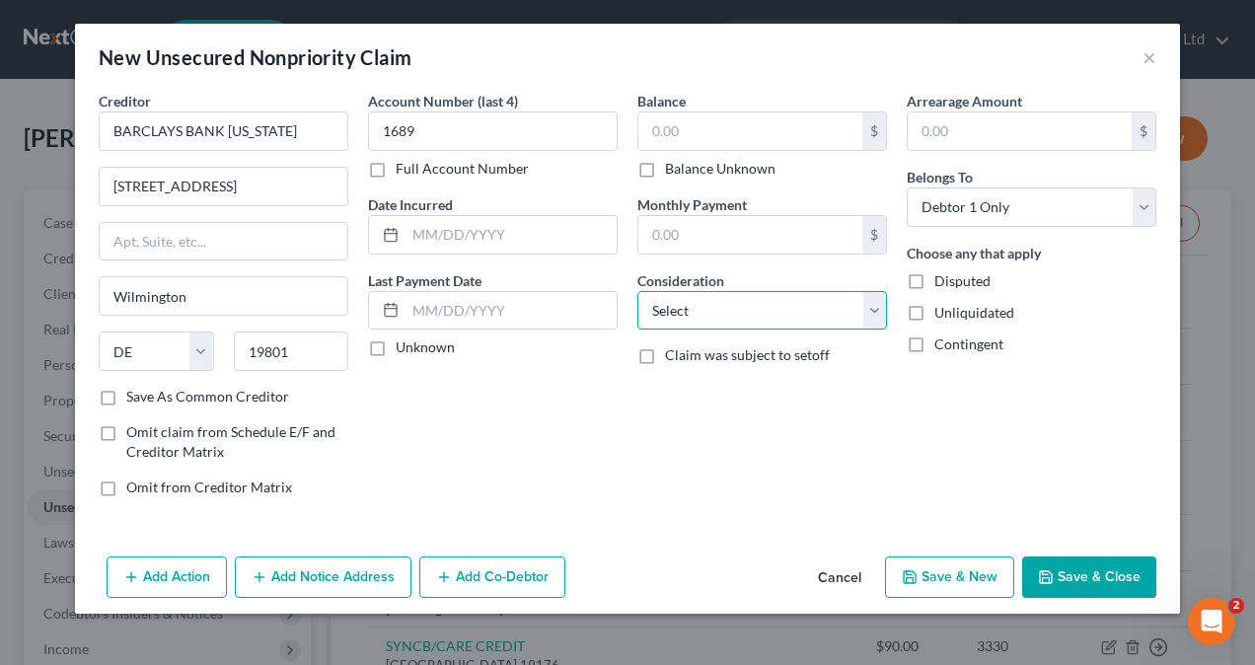
click at [756, 298] on select "Select Cable / Satellite Services Collection Agency Credit Card Debt Debt Couns…" at bounding box center [762, 310] width 250 height 39
click at [637, 291] on select "Select Cable / Satellite Services Collection Agency Credit Card Debt Debt Couns…" at bounding box center [762, 310] width 250 height 39
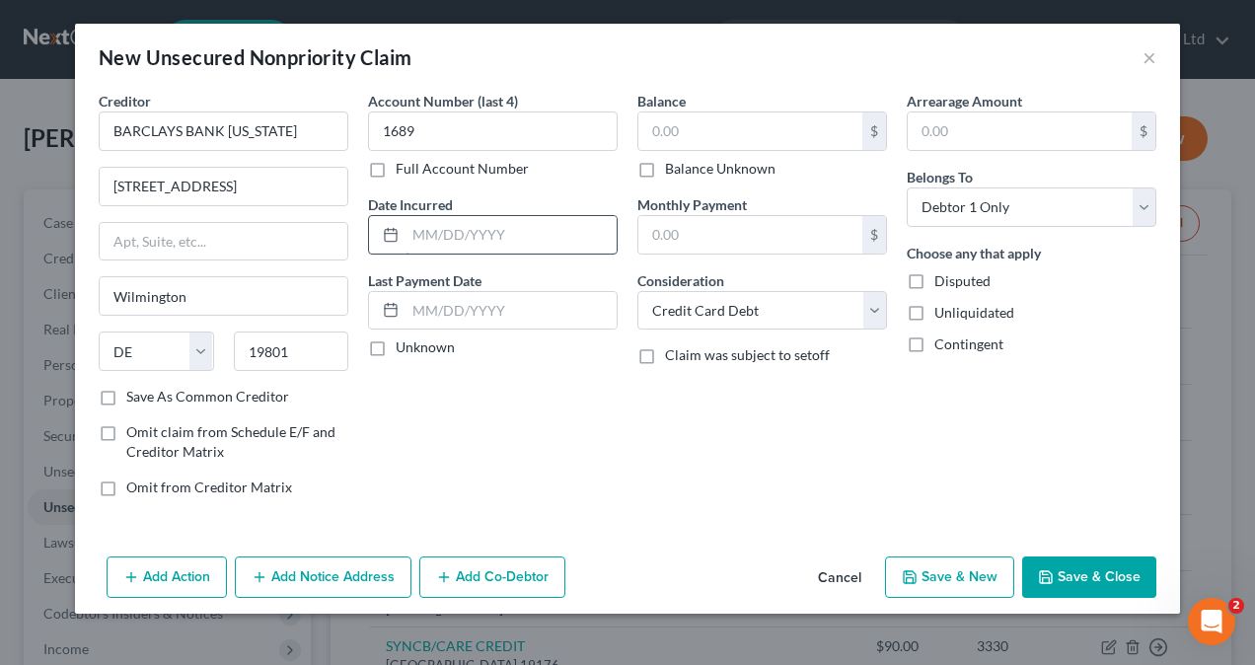
click at [460, 241] on input "text" at bounding box center [510, 234] width 211 height 37
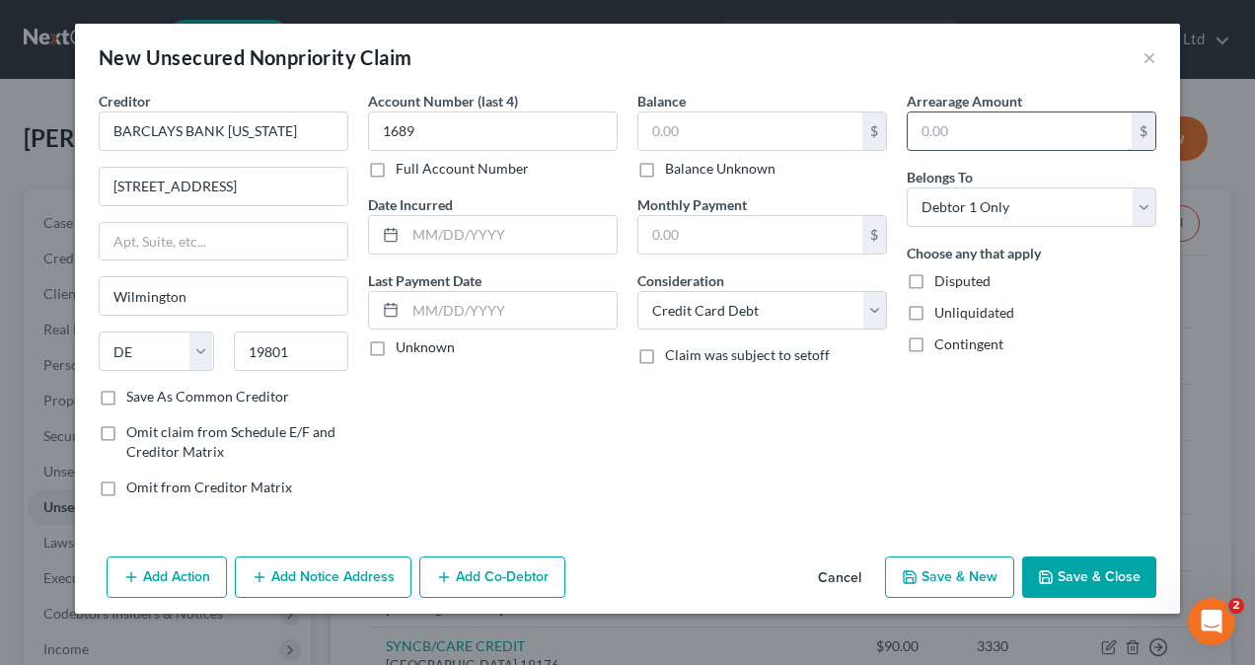
click at [983, 132] on input "text" at bounding box center [1020, 130] width 224 height 37
paste input "6,176"
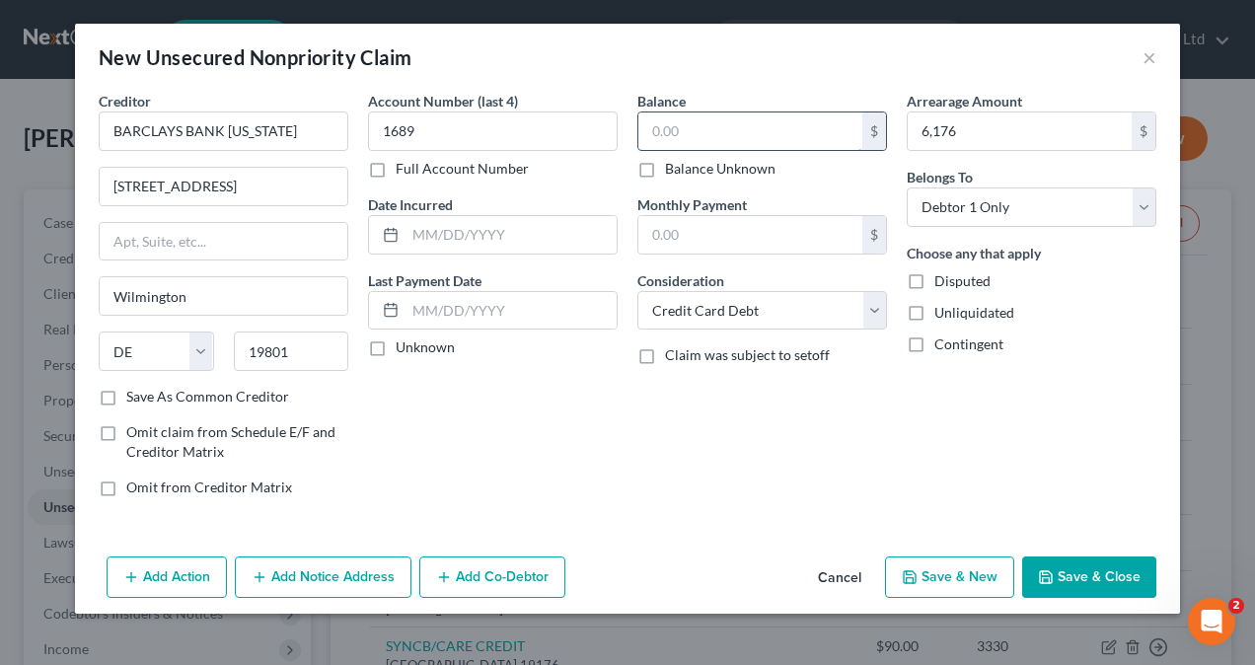
click at [707, 128] on input "text" at bounding box center [750, 130] width 224 height 37
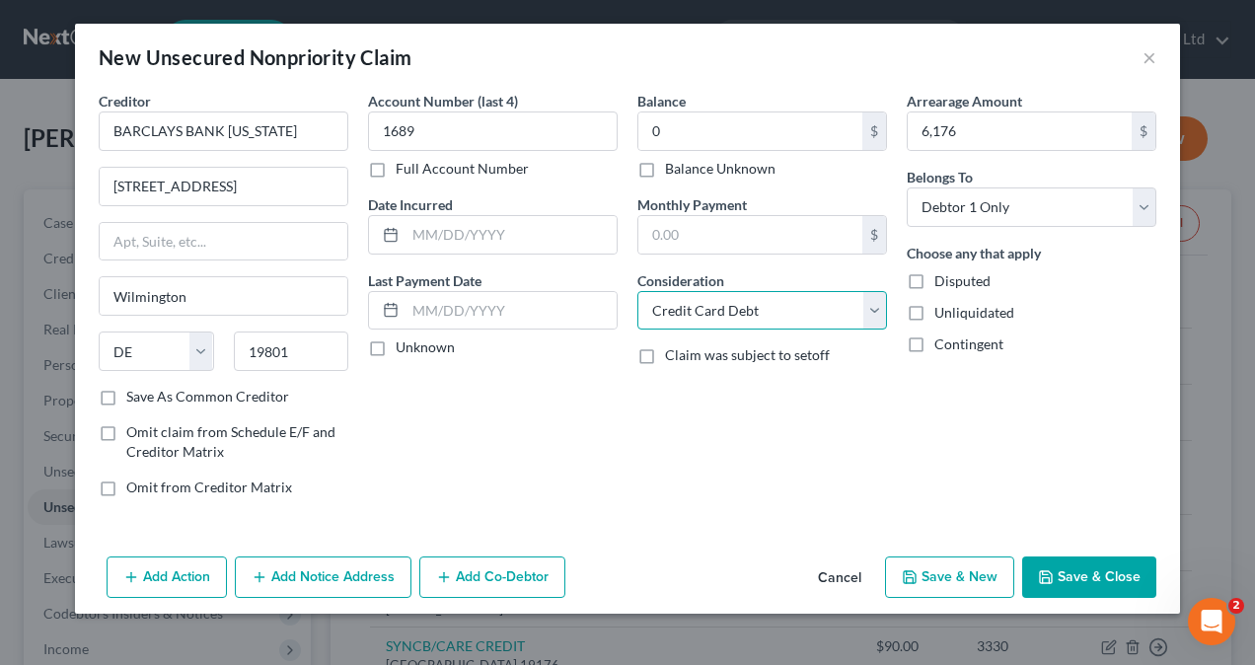
click at [703, 314] on select "Select Cable / Satellite Services Collection Agency Credit Card Debt Debt Couns…" at bounding box center [762, 310] width 250 height 39
click at [706, 316] on select "Select Cable / Satellite Services Collection Agency Credit Card Debt Debt Couns…" at bounding box center [762, 310] width 250 height 39
click at [396, 347] on label "Unknown" at bounding box center [425, 347] width 59 height 20
click at [404, 347] on input "Unknown" at bounding box center [410, 343] width 13 height 13
click at [416, 294] on input "text" at bounding box center [510, 310] width 211 height 37
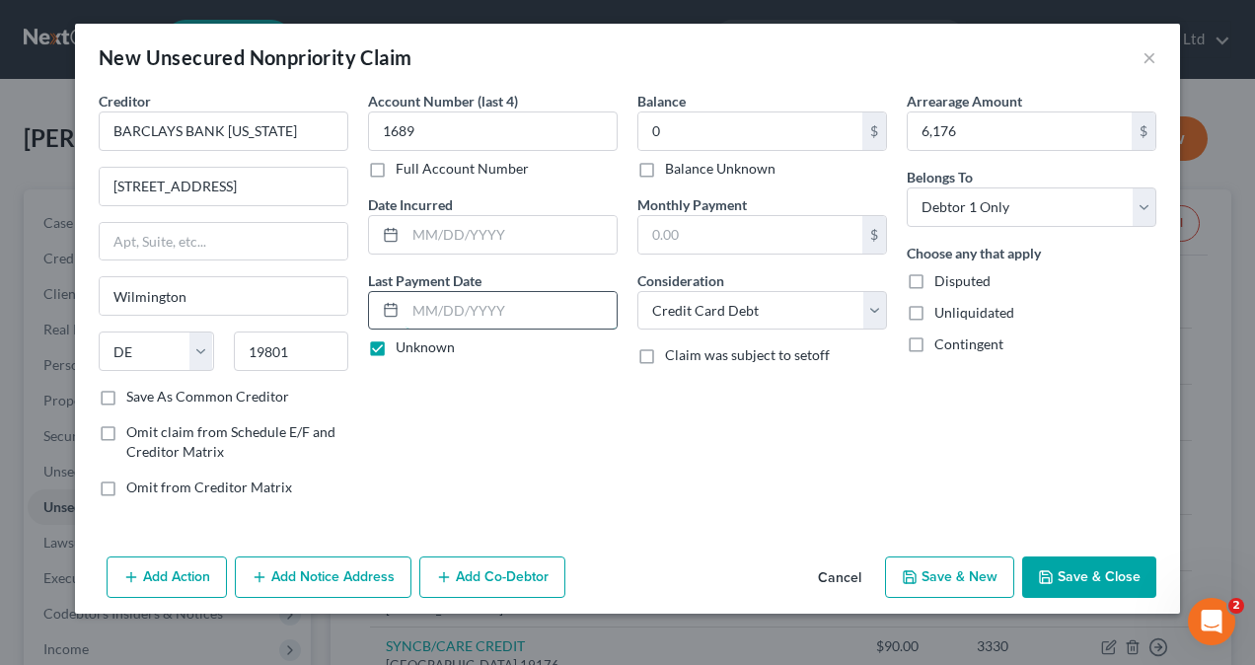
paste input "[DATE]"
click at [396, 347] on label "Unknown" at bounding box center [425, 347] width 59 height 20
click at [404, 347] on input "Unknown" at bounding box center [410, 343] width 13 height 13
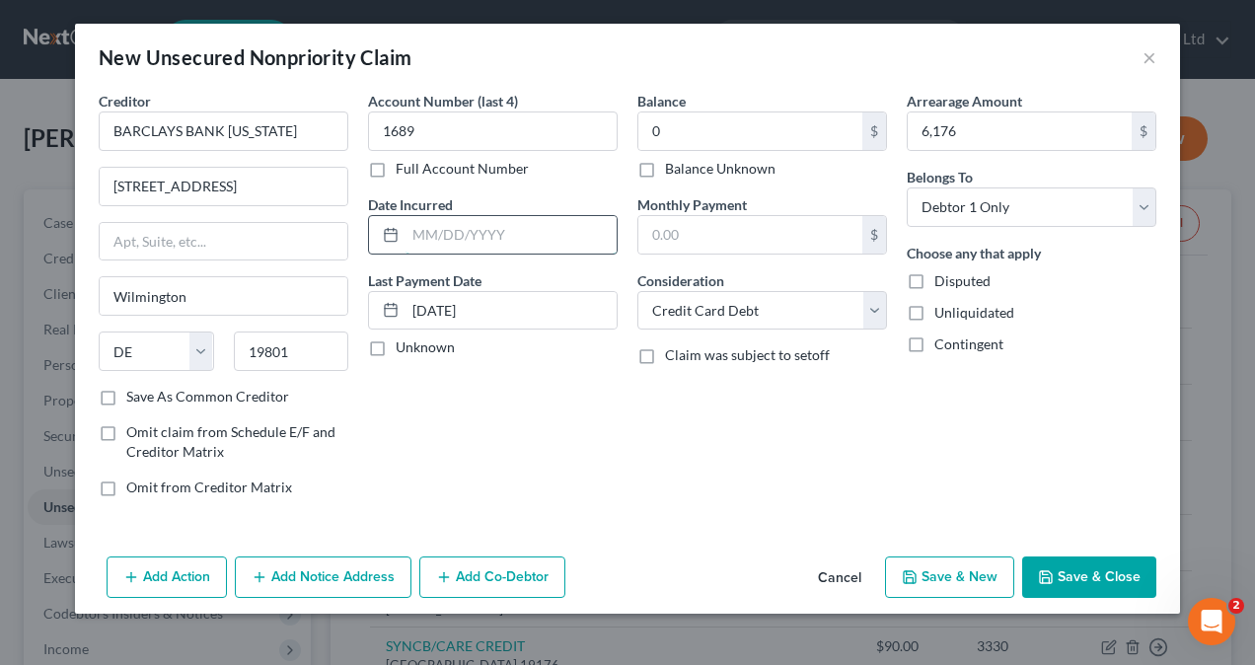
click at [482, 233] on input "text" at bounding box center [510, 234] width 211 height 37
paste input "[DATE]"
click at [949, 572] on button "Save & New" at bounding box center [949, 576] width 129 height 41
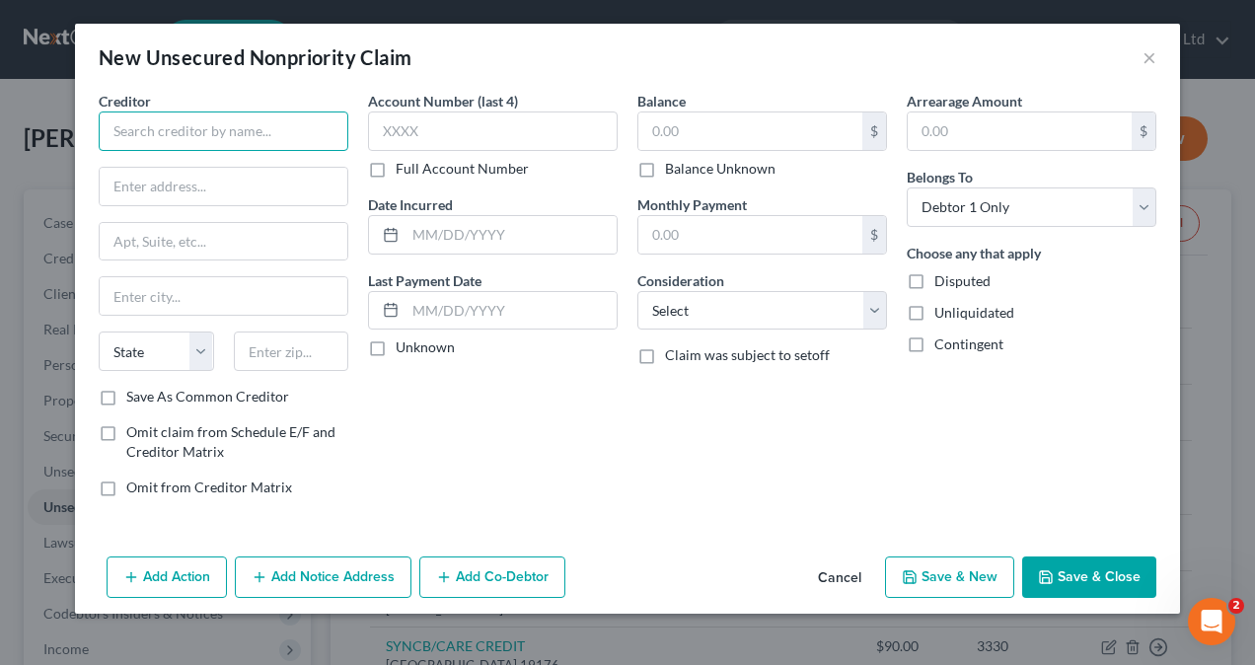
click at [180, 128] on input "text" at bounding box center [224, 130] width 250 height 39
paste input "THD/CBNA"
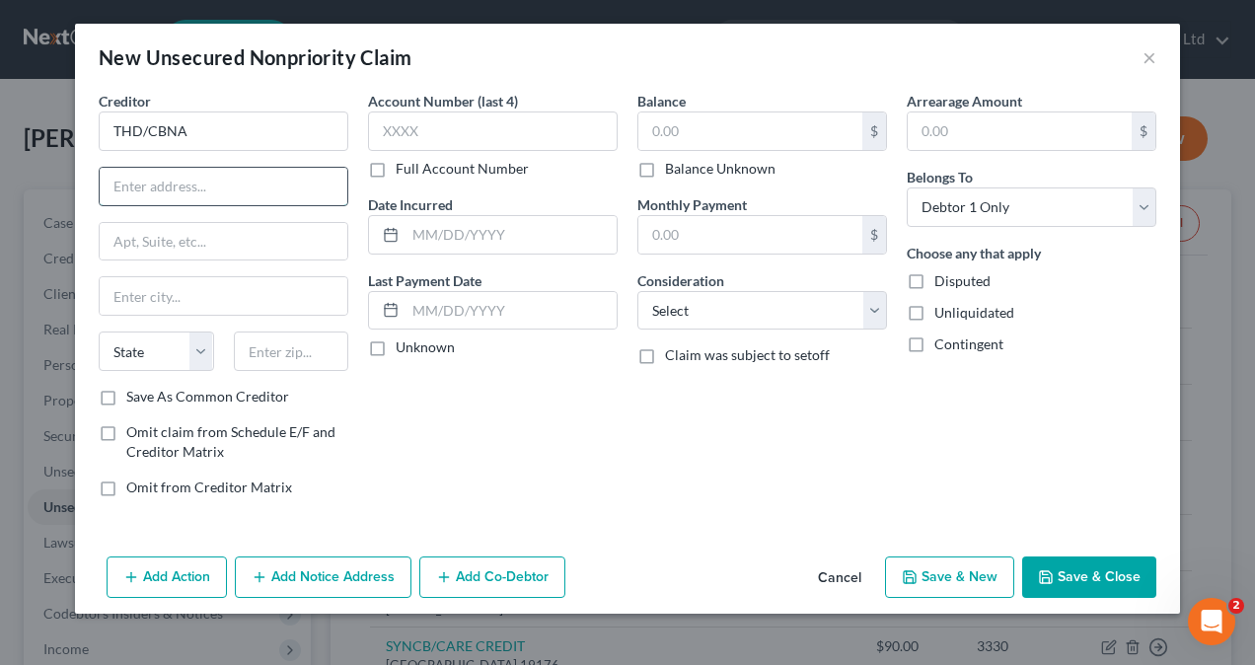
click at [221, 184] on input "text" at bounding box center [224, 186] width 248 height 37
click at [137, 177] on input "text" at bounding box center [224, 186] width 248 height 37
paste input "[STREET_ADDRESS]"
click at [174, 292] on input "text" at bounding box center [224, 295] width 248 height 37
click at [146, 295] on input "text" at bounding box center [224, 295] width 248 height 37
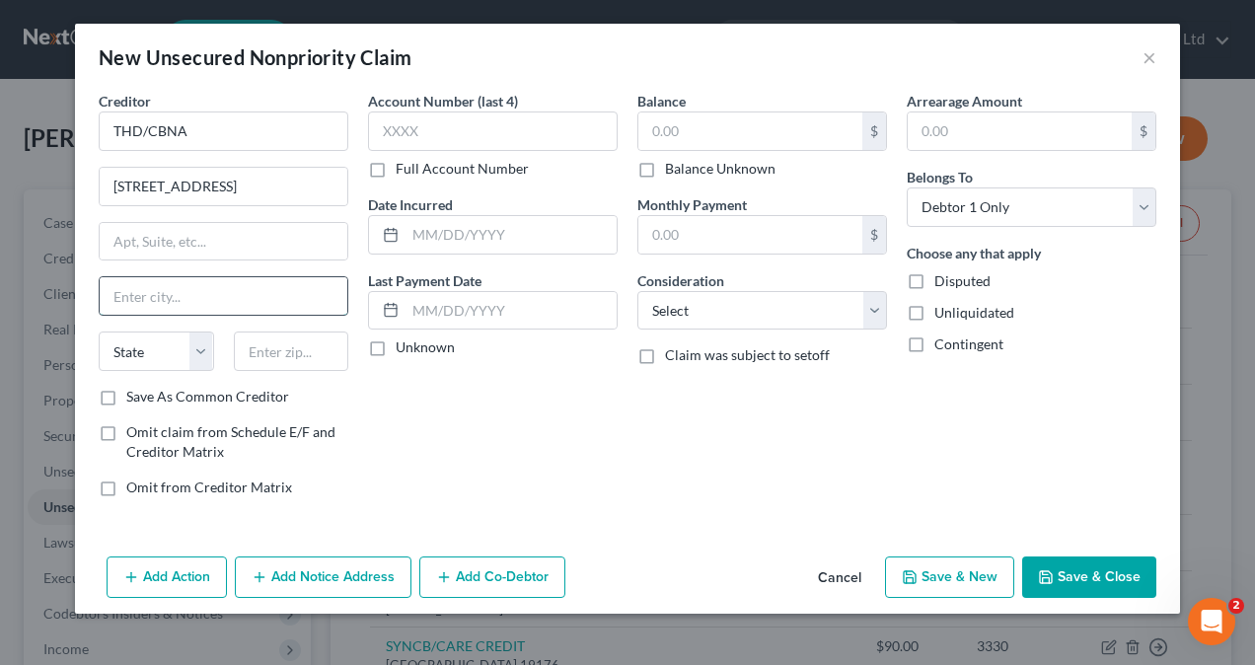
paste input "[GEOGRAPHIC_DATA]"
click at [195, 347] on select "State [US_STATE] AK AR AZ CA CO CT DE DC [GEOGRAPHIC_DATA] [GEOGRAPHIC_DATA] GU…" at bounding box center [156, 350] width 115 height 39
click at [99, 331] on select "State [US_STATE] AK AR AZ CA CO CT DE DC [GEOGRAPHIC_DATA] [GEOGRAPHIC_DATA] GU…" at bounding box center [156, 350] width 115 height 39
click at [286, 347] on input "text" at bounding box center [291, 350] width 115 height 39
click at [254, 347] on input "text" at bounding box center [291, 350] width 115 height 39
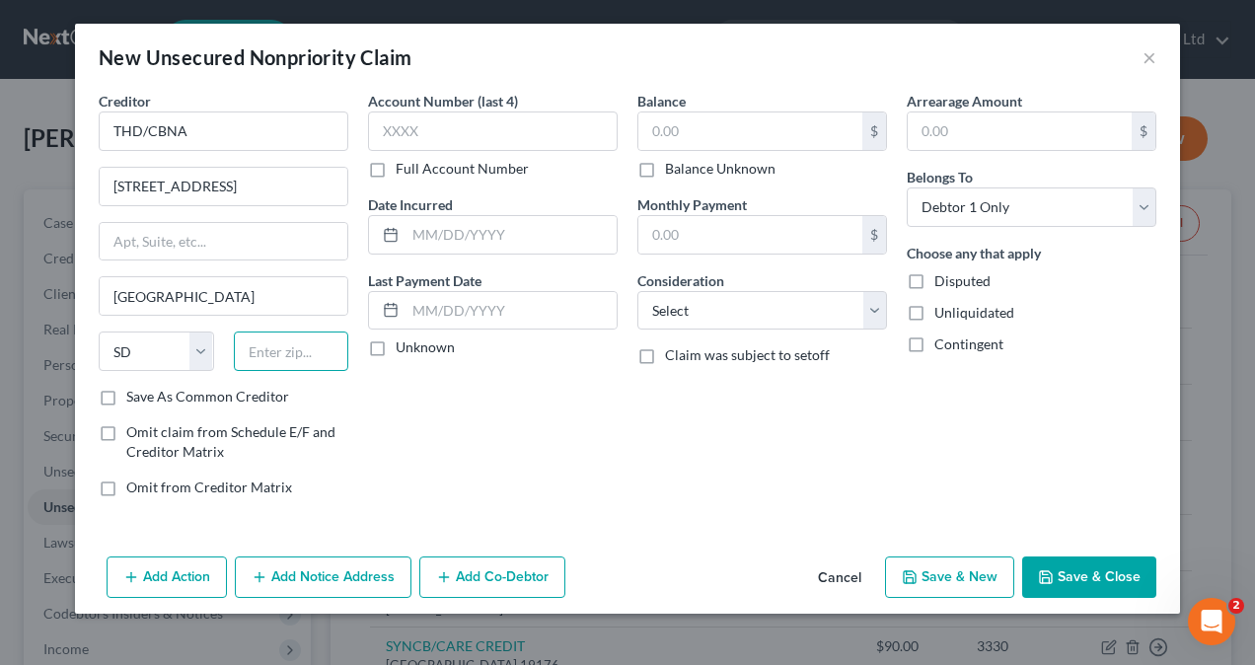
paste input "57108"
click at [458, 125] on input "text" at bounding box center [493, 130] width 250 height 39
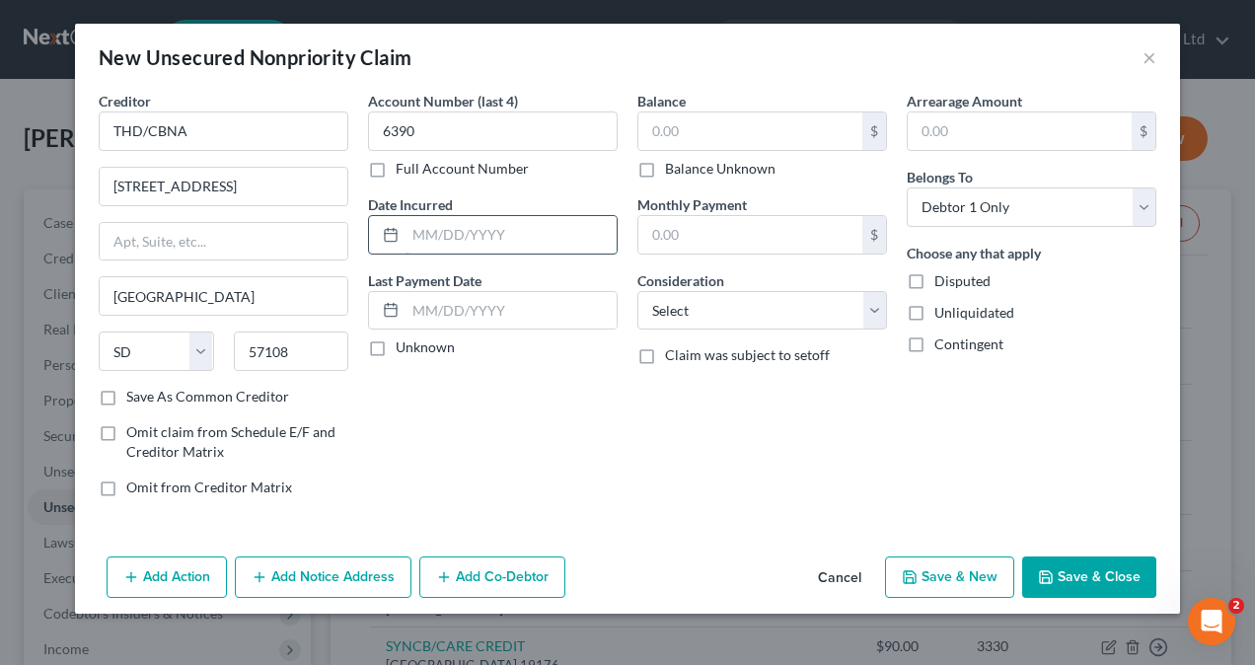
click at [501, 233] on input "text" at bounding box center [510, 234] width 211 height 37
click at [456, 301] on input "text" at bounding box center [510, 310] width 211 height 37
paste input "[DATE]"
click at [491, 239] on input "text" at bounding box center [510, 234] width 211 height 37
paste input "[DATE]"
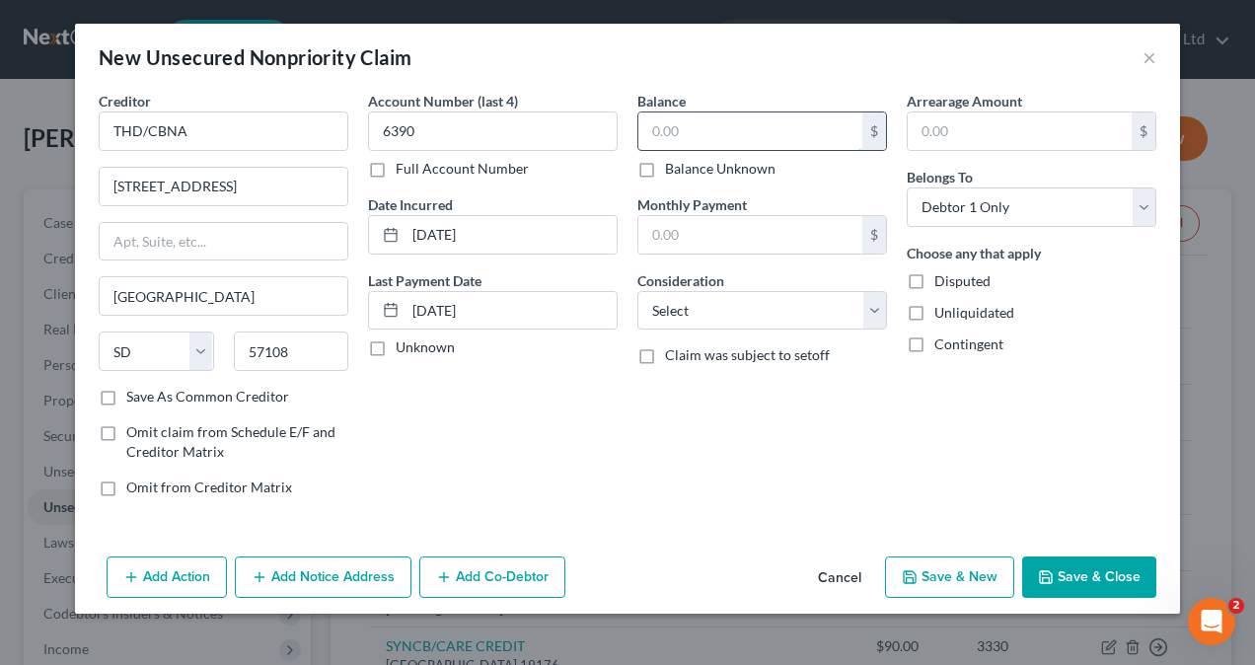
click at [826, 135] on input "text" at bounding box center [750, 130] width 224 height 37
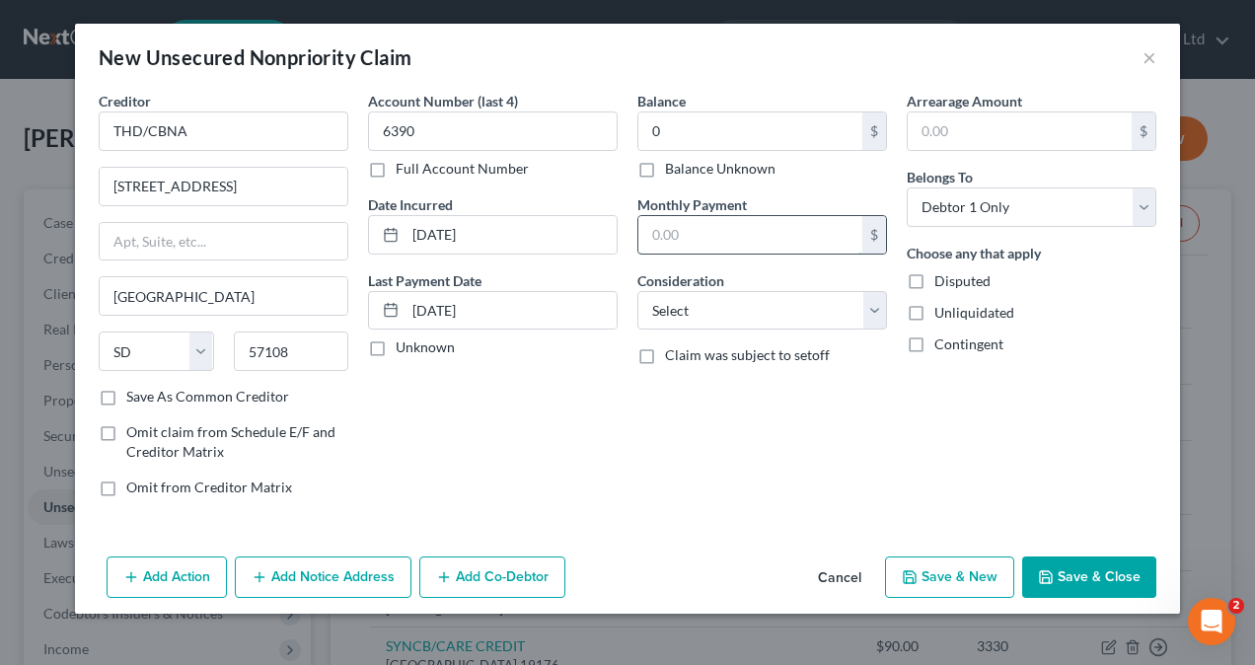
click at [750, 224] on input "text" at bounding box center [750, 234] width 224 height 37
click at [712, 312] on select "Select Cable / Satellite Services Collection Agency Credit Card Debt Debt Couns…" at bounding box center [762, 310] width 250 height 39
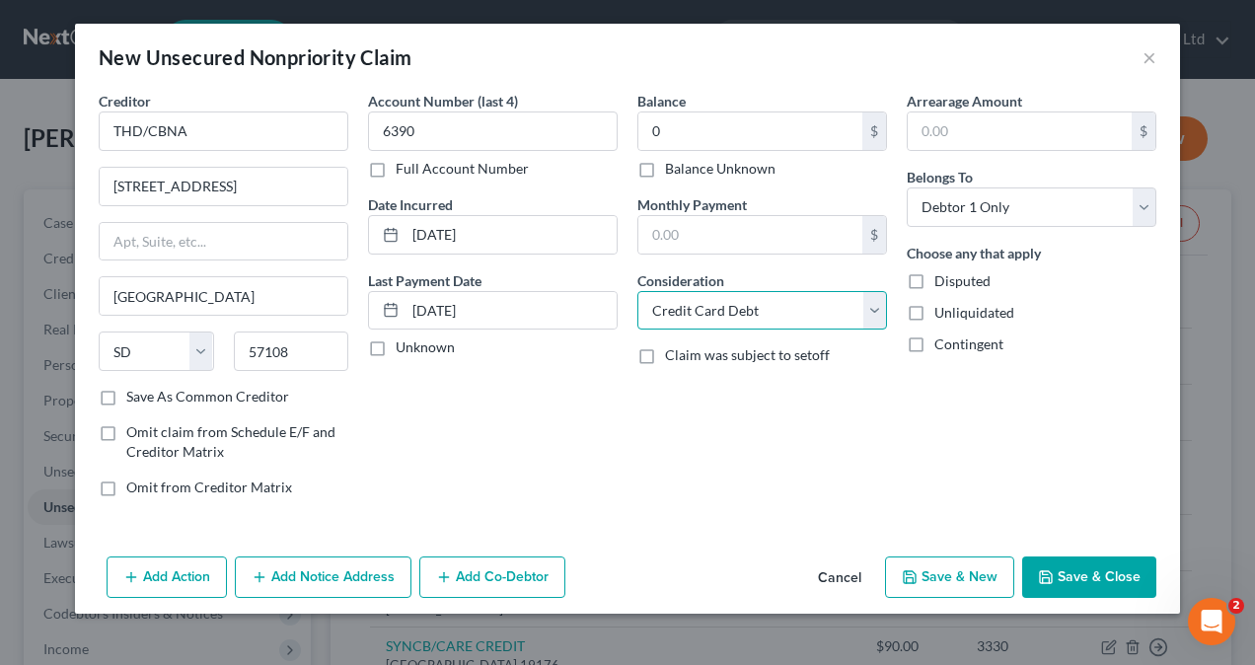
click at [637, 291] on select "Select Cable / Satellite Services Collection Agency Credit Card Debt Debt Couns…" at bounding box center [762, 310] width 250 height 39
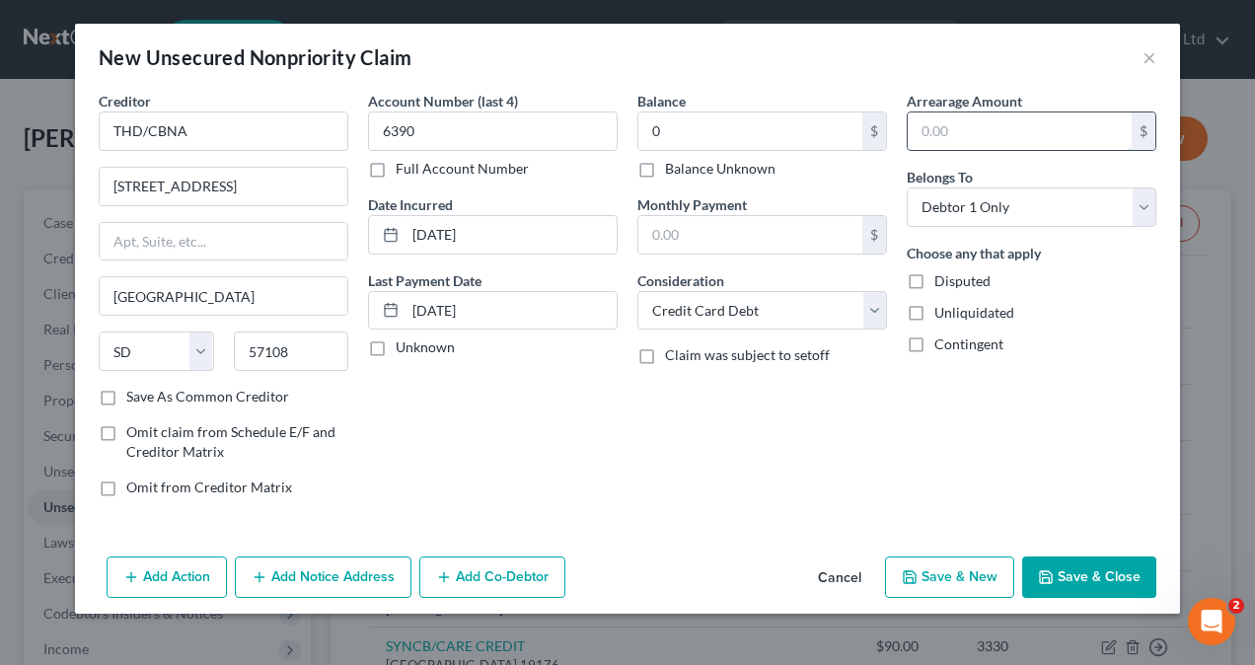
click at [984, 133] on input "text" at bounding box center [1020, 130] width 224 height 37
paste input "868"
click at [126, 390] on label "Save As Common Creditor" at bounding box center [207, 397] width 163 height 20
click at [134, 390] on input "Save As Common Creditor" at bounding box center [140, 393] width 13 height 13
click at [967, 571] on button "Save & New" at bounding box center [949, 576] width 129 height 41
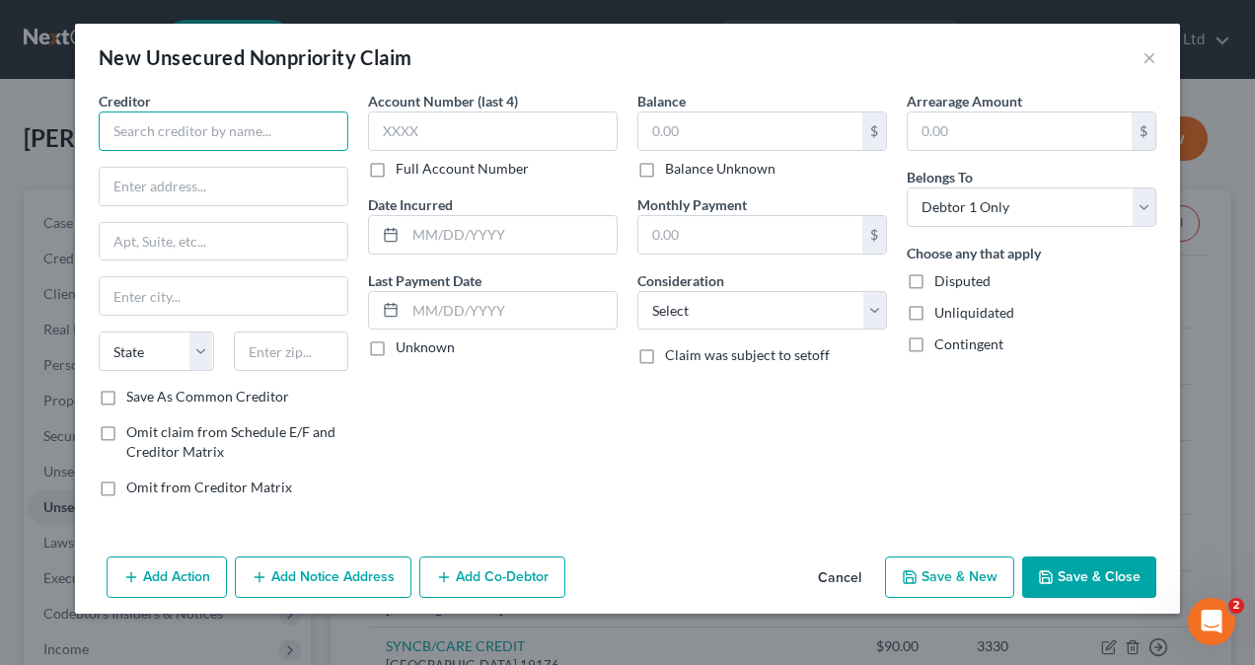
click at [205, 134] on input "text" at bounding box center [224, 130] width 250 height 39
paste input "AMERICAN EXPRESS"
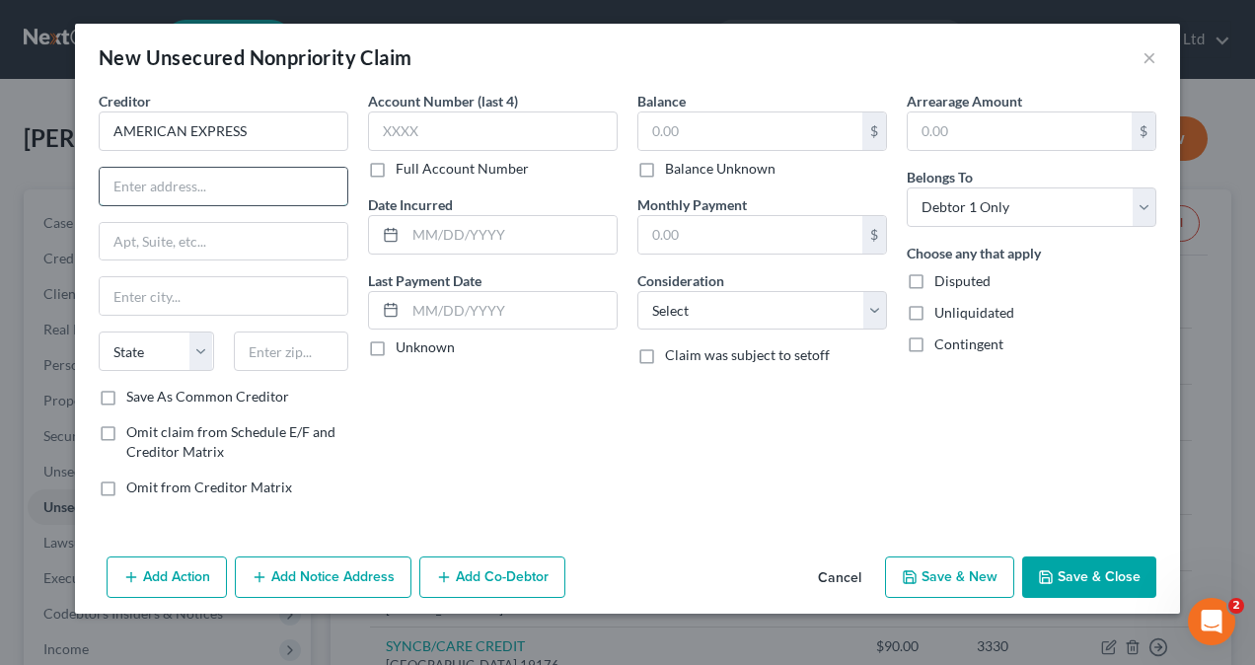
click at [211, 191] on input "text" at bounding box center [224, 186] width 248 height 37
paste input "PO Box 981537"
click at [135, 291] on input "text" at bounding box center [224, 295] width 248 height 37
paste input "[GEOGRAPHIC_DATA],"
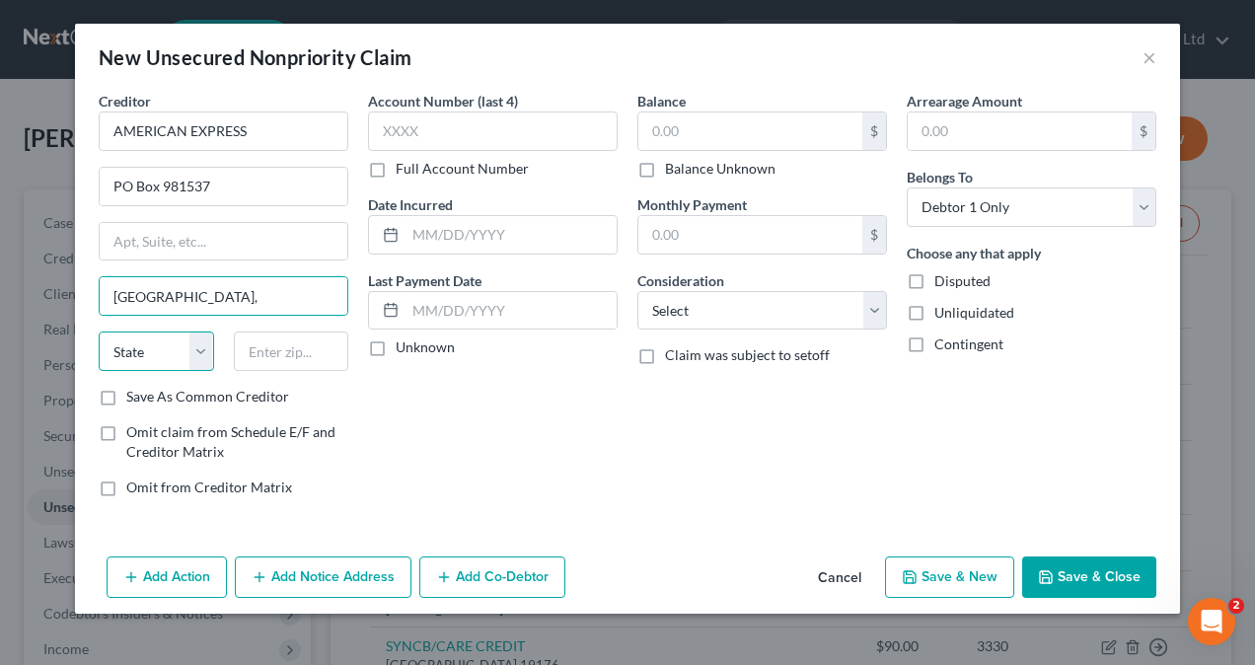
click at [139, 354] on select "State [US_STATE] AK AR AZ CA CO CT DE DC [GEOGRAPHIC_DATA] [GEOGRAPHIC_DATA] GU…" at bounding box center [156, 350] width 115 height 39
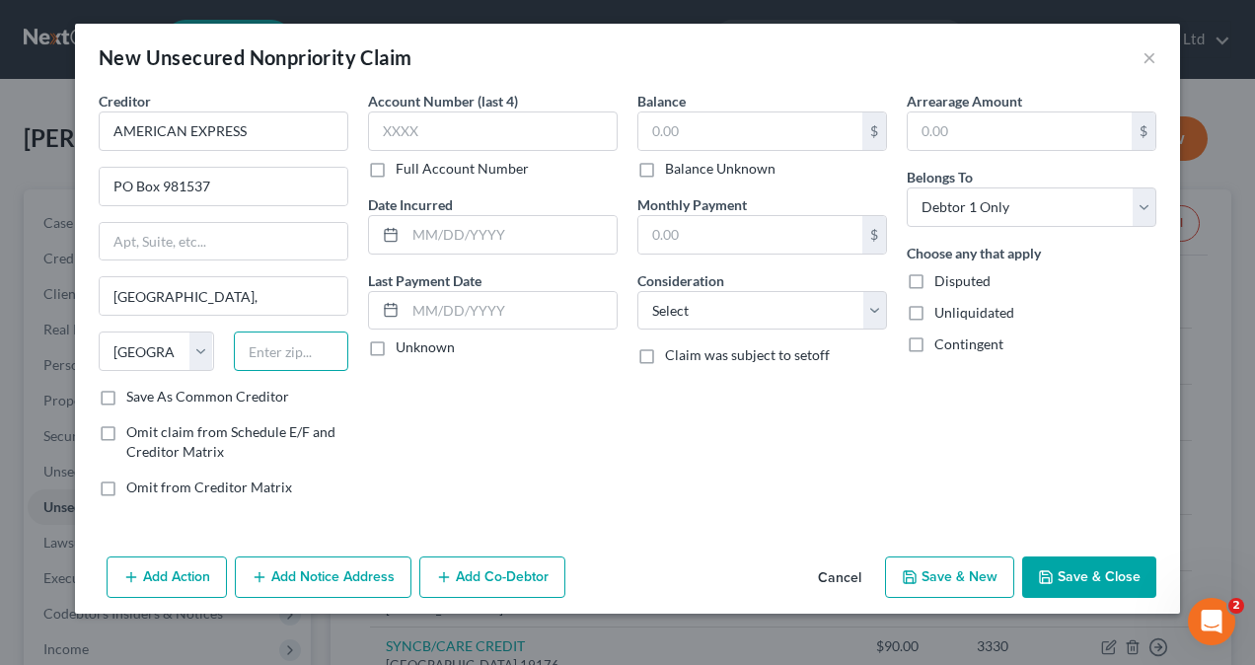
click at [291, 339] on input "text" at bounding box center [291, 350] width 115 height 39
click at [448, 137] on input "text" at bounding box center [493, 130] width 250 height 39
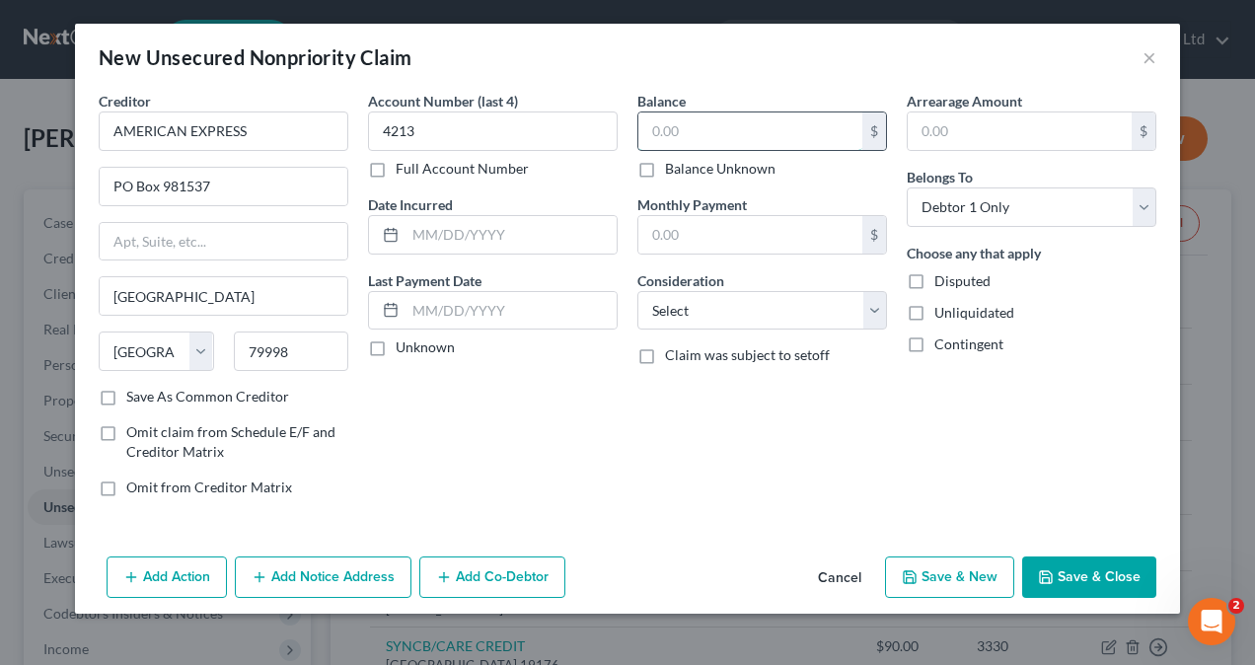
click at [689, 133] on input "text" at bounding box center [750, 130] width 224 height 37
paste input "144"
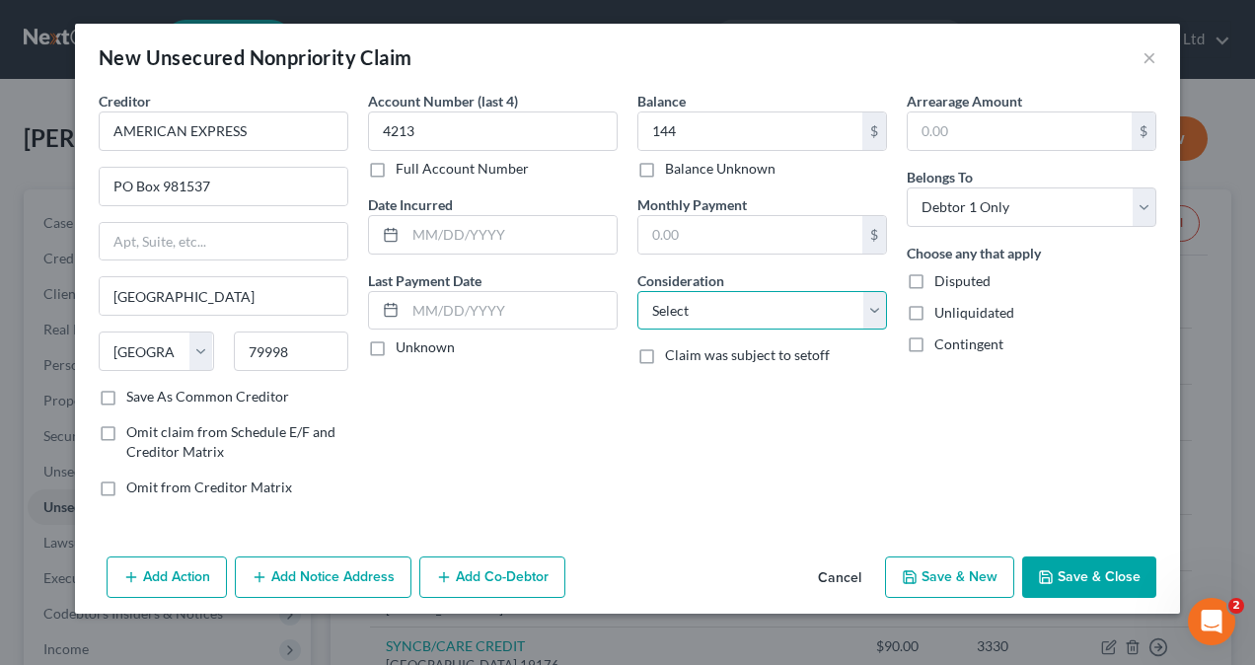
drag, startPoint x: 696, startPoint y: 316, endPoint x: 694, endPoint y: 306, distance: 10.1
click at [695, 312] on select "Select Cable / Satellite Services Collection Agency Credit Card Debt Debt Couns…" at bounding box center [762, 310] width 250 height 39
click at [637, 291] on select "Select Cable / Satellite Services Collection Agency Credit Card Debt Debt Couns…" at bounding box center [762, 310] width 250 height 39
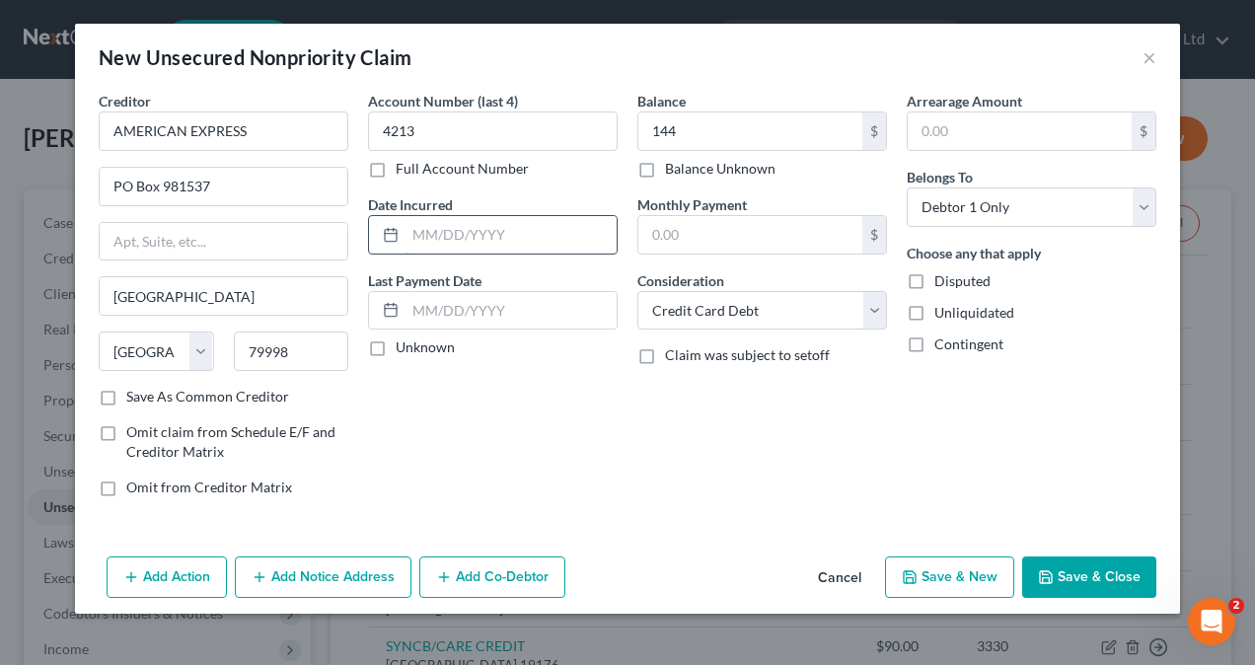
click at [441, 235] on input "text" at bounding box center [510, 234] width 211 height 37
click at [464, 229] on input "text" at bounding box center [510, 234] width 211 height 37
paste input "[DATE]"
click at [396, 343] on label "Unknown" at bounding box center [425, 347] width 59 height 20
click at [404, 343] on input "Unknown" at bounding box center [410, 343] width 13 height 13
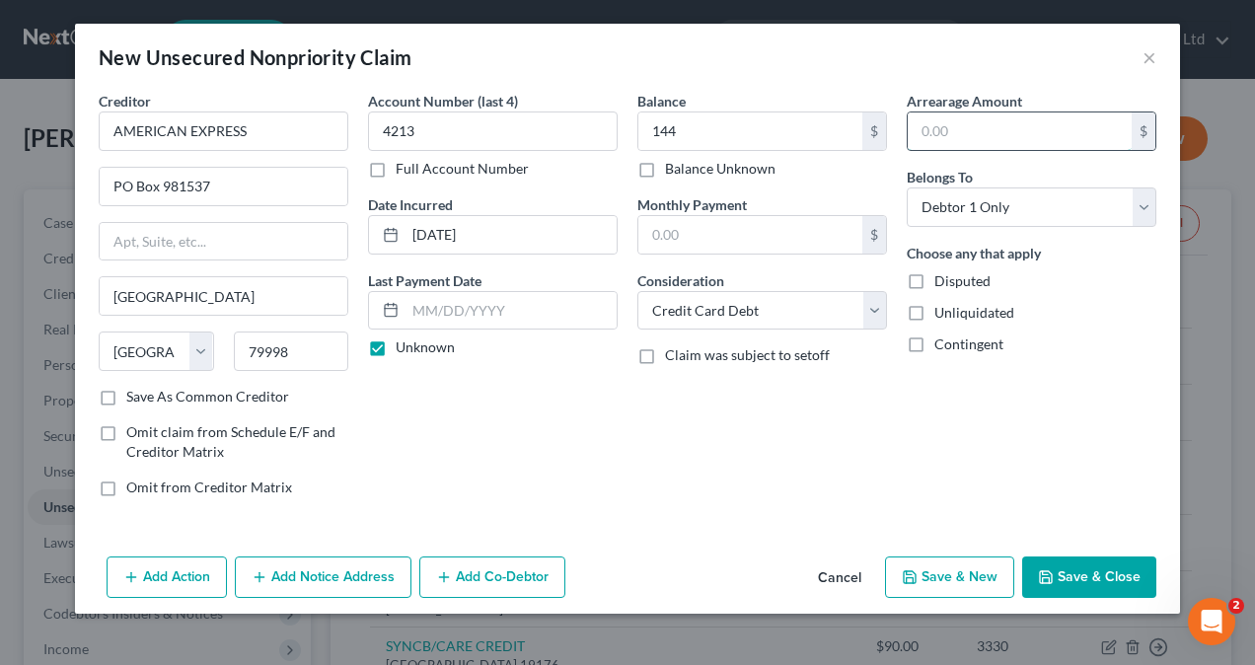
click at [987, 126] on input "text" at bounding box center [1020, 130] width 224 height 37
click at [982, 140] on input "text" at bounding box center [1020, 130] width 224 height 37
paste input "$1,678"
click at [126, 394] on label "Save As Common Creditor" at bounding box center [207, 397] width 163 height 20
click at [134, 394] on input "Save As Common Creditor" at bounding box center [140, 393] width 13 height 13
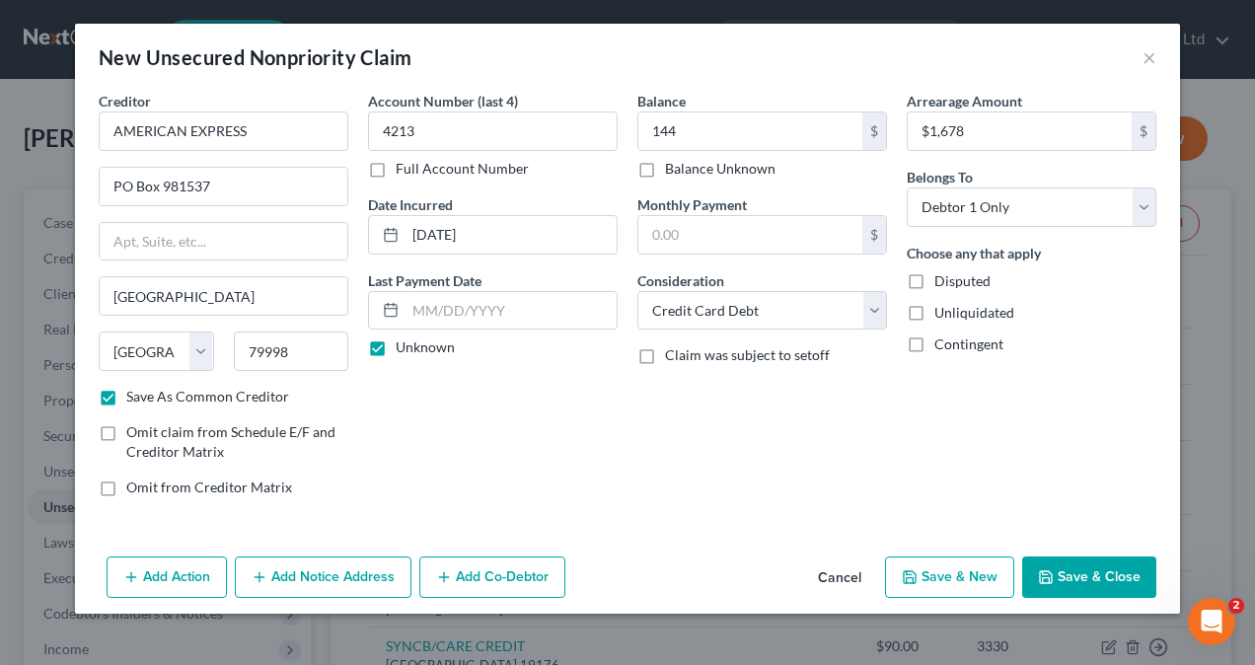
click at [981, 572] on button "Save & New" at bounding box center [949, 576] width 129 height 41
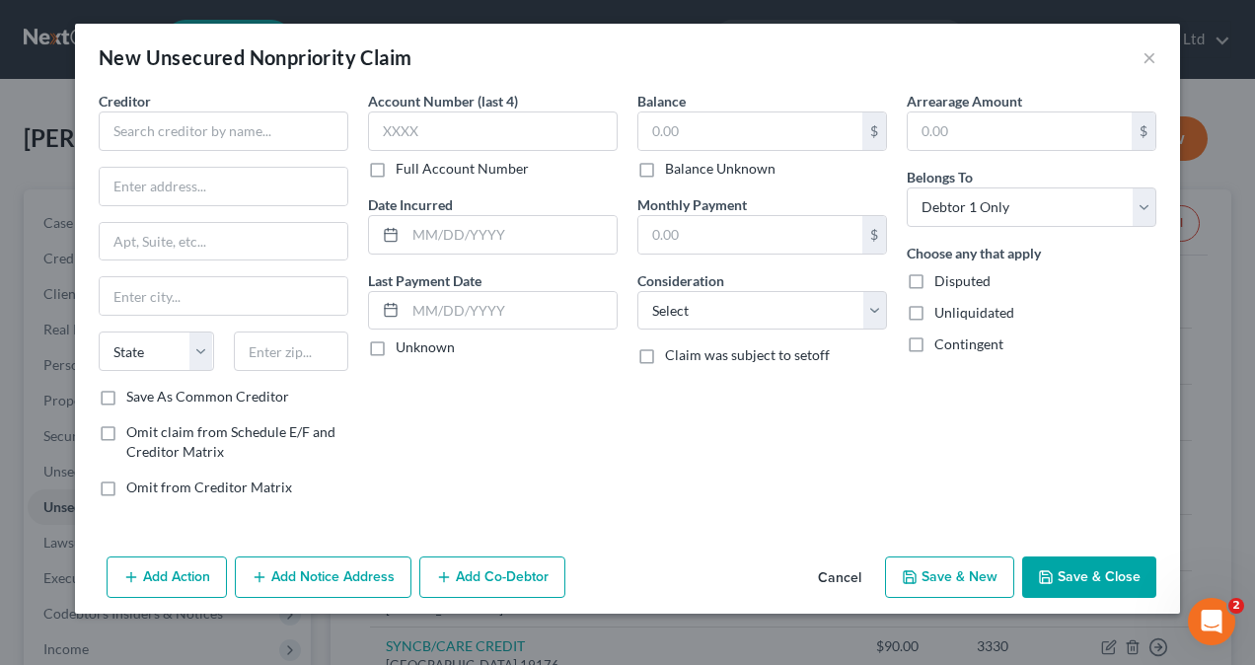
click at [149, 574] on button "Add Action" at bounding box center [167, 576] width 120 height 41
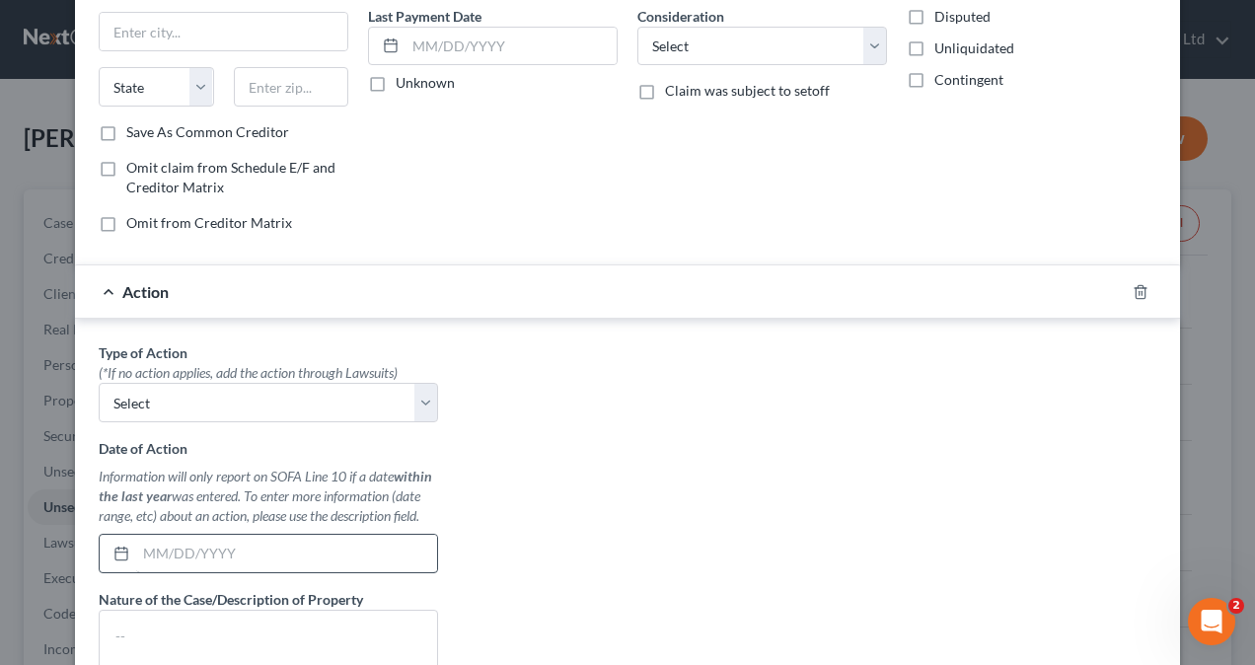
scroll to position [296, 0]
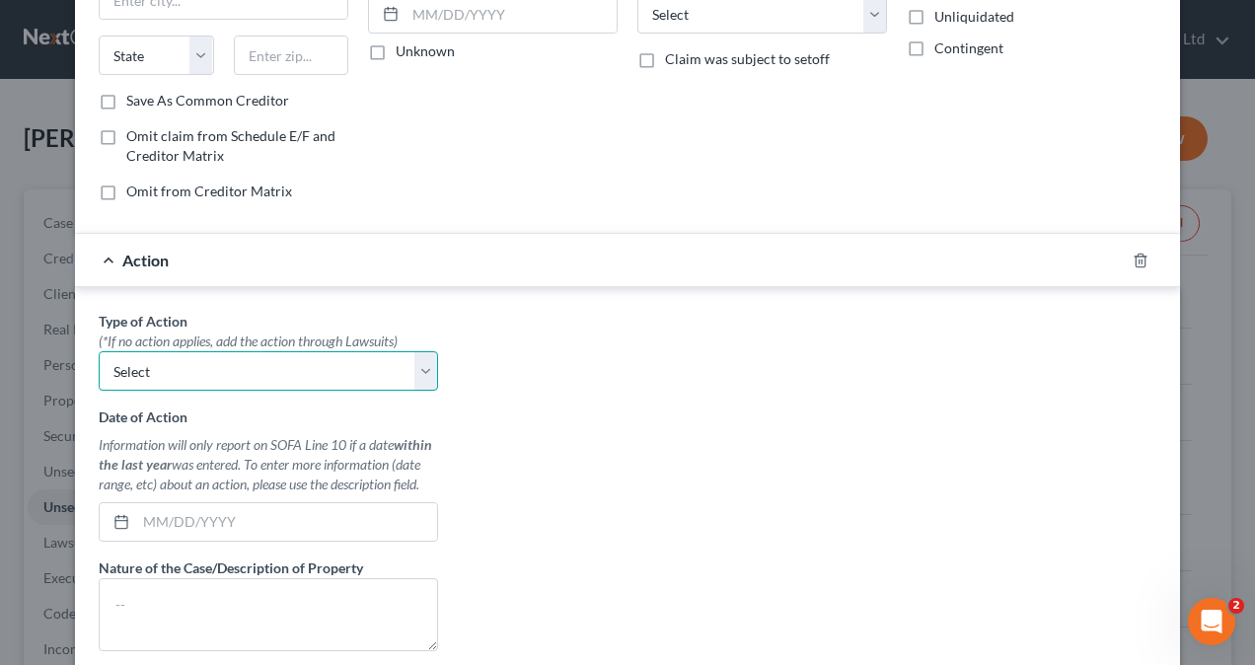
click at [416, 368] on select "Select Repossession Garnishment Foreclosure Personal Injury Attached, Seized, O…" at bounding box center [268, 370] width 339 height 39
click at [412, 365] on select "Select Repossession Garnishment Foreclosure Personal Injury Attached, Seized, O…" at bounding box center [268, 370] width 339 height 39
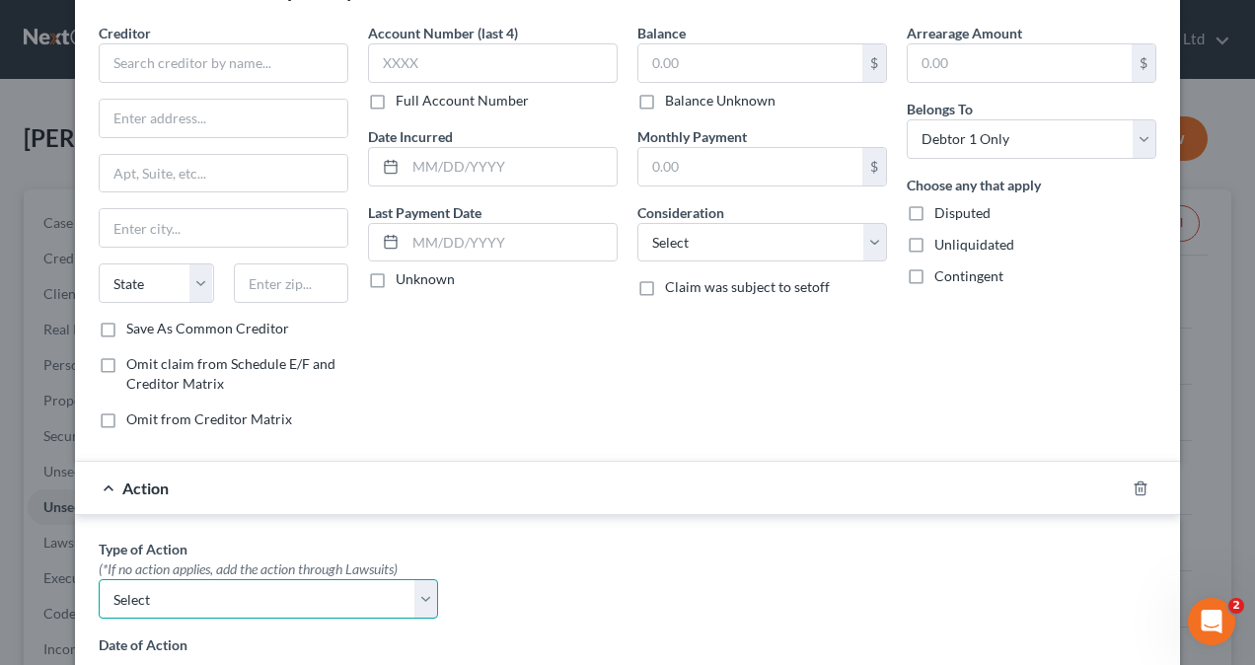
scroll to position [60, 0]
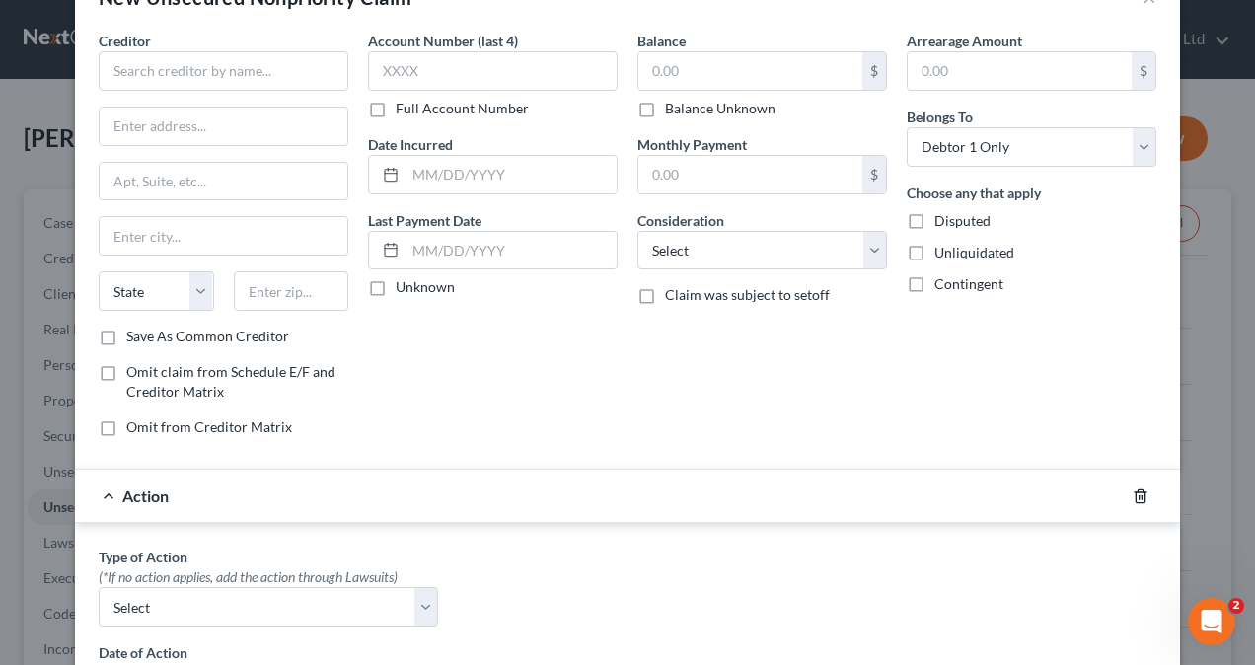
click at [1133, 492] on icon "button" at bounding box center [1141, 496] width 16 height 16
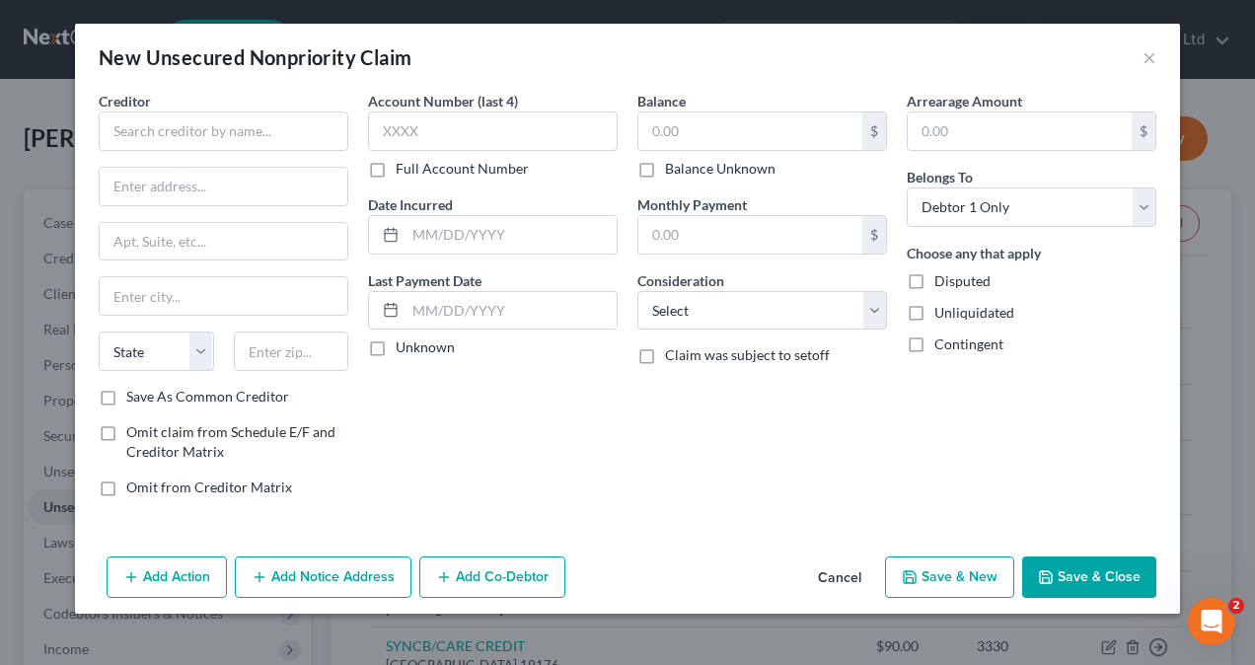
click at [340, 574] on button "Add Notice Address" at bounding box center [323, 576] width 177 height 41
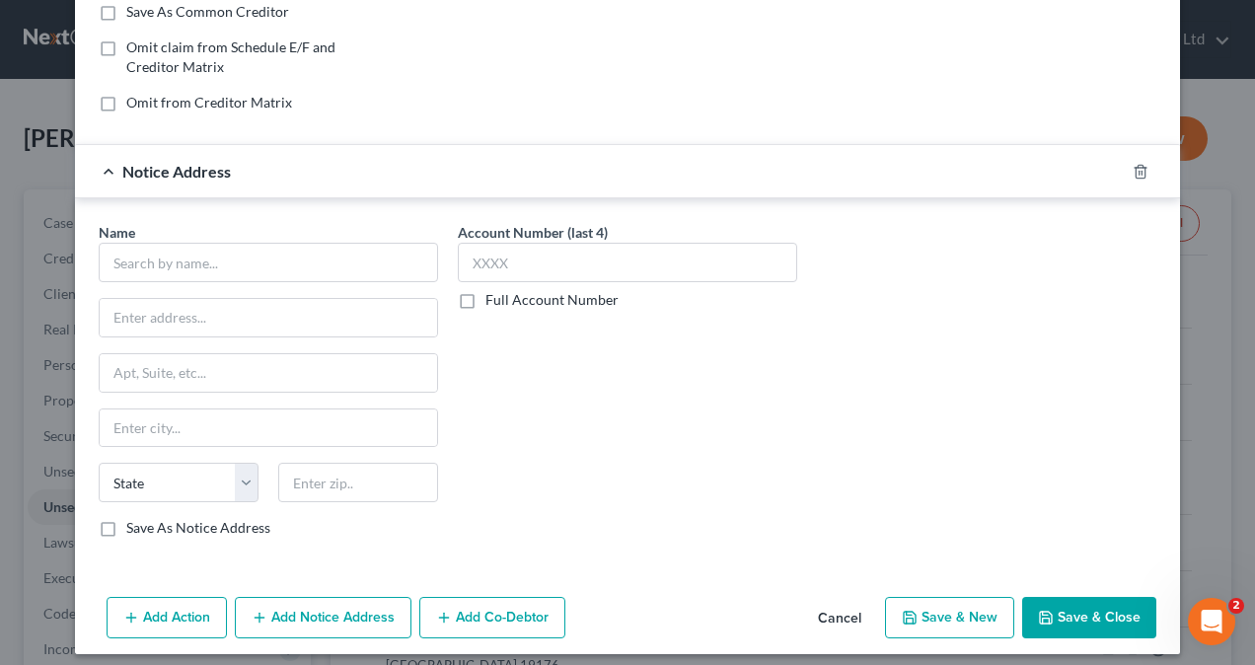
scroll to position [390, 0]
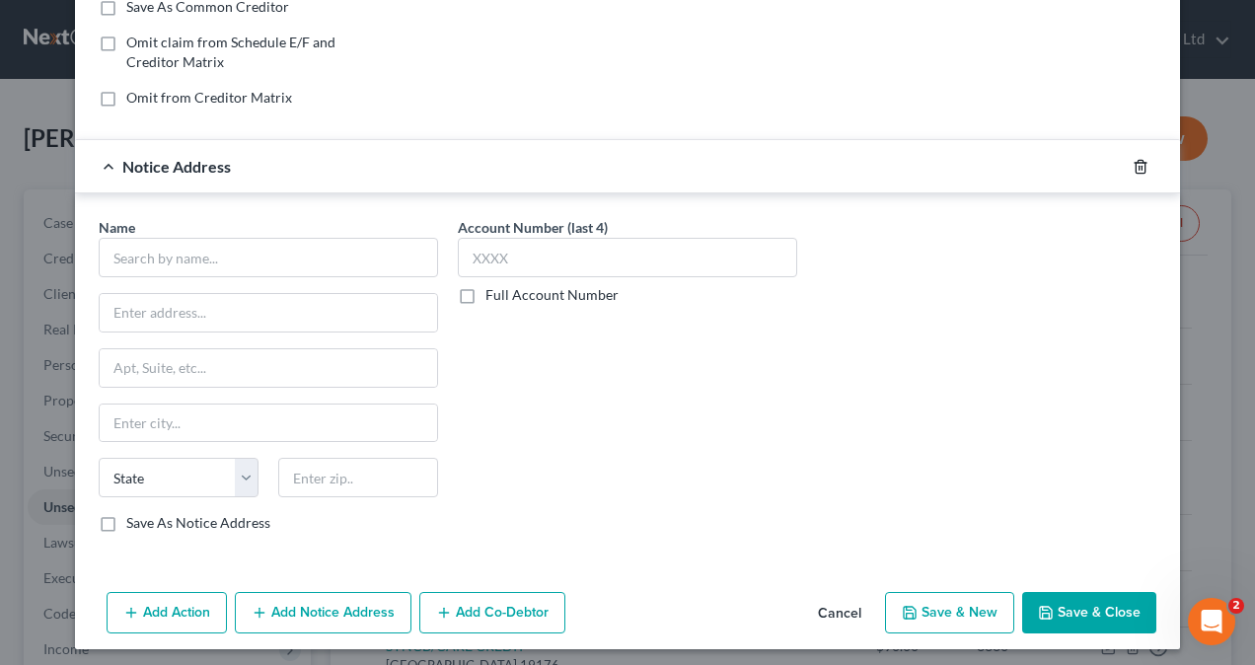
click at [1133, 168] on icon "button" at bounding box center [1141, 167] width 16 height 16
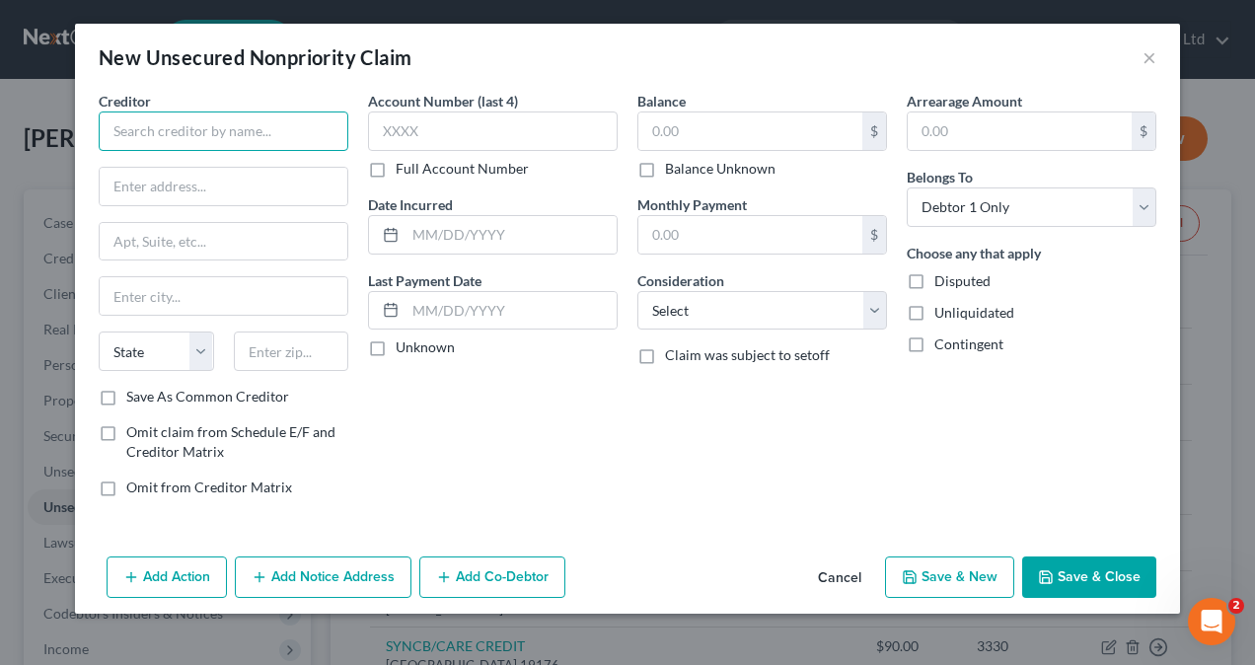
click at [166, 122] on input "text" at bounding box center [224, 130] width 250 height 39
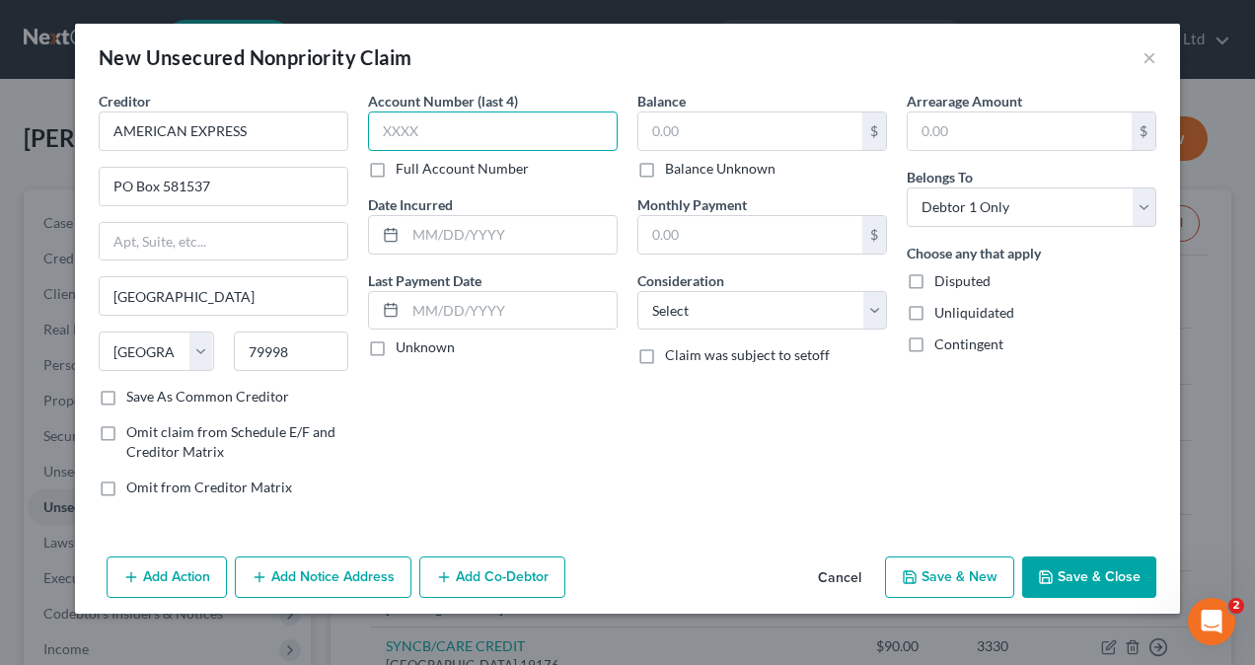
click at [436, 122] on input "text" at bounding box center [493, 130] width 250 height 39
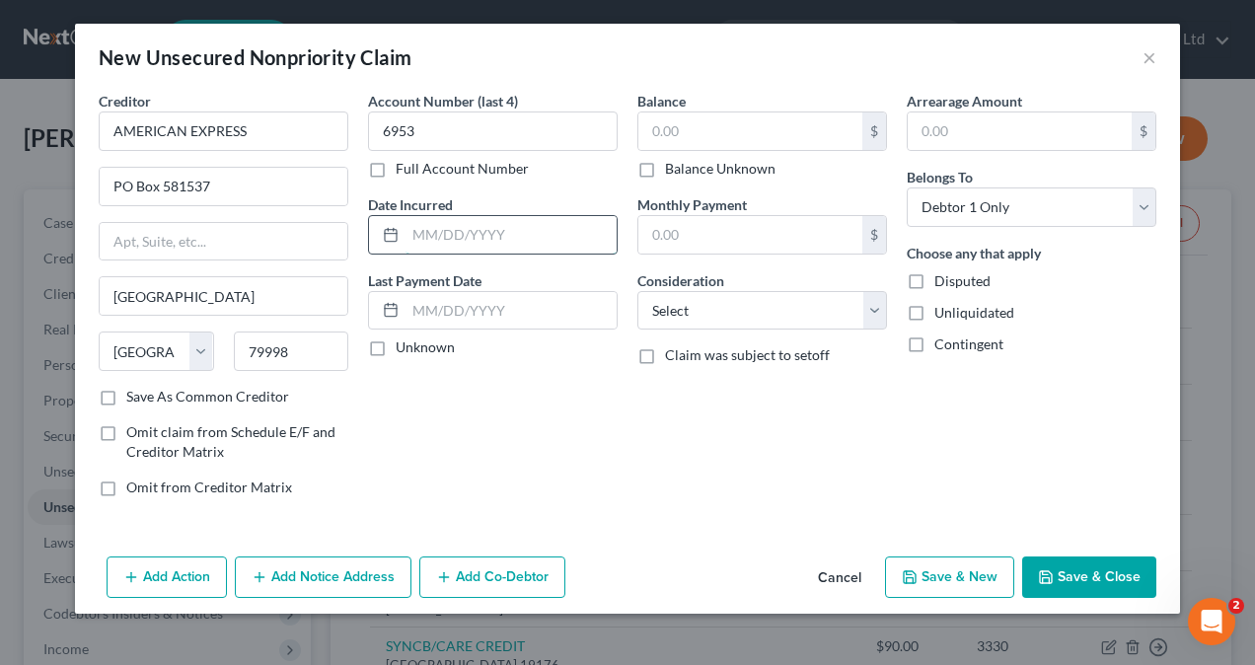
click at [496, 235] on input "text" at bounding box center [510, 234] width 211 height 37
paste input "[DATE]"
click at [396, 343] on label "Unknown" at bounding box center [425, 347] width 59 height 20
click at [404, 343] on input "Unknown" at bounding box center [410, 343] width 13 height 13
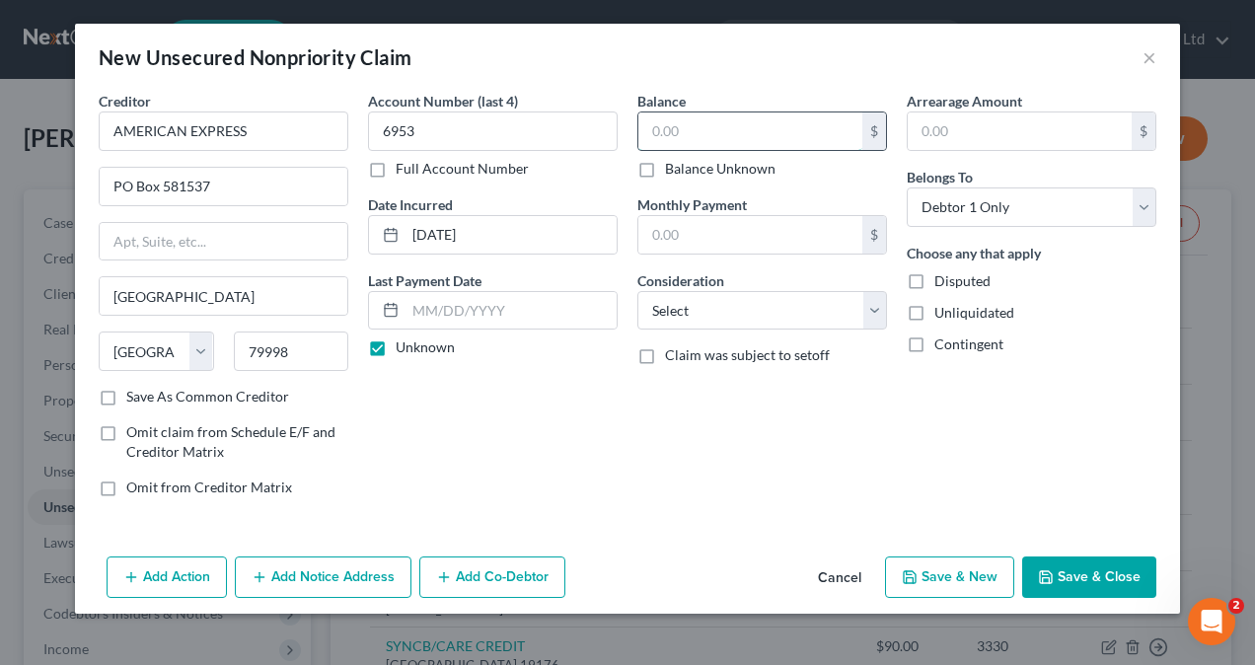
click at [772, 128] on input "text" at bounding box center [750, 130] width 224 height 37
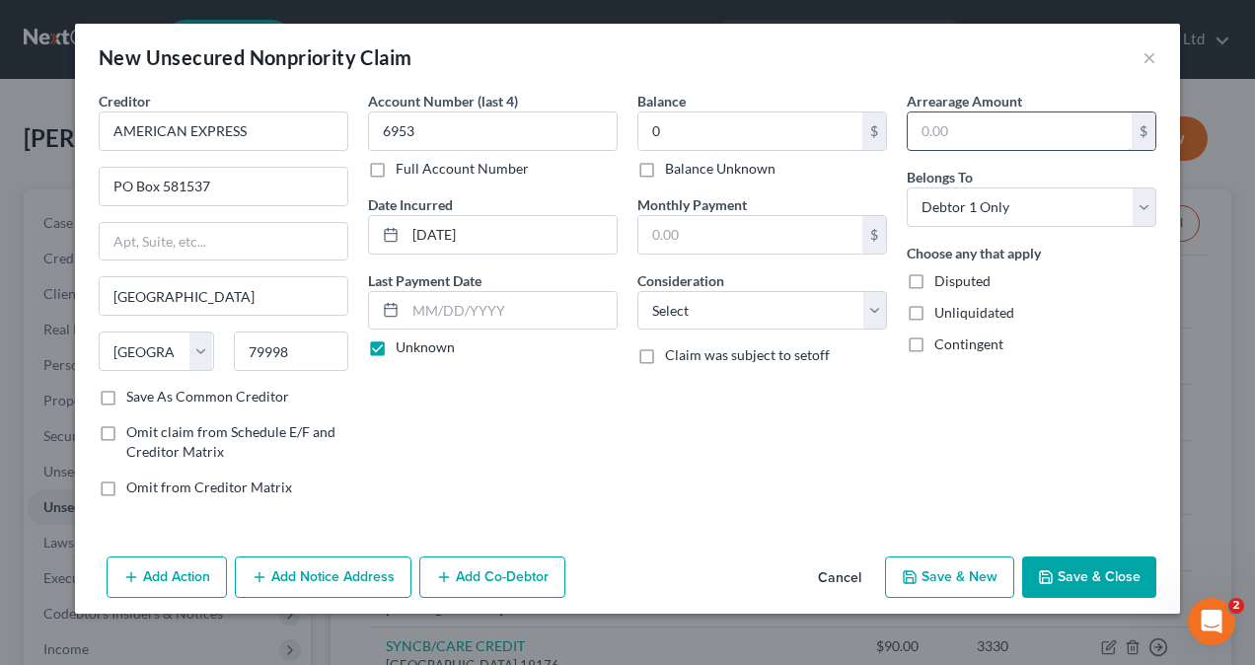
click at [994, 138] on input "text" at bounding box center [1020, 130] width 224 height 37
click at [695, 307] on select "Select Cable / Satellite Services Collection Agency Credit Card Debt Debt Couns…" at bounding box center [762, 310] width 250 height 39
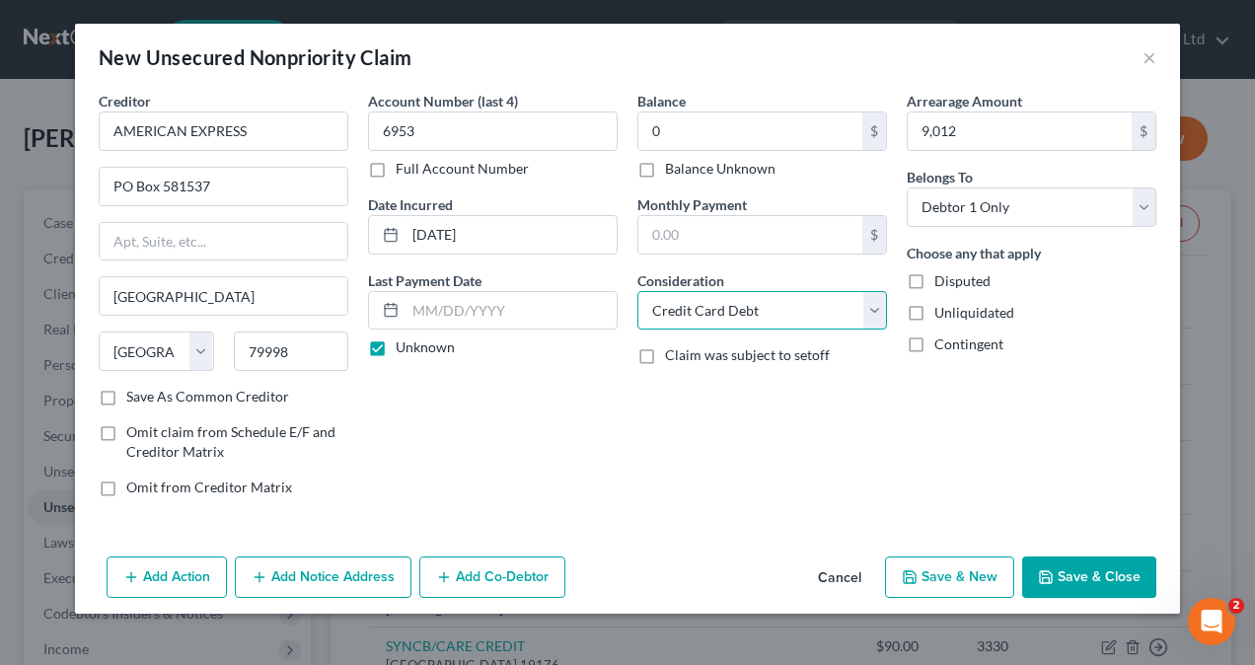
click at [637, 291] on select "Select Cable / Satellite Services Collection Agency Credit Card Debt Debt Couns…" at bounding box center [762, 310] width 250 height 39
click at [957, 578] on button "Save & New" at bounding box center [949, 576] width 129 height 41
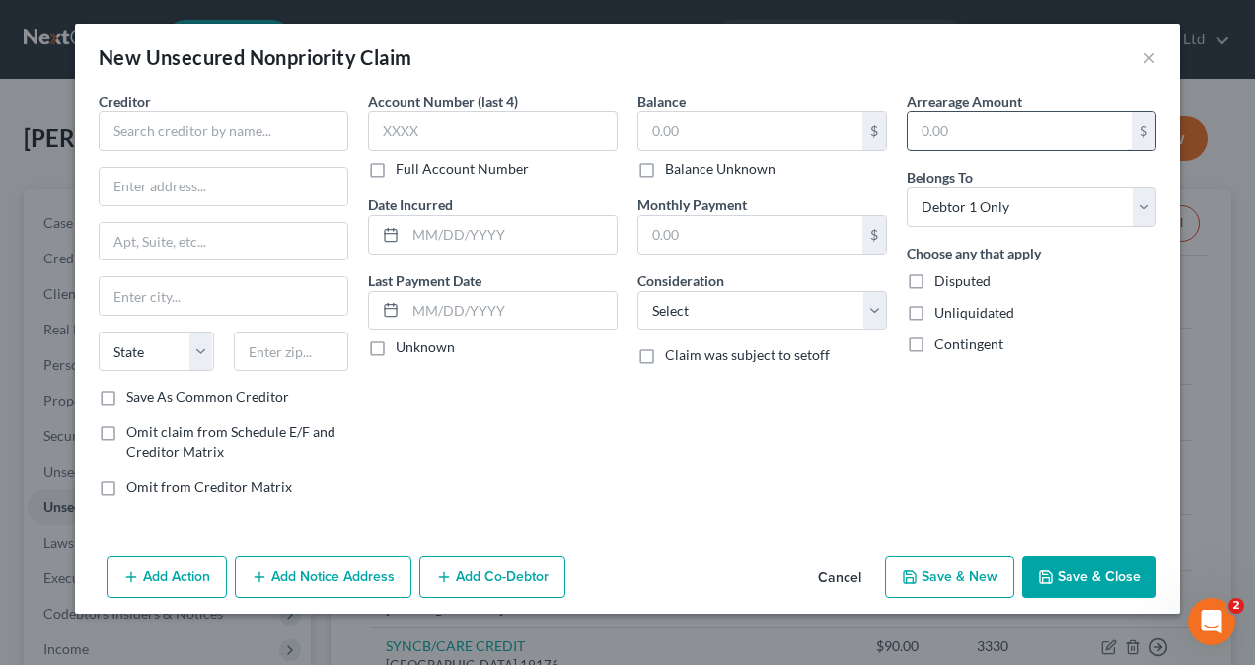
click at [977, 126] on input "text" at bounding box center [1020, 130] width 224 height 37
click at [809, 122] on input "text" at bounding box center [750, 130] width 224 height 37
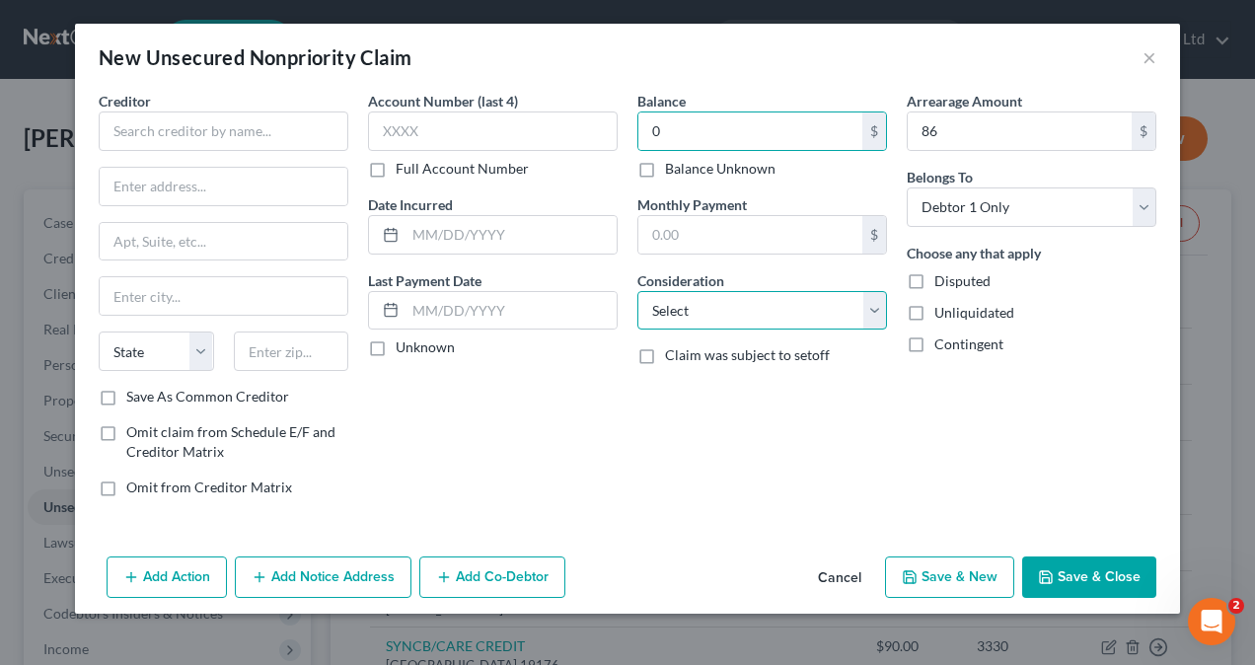
click at [711, 308] on select "Select Cable / Satellite Services Collection Agency Credit Card Debt Debt Couns…" at bounding box center [762, 310] width 250 height 39
click at [637, 291] on select "Select Cable / Satellite Services Collection Agency Credit Card Debt Debt Couns…" at bounding box center [762, 310] width 250 height 39
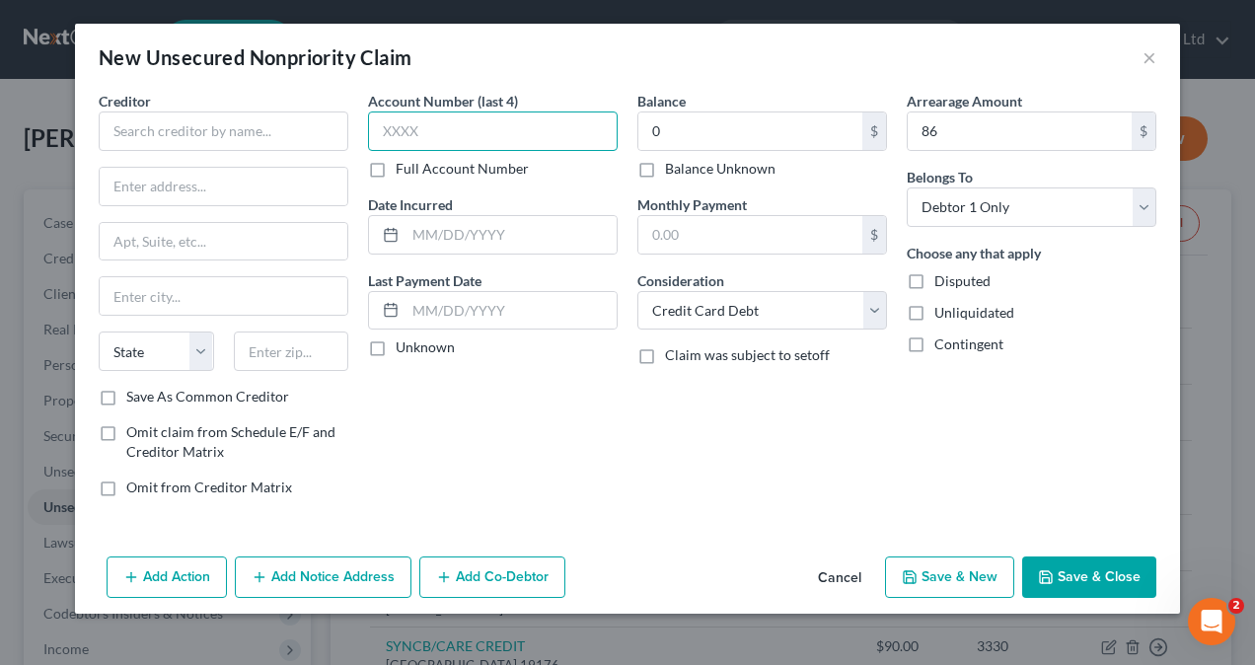
click at [462, 127] on input "text" at bounding box center [493, 130] width 250 height 39
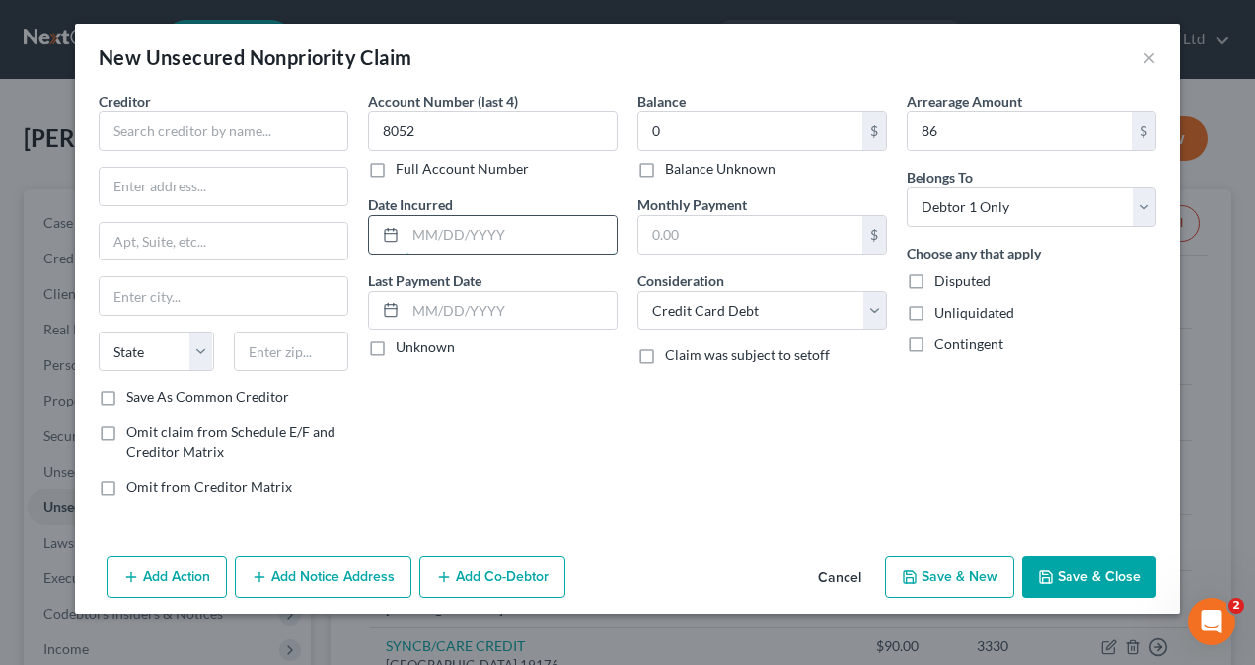
click at [466, 233] on input "text" at bounding box center [510, 234] width 211 height 37
click at [531, 314] on input "text" at bounding box center [510, 310] width 211 height 37
click at [465, 233] on input "text" at bounding box center [510, 234] width 211 height 37
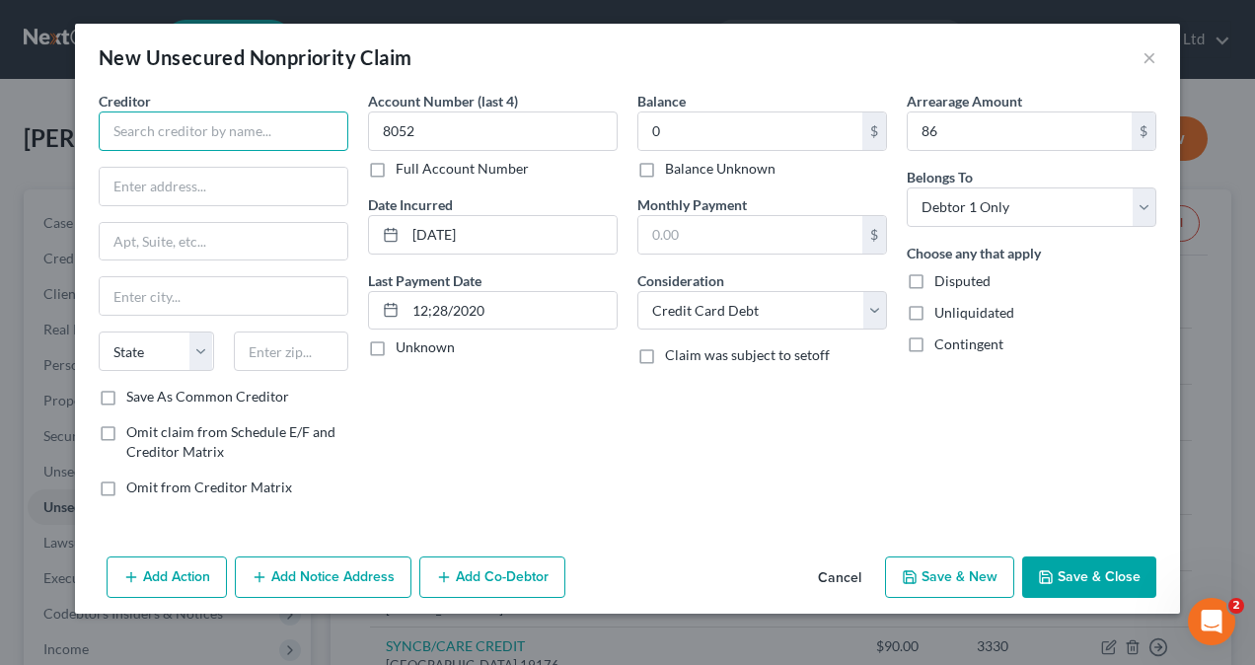
click at [150, 133] on input "text" at bounding box center [224, 130] width 250 height 39
paste input "MACYS/CITIBANK NA"
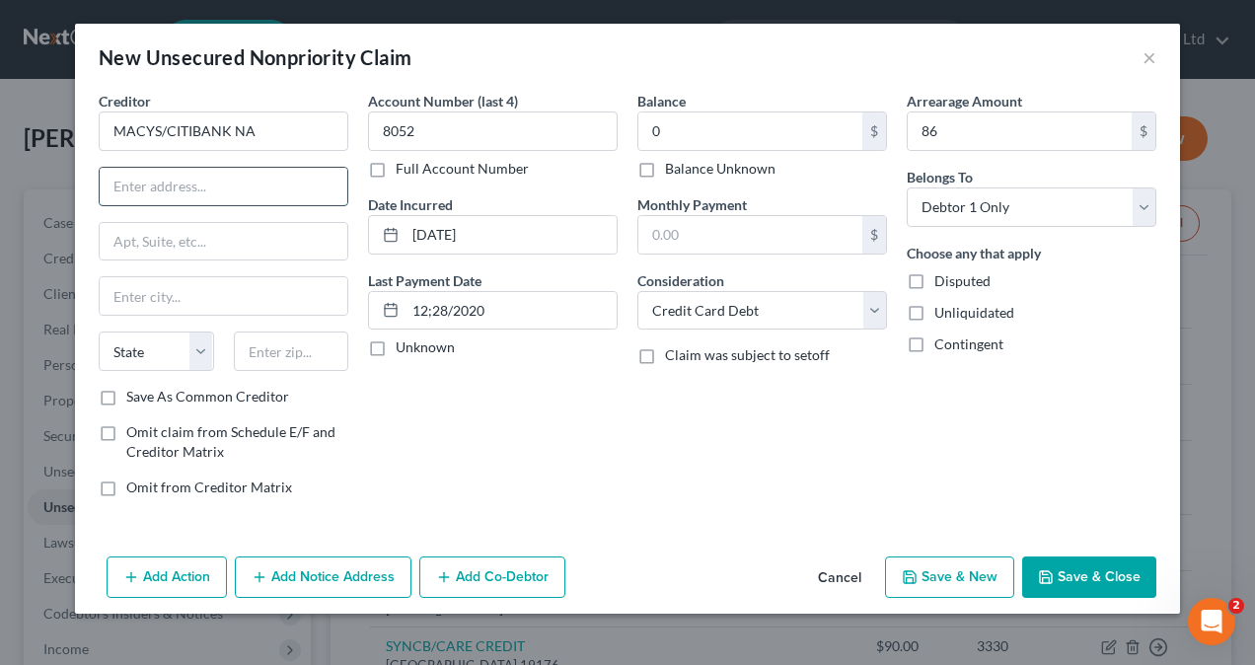
click at [158, 195] on input "text" at bounding box center [224, 186] width 248 height 37
click at [147, 184] on input "text" at bounding box center [224, 186] width 248 height 37
paste input "PO BOX 6789"
click at [221, 296] on input "text" at bounding box center [224, 295] width 248 height 37
paste input "[GEOGRAPHIC_DATA]"
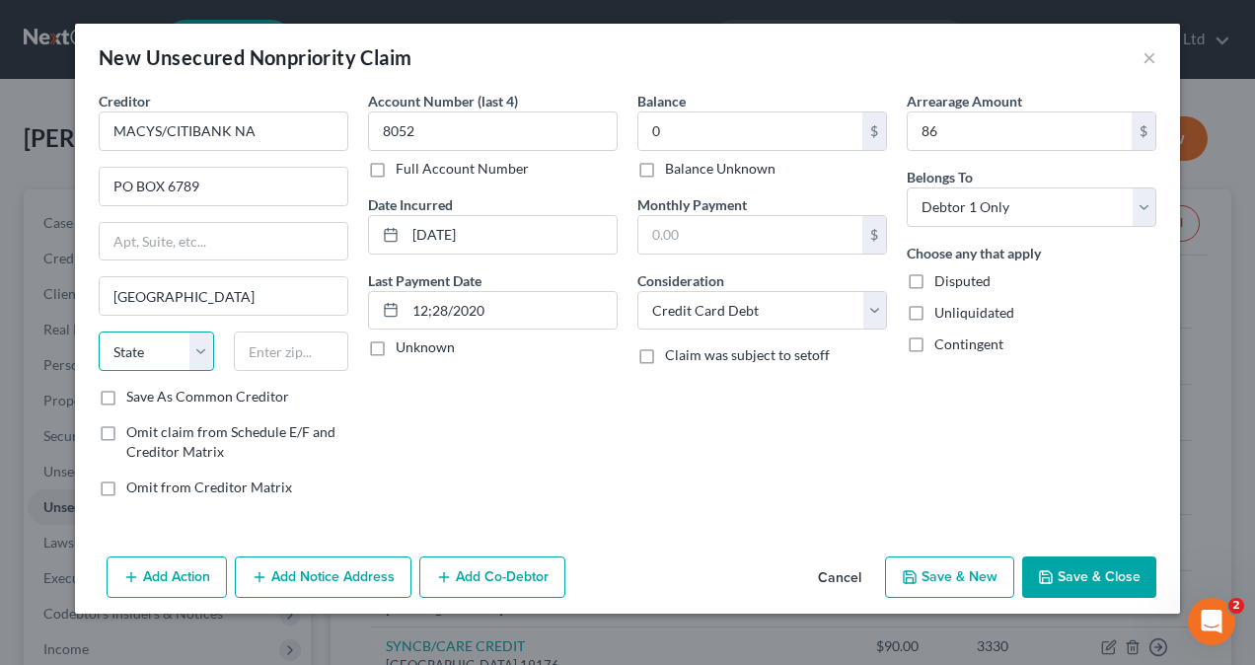
click at [170, 353] on select "State [US_STATE] AK AR AZ CA CO CT DE DC [GEOGRAPHIC_DATA] [GEOGRAPHIC_DATA] GU…" at bounding box center [156, 350] width 115 height 39
click at [311, 351] on div at bounding box center [291, 350] width 135 height 39
click at [940, 572] on button "Save & New" at bounding box center [949, 576] width 129 height 41
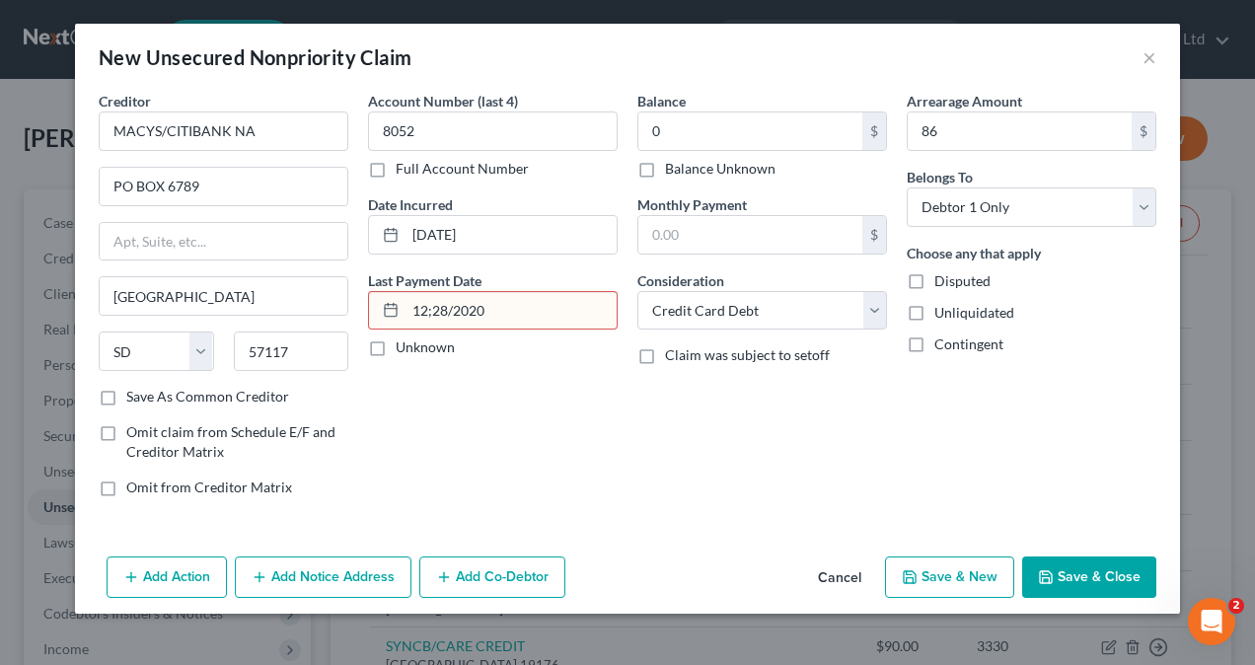
click at [428, 313] on input "12;28/2020" at bounding box center [510, 310] width 211 height 37
click at [977, 569] on button "Save & New" at bounding box center [949, 576] width 129 height 41
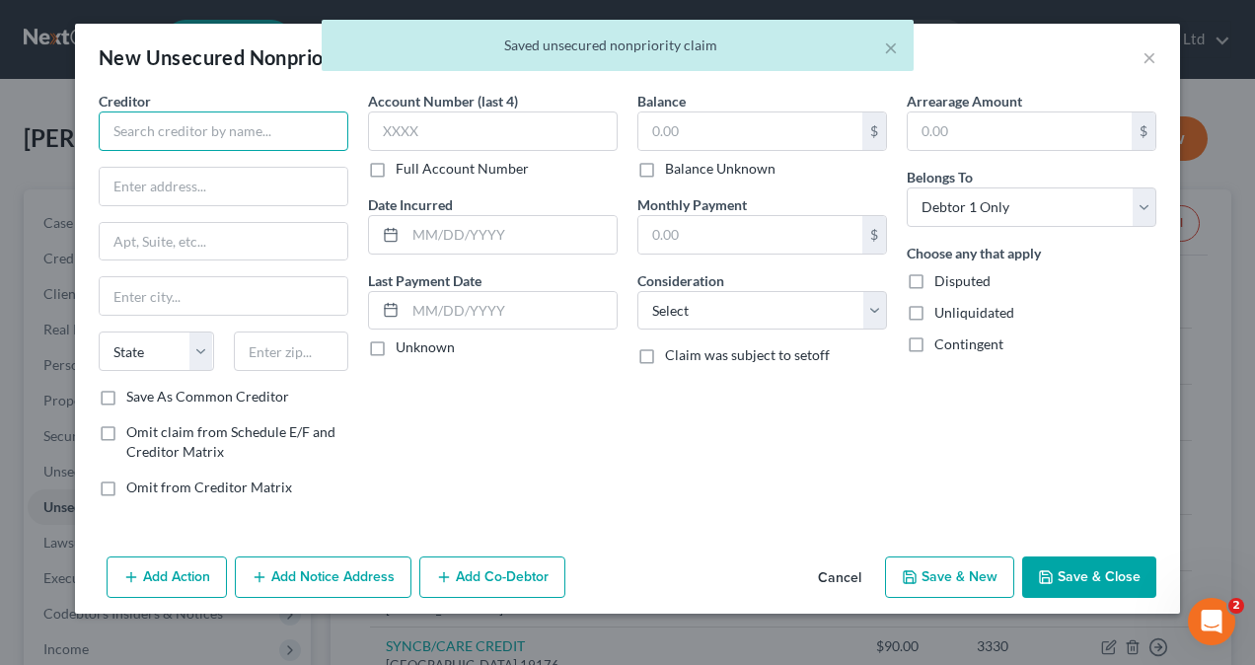
click at [141, 131] on input "text" at bounding box center [224, 130] width 250 height 39
paste input "YNCB/TJX CO"
click at [110, 129] on input "YNCB/TJX CO" at bounding box center [224, 130] width 250 height 39
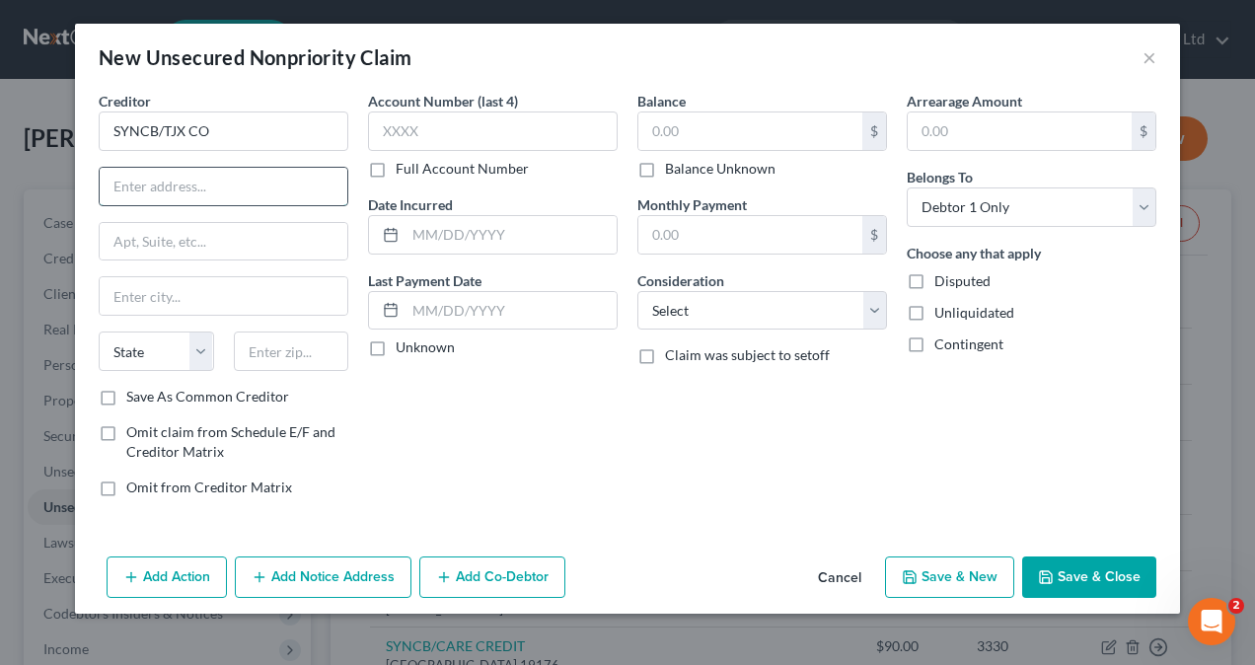
click at [210, 184] on input "text" at bounding box center [224, 186] width 248 height 37
click at [138, 185] on input "text" at bounding box center [224, 186] width 248 height 37
paste input "O Box 71737"
click at [114, 183] on input "O Box 71737" at bounding box center [224, 186] width 248 height 37
click at [178, 291] on input "text" at bounding box center [224, 295] width 248 height 37
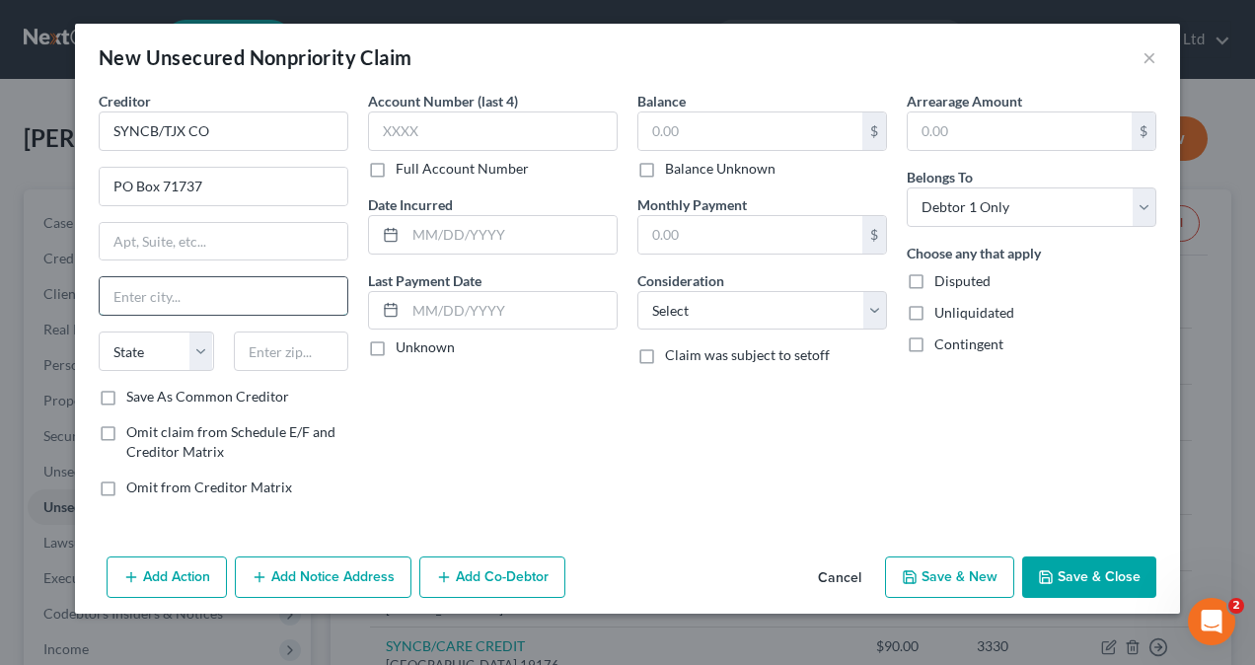
click at [142, 283] on input "text" at bounding box center [224, 295] width 248 height 37
paste input "[GEOGRAPHIC_DATA]"
click at [154, 353] on select "State [US_STATE] AK AR AZ CA CO CT DE DC [GEOGRAPHIC_DATA] [GEOGRAPHIC_DATA] GU…" at bounding box center [156, 350] width 115 height 39
click at [99, 331] on select "State [US_STATE] AK AR AZ CA CO CT DE DC [GEOGRAPHIC_DATA] [GEOGRAPHIC_DATA] GU…" at bounding box center [156, 350] width 115 height 39
click at [302, 357] on input "text" at bounding box center [291, 350] width 115 height 39
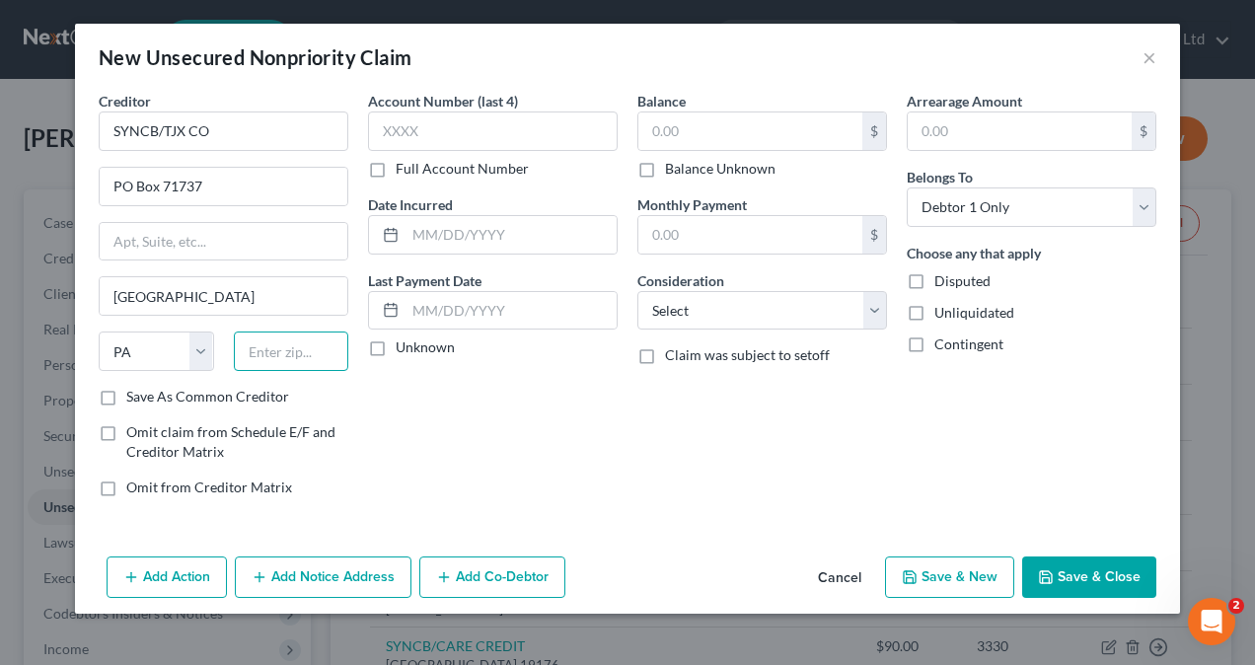
click at [257, 337] on input "text" at bounding box center [291, 350] width 115 height 39
paste input "19176"
click at [479, 118] on input "text" at bounding box center [493, 130] width 250 height 39
click at [398, 131] on input "text" at bounding box center [493, 130] width 250 height 39
paste input "1309"
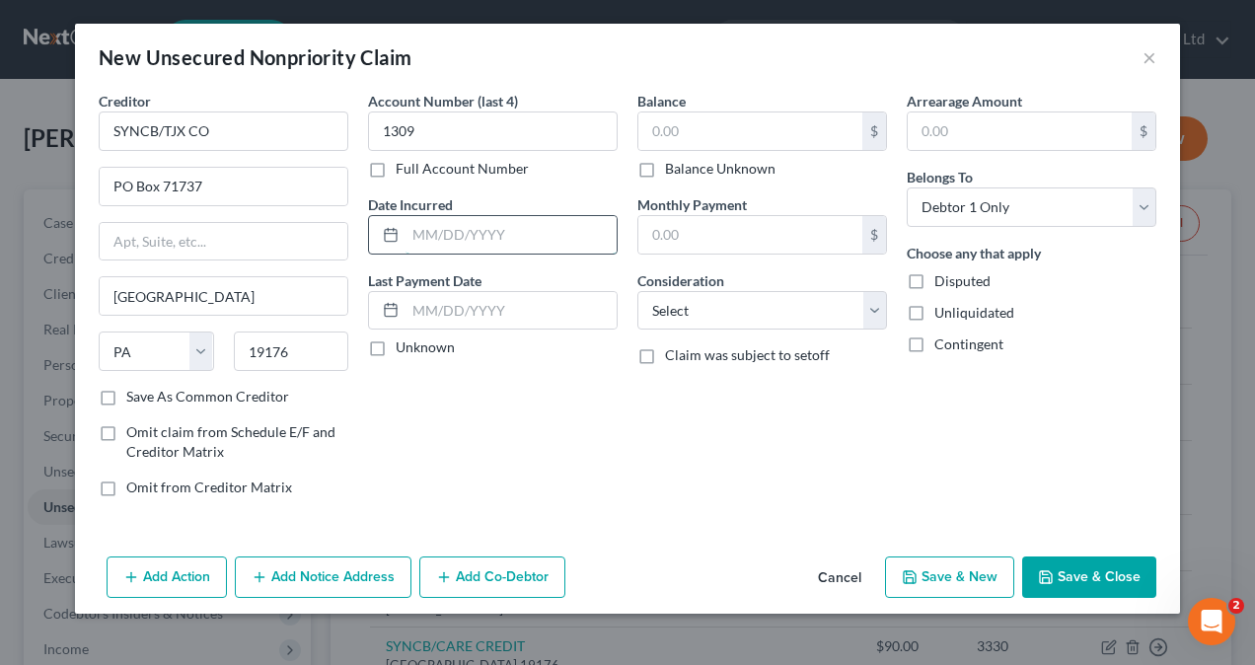
click at [507, 230] on input "text" at bounding box center [510, 234] width 211 height 37
click at [498, 306] on input "text" at bounding box center [510, 310] width 211 height 37
paste input "[DATE]"
click at [685, 128] on input "text" at bounding box center [750, 130] width 224 height 37
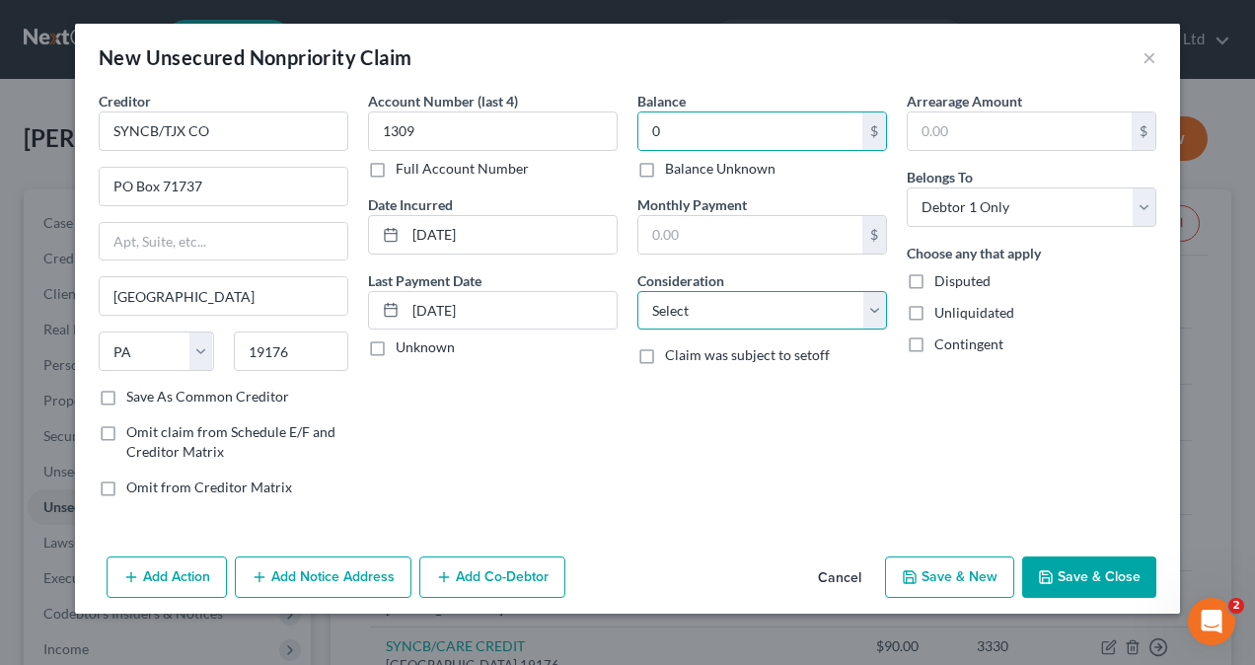
click at [721, 314] on select "Select Cable / Satellite Services Collection Agency Credit Card Debt Debt Couns…" at bounding box center [762, 310] width 250 height 39
click at [637, 291] on select "Select Cable / Satellite Services Collection Agency Credit Card Debt Debt Couns…" at bounding box center [762, 310] width 250 height 39
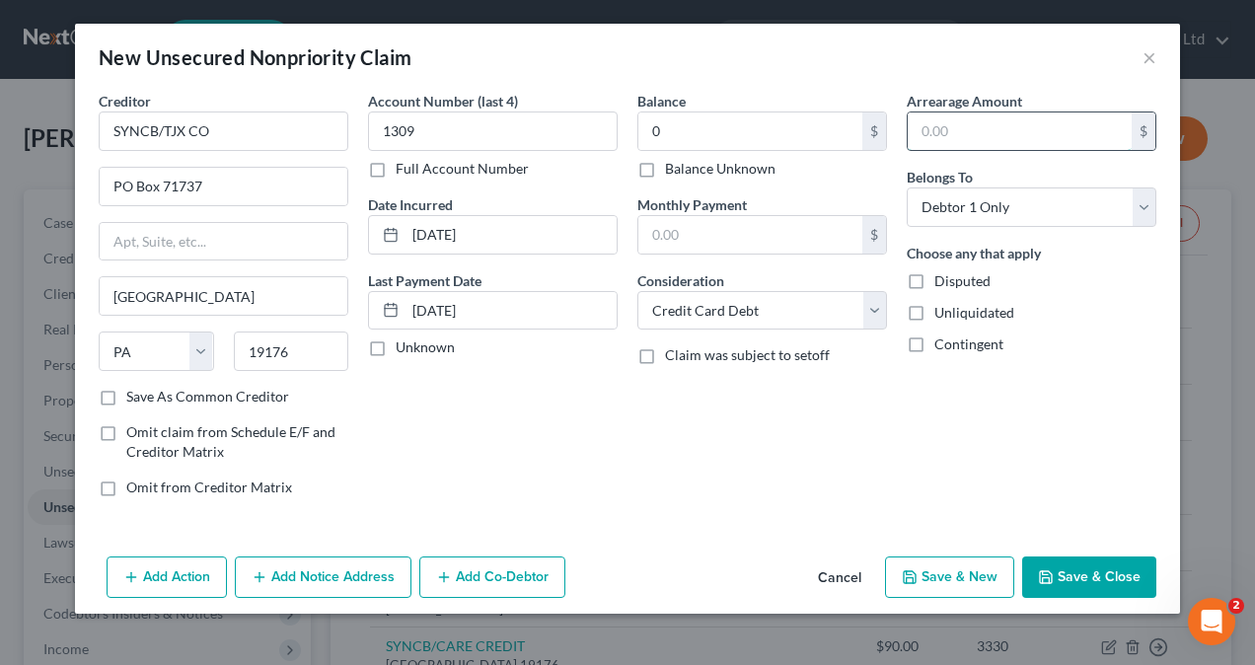
click at [940, 130] on input "text" at bounding box center [1020, 130] width 224 height 37
click at [941, 572] on button "Save & New" at bounding box center [949, 576] width 129 height 41
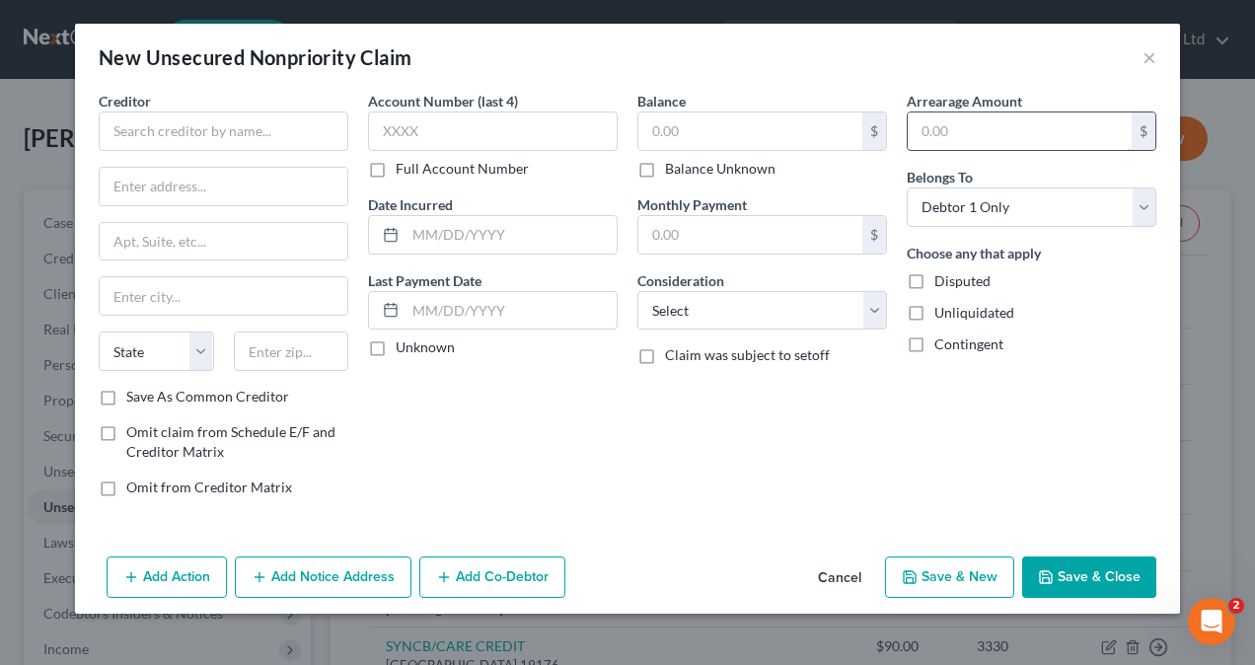
click at [1013, 134] on input "text" at bounding box center [1020, 130] width 224 height 37
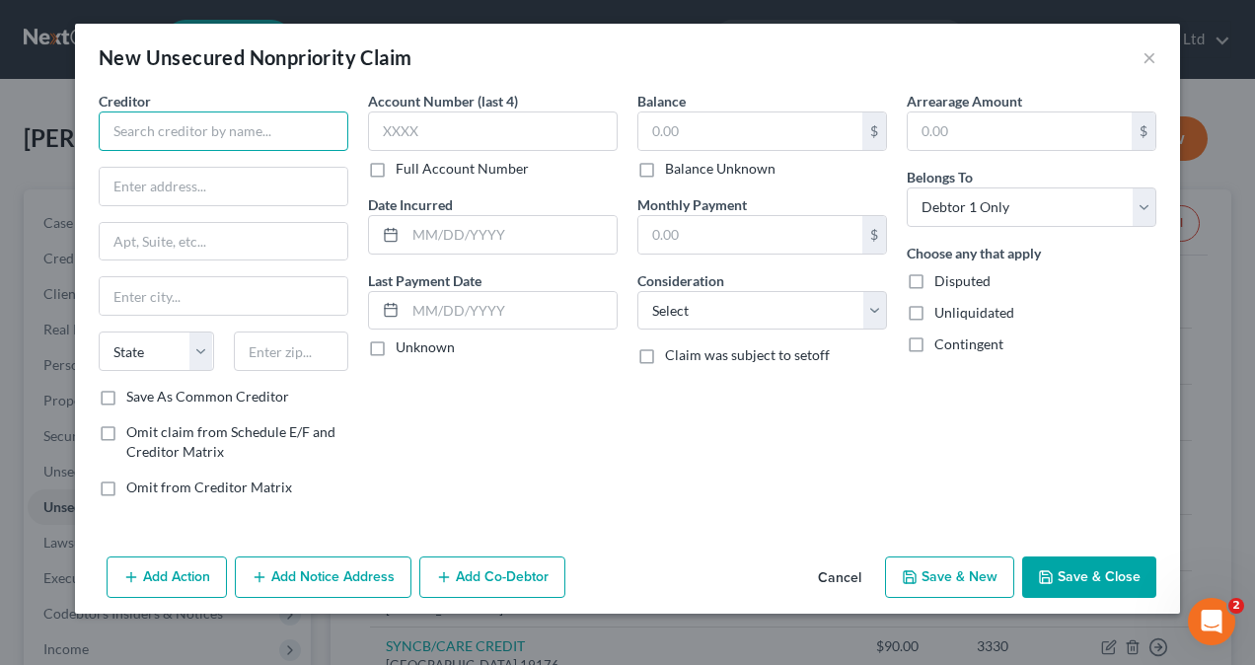
click at [237, 131] on input "text" at bounding box center [224, 130] width 250 height 39
paste input "ALLY CREDIT CARD"
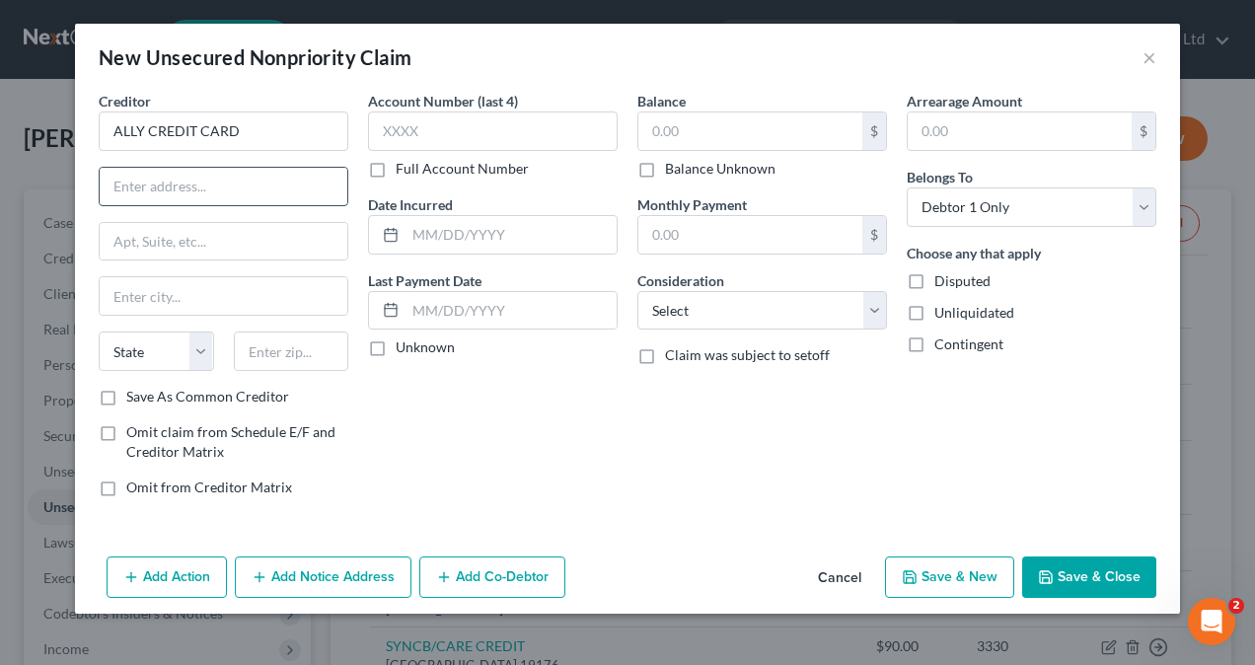
click at [244, 193] on input "text" at bounding box center [224, 186] width 248 height 37
paste input "O BOX 9222"
click at [107, 179] on input "O BOX 9222" at bounding box center [224, 186] width 248 height 37
click at [195, 288] on input "text" at bounding box center [224, 295] width 248 height 37
paste input "OLD BETHPAGE"
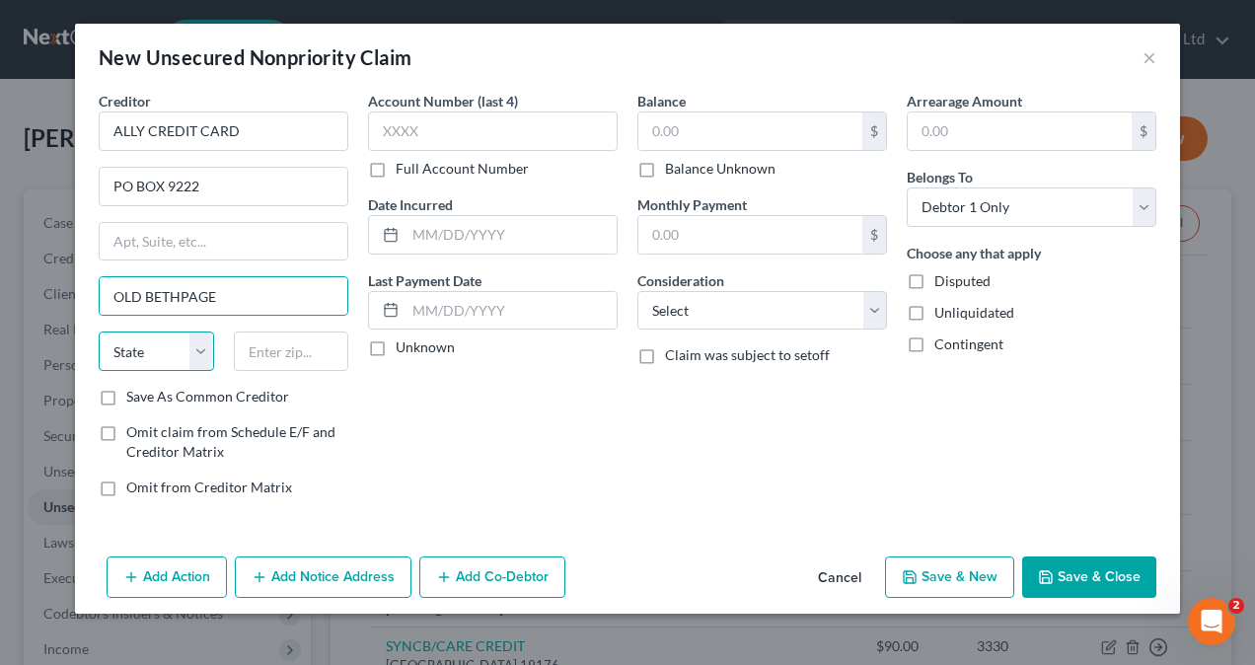
click at [180, 338] on select "State [US_STATE] AK AR AZ CA CO CT DE DC [GEOGRAPHIC_DATA] [GEOGRAPHIC_DATA] GU…" at bounding box center [156, 350] width 115 height 39
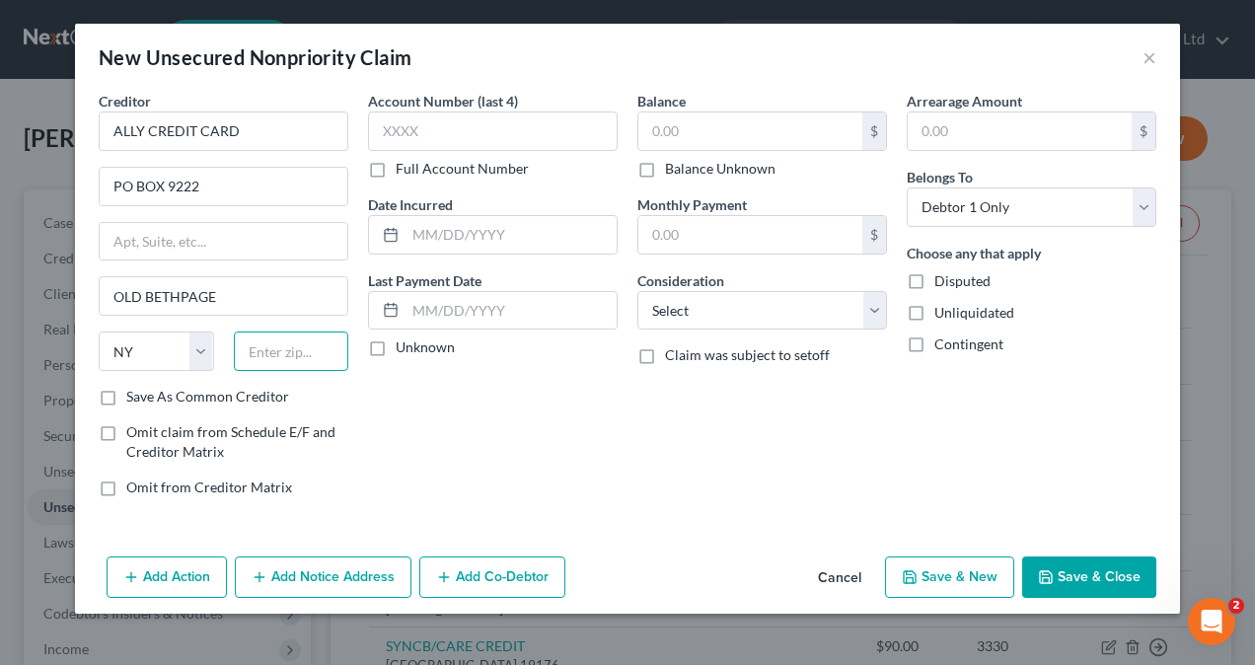
click at [279, 348] on input "text" at bounding box center [291, 350] width 115 height 39
click at [476, 134] on input "text" at bounding box center [493, 130] width 250 height 39
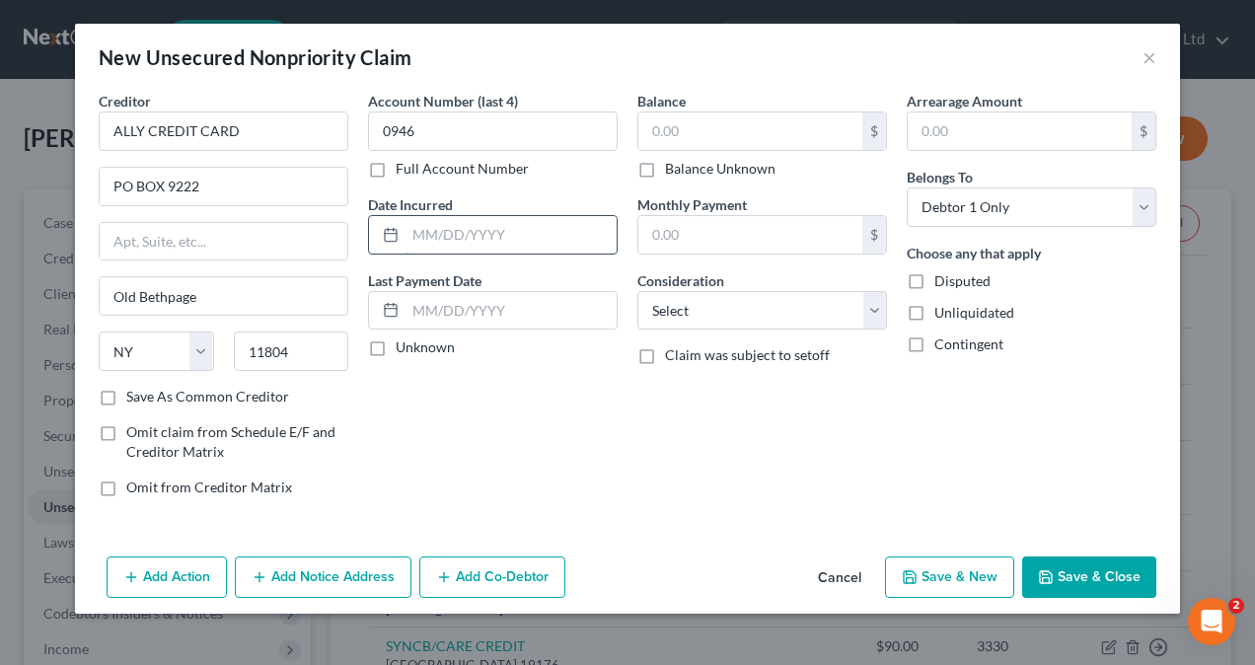
click at [464, 235] on input "text" at bounding box center [510, 234] width 211 height 37
click at [478, 242] on input "text" at bounding box center [510, 234] width 211 height 37
paste input "[DATE]"
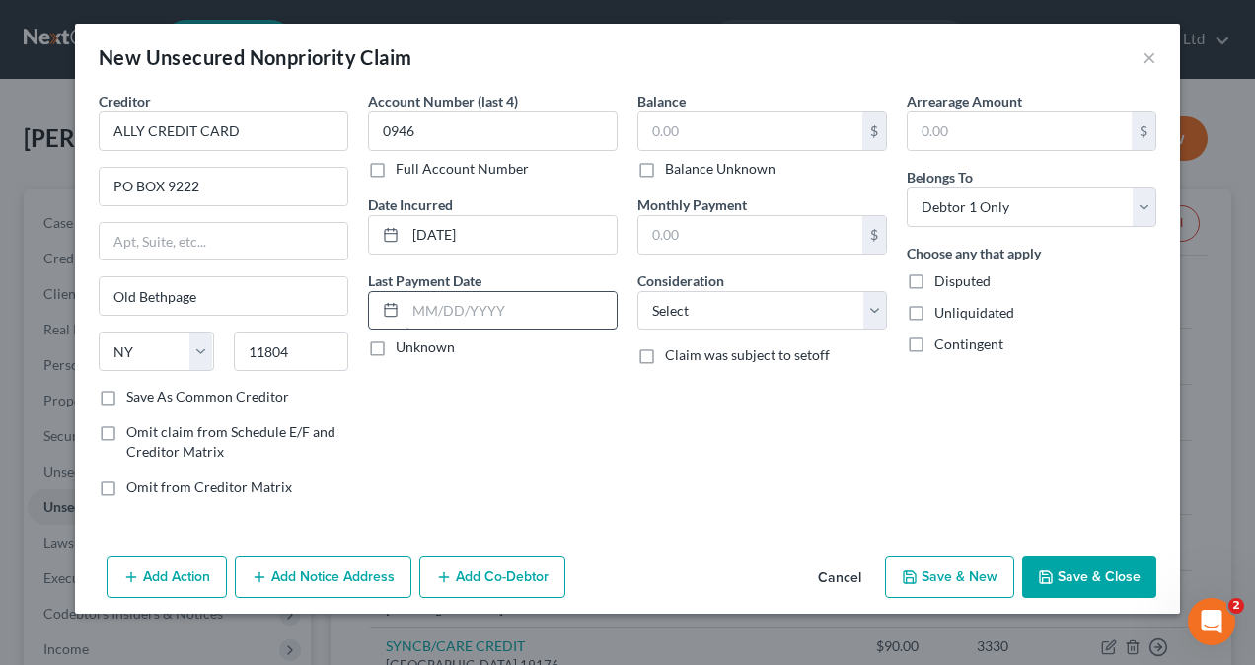
drag, startPoint x: 376, startPoint y: 339, endPoint x: 441, endPoint y: 295, distance: 78.8
click at [396, 339] on label "Unknown" at bounding box center [425, 347] width 59 height 20
click at [404, 339] on input "Unknown" at bounding box center [410, 343] width 13 height 13
click at [760, 128] on input "text" at bounding box center [750, 130] width 224 height 37
click at [729, 304] on select "Select Cable / Satellite Services Collection Agency Credit Card Debt Debt Couns…" at bounding box center [762, 310] width 250 height 39
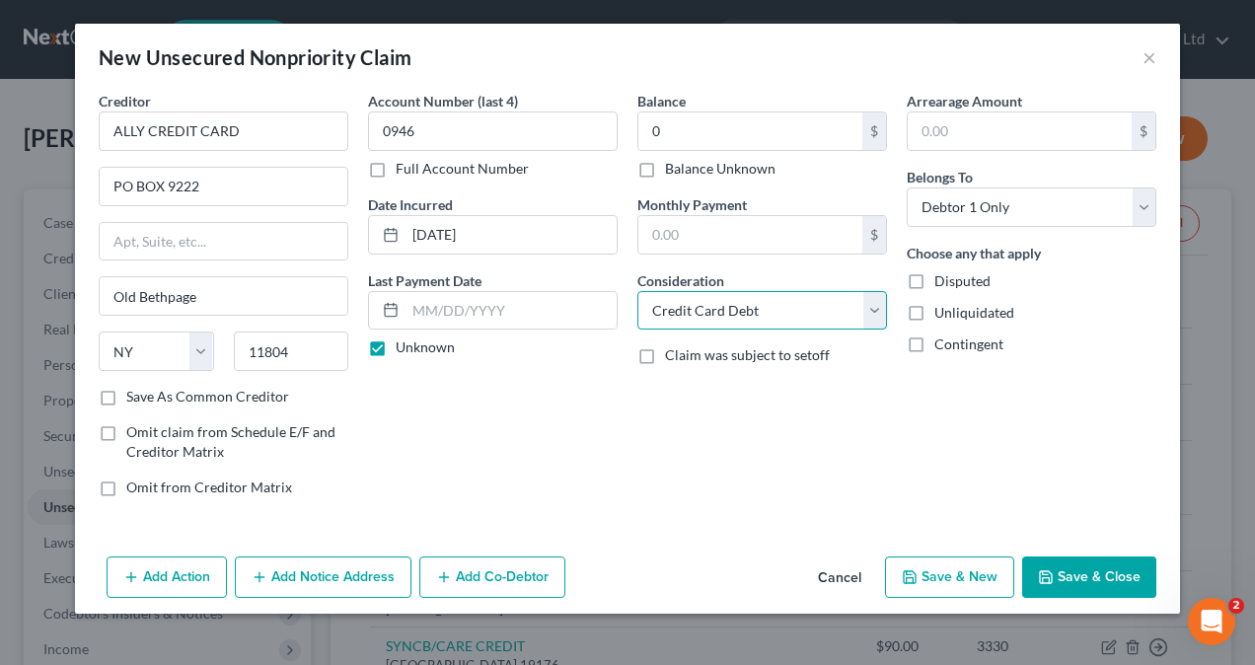
click at [637, 291] on select "Select Cable / Satellite Services Collection Agency Credit Card Debt Debt Couns…" at bounding box center [762, 310] width 250 height 39
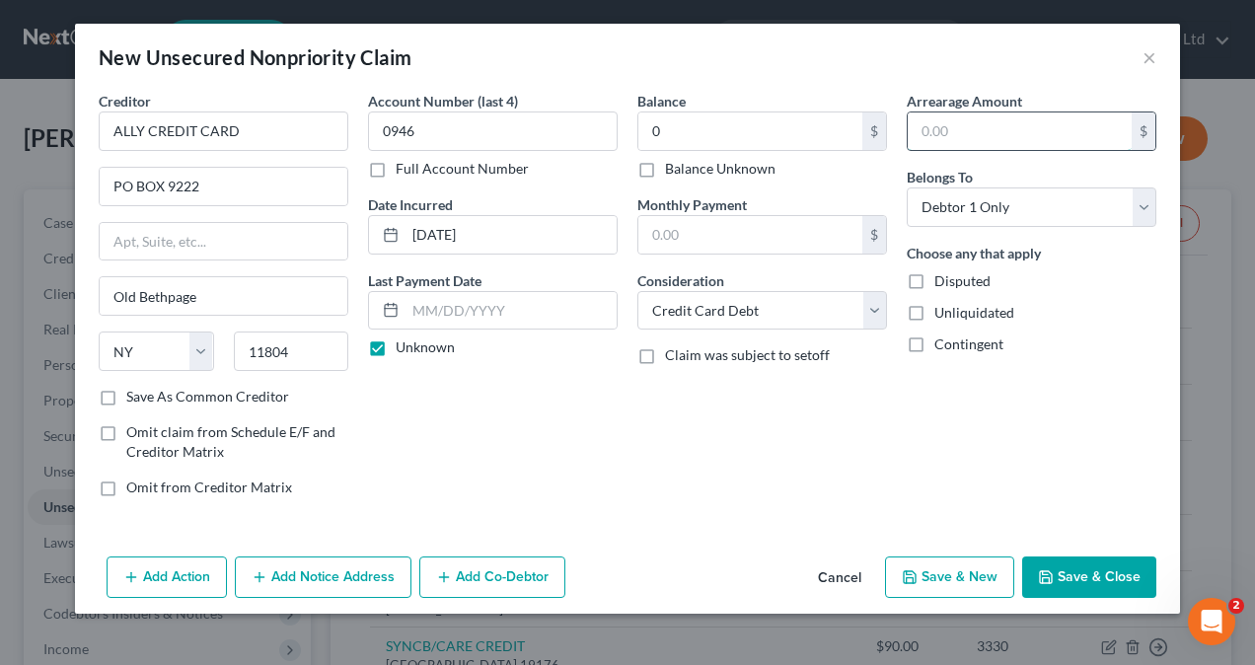
click at [965, 125] on input "text" at bounding box center [1020, 130] width 224 height 37
click at [968, 572] on button "Save & New" at bounding box center [949, 576] width 129 height 41
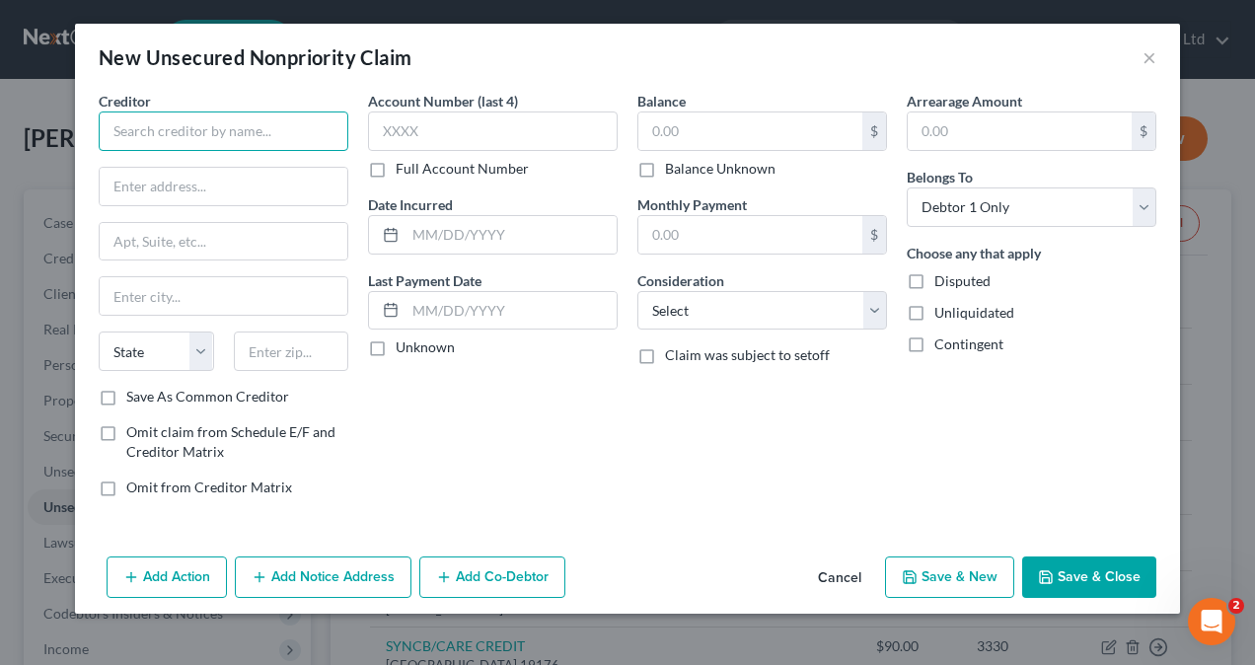
click at [211, 128] on input "text" at bounding box center [224, 130] width 250 height 39
paste
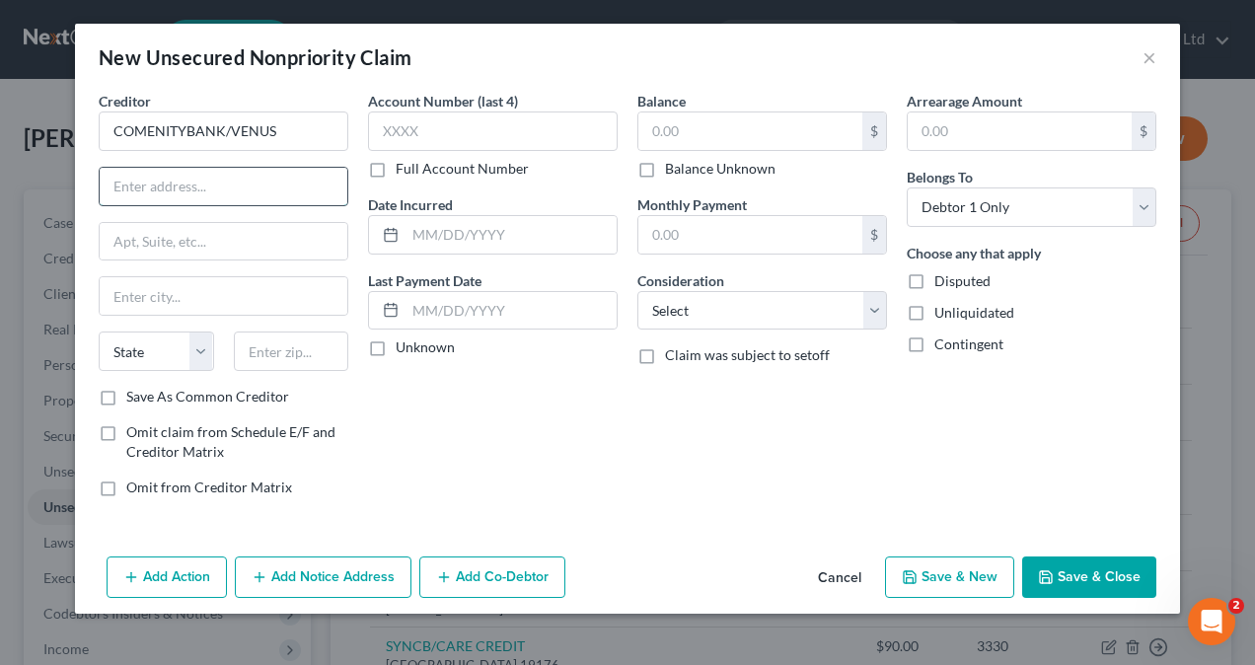
click at [204, 185] on input "text" at bounding box center [224, 186] width 248 height 37
click at [193, 294] on input "text" at bounding box center [224, 295] width 248 height 37
click at [198, 292] on input "text" at bounding box center [224, 295] width 248 height 37
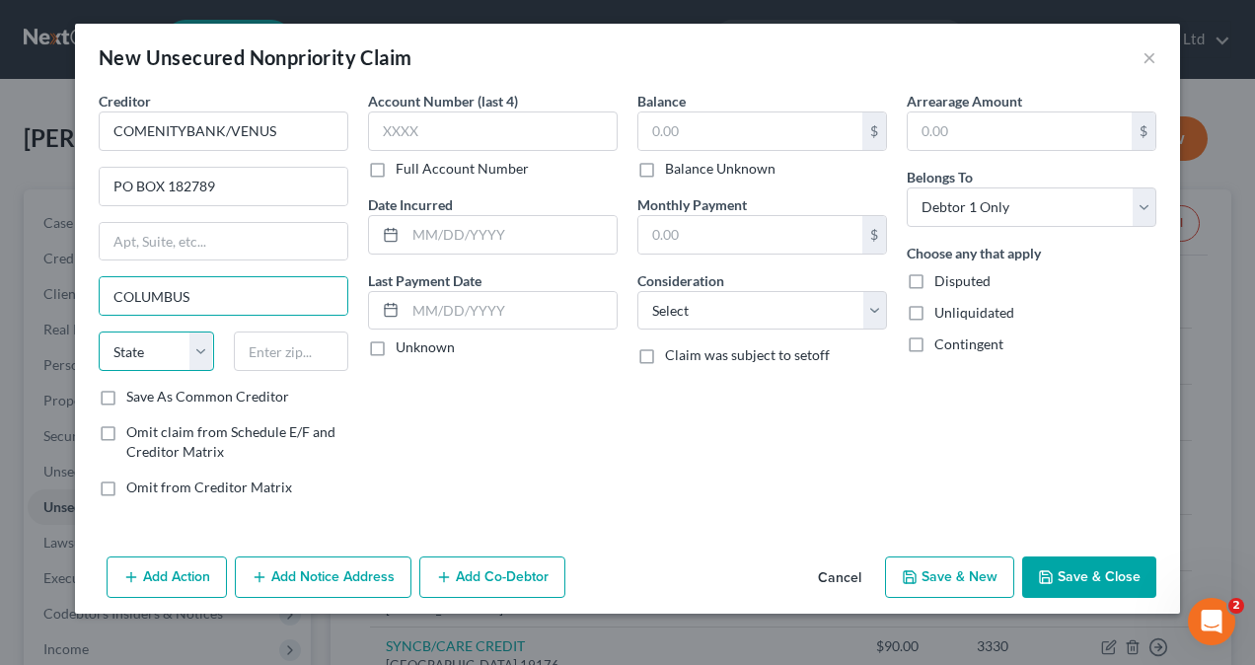
click at [204, 351] on select "State [US_STATE] AK AR AZ CA CO CT DE DC [GEOGRAPHIC_DATA] [GEOGRAPHIC_DATA] GU…" at bounding box center [156, 350] width 115 height 39
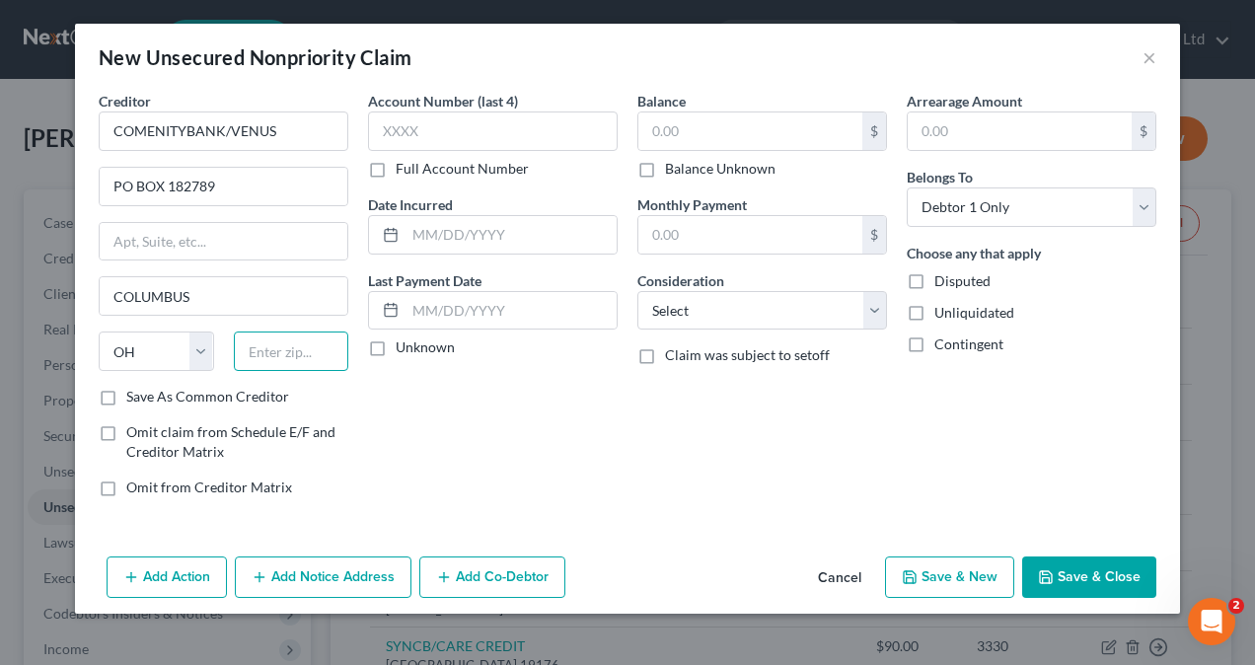
click at [310, 350] on div at bounding box center [291, 350] width 135 height 39
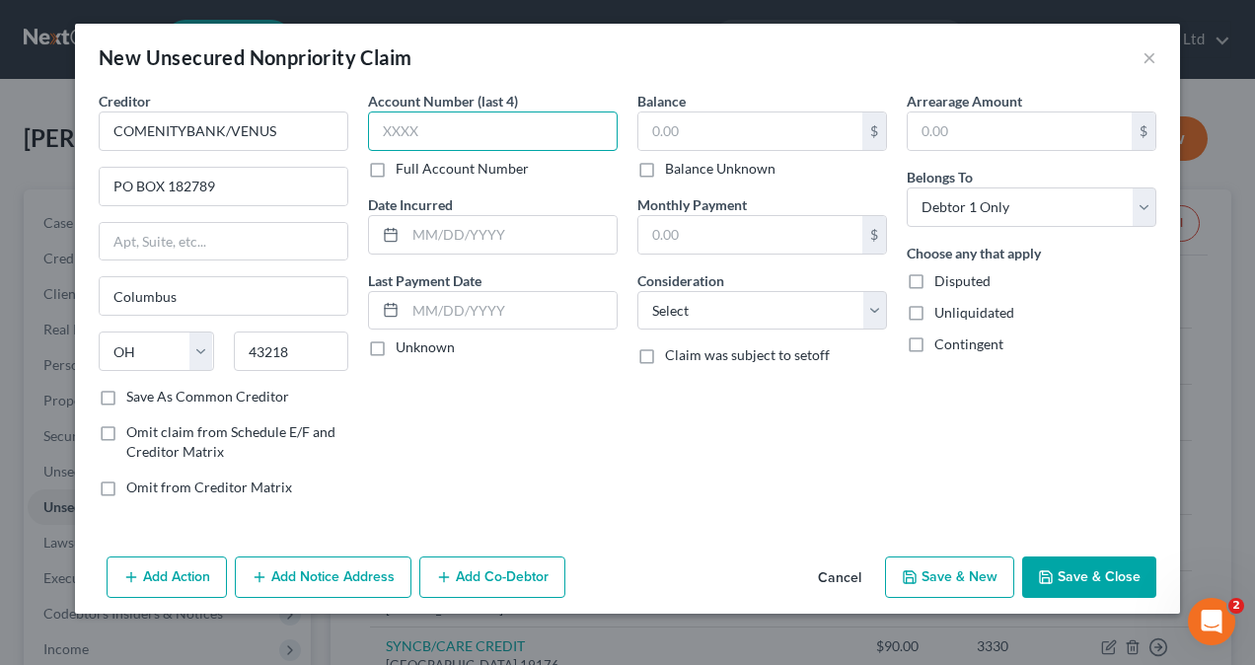
click at [487, 130] on input "text" at bounding box center [493, 130] width 250 height 39
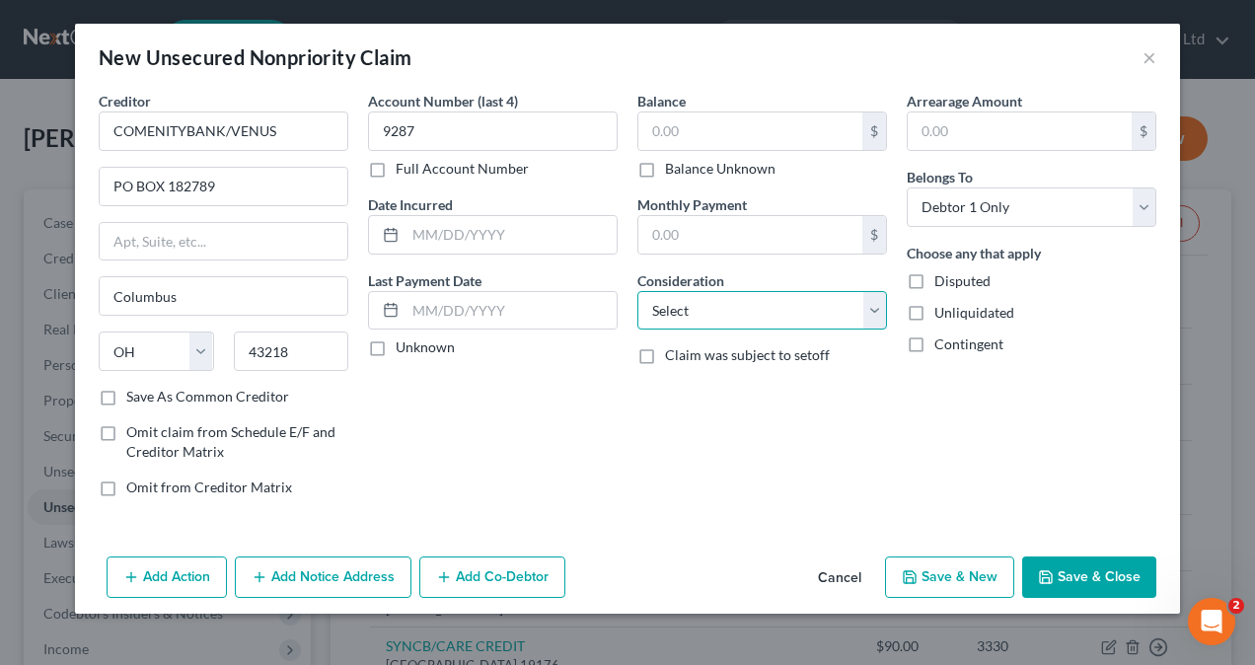
click at [832, 311] on select "Select Cable / Satellite Services Collection Agency Credit Card Debt Debt Couns…" at bounding box center [762, 310] width 250 height 39
click at [637, 291] on select "Select Cable / Satellite Services Collection Agency Credit Card Debt Debt Couns…" at bounding box center [762, 310] width 250 height 39
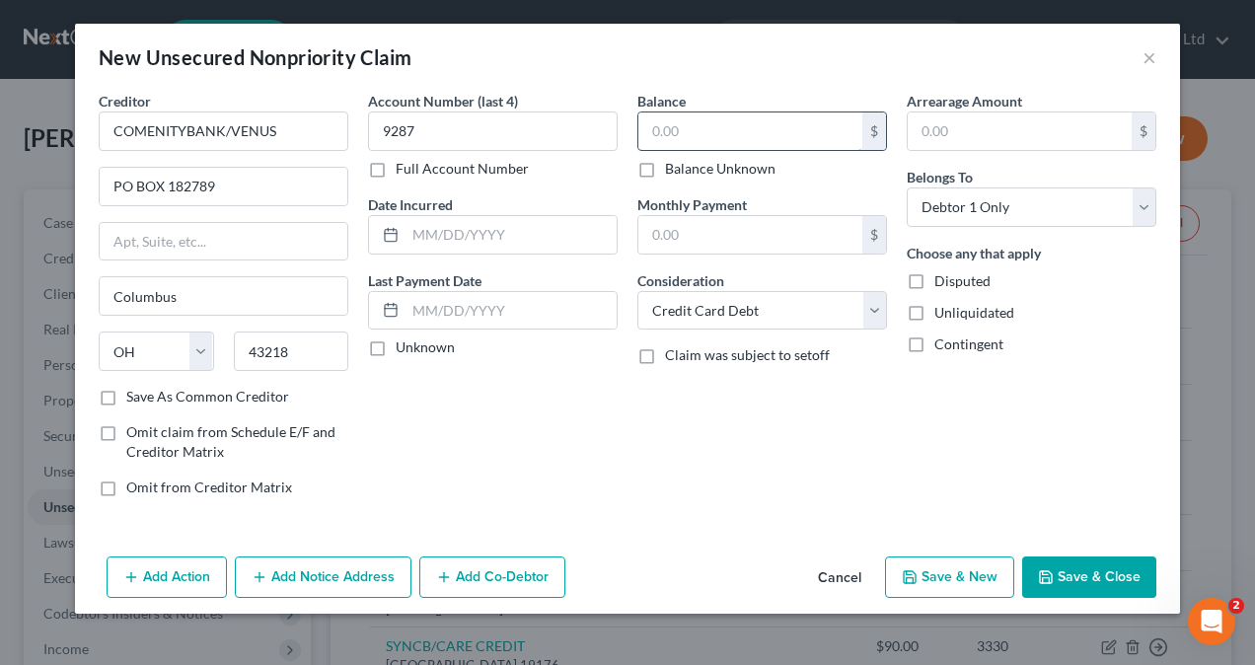
click at [722, 128] on input "text" at bounding box center [750, 130] width 224 height 37
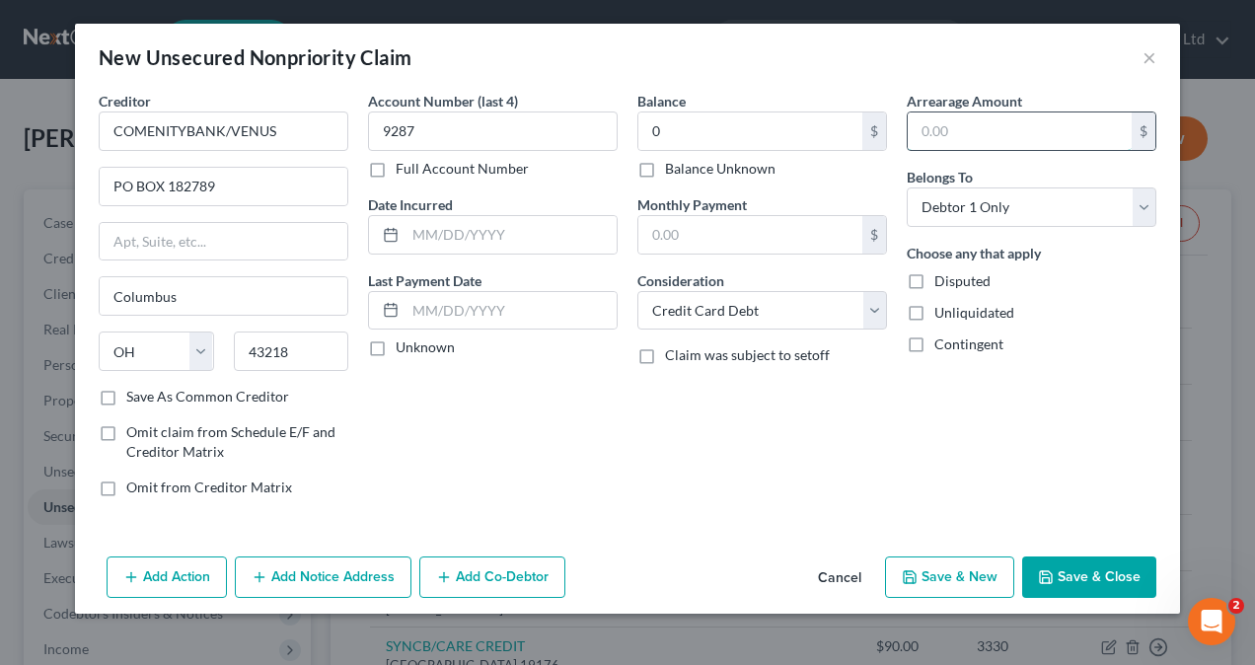
click at [961, 138] on input "text" at bounding box center [1020, 130] width 224 height 37
click at [938, 587] on button "Save & New" at bounding box center [949, 576] width 129 height 41
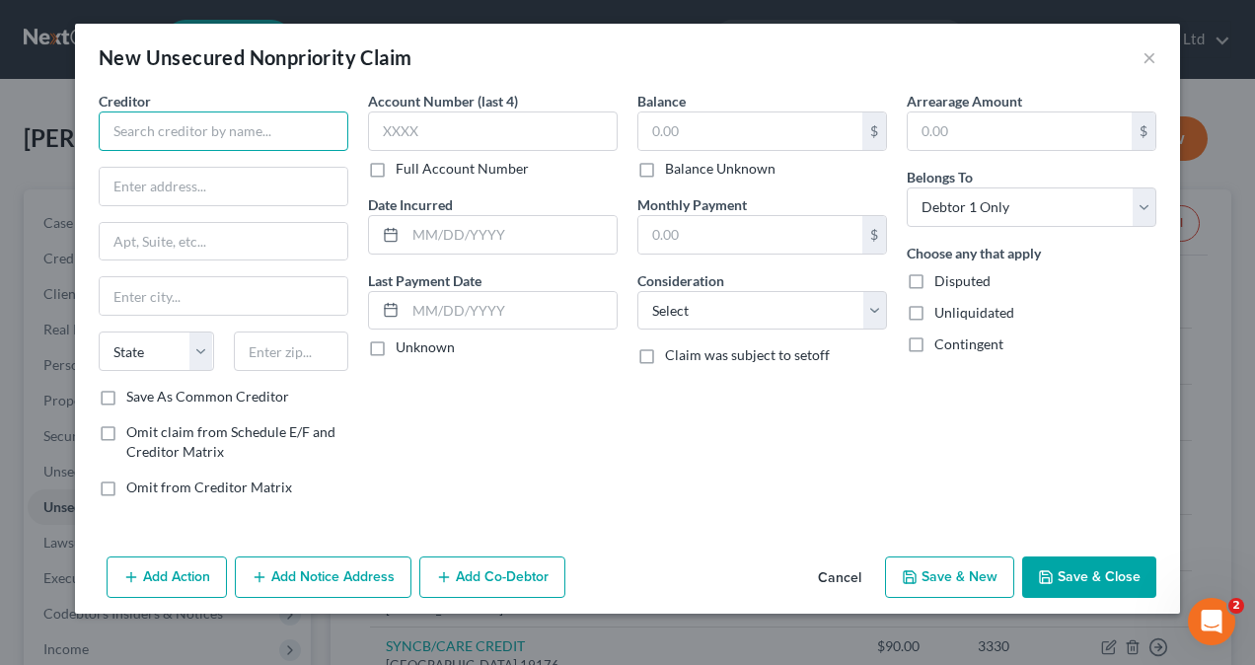
click at [164, 128] on input "text" at bounding box center [224, 130] width 250 height 39
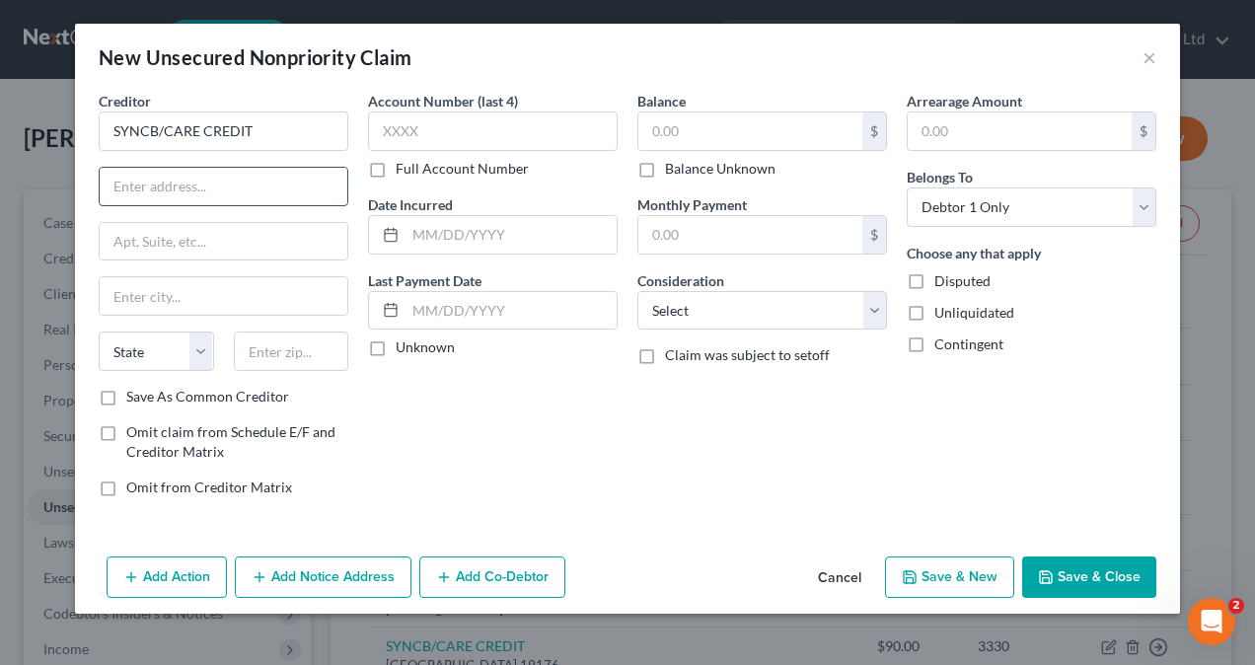
click at [172, 191] on input "text" at bounding box center [224, 186] width 248 height 37
click at [159, 190] on input "text" at bounding box center [224, 186] width 248 height 37
click at [164, 298] on input "text" at bounding box center [224, 295] width 248 height 37
click at [154, 283] on input "text" at bounding box center [224, 295] width 248 height 37
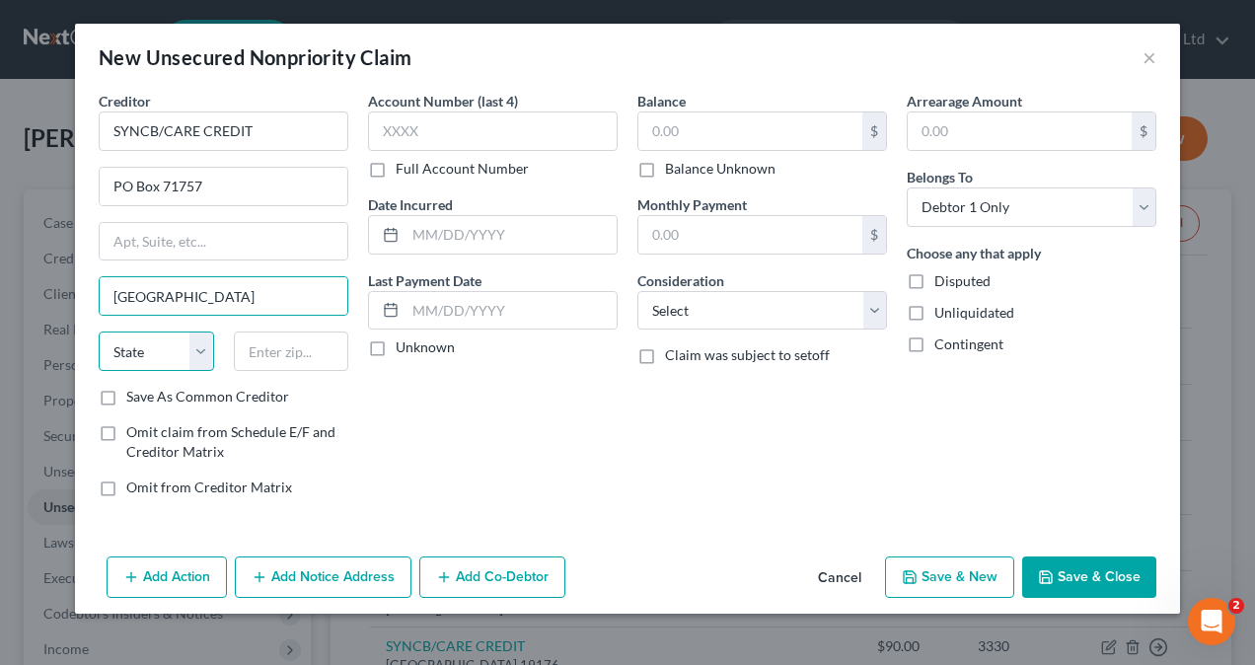
click at [202, 343] on select "State [US_STATE] AK AR AZ CA CO CT DE DC [GEOGRAPHIC_DATA] [GEOGRAPHIC_DATA] GU…" at bounding box center [156, 350] width 115 height 39
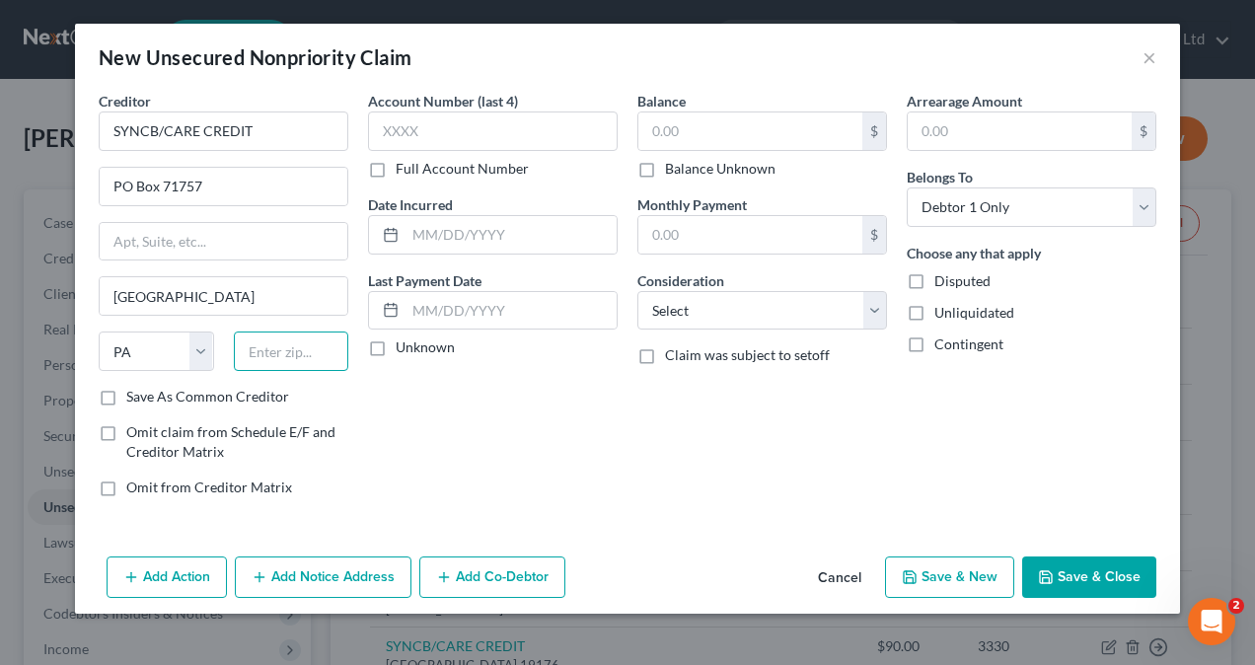
click at [299, 347] on input "text" at bounding box center [291, 350] width 115 height 39
click at [468, 124] on input "text" at bounding box center [493, 130] width 250 height 39
click at [504, 229] on input "text" at bounding box center [510, 234] width 211 height 37
click at [442, 237] on input "text" at bounding box center [510, 234] width 211 height 37
click at [396, 344] on label "Unknown" at bounding box center [425, 347] width 59 height 20
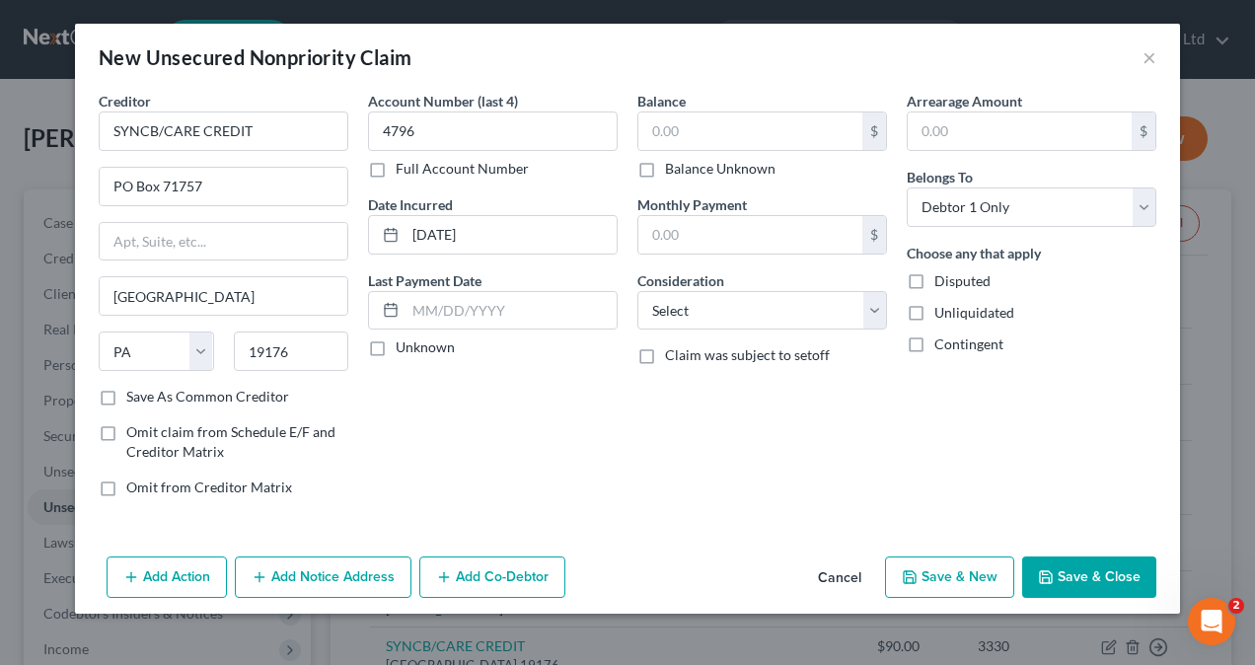
click at [404, 344] on input "Unknown" at bounding box center [410, 343] width 13 height 13
click at [744, 131] on input "text" at bounding box center [750, 130] width 224 height 37
click at [1046, 130] on input "text" at bounding box center [1020, 130] width 224 height 37
click at [708, 305] on select "Select Cable / Satellite Services Collection Agency Credit Card Debt Debt Couns…" at bounding box center [762, 310] width 250 height 39
click at [637, 291] on select "Select Cable / Satellite Services Collection Agency Credit Card Debt Debt Couns…" at bounding box center [762, 310] width 250 height 39
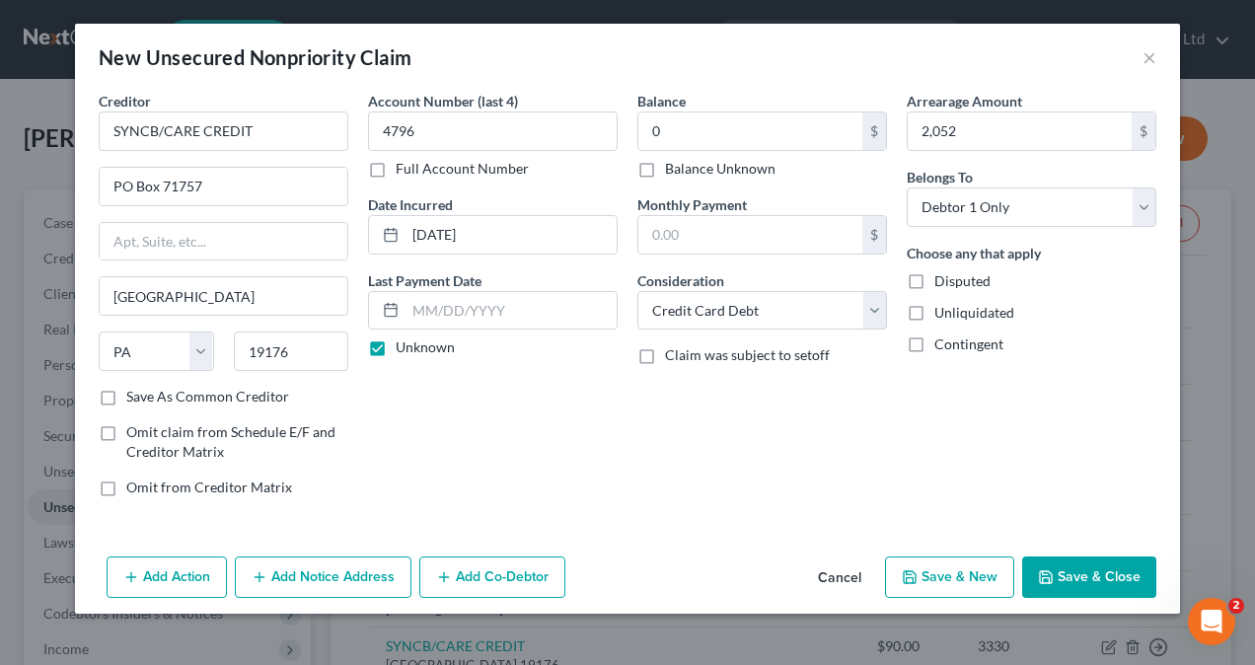
click at [952, 579] on button "Save & New" at bounding box center [949, 576] width 129 height 41
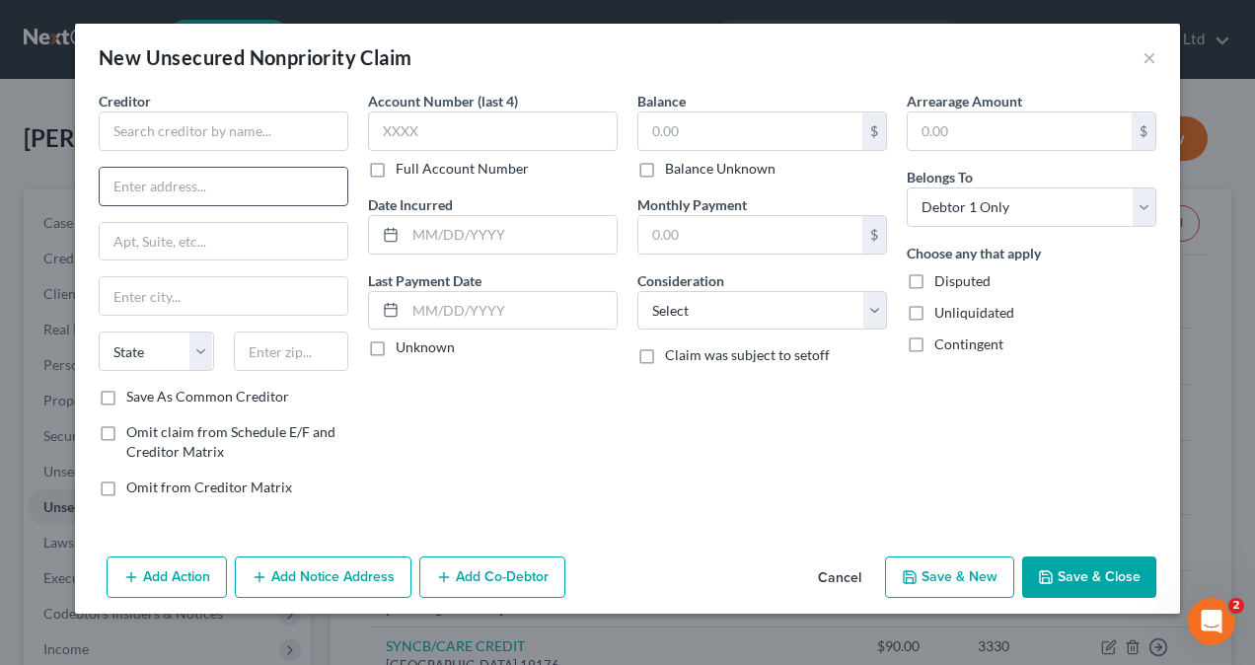
click at [241, 191] on input "text" at bounding box center [224, 186] width 248 height 37
click at [191, 286] on input "text" at bounding box center [224, 295] width 248 height 37
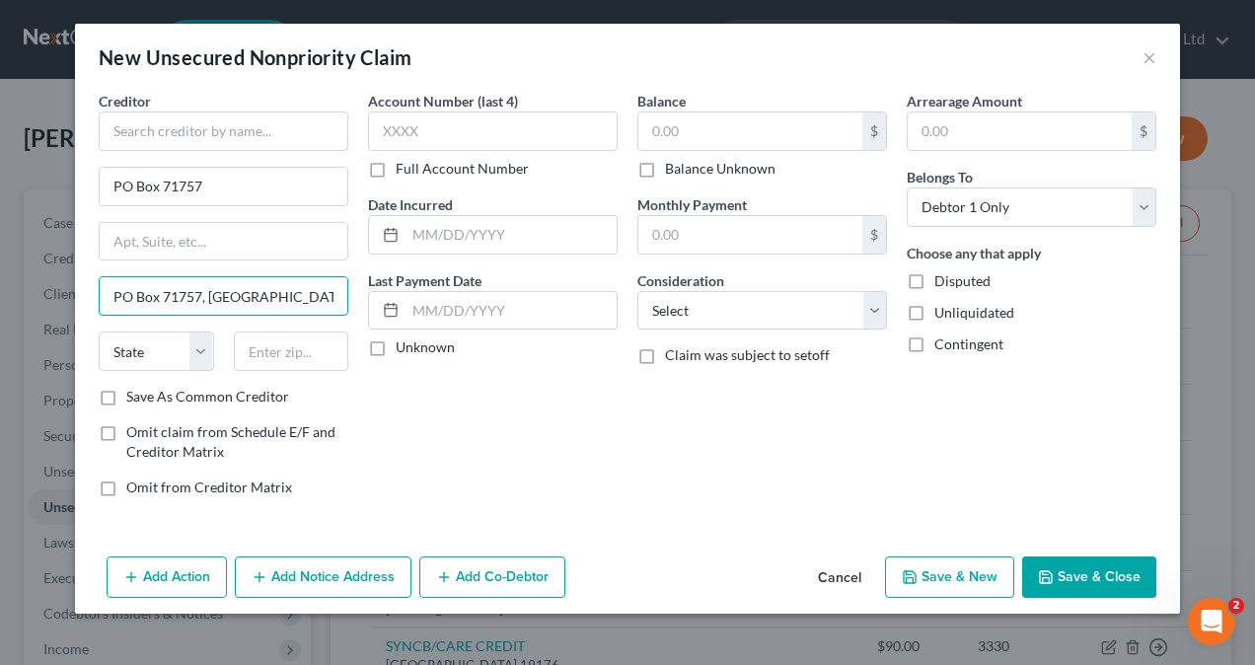
drag, startPoint x: 205, startPoint y: 295, endPoint x: 62, endPoint y: 314, distance: 144.3
click at [61, 314] on div "New Unsecured Nonpriority Claim × Creditor * PO Box 71757 PO Box 71757, [GEOGRA…" at bounding box center [627, 332] width 1255 height 665
click at [199, 357] on select "State [US_STATE] AK AR AZ CA CO CT DE DC [GEOGRAPHIC_DATA] [GEOGRAPHIC_DATA] GU…" at bounding box center [156, 350] width 115 height 39
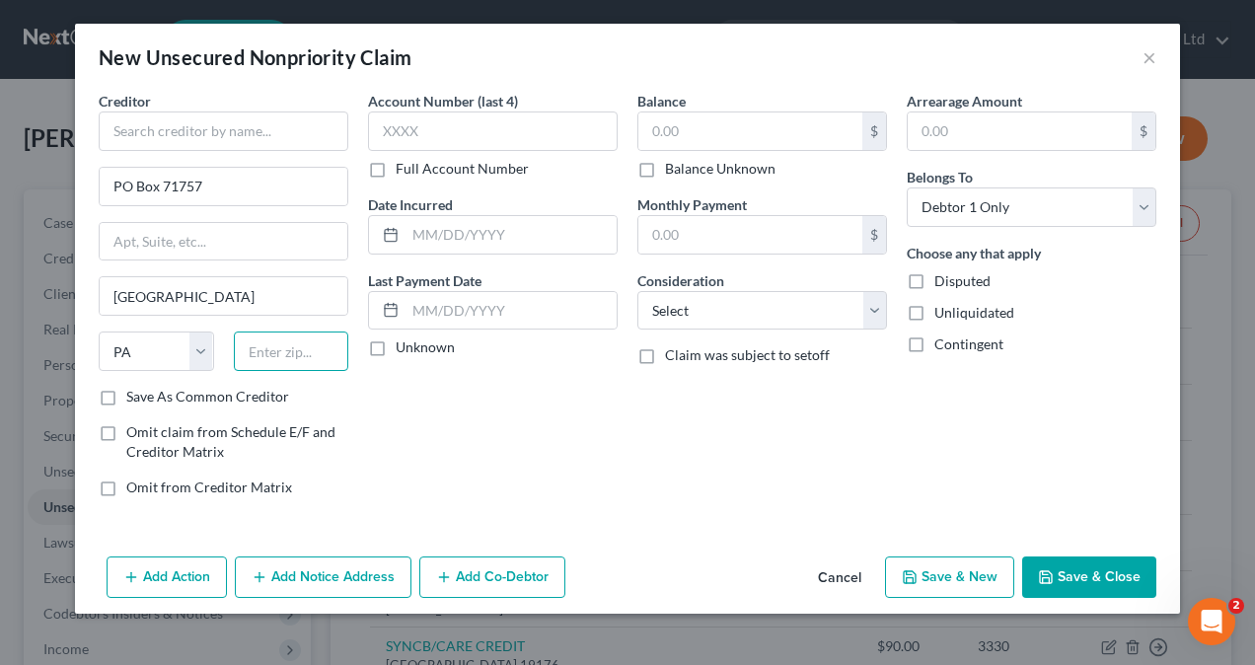
click at [266, 343] on input "text" at bounding box center [291, 350] width 115 height 39
click at [472, 129] on input "text" at bounding box center [493, 130] width 250 height 39
click at [429, 221] on input "text" at bounding box center [510, 234] width 211 height 37
click at [687, 132] on input "text" at bounding box center [750, 130] width 224 height 37
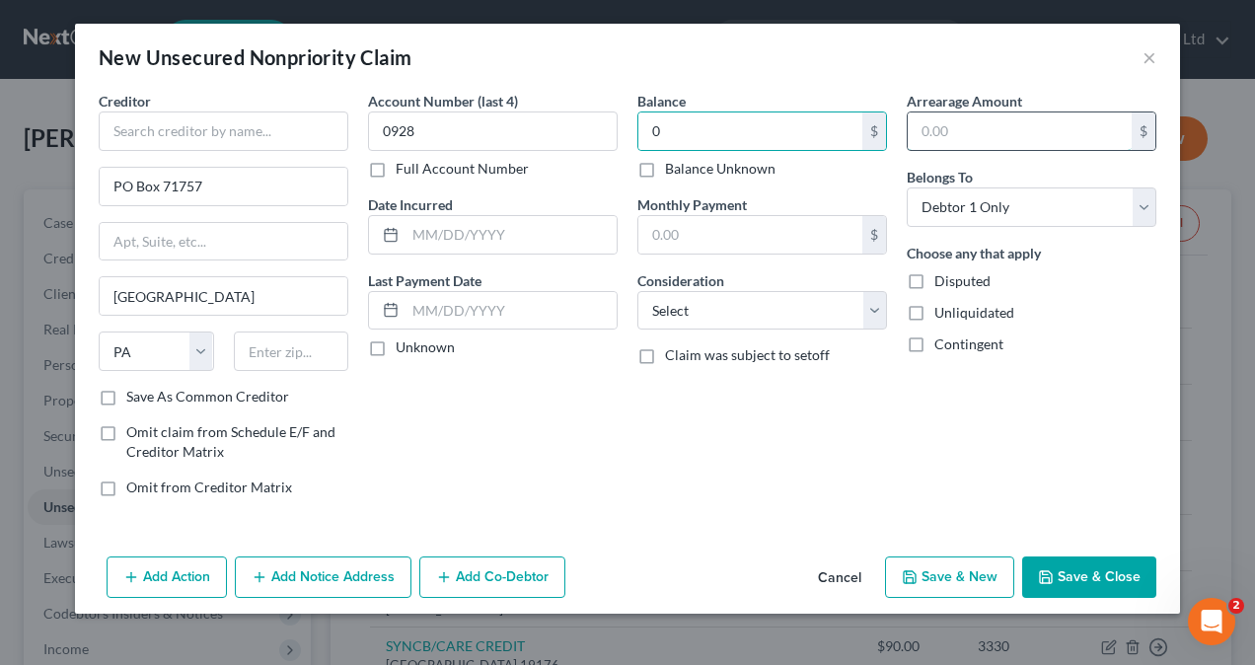
click at [1019, 119] on input "text" at bounding box center [1020, 130] width 224 height 37
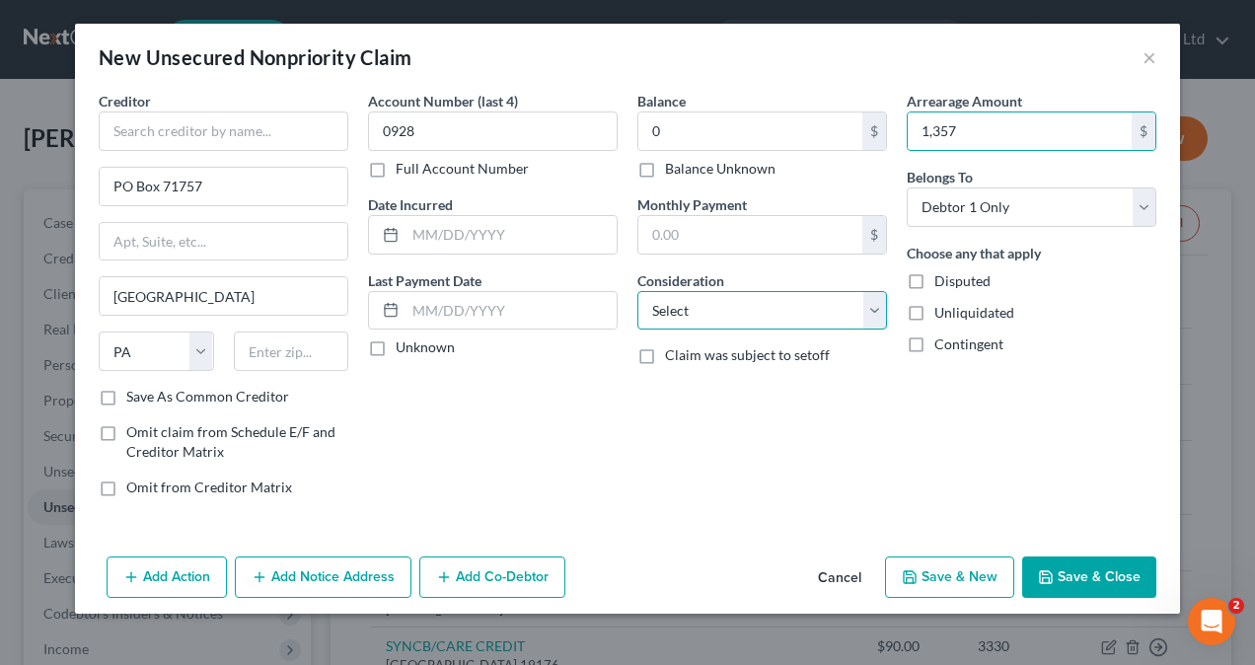
click at [746, 299] on select "Select Cable / Satellite Services Collection Agency Credit Card Debt Debt Couns…" at bounding box center [762, 310] width 250 height 39
click at [637, 291] on select "Select Cable / Satellite Services Collection Agency Credit Card Debt Debt Couns…" at bounding box center [762, 310] width 250 height 39
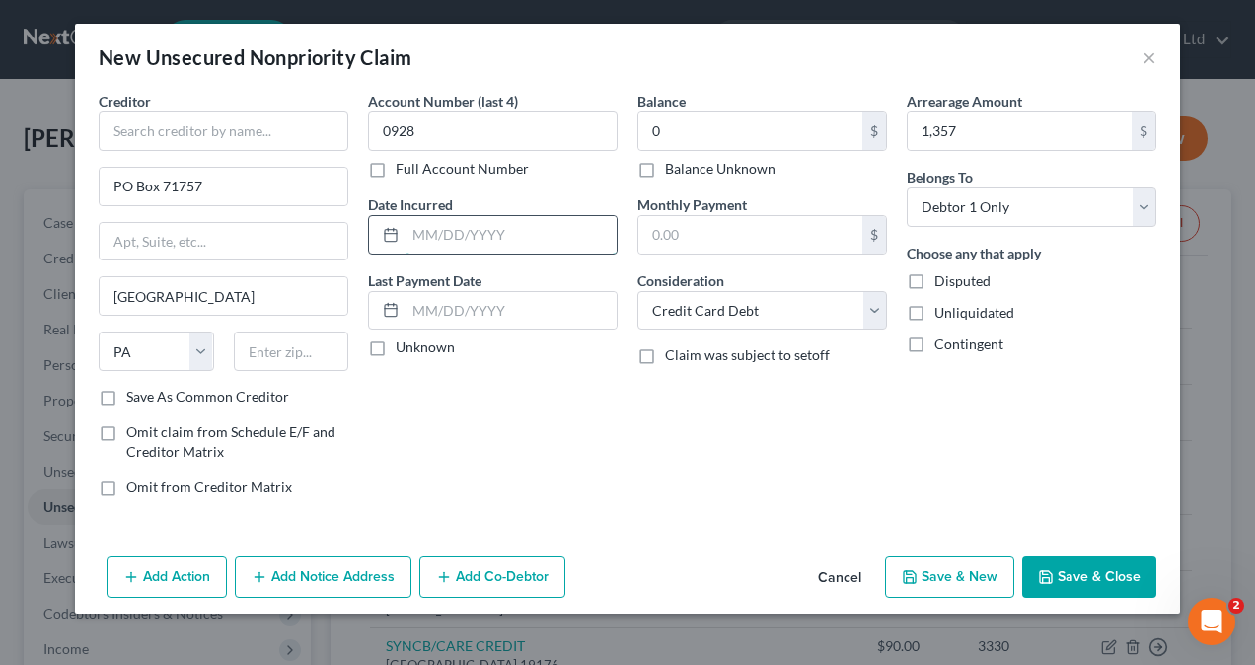
click at [434, 231] on input "text" at bounding box center [510, 234] width 211 height 37
click at [483, 310] on input "text" at bounding box center [510, 310] width 211 height 37
click at [474, 231] on input "text" at bounding box center [510, 234] width 211 height 37
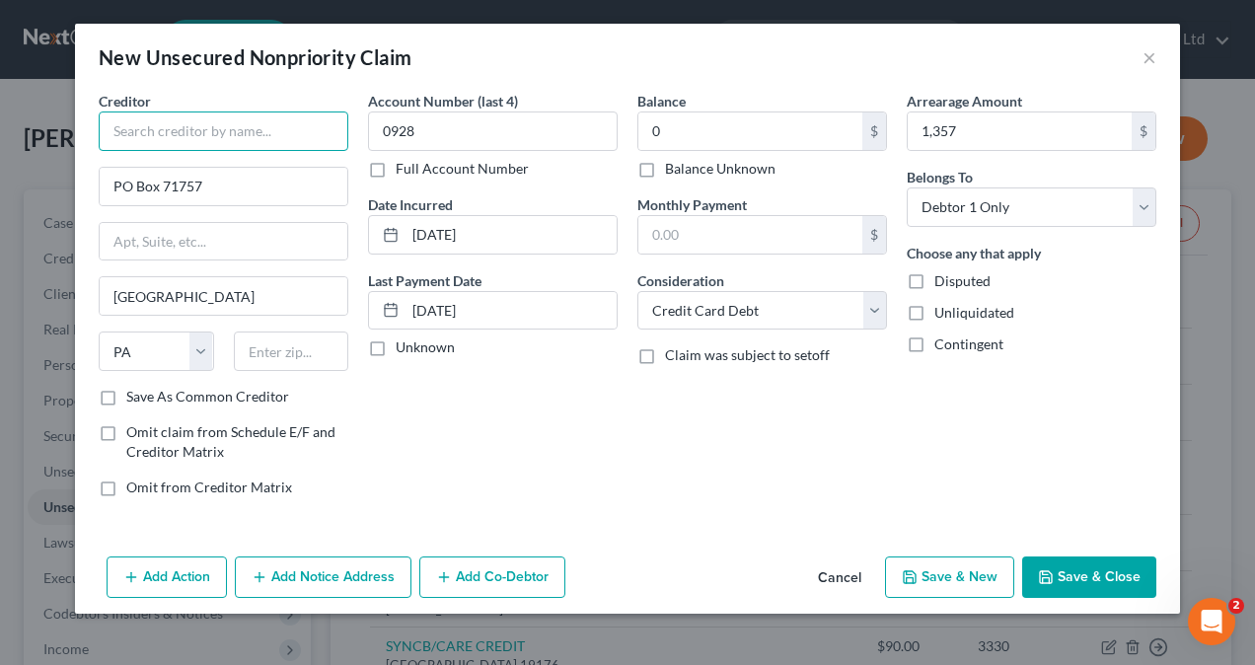
click at [119, 125] on input "text" at bounding box center [224, 130] width 250 height 39
click at [937, 570] on button "Save & New" at bounding box center [949, 576] width 129 height 41
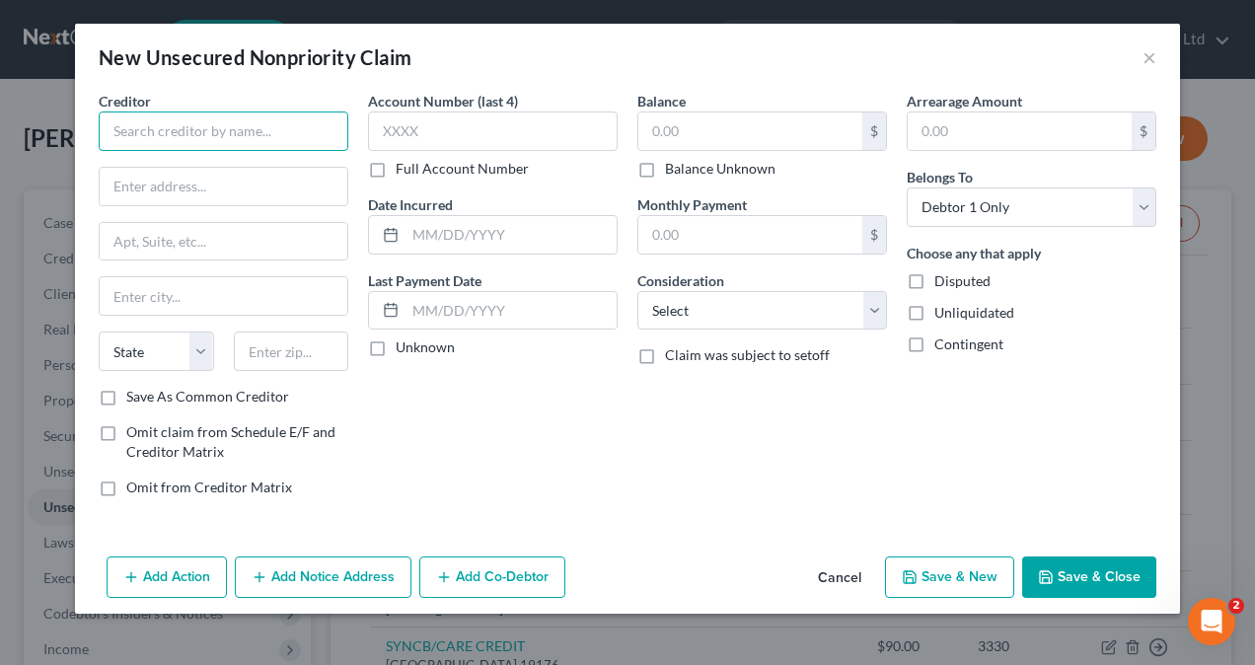
click at [243, 134] on input "text" at bounding box center [224, 130] width 250 height 39
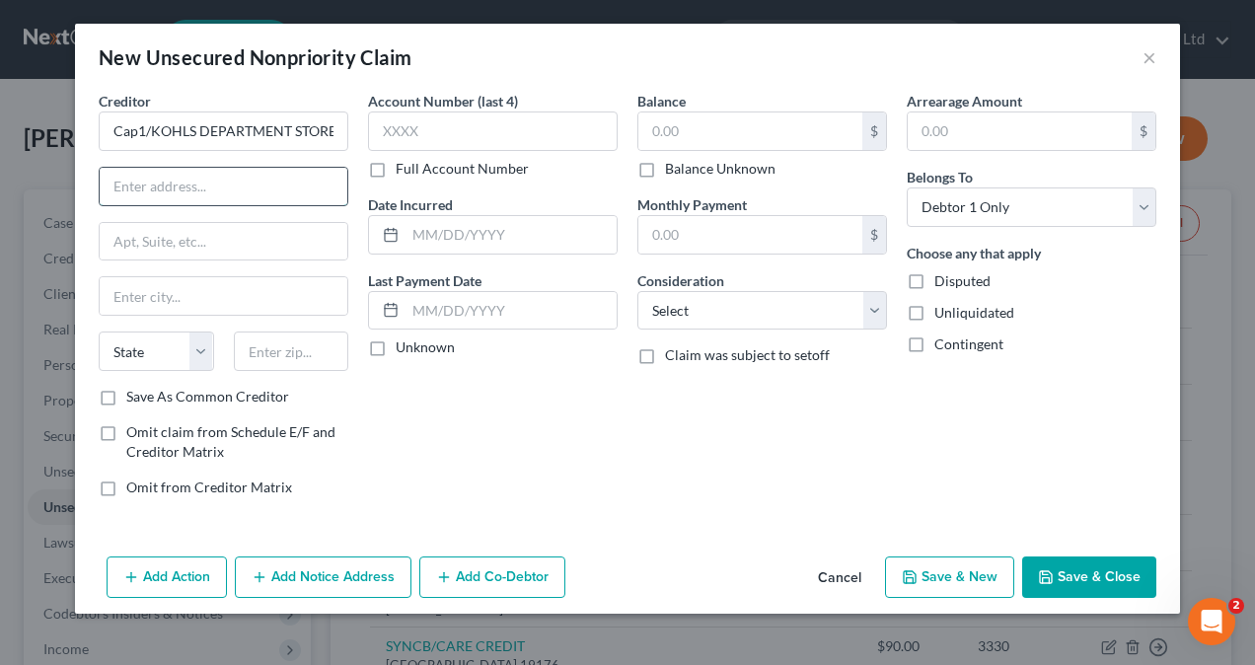
click at [141, 184] on input "text" at bounding box center [224, 186] width 248 height 37
click at [145, 286] on input "text" at bounding box center [224, 295] width 248 height 37
click at [242, 296] on input "text" at bounding box center [224, 295] width 248 height 37
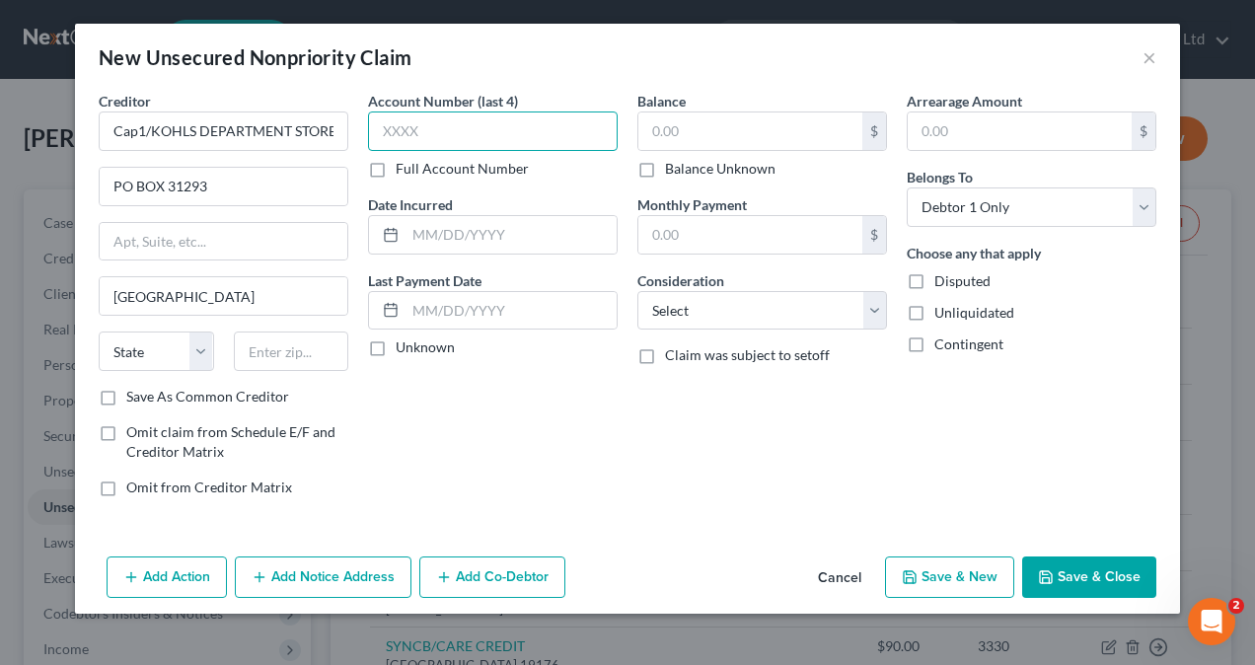
click at [531, 129] on input "text" at bounding box center [493, 130] width 250 height 39
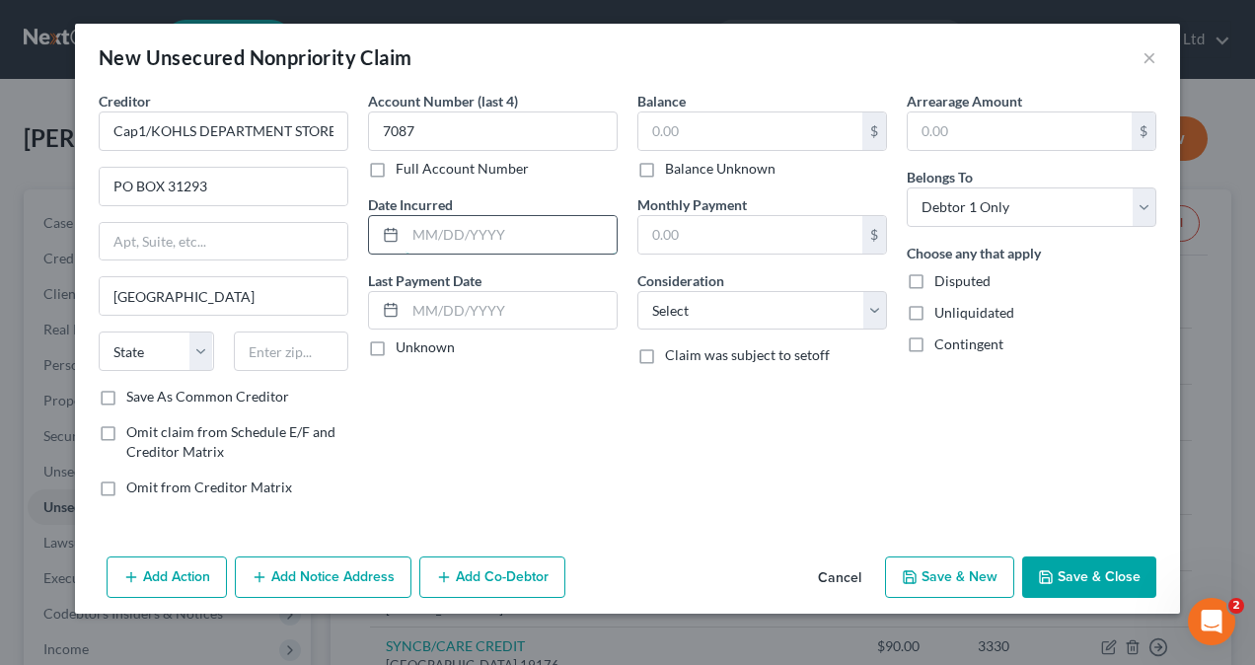
click at [467, 225] on input "text" at bounding box center [510, 234] width 211 height 37
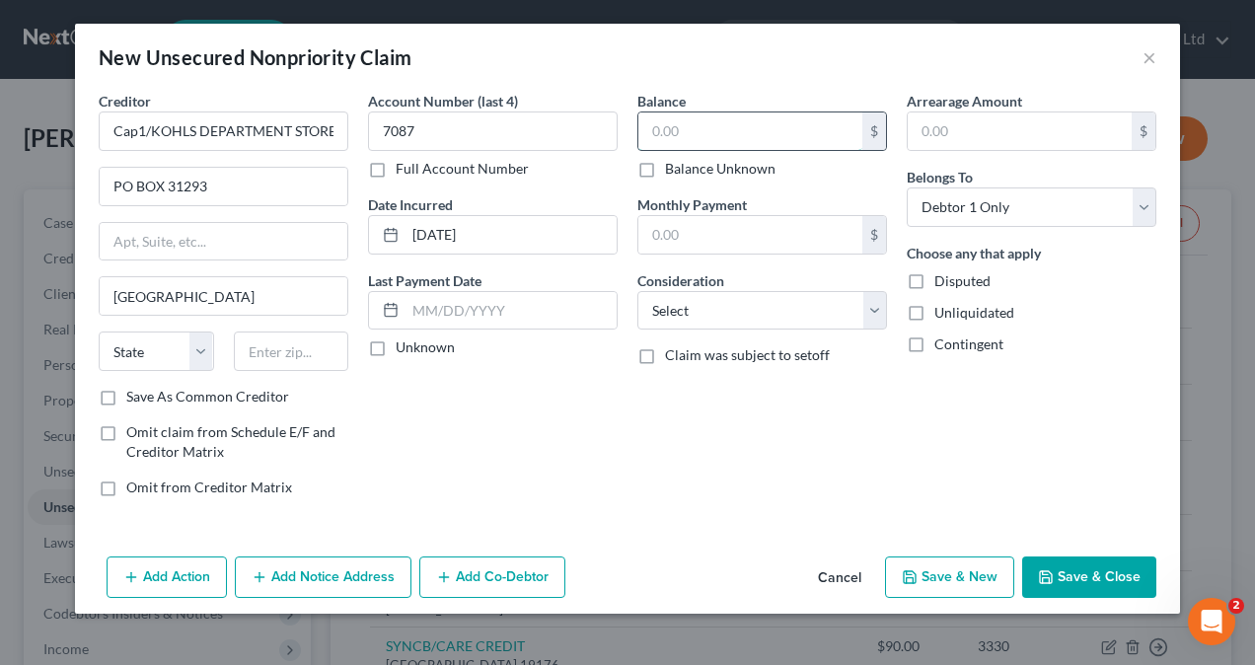
click at [703, 122] on input "text" at bounding box center [750, 130] width 224 height 37
click at [700, 237] on input "text" at bounding box center [750, 234] width 224 height 37
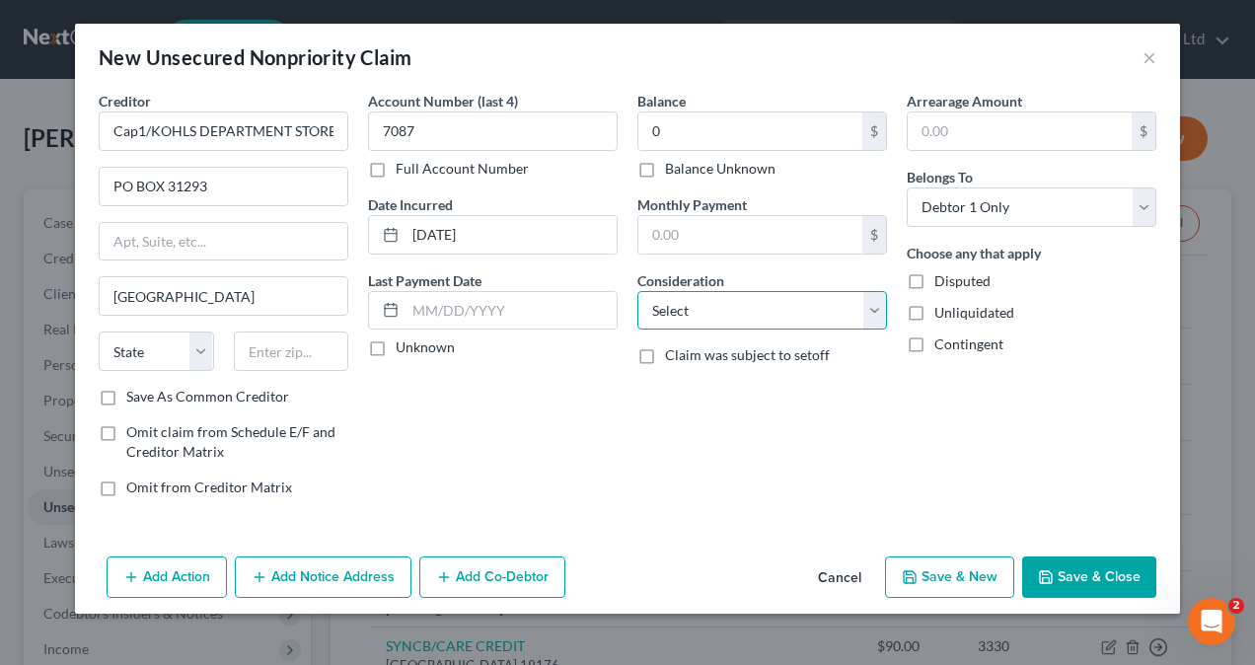
click at [677, 302] on select "Select Cable / Satellite Services Collection Agency Credit Card Debt Debt Couns…" at bounding box center [762, 310] width 250 height 39
click at [637, 291] on select "Select Cable / Satellite Services Collection Agency Credit Card Debt Debt Couns…" at bounding box center [762, 310] width 250 height 39
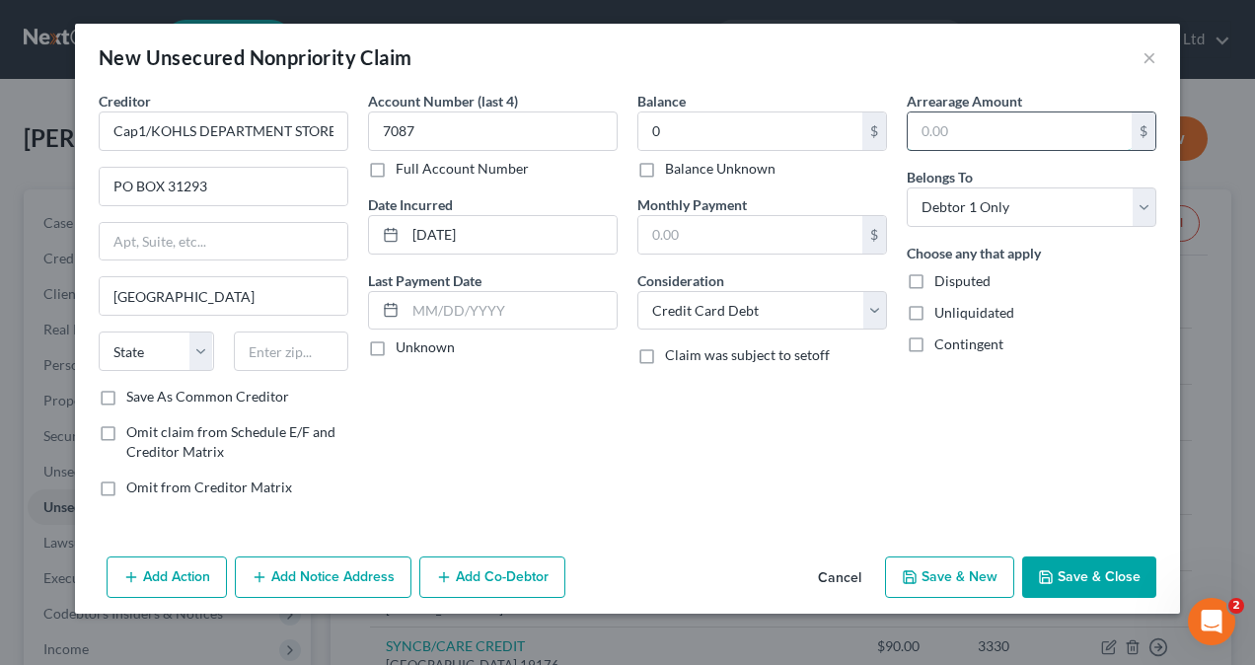
click at [949, 130] on input "text" at bounding box center [1020, 130] width 224 height 37
click at [938, 567] on button "Save & New" at bounding box center [949, 576] width 129 height 41
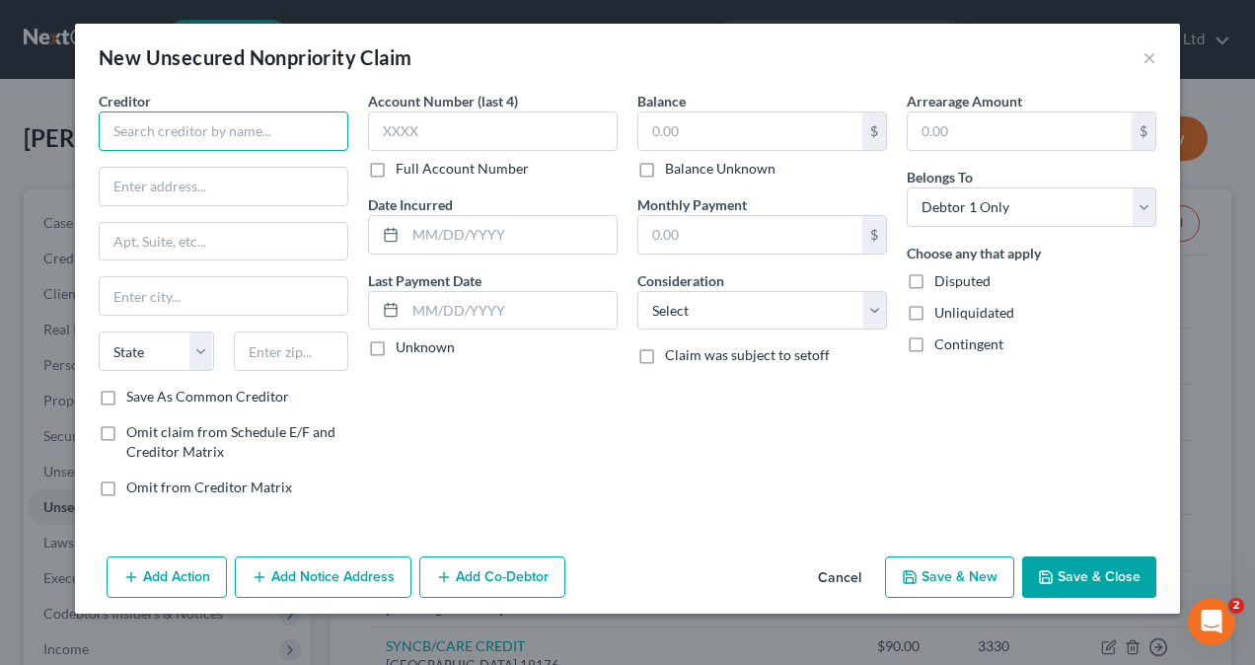
click at [239, 120] on input "text" at bounding box center [224, 130] width 250 height 39
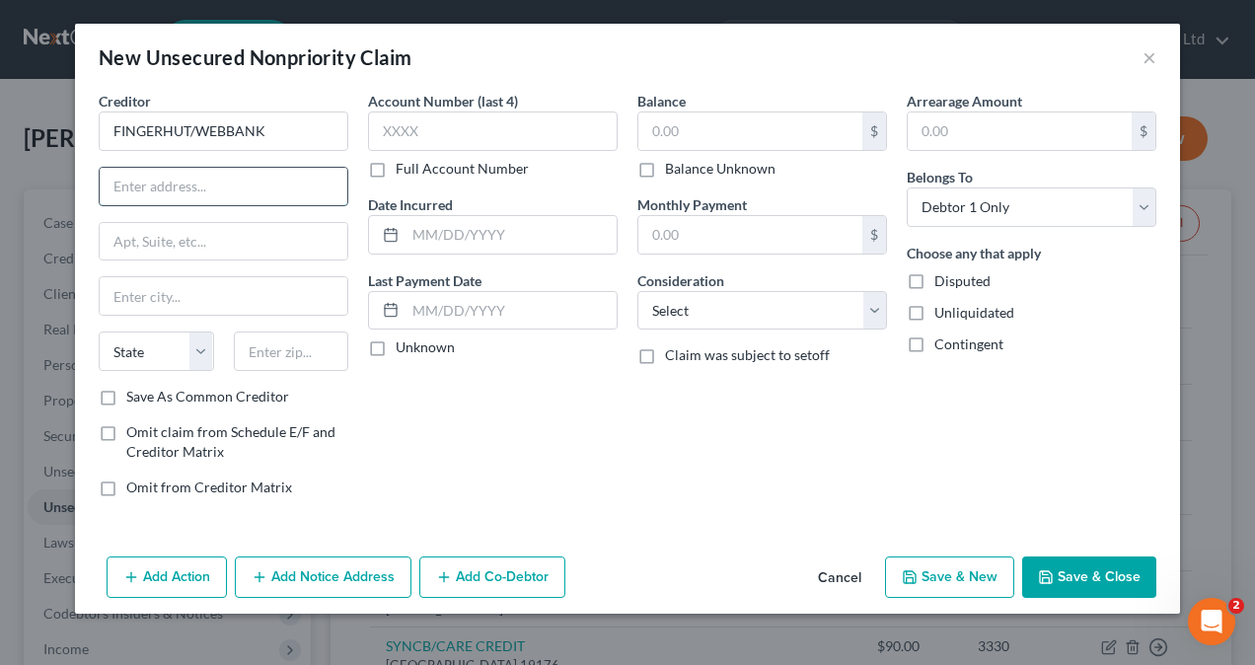
click at [133, 198] on input "text" at bounding box center [224, 186] width 248 height 37
click at [154, 292] on input "text" at bounding box center [224, 295] width 248 height 37
click at [193, 354] on select "State [US_STATE] AK AR AZ CA CO CT DE DC [GEOGRAPHIC_DATA] [GEOGRAPHIC_DATA] GU…" at bounding box center [156, 350] width 115 height 39
drag, startPoint x: 272, startPoint y: 336, endPoint x: 260, endPoint y: 337, distance: 11.9
click at [272, 336] on input "text" at bounding box center [291, 350] width 115 height 39
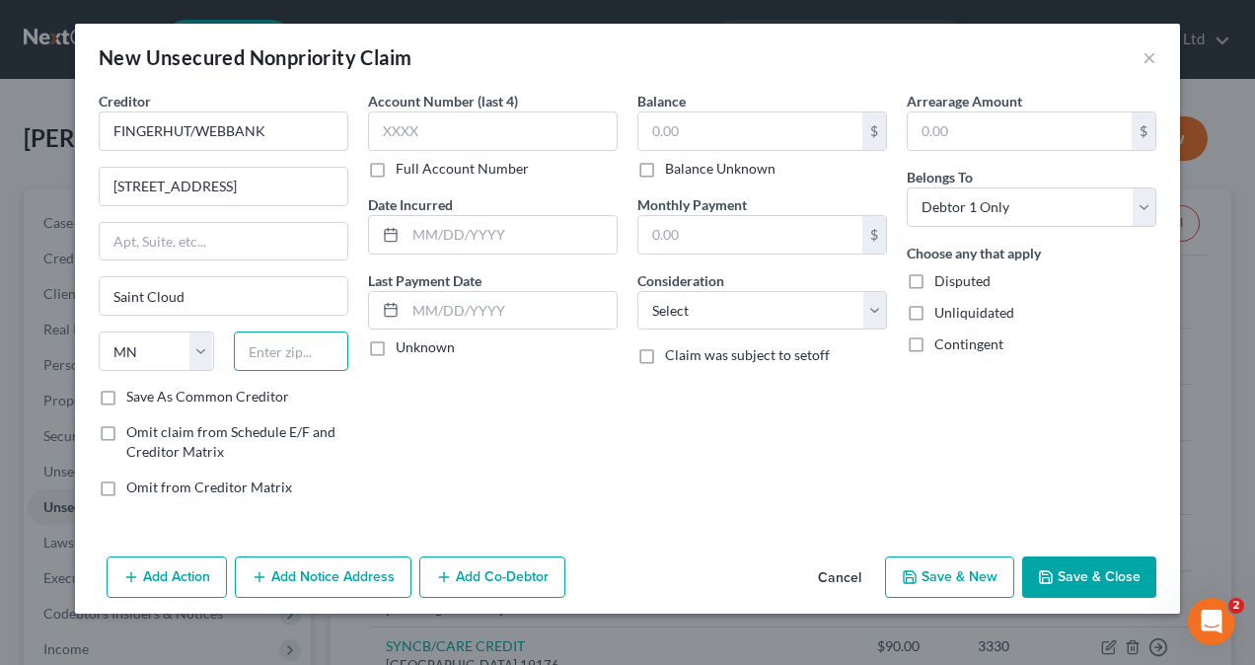
click at [266, 343] on input "text" at bounding box center [291, 350] width 115 height 39
click at [469, 125] on input "text" at bounding box center [493, 130] width 250 height 39
click at [490, 123] on input "text" at bounding box center [493, 130] width 250 height 39
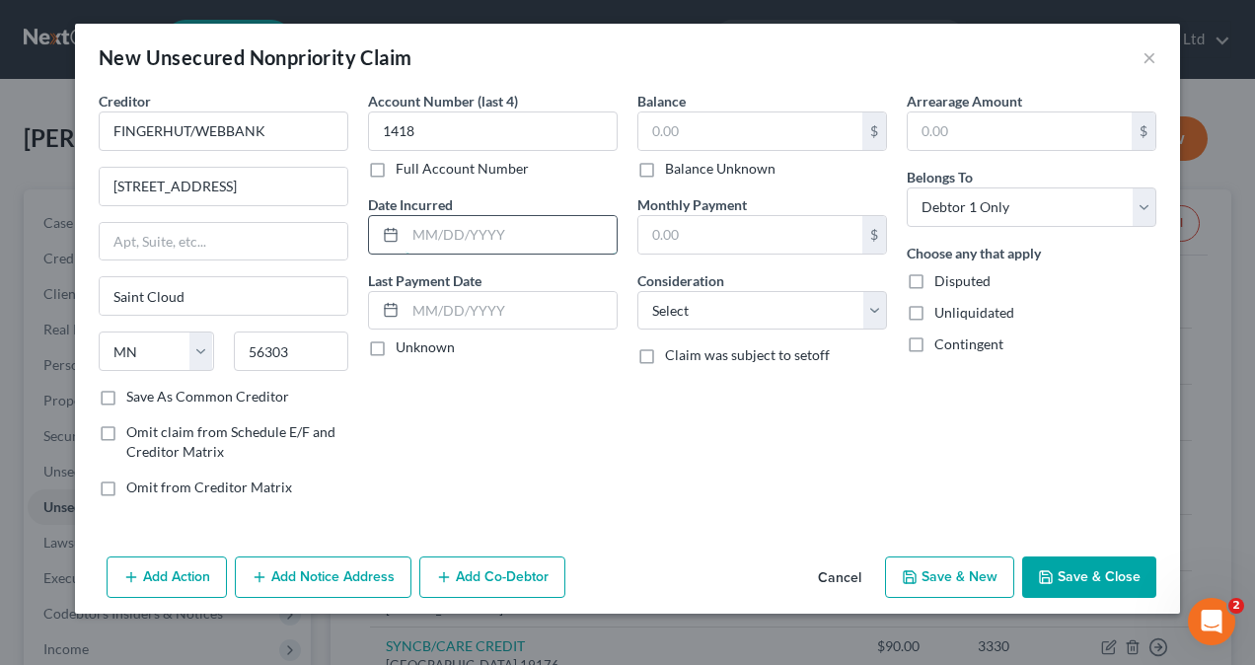
click at [440, 231] on input "text" at bounding box center [510, 234] width 211 height 37
click at [450, 229] on input "text" at bounding box center [510, 234] width 211 height 37
click at [396, 341] on label "Unknown" at bounding box center [425, 347] width 59 height 20
click at [404, 341] on input "Unknown" at bounding box center [410, 343] width 13 height 13
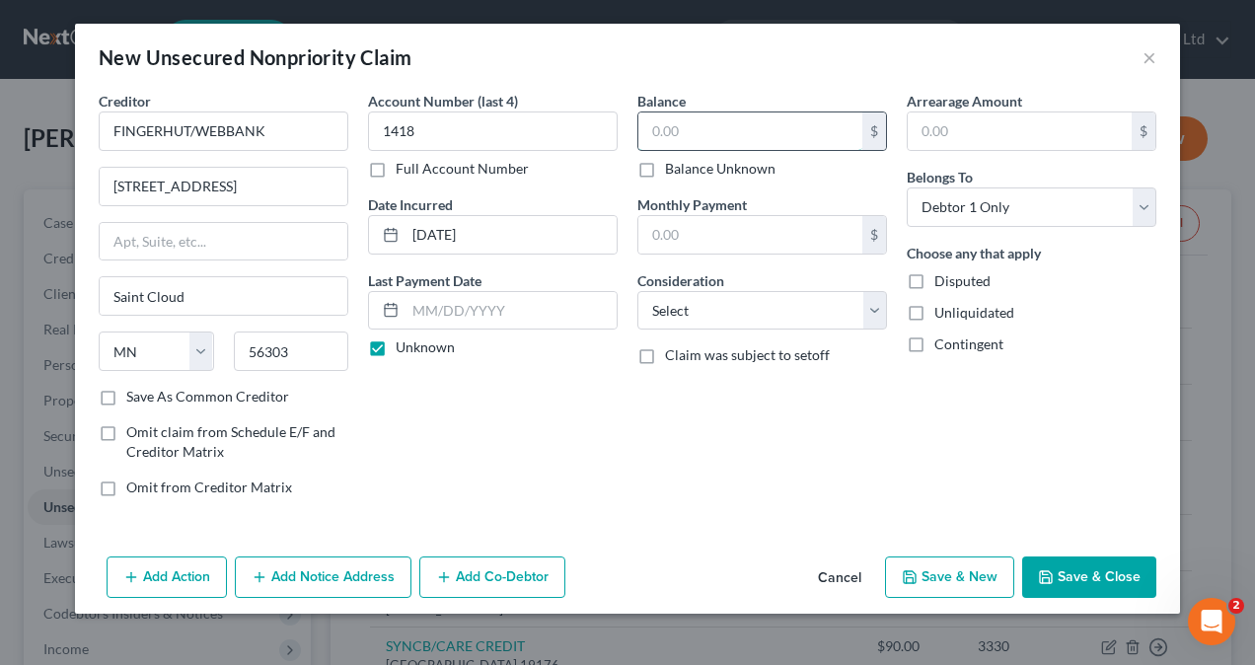
click at [720, 119] on input "text" at bounding box center [750, 130] width 224 height 37
click at [685, 299] on select "Select Cable / Satellite Services Collection Agency Credit Card Debt Debt Couns…" at bounding box center [762, 310] width 250 height 39
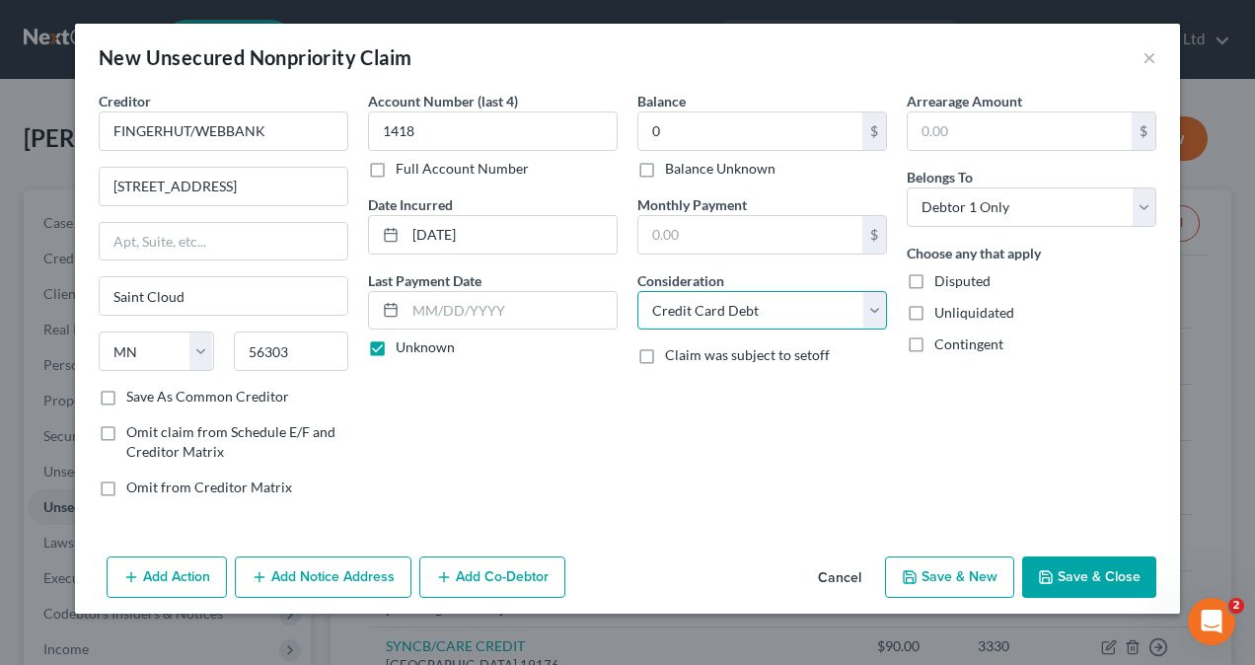
click at [637, 291] on select "Select Cable / Satellite Services Collection Agency Credit Card Debt Debt Couns…" at bounding box center [762, 310] width 250 height 39
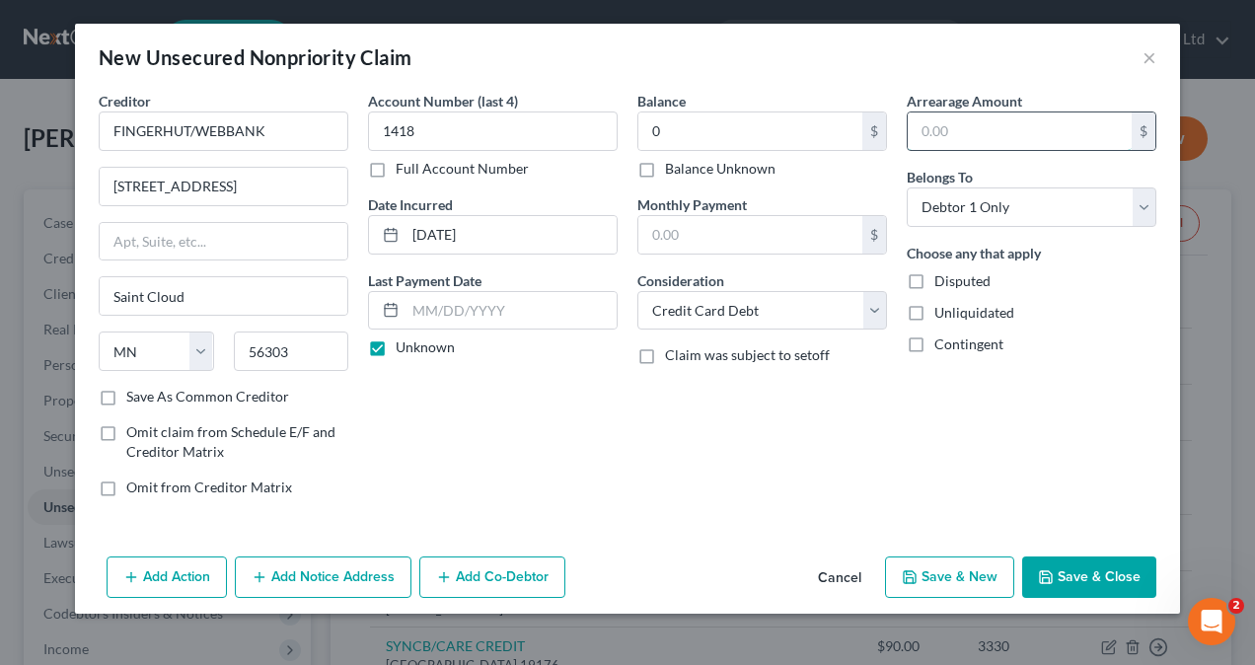
click at [983, 134] on input "text" at bounding box center [1020, 130] width 224 height 37
click at [972, 574] on button "Save & New" at bounding box center [949, 576] width 129 height 41
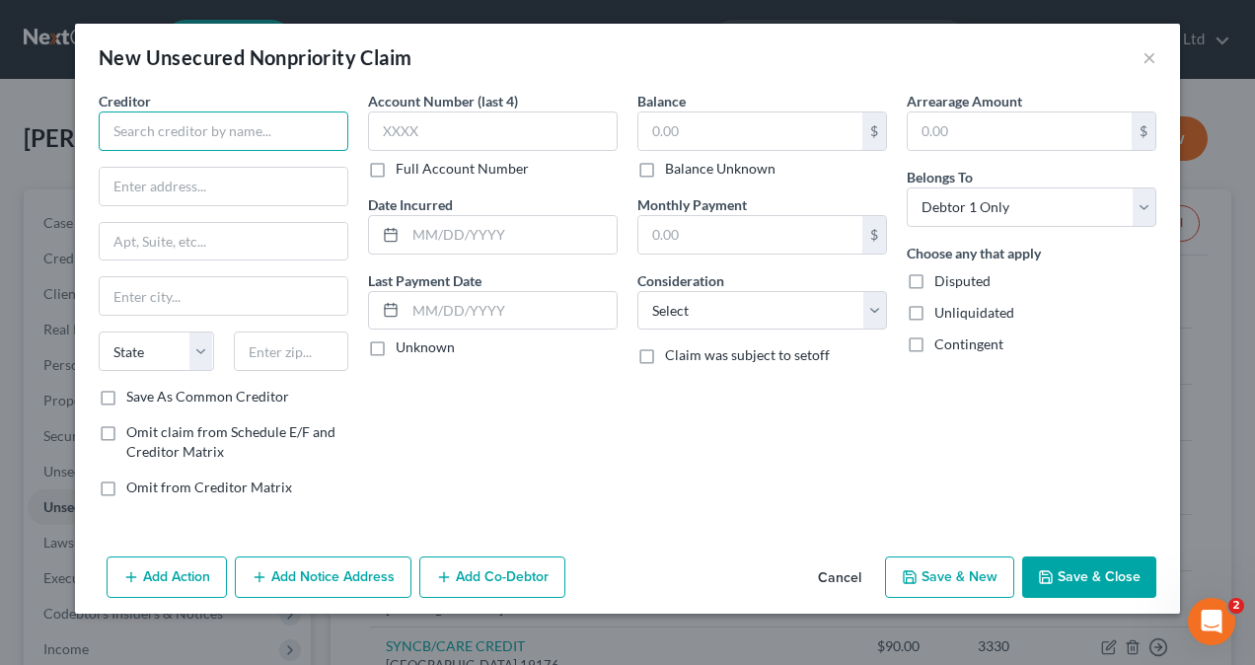
click at [183, 134] on input "text" at bounding box center [224, 130] width 250 height 39
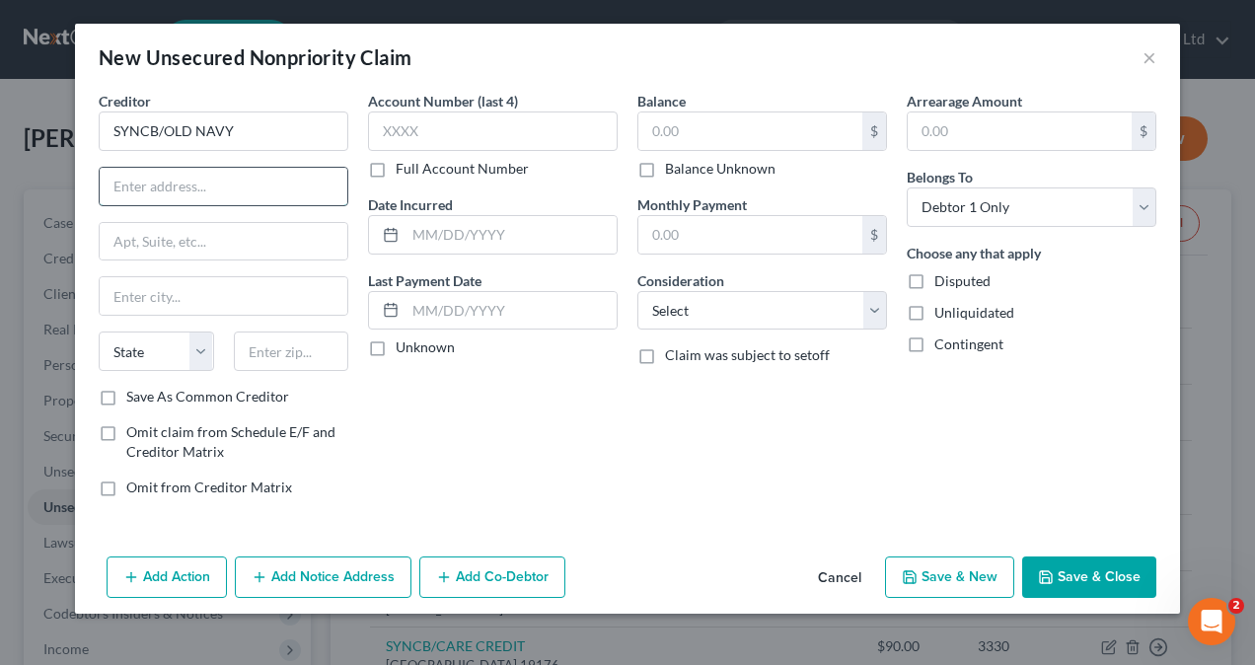
click at [176, 190] on input "text" at bounding box center [224, 186] width 248 height 37
click at [246, 292] on input "text" at bounding box center [224, 295] width 248 height 37
click at [155, 333] on select "State [US_STATE] AK AR AZ CA CO CT DE DC [GEOGRAPHIC_DATA] [GEOGRAPHIC_DATA] GU…" at bounding box center [156, 350] width 115 height 39
click at [308, 355] on div at bounding box center [291, 350] width 135 height 39
click at [262, 345] on input "text" at bounding box center [291, 350] width 115 height 39
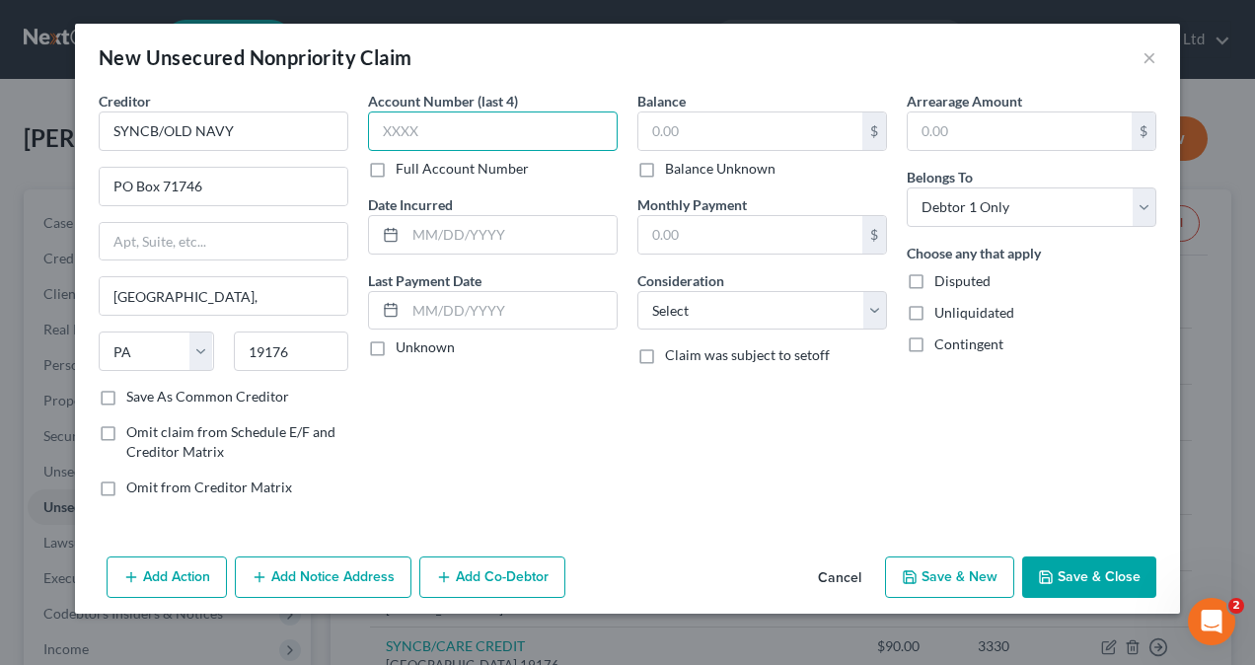
click at [449, 125] on input "text" at bounding box center [493, 130] width 250 height 39
click at [475, 134] on input "text" at bounding box center [493, 130] width 250 height 39
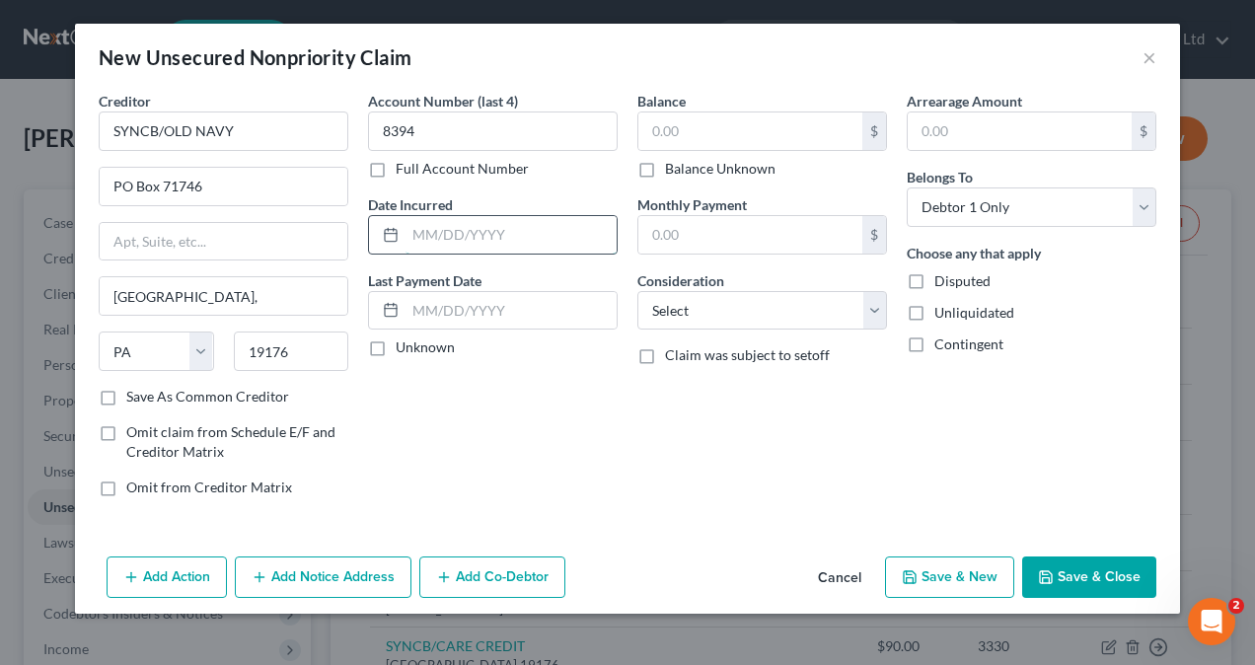
click at [479, 236] on input "text" at bounding box center [510, 234] width 211 height 37
click at [454, 239] on input "text" at bounding box center [510, 234] width 211 height 37
drag, startPoint x: 381, startPoint y: 347, endPoint x: 399, endPoint y: 335, distance: 21.3
click at [396, 345] on label "Unknown" at bounding box center [425, 347] width 59 height 20
click at [404, 345] on input "Unknown" at bounding box center [410, 343] width 13 height 13
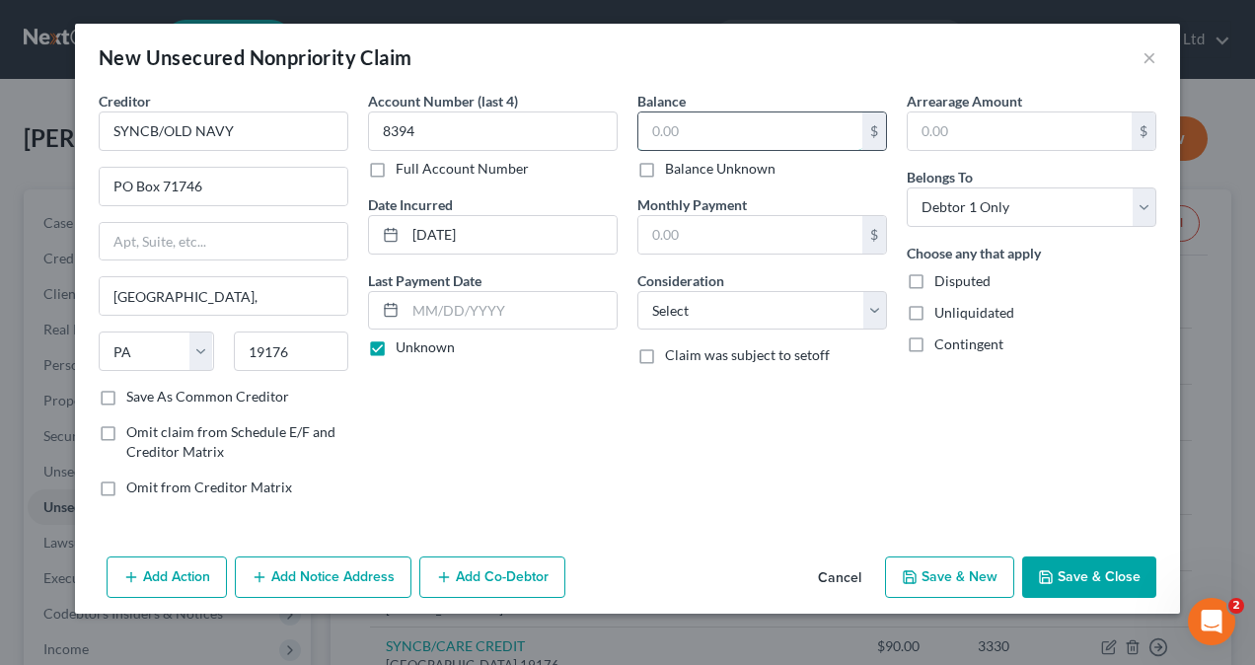
click at [772, 134] on input "text" at bounding box center [750, 130] width 224 height 37
click at [989, 127] on input "text" at bounding box center [1020, 130] width 224 height 37
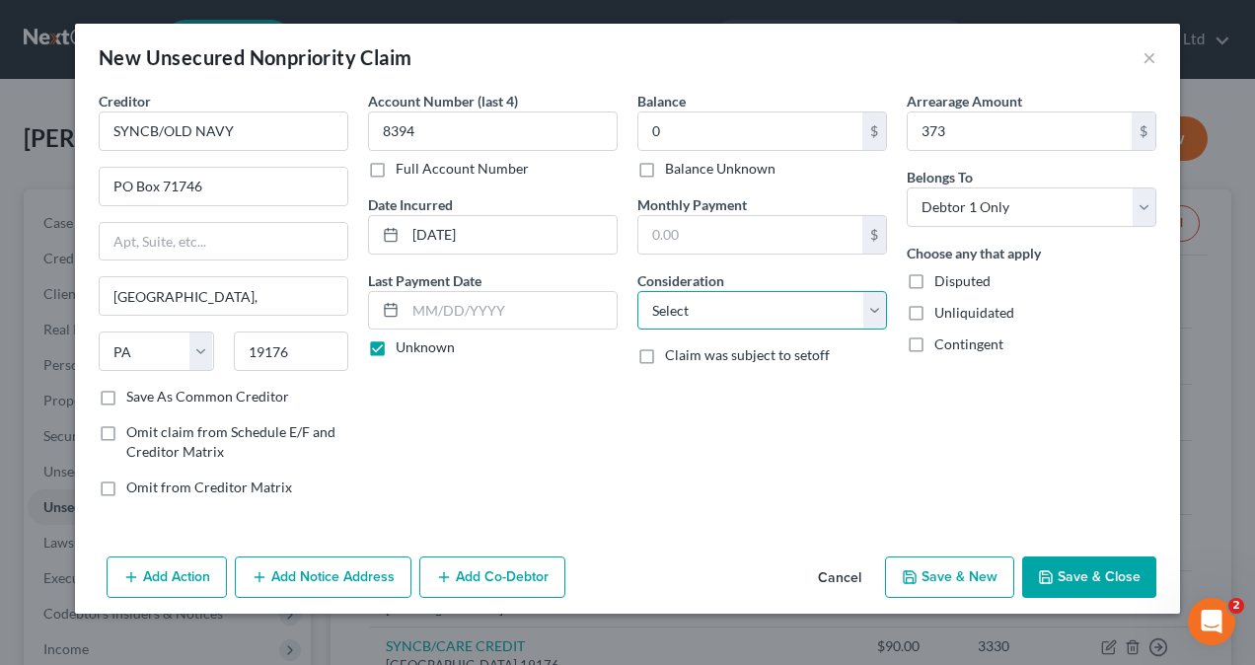
click at [714, 310] on select "Select Cable / Satellite Services Collection Agency Credit Card Debt Debt Couns…" at bounding box center [762, 310] width 250 height 39
click at [637, 291] on select "Select Cable / Satellite Services Collection Agency Credit Card Debt Debt Couns…" at bounding box center [762, 310] width 250 height 39
click at [963, 573] on button "Save & New" at bounding box center [949, 576] width 129 height 41
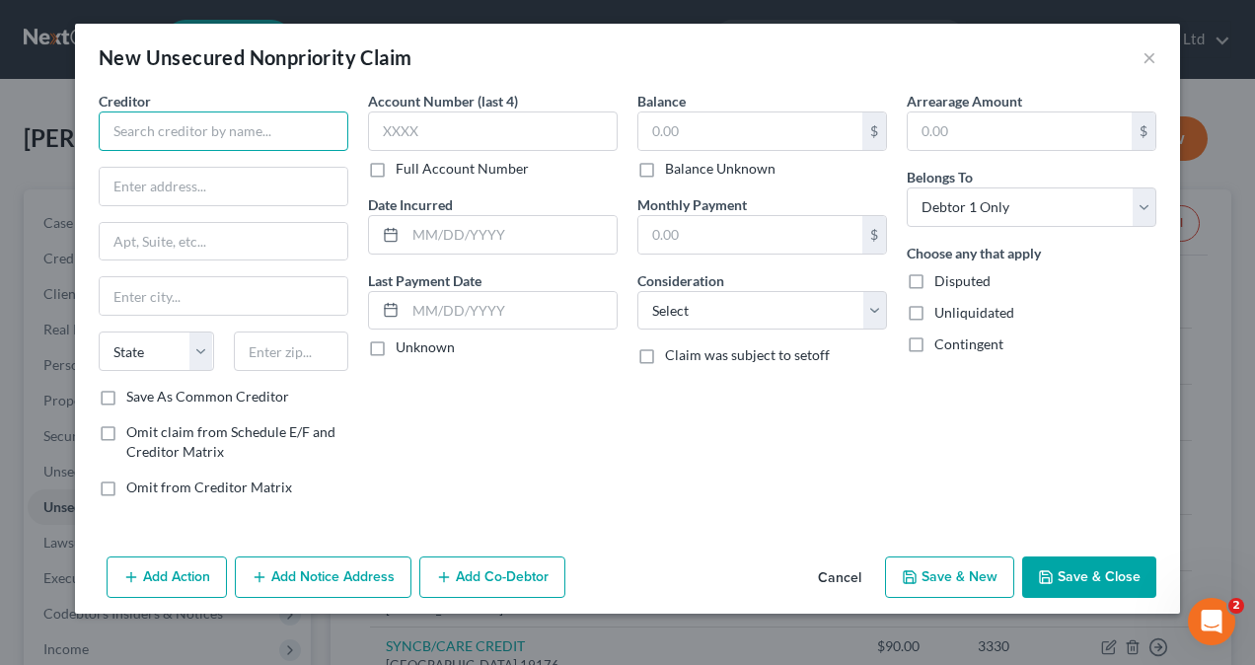
click at [161, 128] on input "text" at bounding box center [224, 130] width 250 height 39
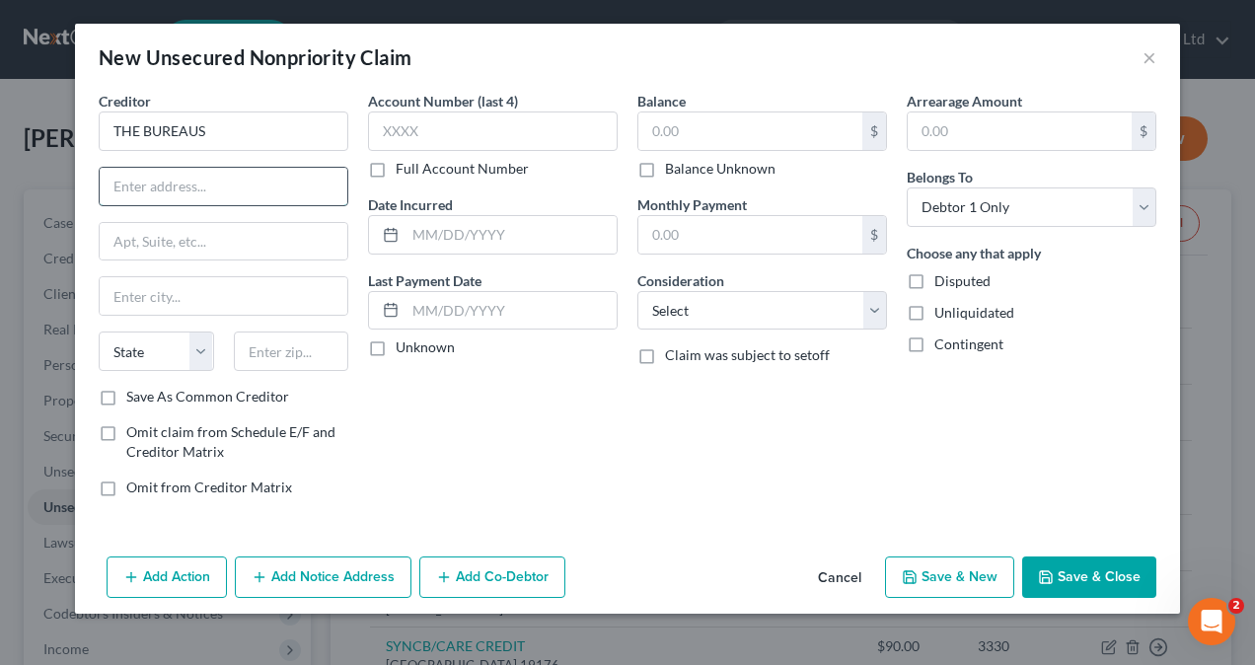
click at [176, 181] on input "text" at bounding box center [224, 186] width 248 height 37
click at [124, 247] on input "text" at bounding box center [224, 241] width 248 height 37
click at [148, 290] on input "text" at bounding box center [224, 295] width 248 height 37
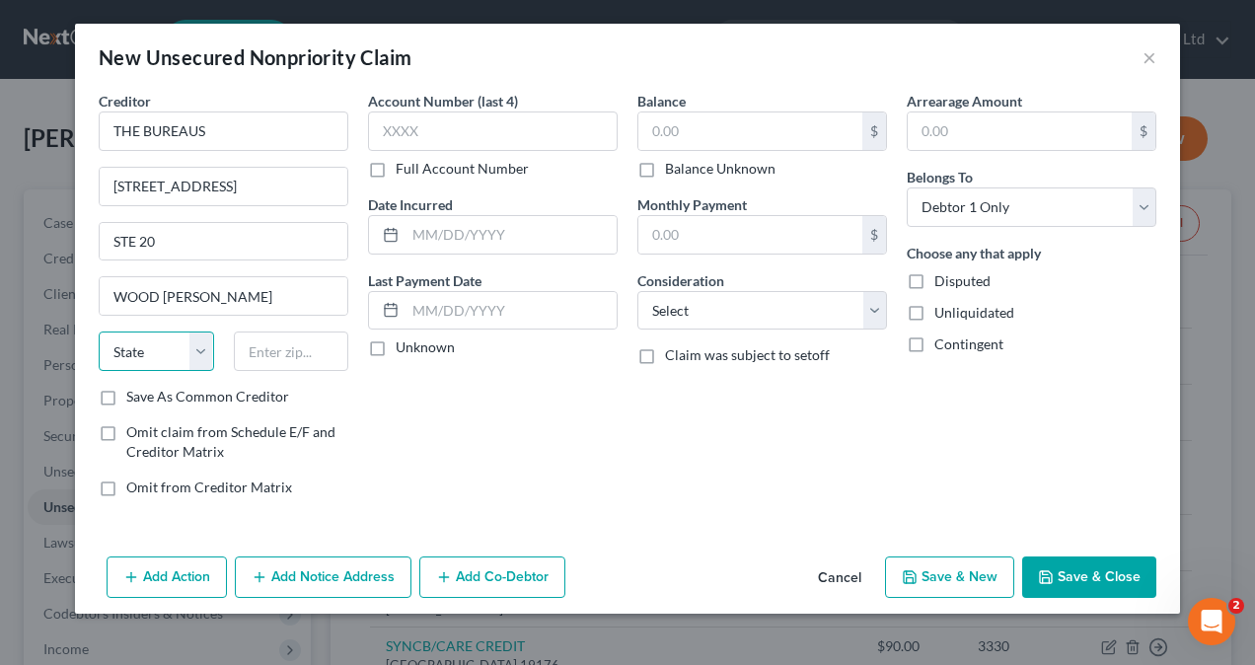
click at [193, 341] on select "State [US_STATE] AK AR AZ CA CO CT DE DC [GEOGRAPHIC_DATA] [GEOGRAPHIC_DATA] GU…" at bounding box center [156, 350] width 115 height 39
click at [298, 343] on input "text" at bounding box center [291, 350] width 115 height 39
click at [264, 348] on input "text" at bounding box center [291, 350] width 115 height 39
click at [262, 350] on input "text" at bounding box center [291, 350] width 115 height 39
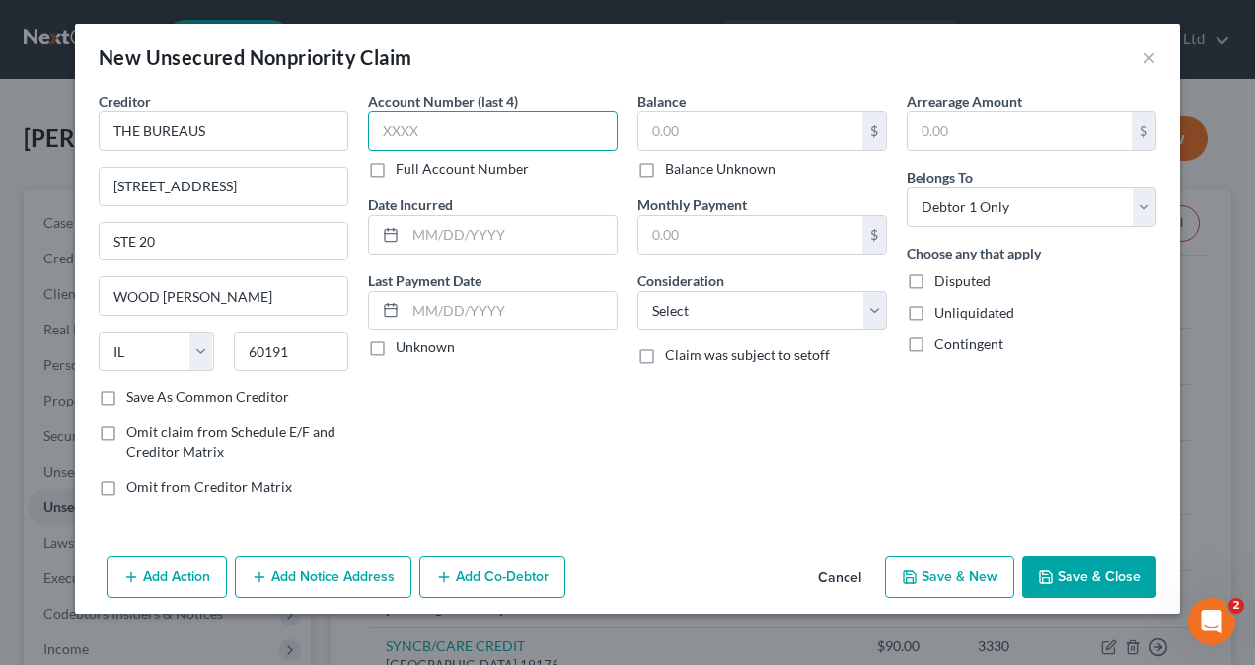
click at [464, 128] on input "text" at bounding box center [493, 130] width 250 height 39
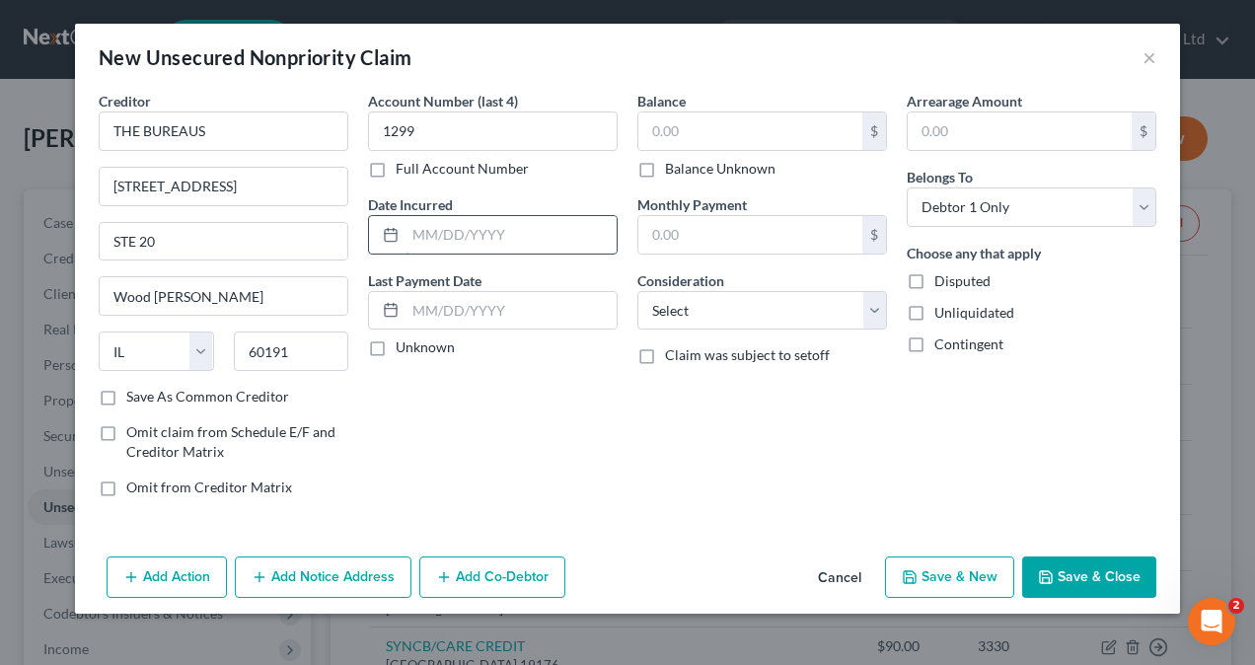
click at [427, 231] on input "text" at bounding box center [510, 234] width 211 height 37
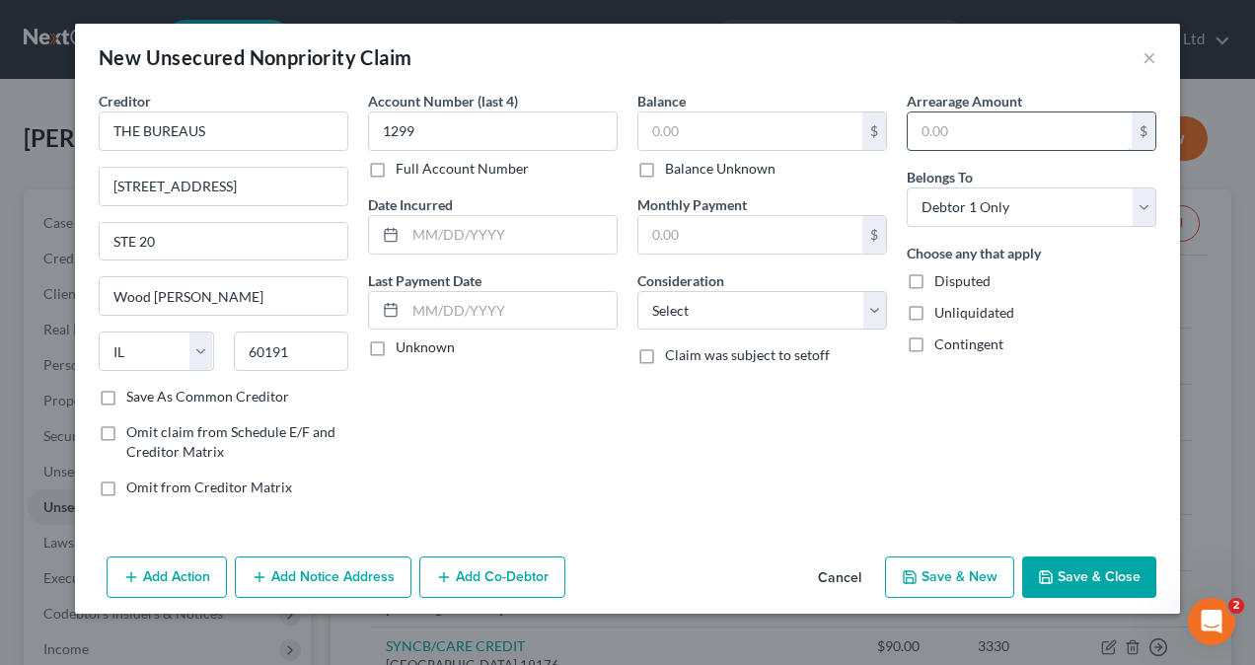
click at [976, 126] on input "text" at bounding box center [1020, 130] width 224 height 37
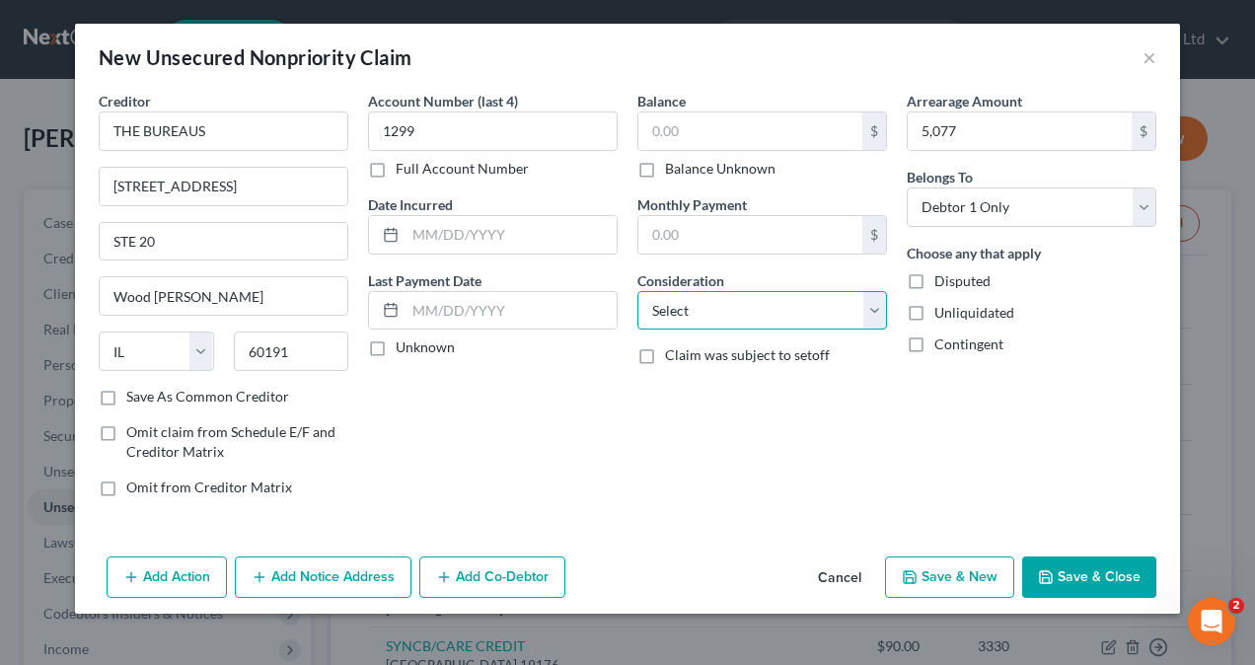
drag, startPoint x: 699, startPoint y: 304, endPoint x: 697, endPoint y: 294, distance: 10.1
click at [698, 303] on select "Select Cable / Satellite Services Collection Agency Credit Card Debt Debt Couns…" at bounding box center [762, 310] width 250 height 39
click at [637, 291] on select "Select Cable / Satellite Services Collection Agency Credit Card Debt Debt Couns…" at bounding box center [762, 310] width 250 height 39
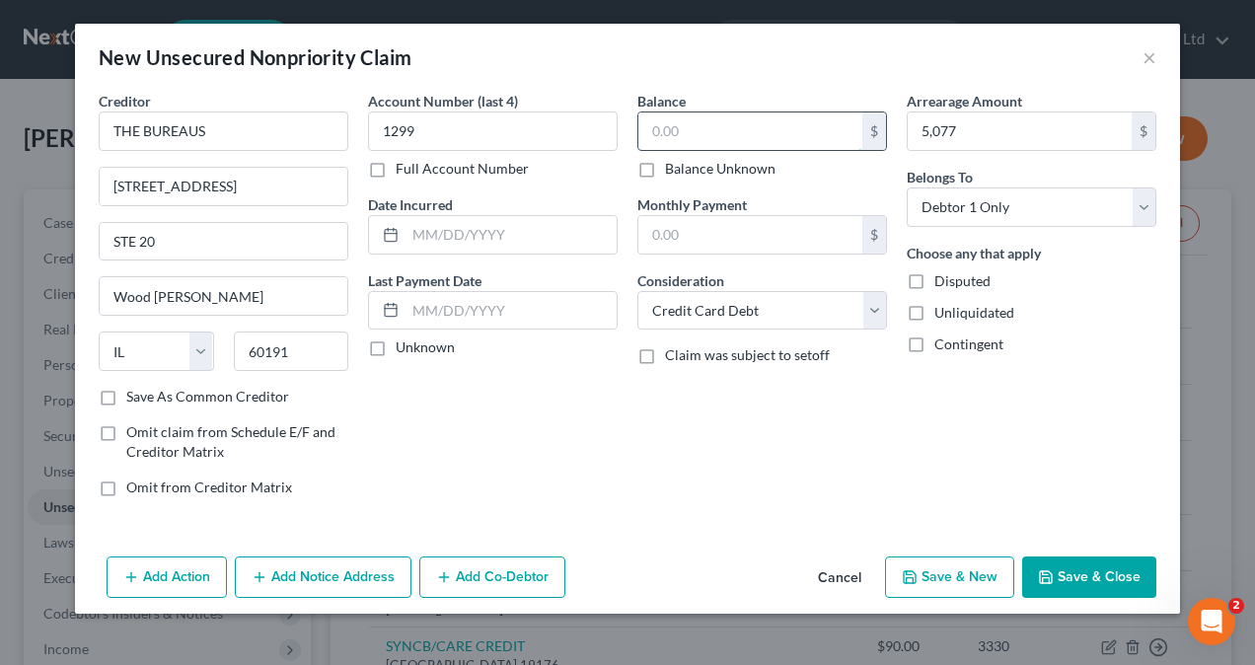
click at [736, 138] on input "text" at bounding box center [750, 130] width 224 height 37
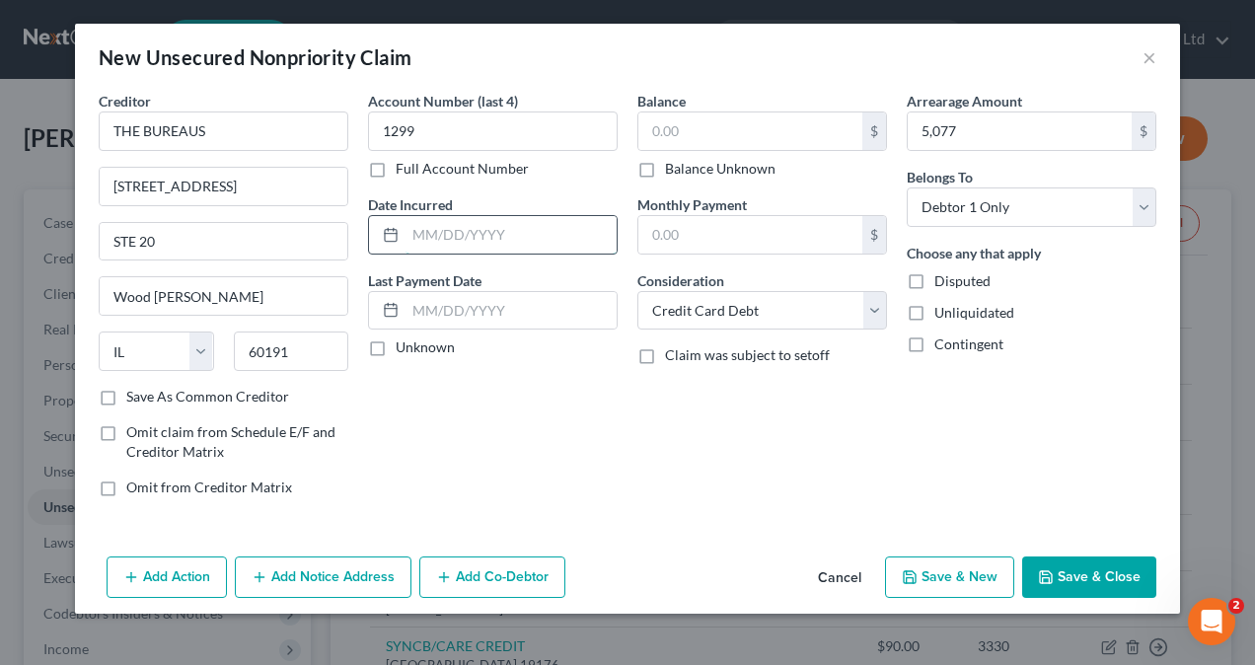
click at [443, 241] on input "text" at bounding box center [510, 234] width 211 height 37
click at [396, 338] on label "Unknown" at bounding box center [425, 347] width 59 height 20
click at [404, 338] on input "Unknown" at bounding box center [410, 343] width 13 height 13
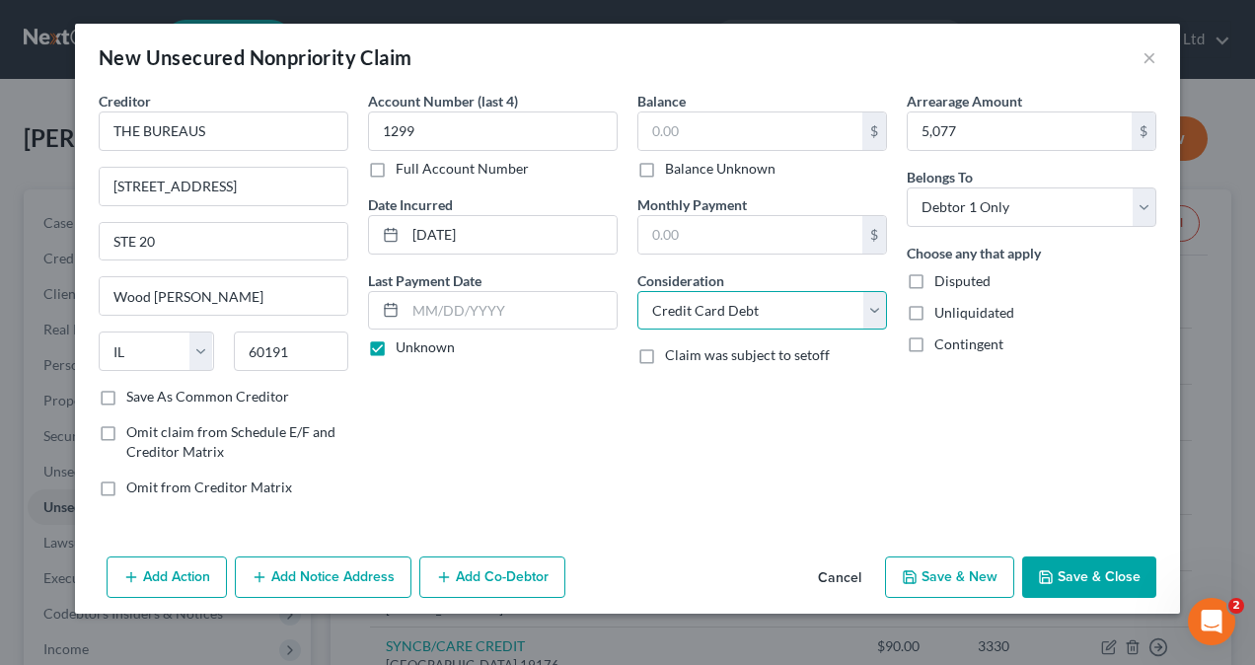
click at [699, 312] on select "Select Cable / Satellite Services Collection Agency Credit Card Debt Debt Couns…" at bounding box center [762, 310] width 250 height 39
click at [637, 291] on select "Select Cable / Satellite Services Collection Agency Credit Card Debt Debt Couns…" at bounding box center [762, 310] width 250 height 39
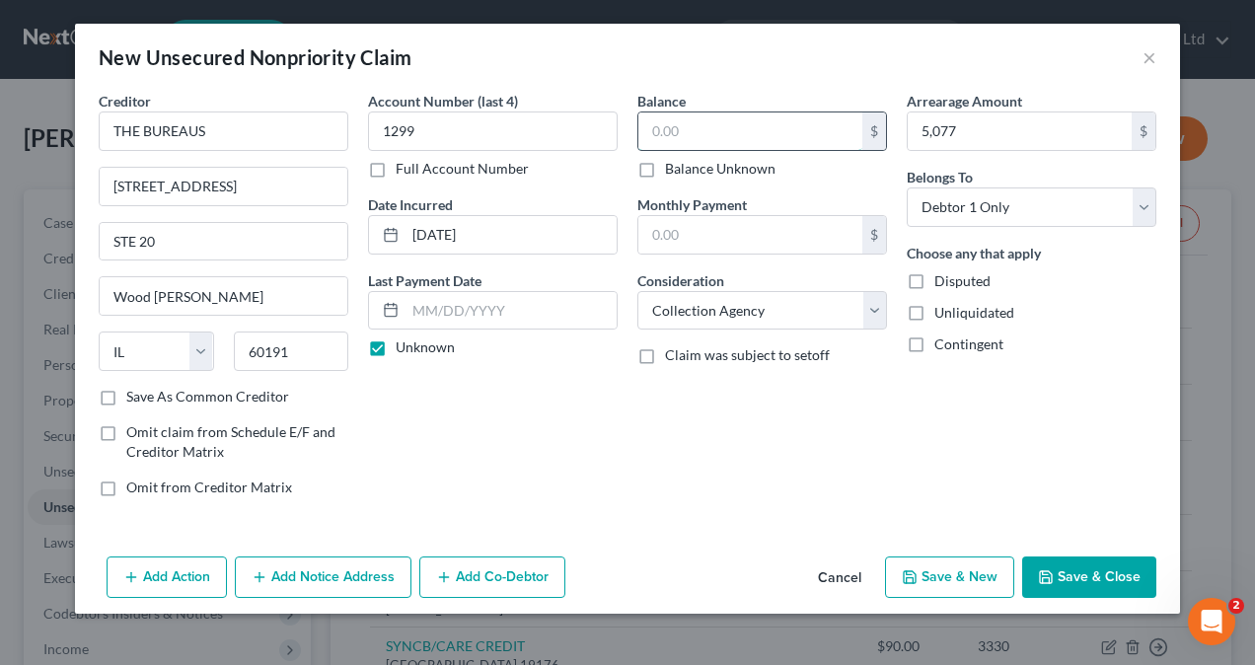
click at [737, 139] on input "text" at bounding box center [750, 130] width 224 height 37
click at [787, 383] on div "Balance 5,077.00 $ Balance Unknown Balance Undetermined 5,077 $ Balance Unknown…" at bounding box center [761, 302] width 269 height 422
click at [1093, 574] on button "Save & Close" at bounding box center [1089, 576] width 134 height 41
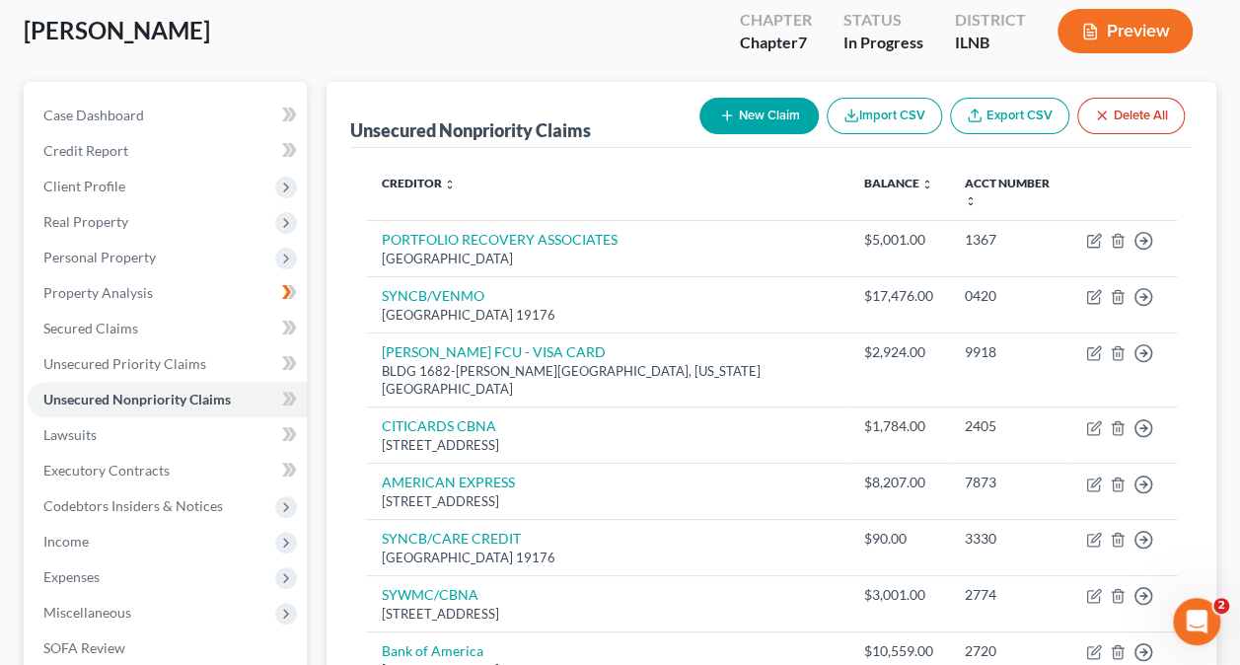
scroll to position [99, 0]
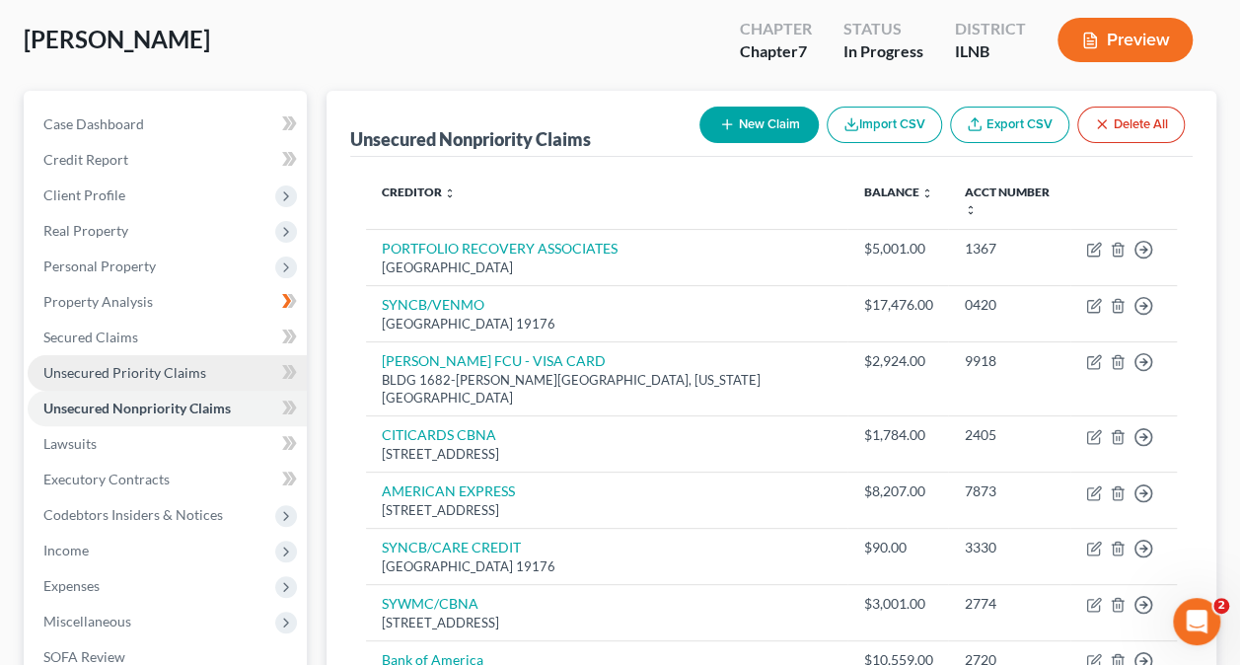
click at [136, 370] on span "Unsecured Priority Claims" at bounding box center [124, 372] width 163 height 17
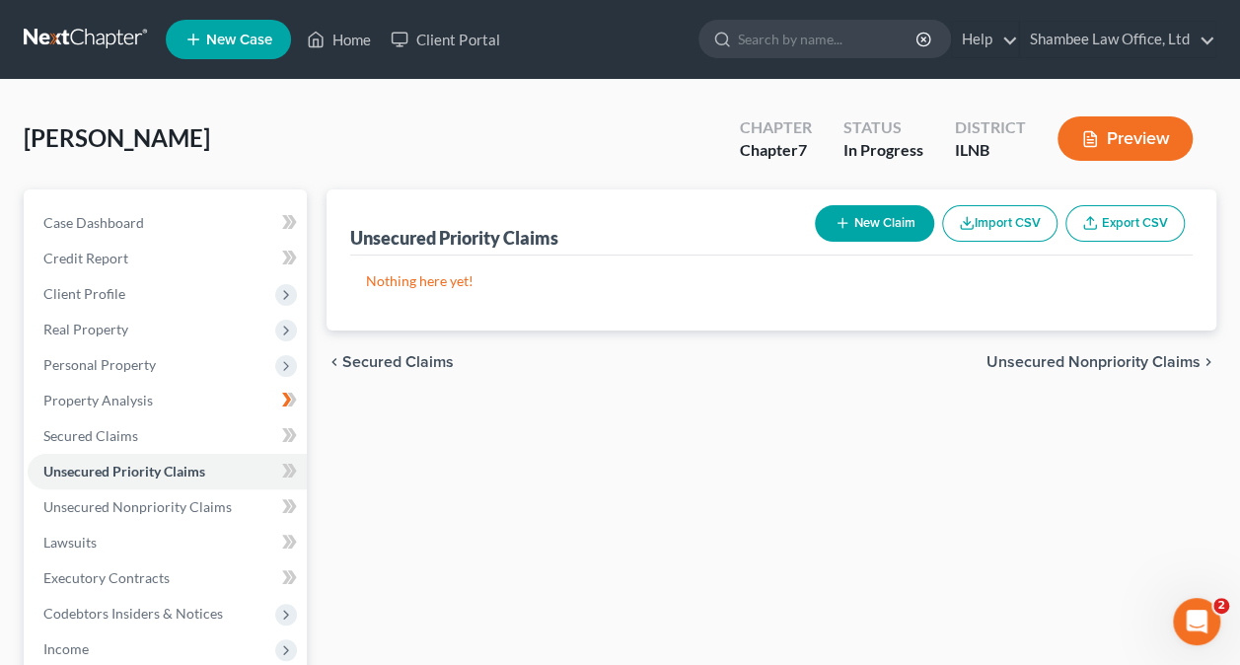
click at [878, 219] on button "New Claim" at bounding box center [874, 223] width 119 height 37
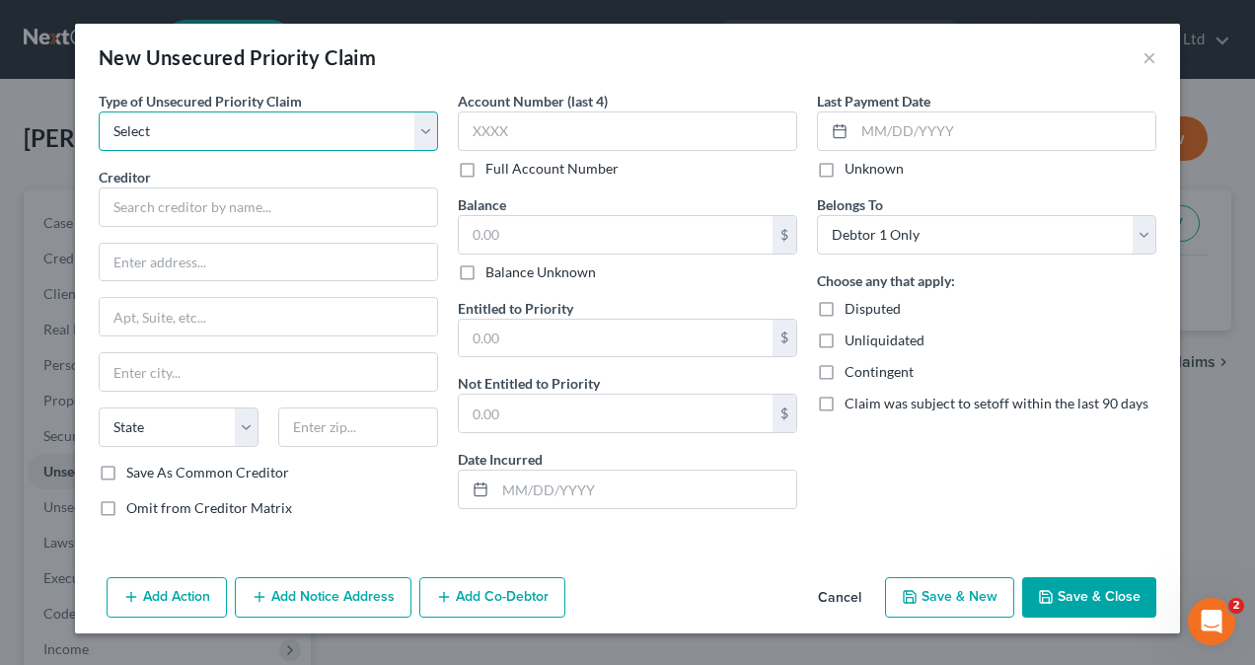
click at [338, 124] on select "Select Taxes & Other Government Units Domestic Support Obligations Extensions o…" at bounding box center [268, 130] width 339 height 39
click at [1150, 52] on button "×" at bounding box center [1149, 57] width 14 height 24
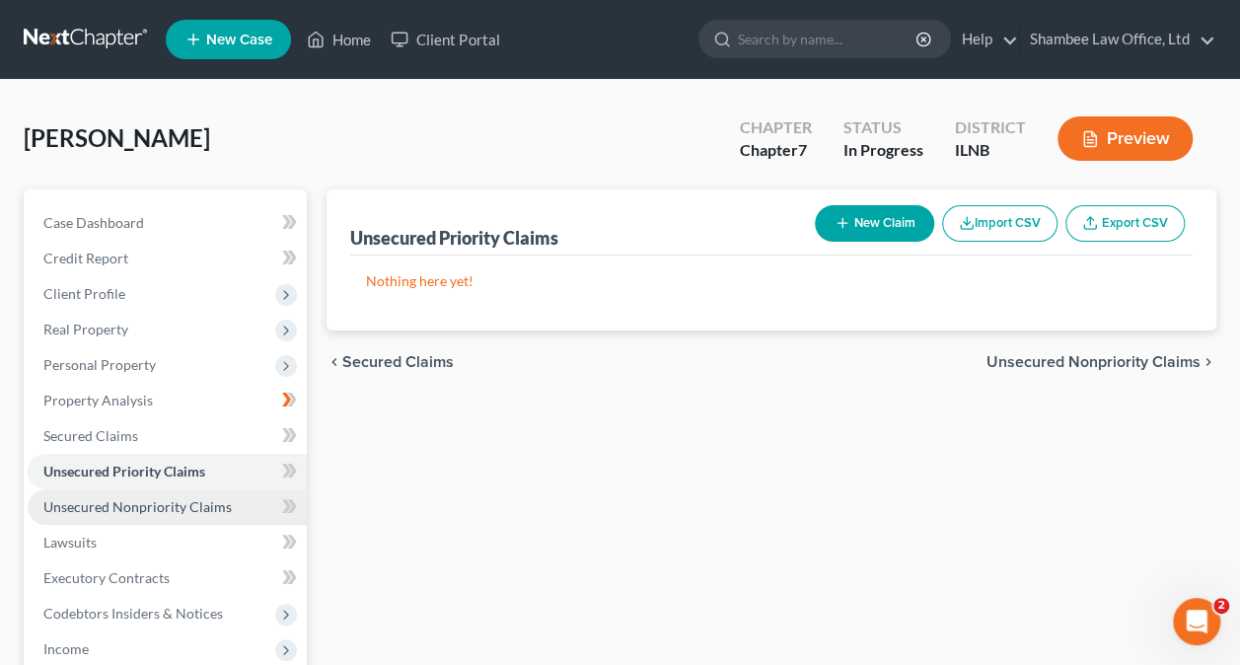
click at [133, 508] on span "Unsecured Nonpriority Claims" at bounding box center [137, 506] width 188 height 17
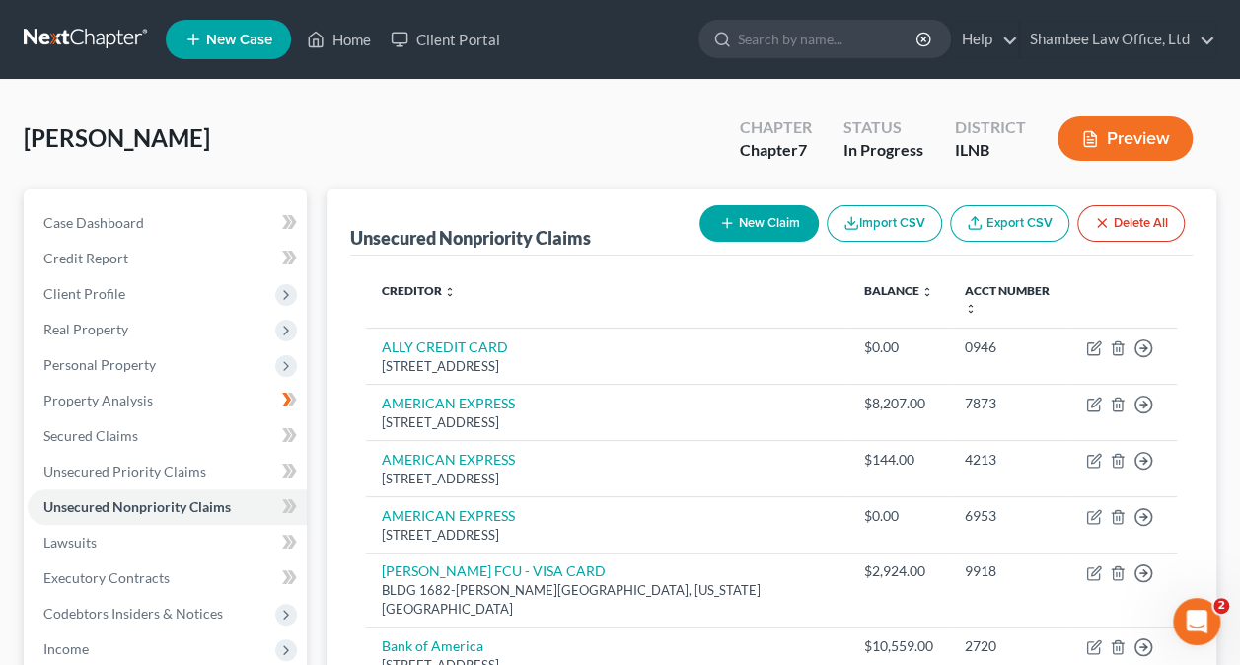
click at [783, 219] on button "New Claim" at bounding box center [758, 223] width 119 height 37
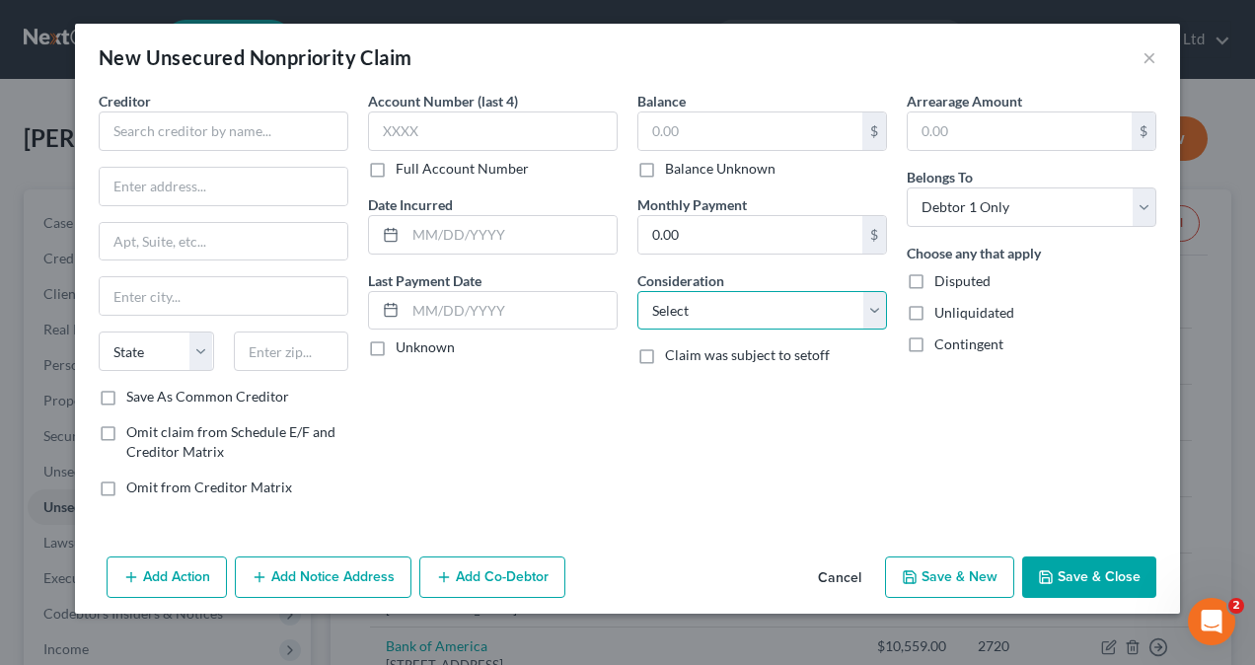
click at [763, 313] on select "Select Cable / Satellite Services Collection Agency Credit Card Debt Debt Couns…" at bounding box center [762, 310] width 250 height 39
click at [637, 291] on select "Select Cable / Satellite Services Collection Agency Credit Card Debt Debt Couns…" at bounding box center [762, 310] width 250 height 39
click at [1151, 59] on button "×" at bounding box center [1149, 57] width 14 height 24
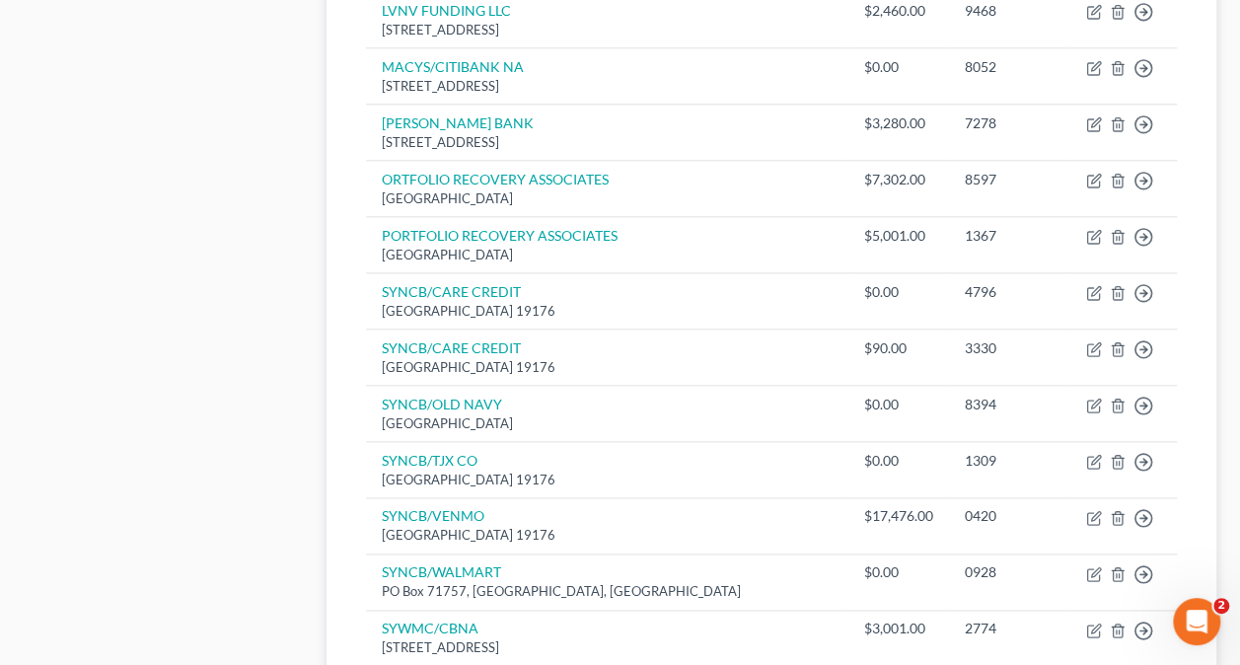
scroll to position [987, 0]
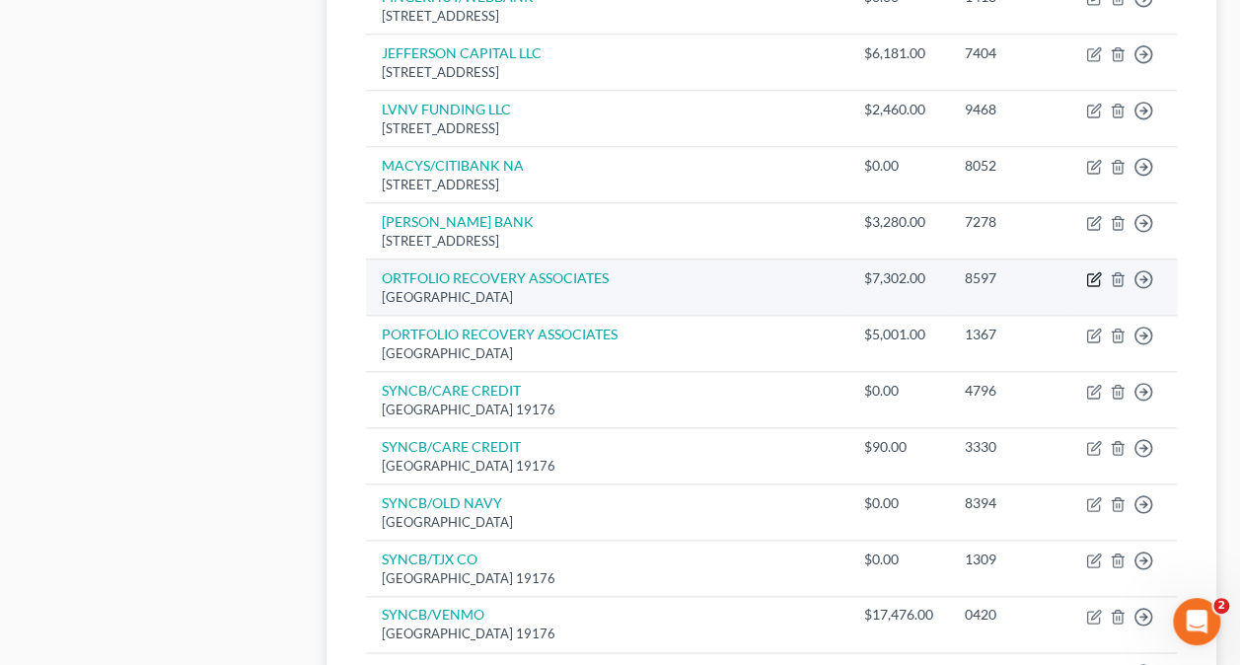
click at [1095, 272] on icon "button" at bounding box center [1095, 276] width 9 height 9
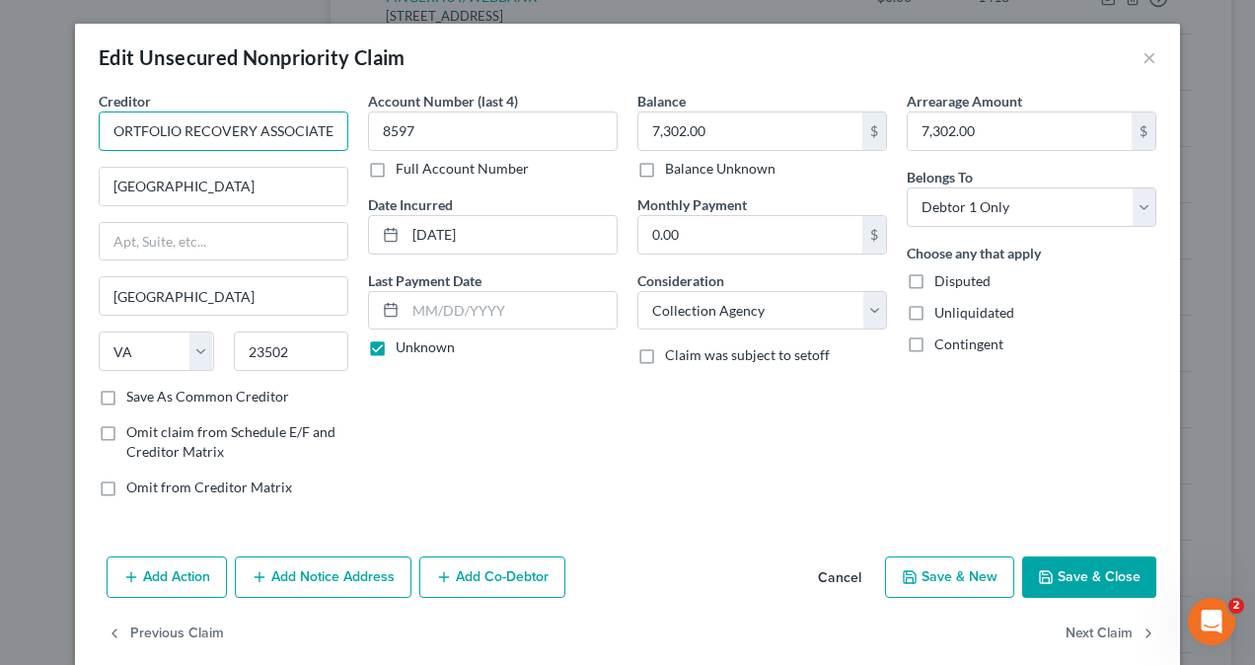
click at [99, 136] on input "ORTFOLIO RECOVERY ASSOCIATES" at bounding box center [224, 130] width 250 height 39
click at [1078, 572] on button "Save & Close" at bounding box center [1089, 576] width 134 height 41
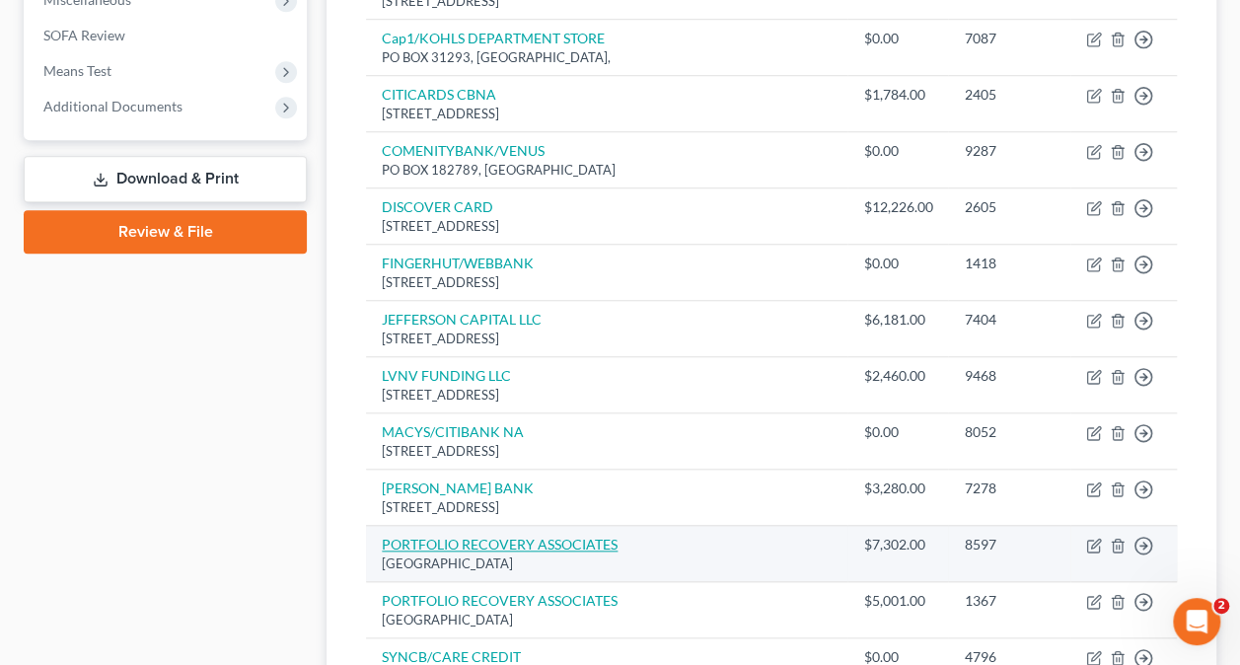
scroll to position [691, 0]
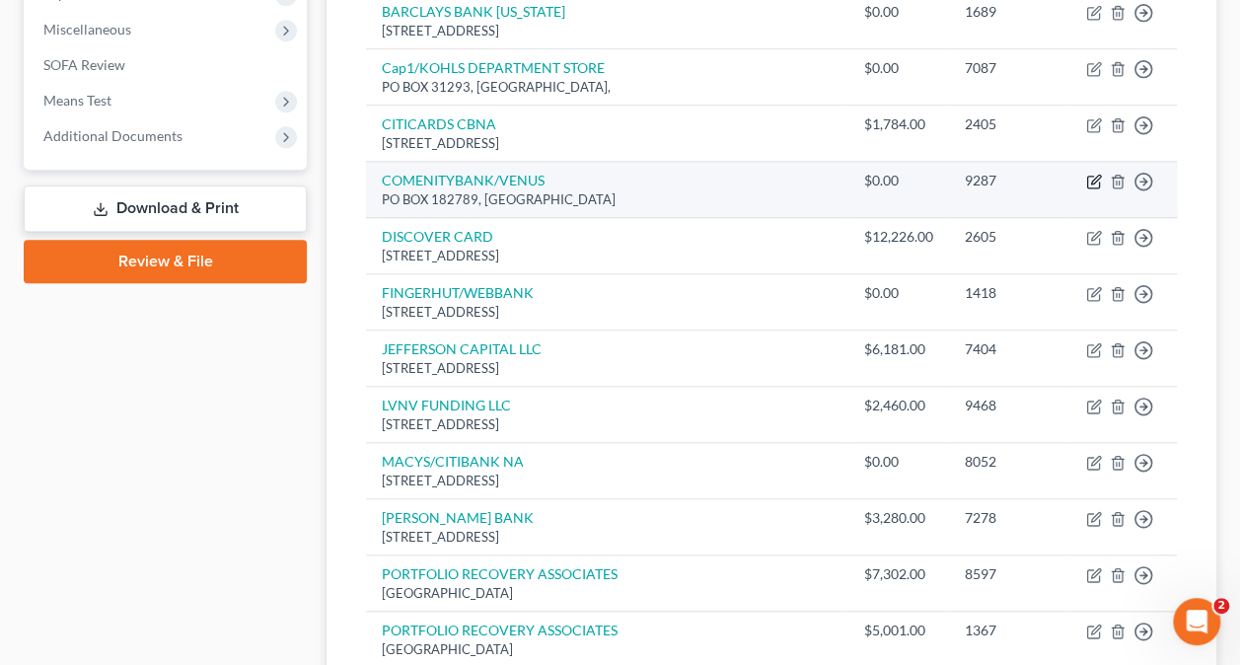
click at [1093, 177] on icon "button" at bounding box center [1093, 183] width 12 height 12
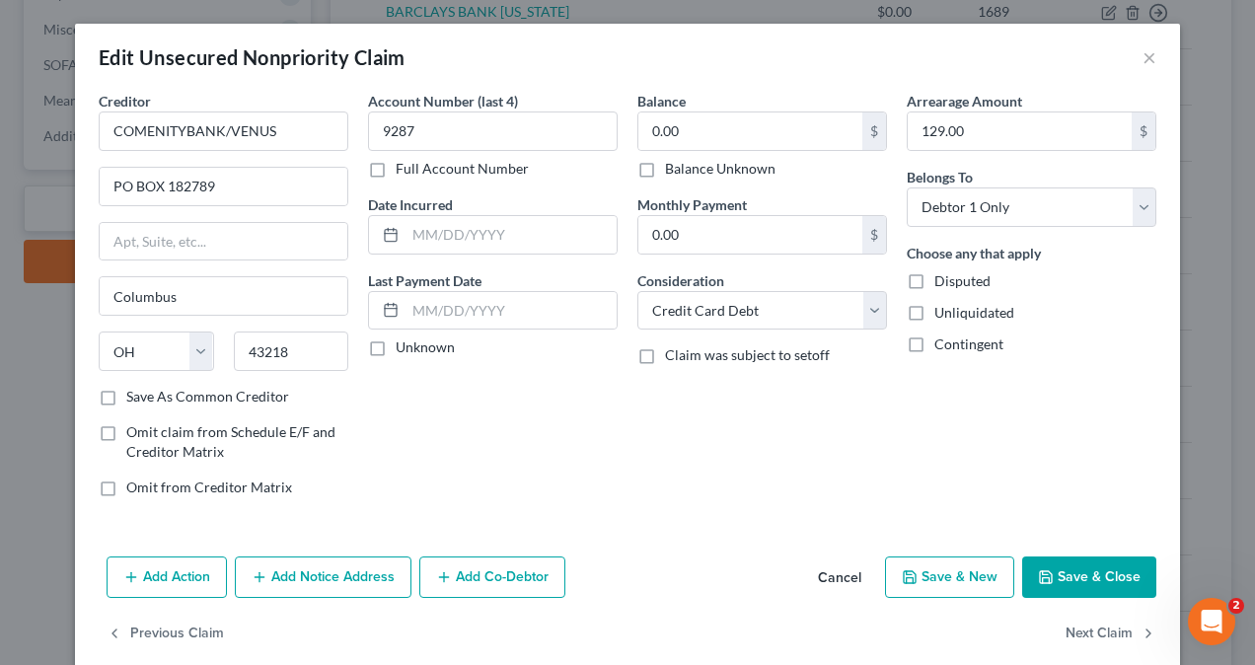
click at [1081, 570] on button "Save & Close" at bounding box center [1089, 576] width 134 height 41
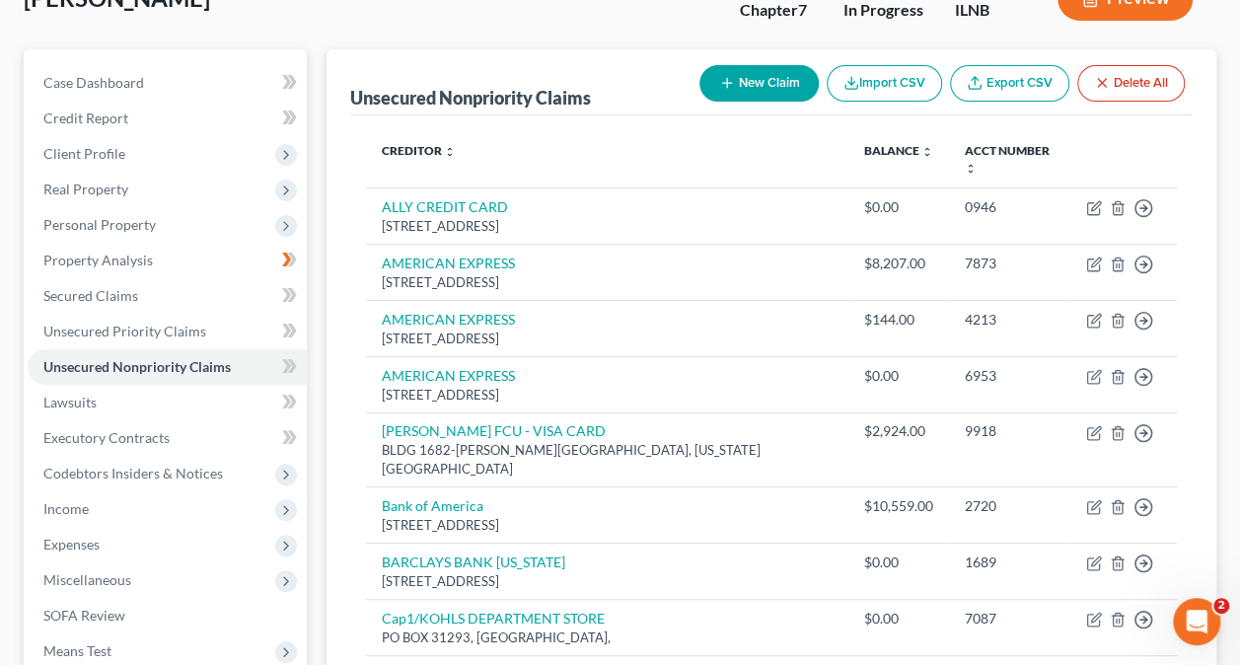
scroll to position [99, 0]
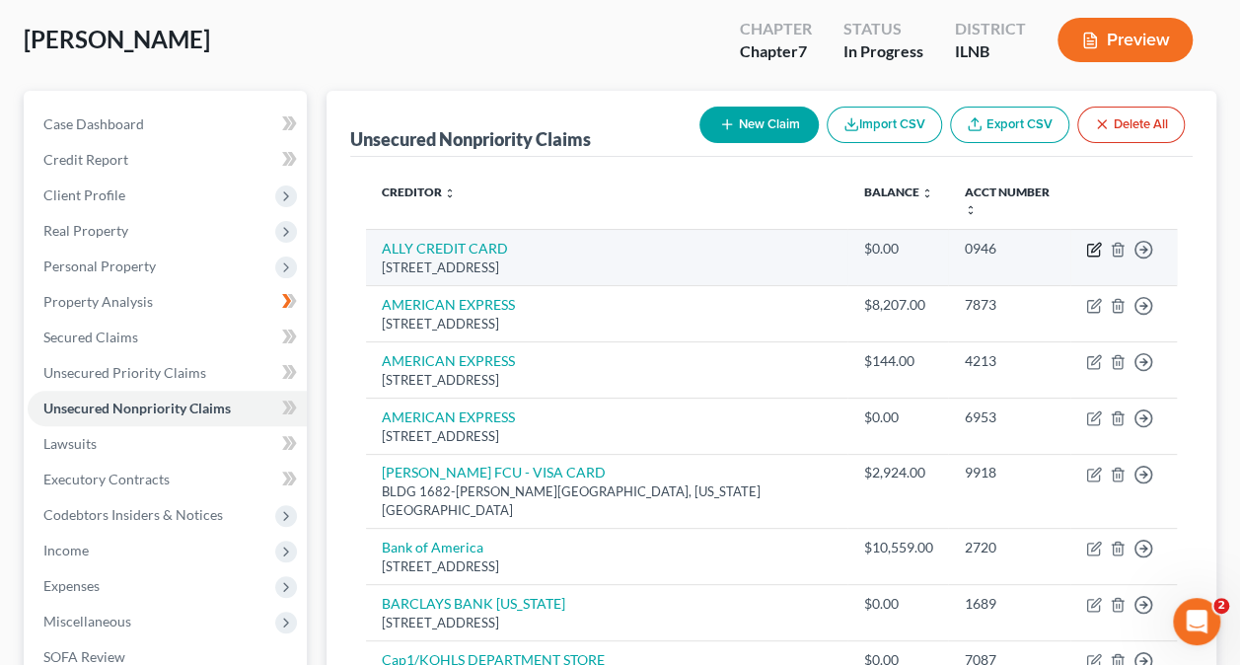
click at [1093, 242] on icon "button" at bounding box center [1094, 250] width 16 height 16
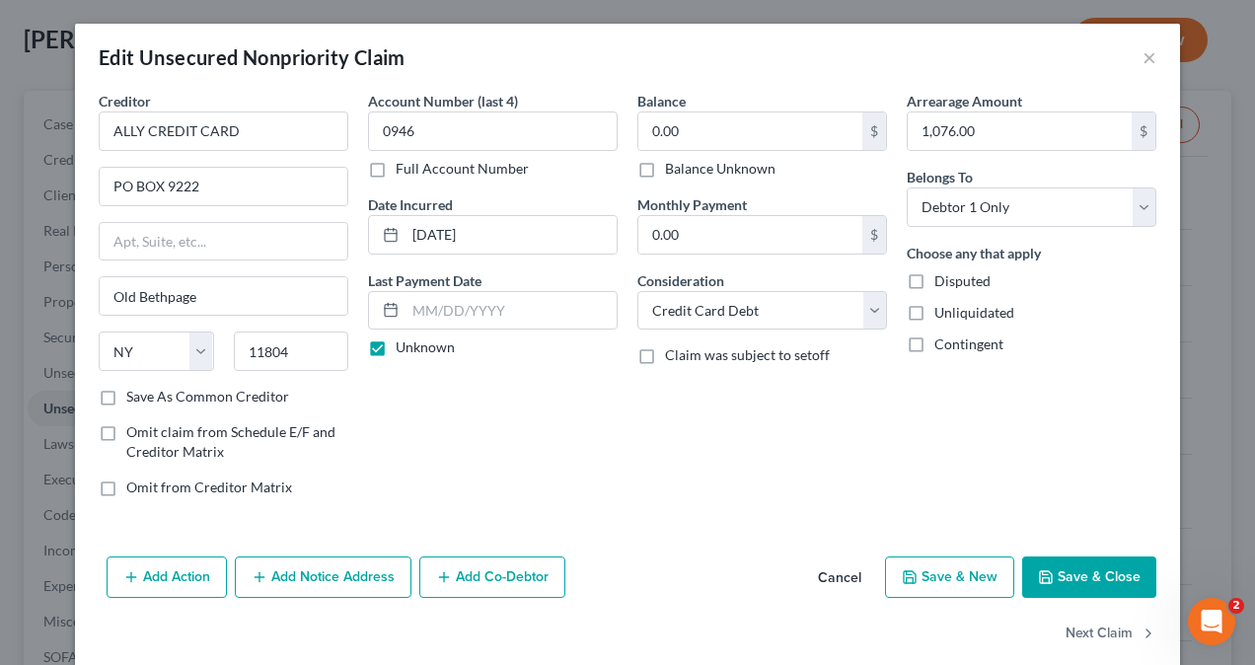
click at [1077, 574] on button "Save & Close" at bounding box center [1089, 576] width 134 height 41
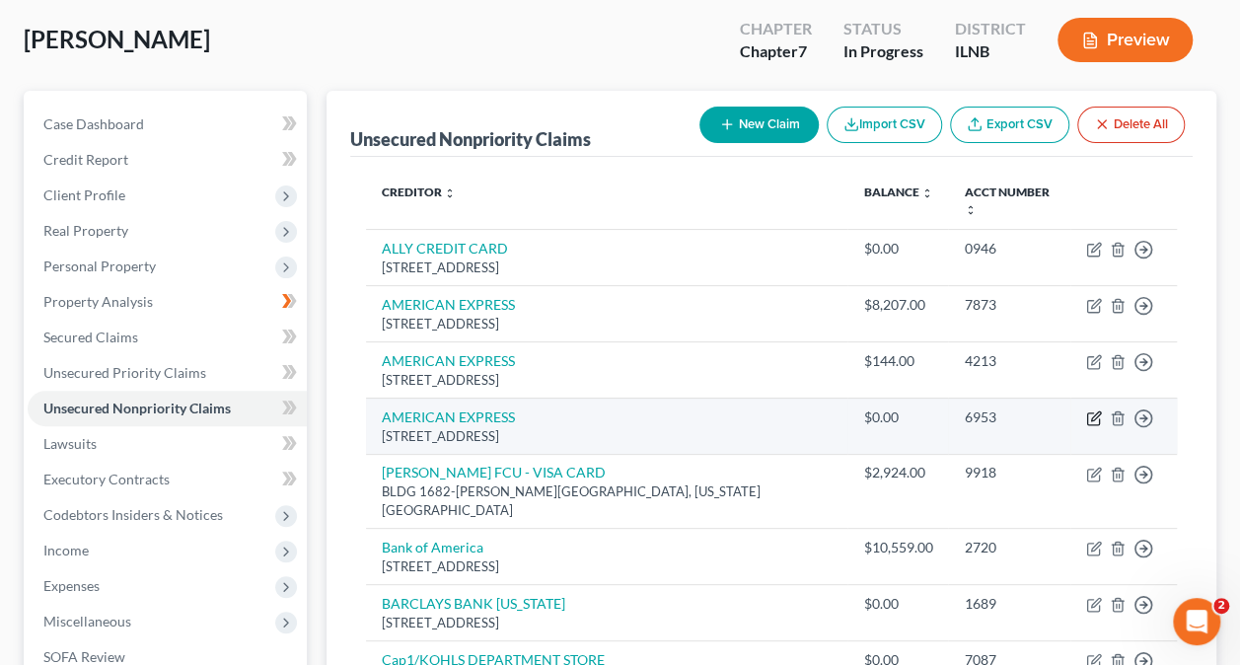
click at [1093, 410] on icon "button" at bounding box center [1094, 418] width 16 height 16
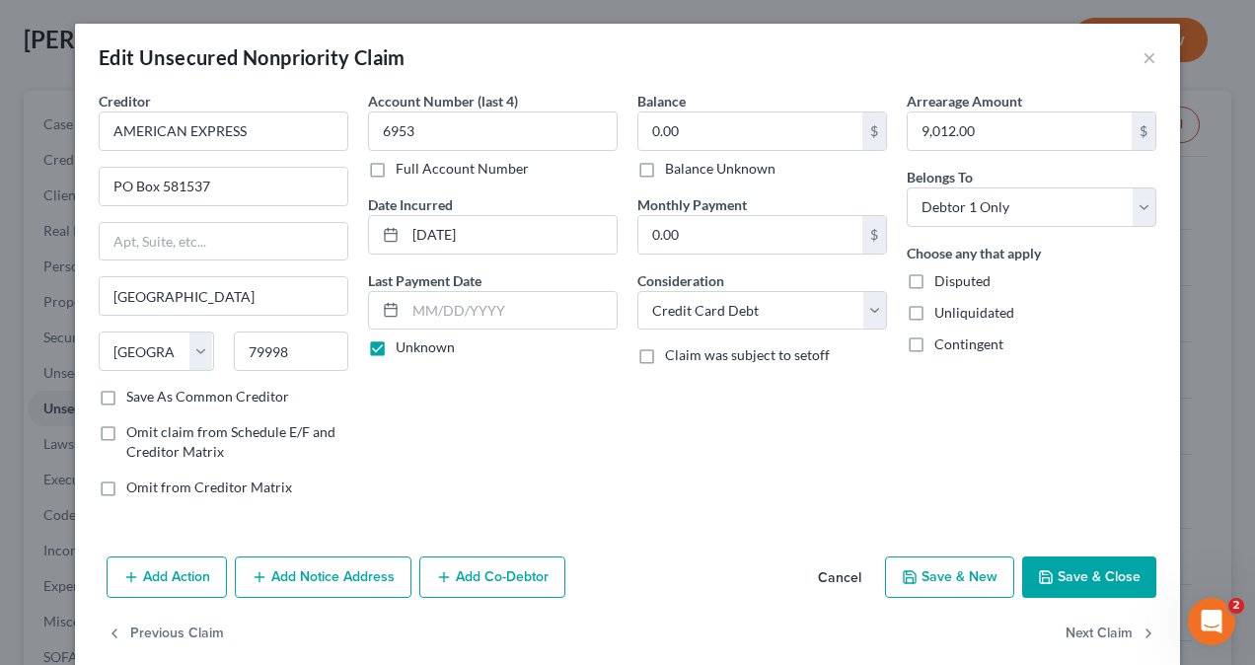
click at [936, 570] on button "Save & New" at bounding box center [949, 576] width 129 height 41
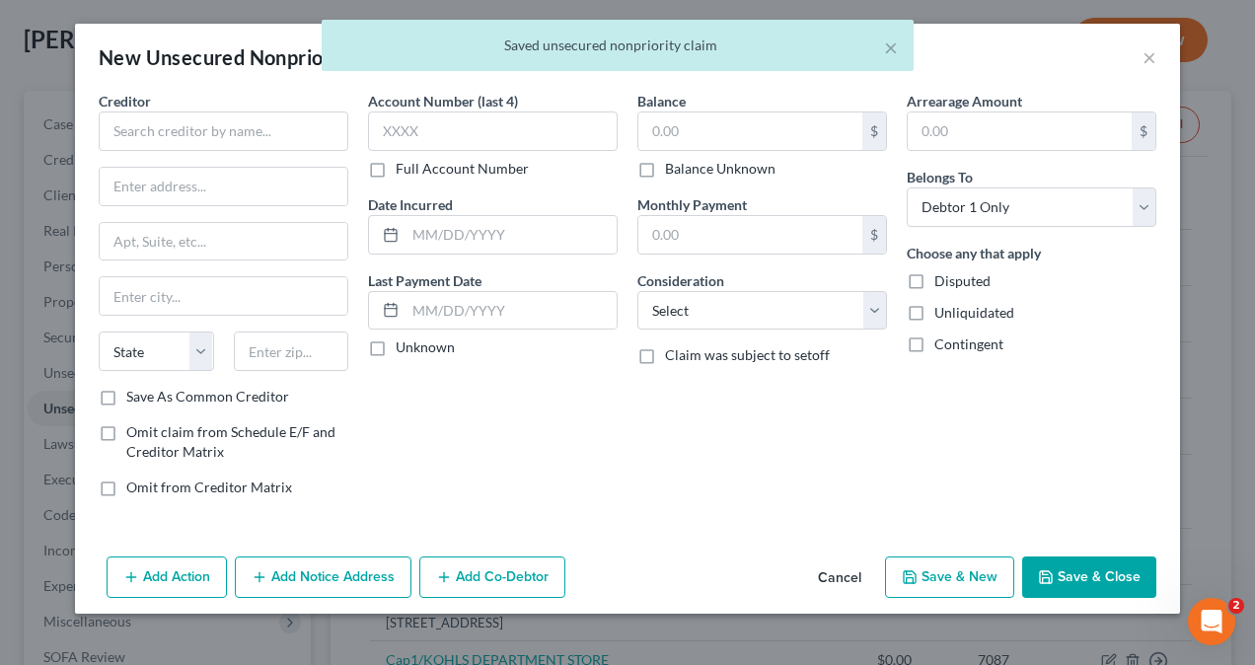
click at [1079, 570] on button "Save & Close" at bounding box center [1089, 576] width 134 height 41
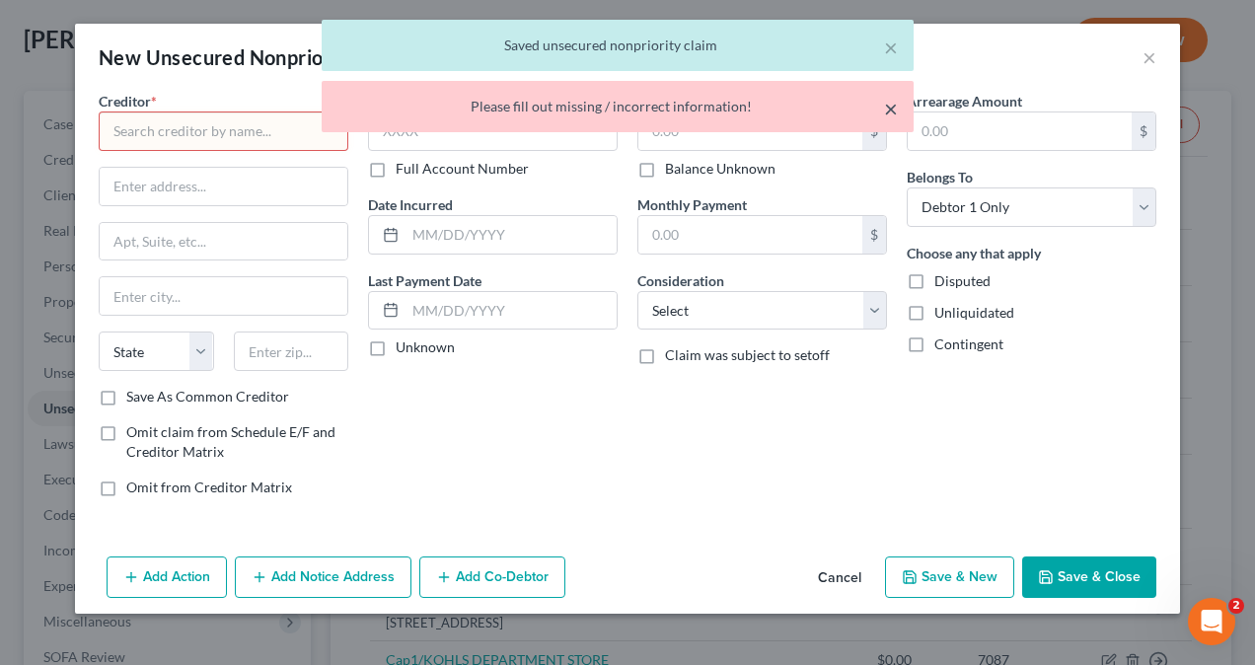
drag, startPoint x: 891, startPoint y: 110, endPoint x: 891, endPoint y: 97, distance: 13.8
click at [891, 104] on button "×" at bounding box center [891, 109] width 14 height 24
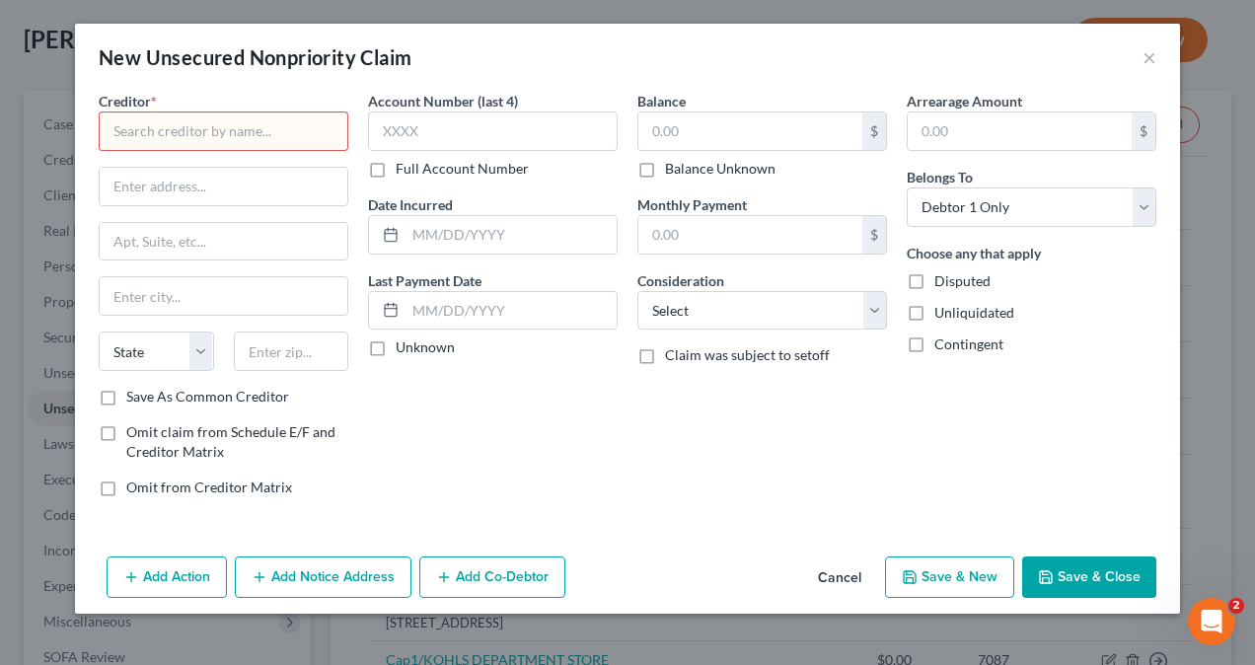
click at [895, 50] on div "New Unsecured Nonpriority Claim ×" at bounding box center [627, 57] width 1105 height 67
click at [843, 581] on button "Cancel" at bounding box center [839, 577] width 75 height 39
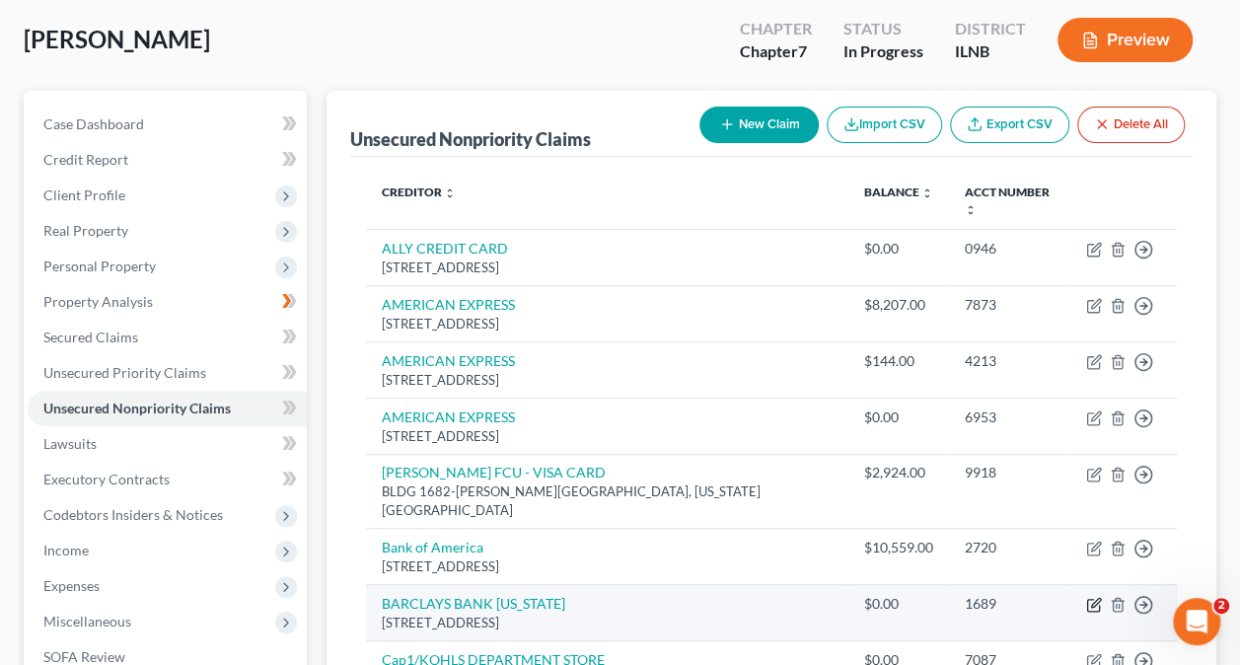
click at [1091, 599] on icon "button" at bounding box center [1095, 603] width 9 height 9
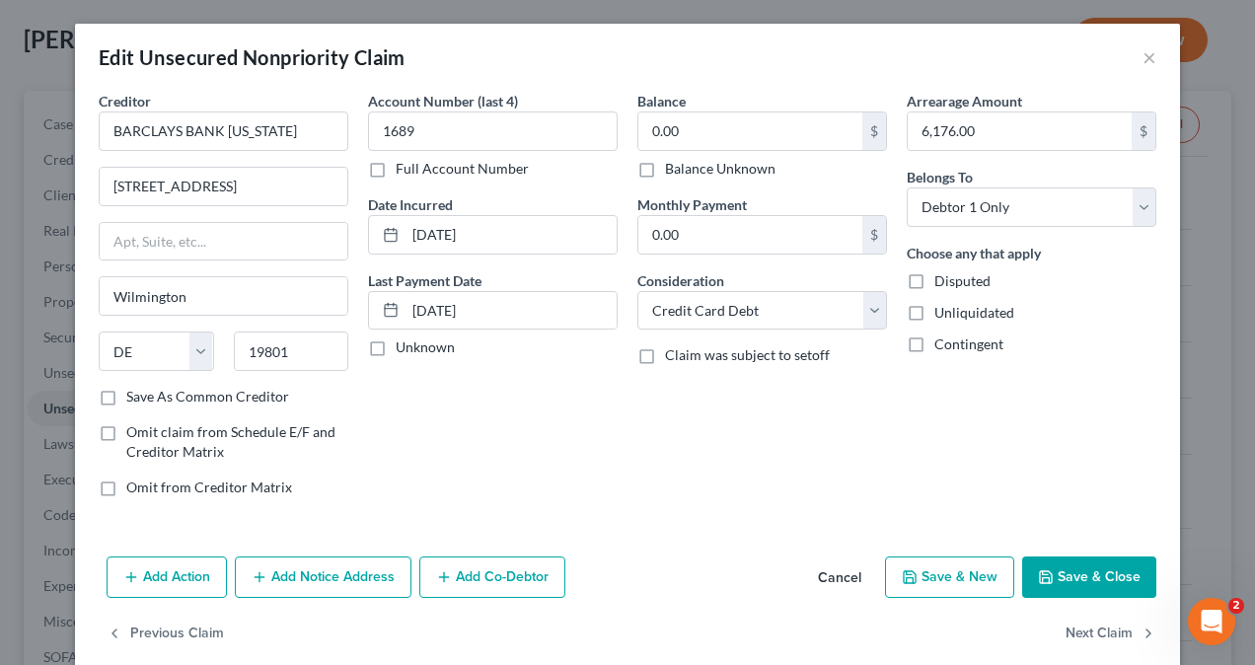
click at [1065, 569] on button "Save & Close" at bounding box center [1089, 576] width 134 height 41
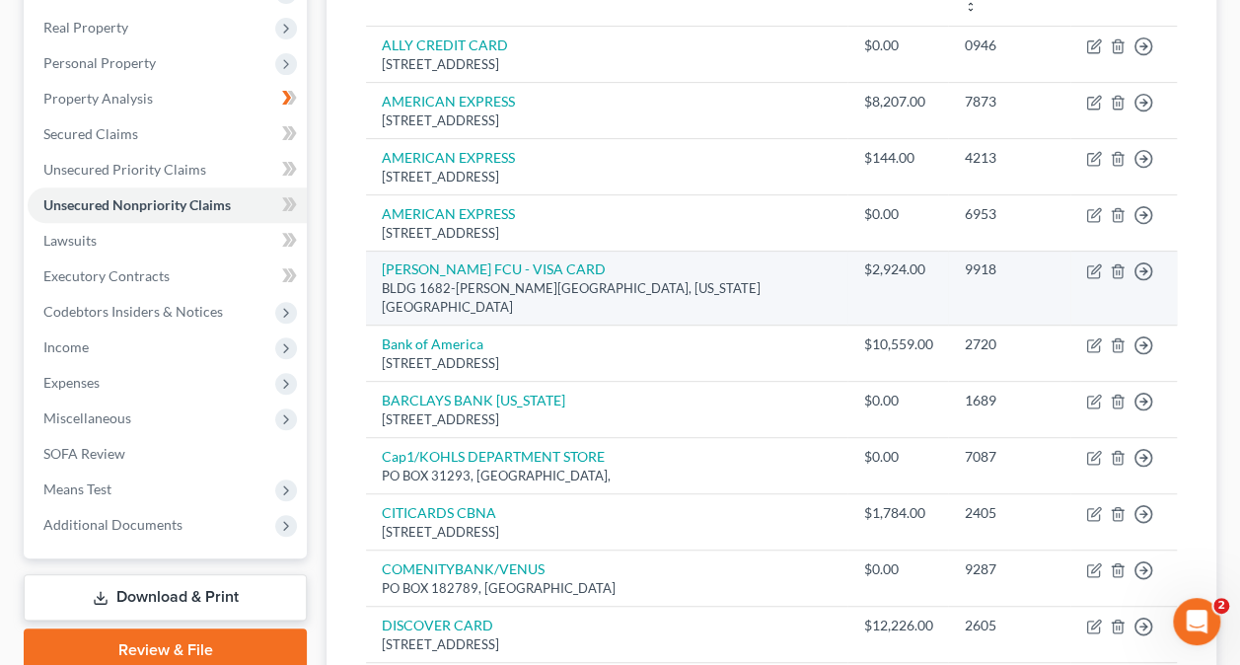
scroll to position [395, 0]
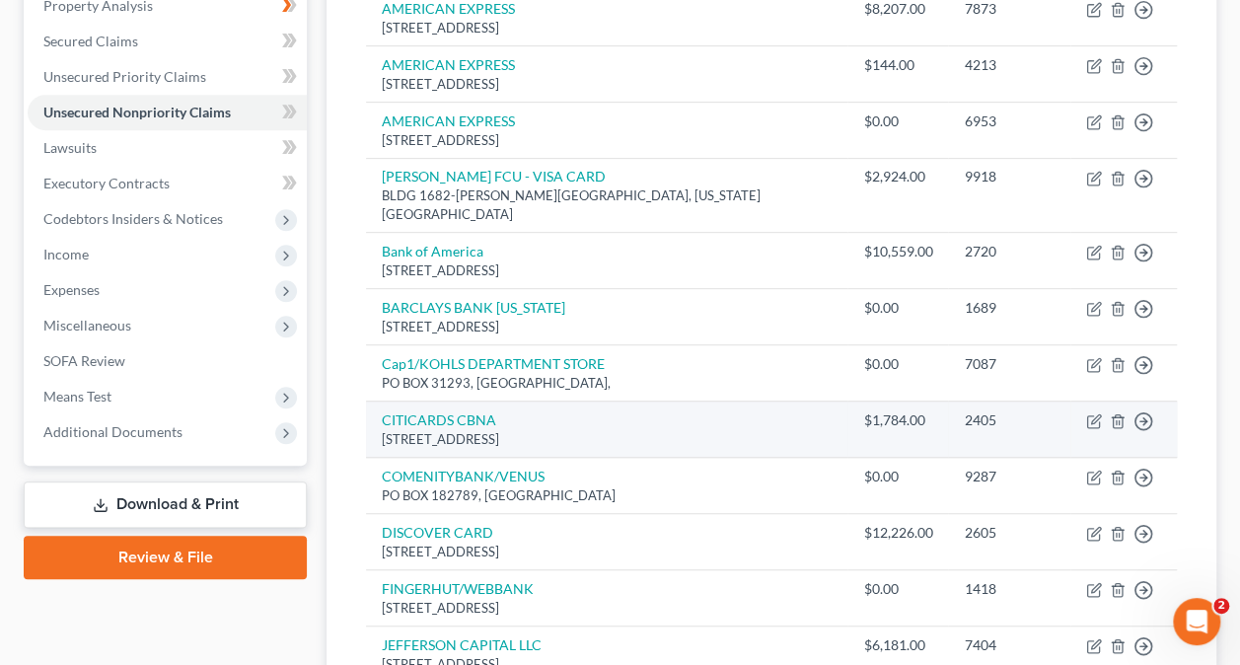
click at [734, 430] on div "[STREET_ADDRESS]" at bounding box center [607, 439] width 450 height 19
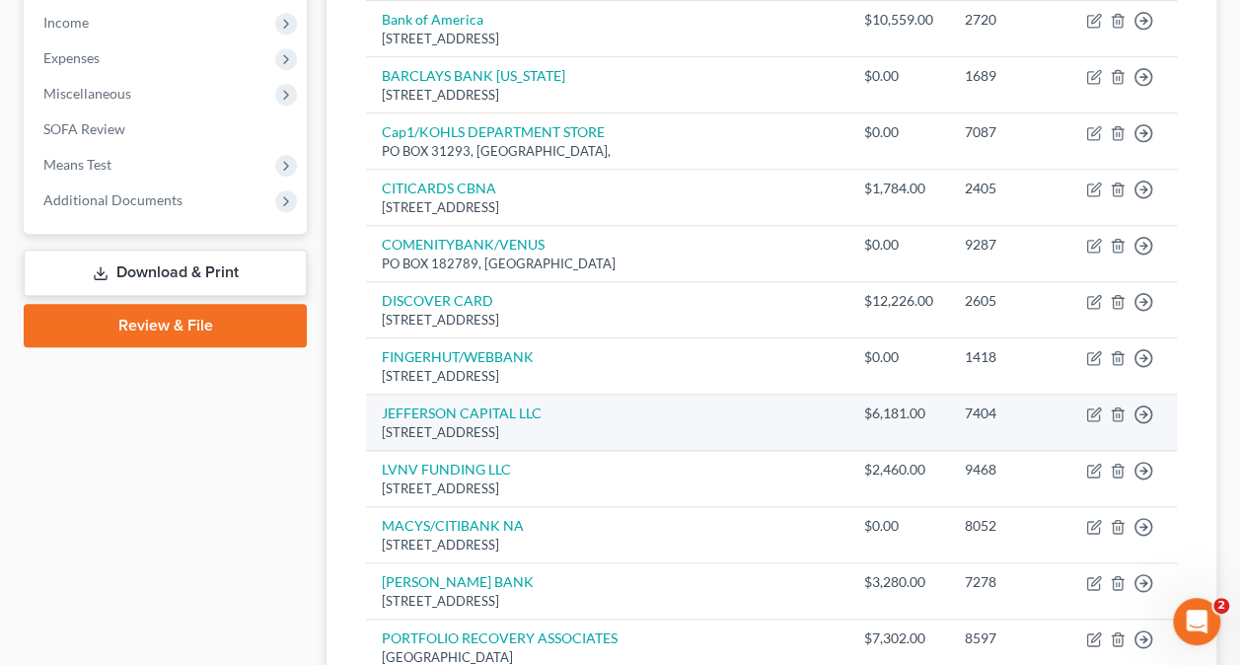
scroll to position [691, 0]
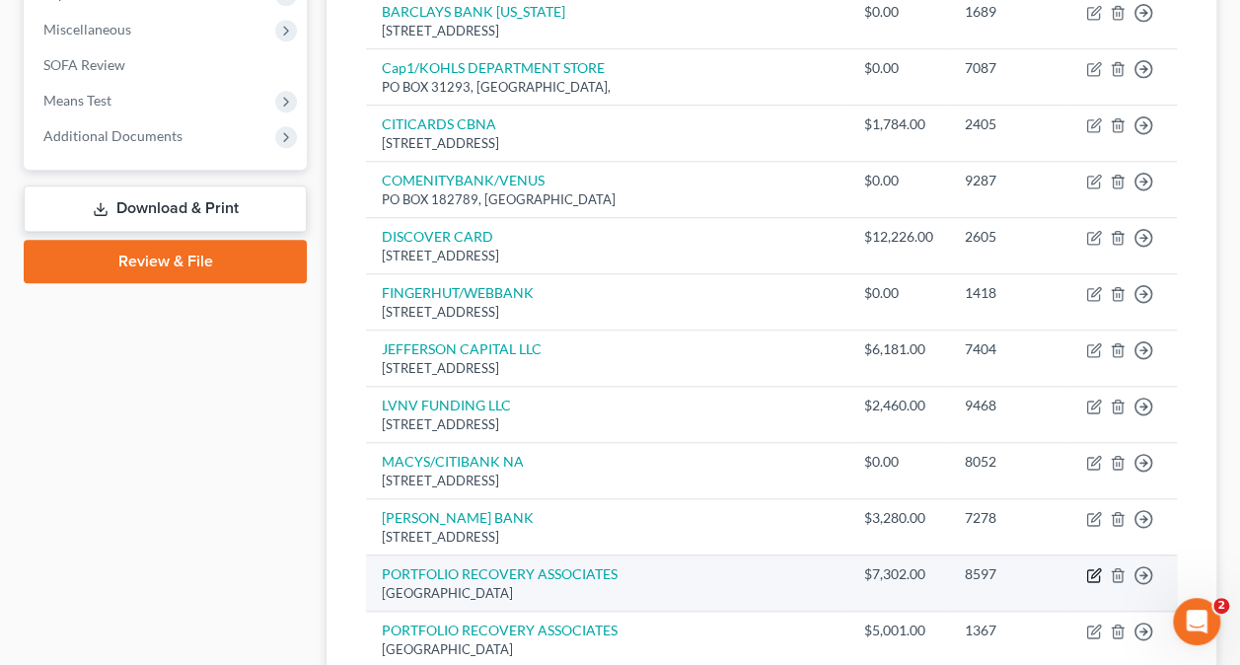
click at [1098, 567] on icon "button" at bounding box center [1094, 575] width 16 height 16
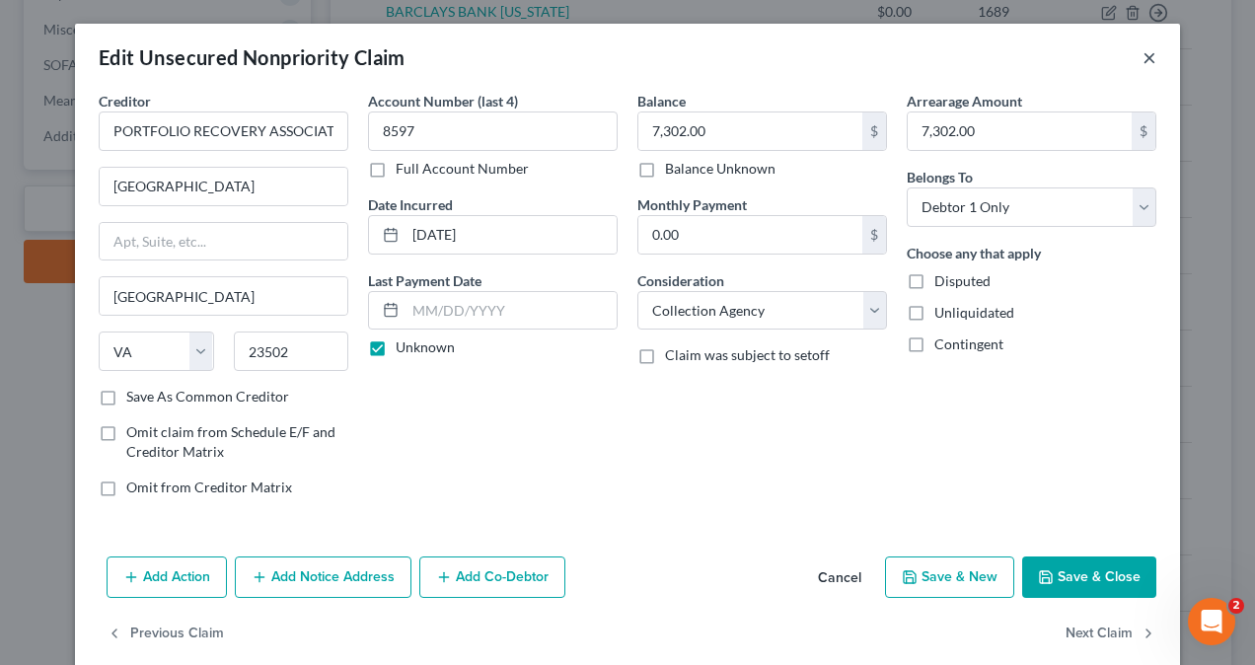
click at [1142, 58] on button "×" at bounding box center [1149, 57] width 14 height 24
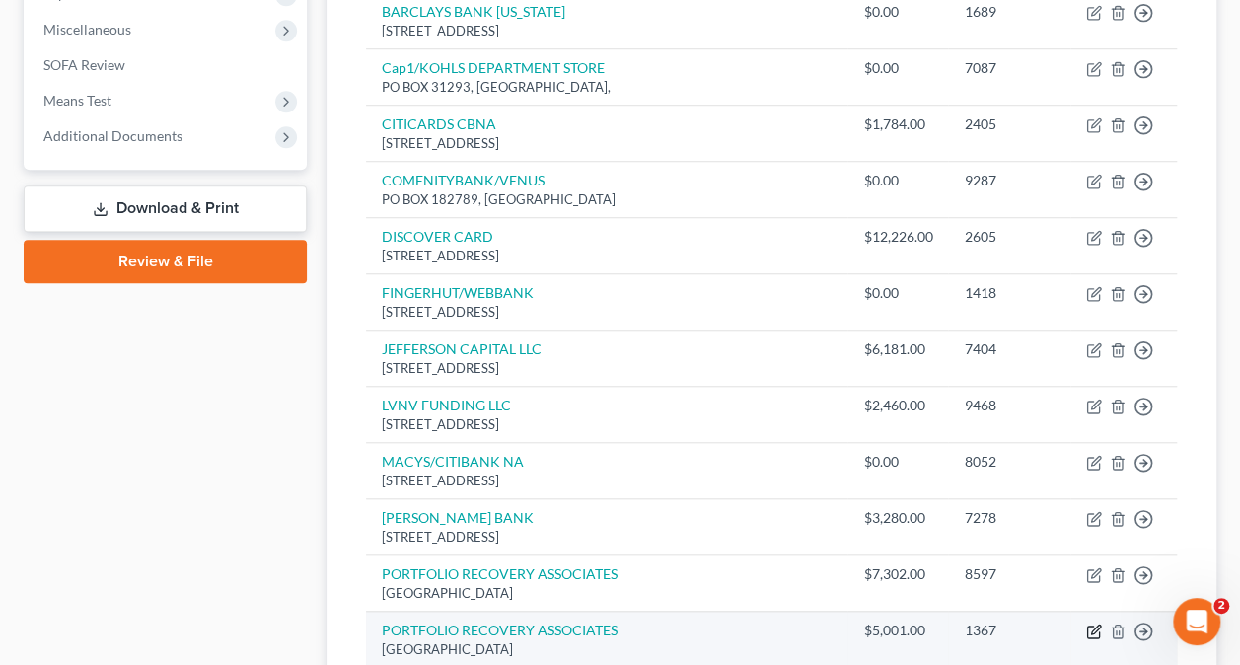
click at [1095, 625] on icon "button" at bounding box center [1095, 629] width 9 height 9
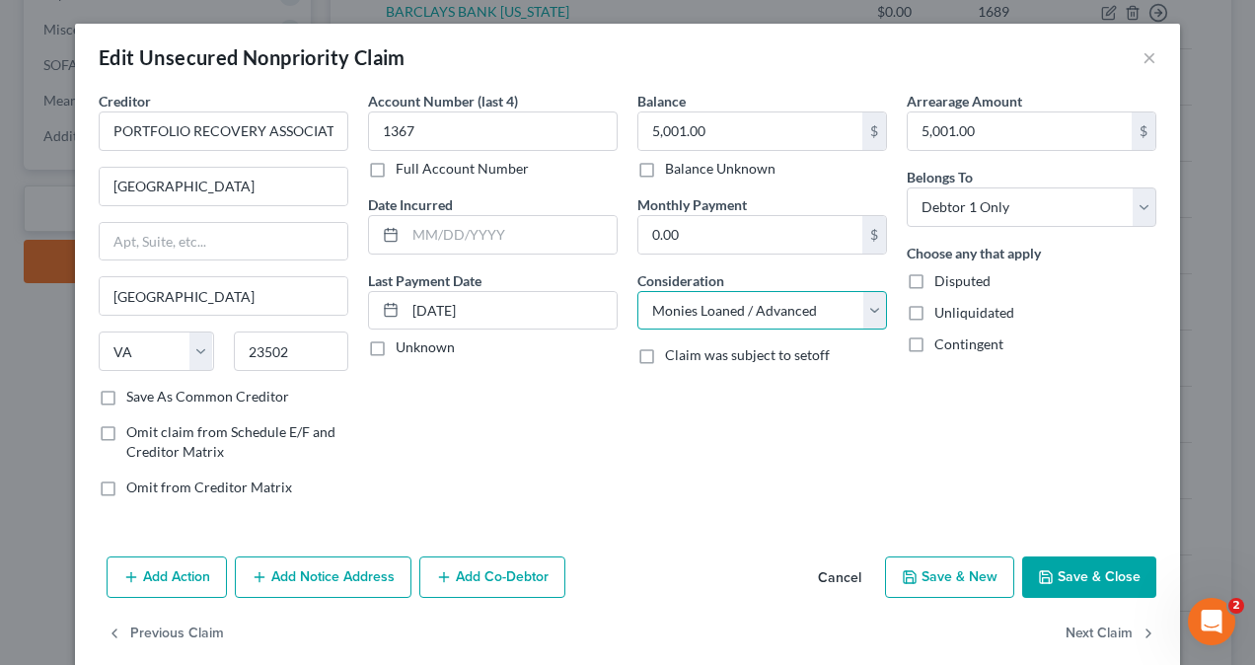
click at [833, 315] on select "Select Cable / Satellite Services Collection Agency Credit Card Debt Debt Couns…" at bounding box center [762, 310] width 250 height 39
click at [637, 291] on select "Select Cable / Satellite Services Collection Agency Credit Card Debt Debt Couns…" at bounding box center [762, 310] width 250 height 39
click at [1055, 570] on button "Save & Close" at bounding box center [1089, 576] width 134 height 41
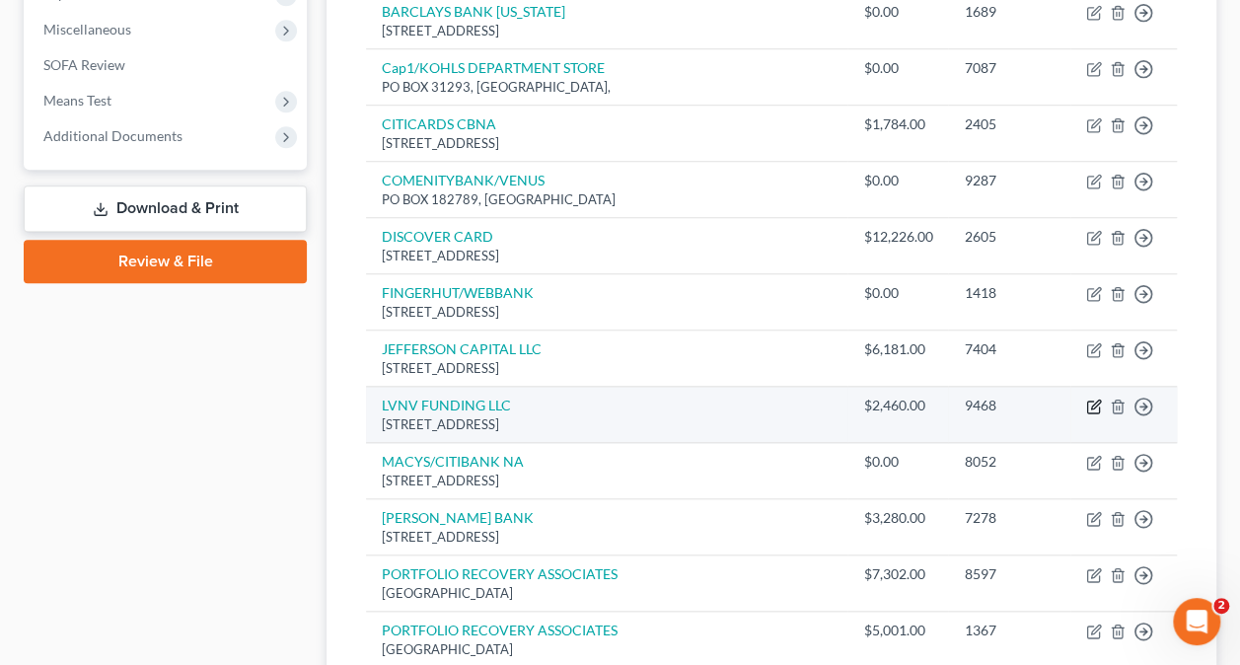
click at [1093, 399] on icon "button" at bounding box center [1094, 407] width 16 height 16
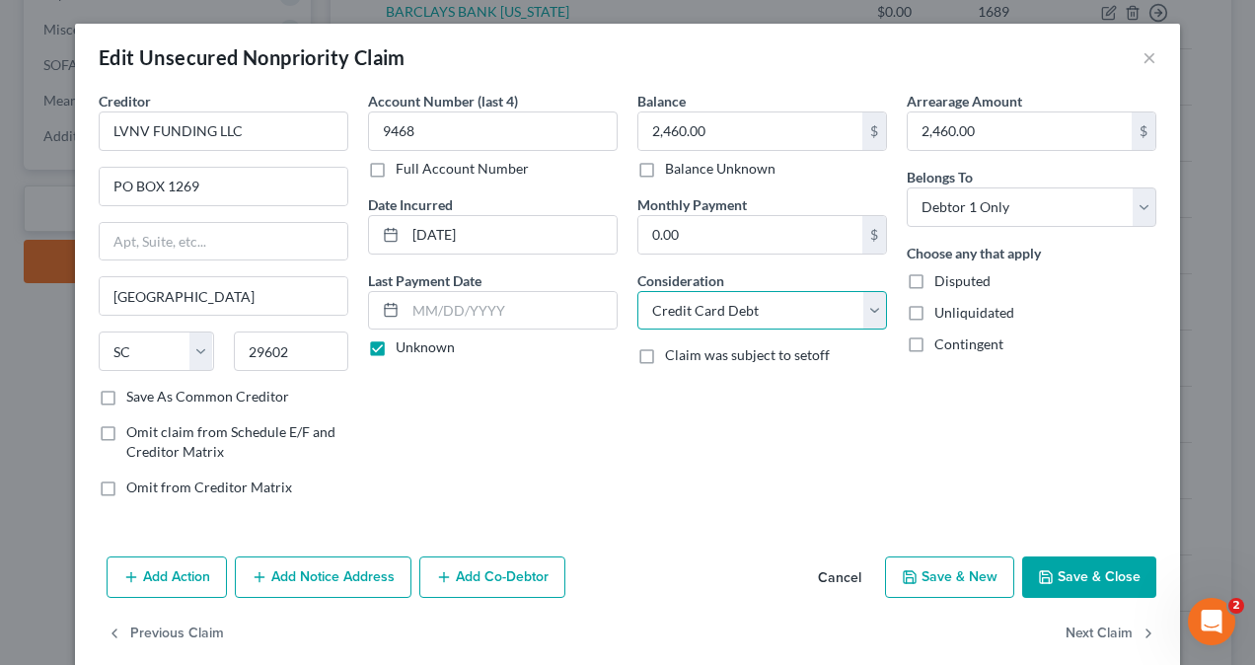
click at [715, 313] on select "Select Cable / Satellite Services Collection Agency Credit Card Debt Debt Couns…" at bounding box center [762, 310] width 250 height 39
click at [637, 291] on select "Select Cable / Satellite Services Collection Agency Credit Card Debt Debt Couns…" at bounding box center [762, 310] width 250 height 39
click at [1067, 564] on button "Save & Close" at bounding box center [1089, 576] width 134 height 41
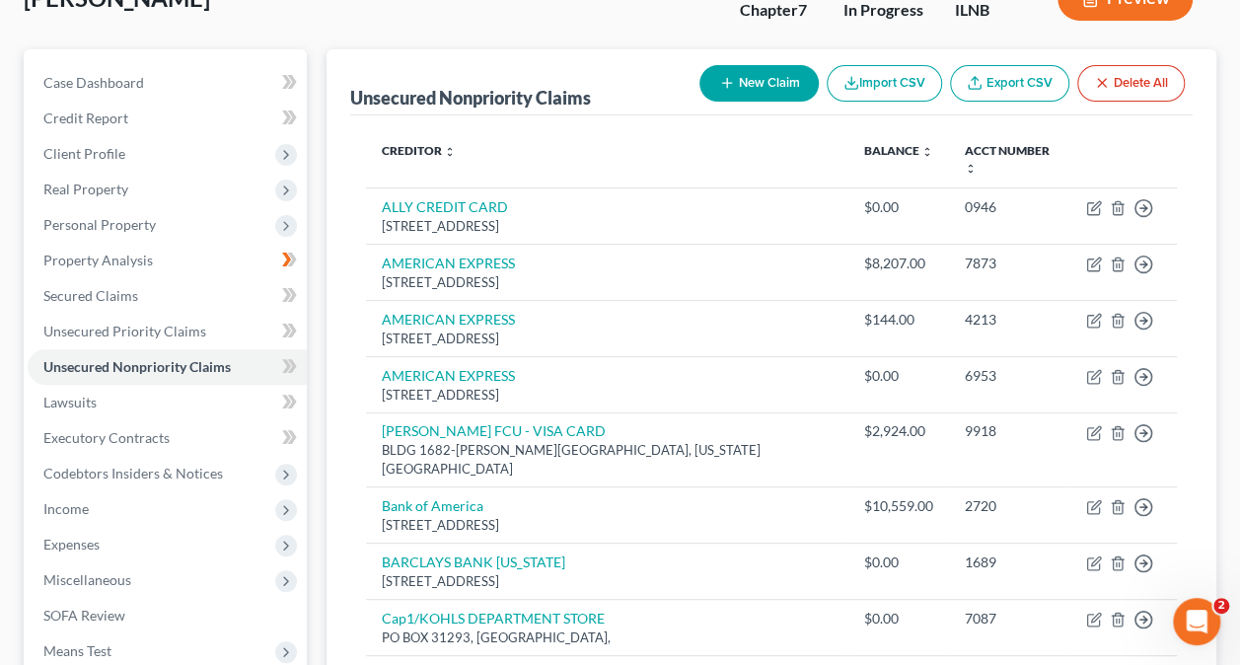
scroll to position [0, 0]
